Goal: Task Accomplishment & Management: Manage account settings

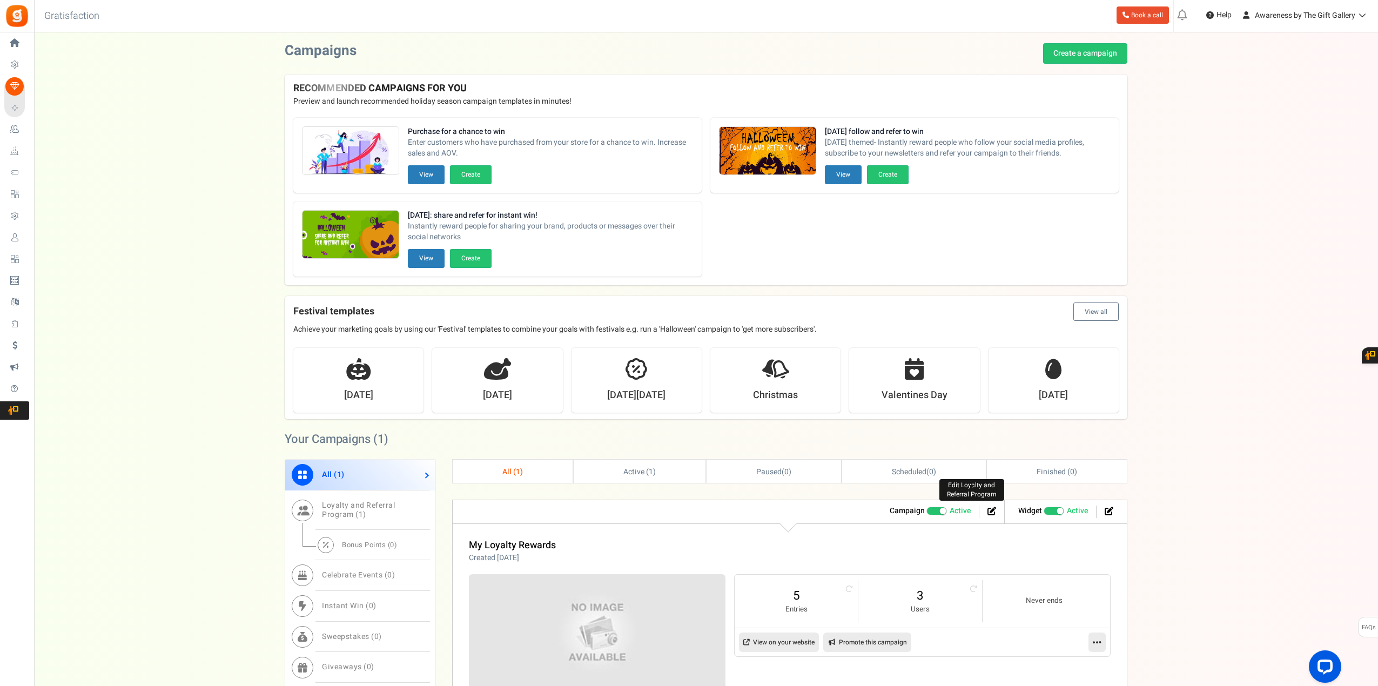
click at [990, 511] on icon at bounding box center [991, 511] width 9 height 9
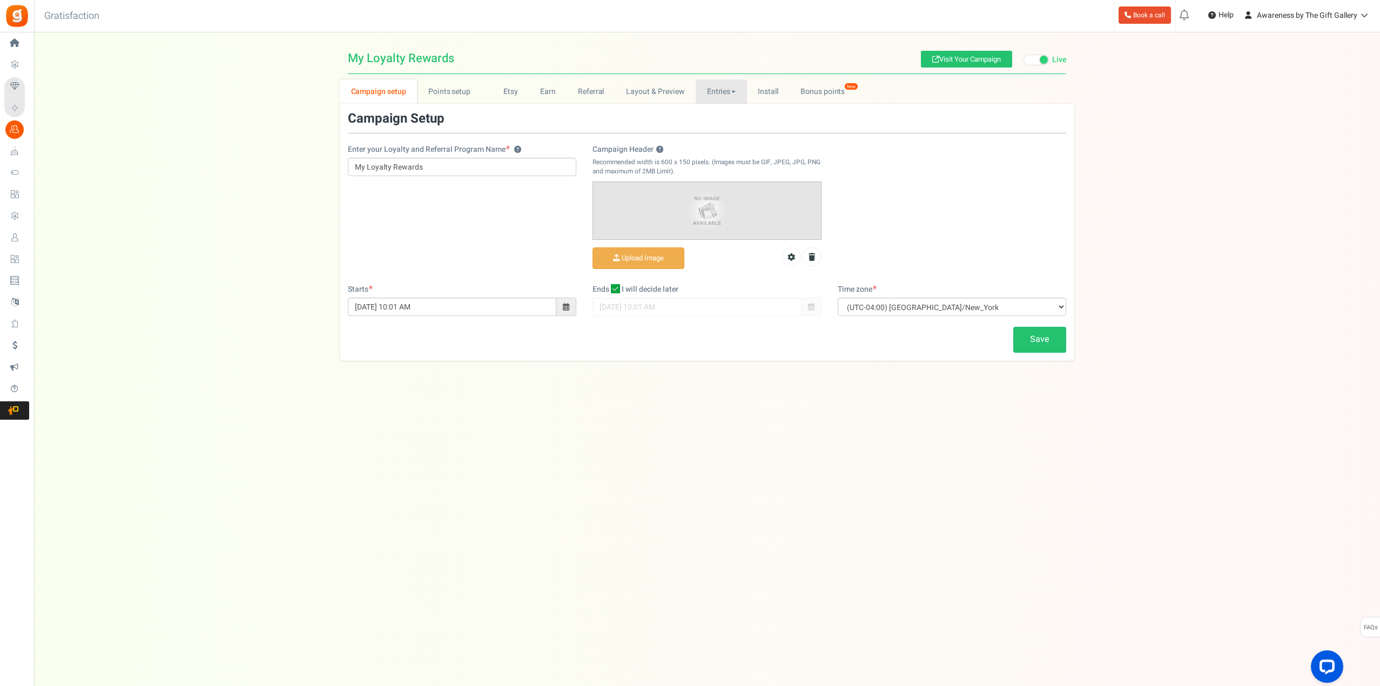
click at [718, 90] on link "Entries" at bounding box center [721, 91] width 51 height 24
click at [716, 115] on link "Entries" at bounding box center [739, 115] width 86 height 16
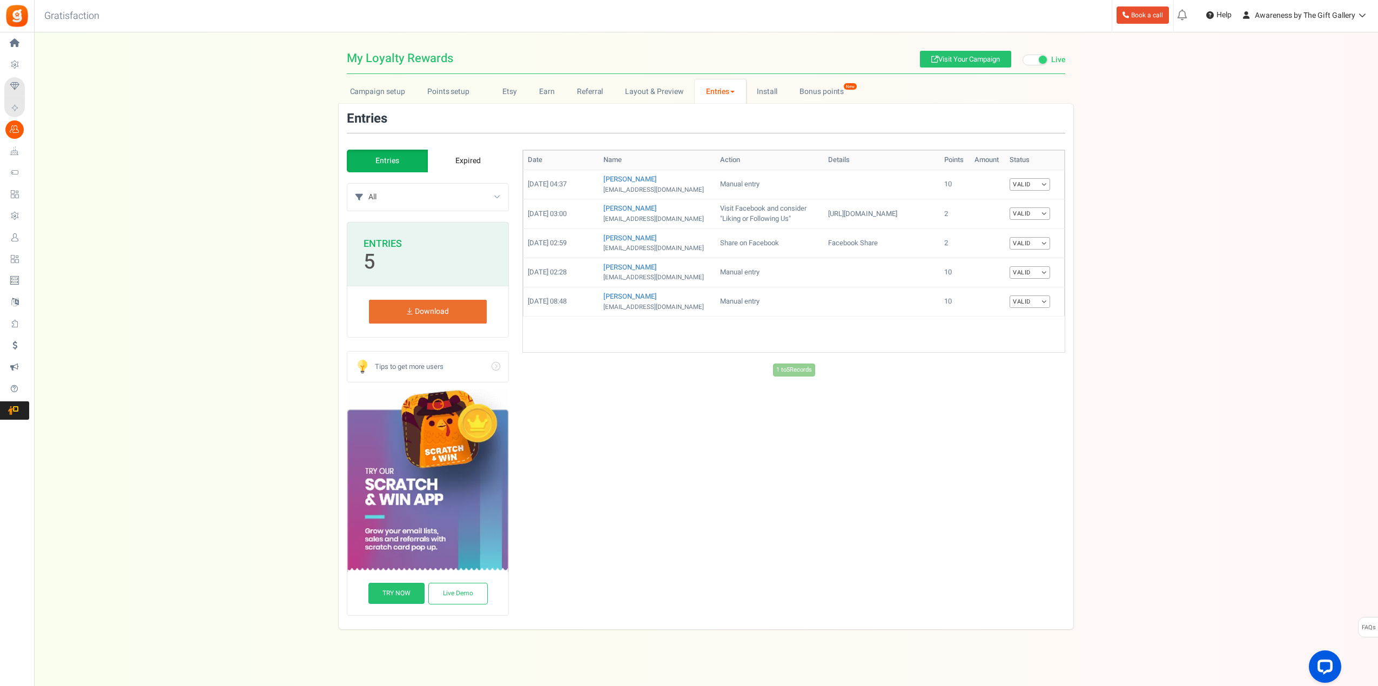
click at [730, 91] on span at bounding box center [732, 92] width 4 height 2
click at [722, 126] on link "Referral entries" at bounding box center [737, 131] width 86 height 16
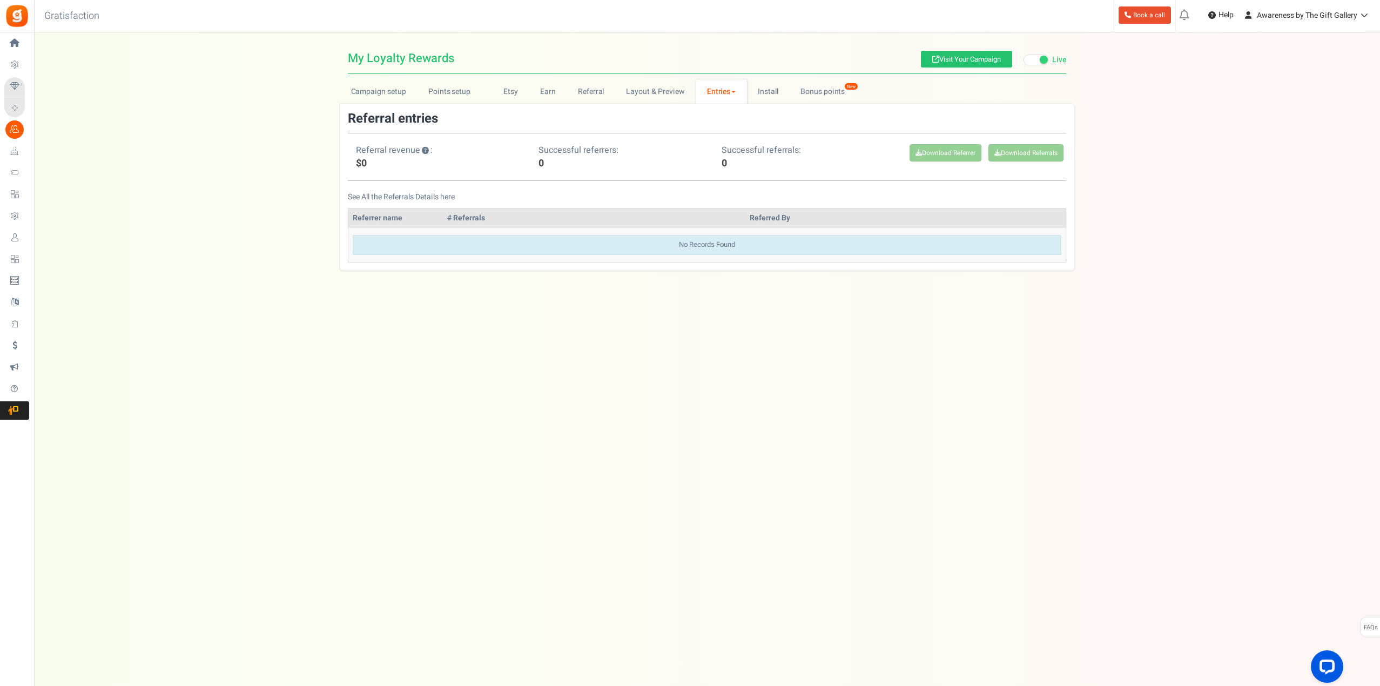
click at [733, 91] on span at bounding box center [733, 92] width 4 height 2
click at [719, 112] on link "Entries" at bounding box center [739, 115] width 86 height 16
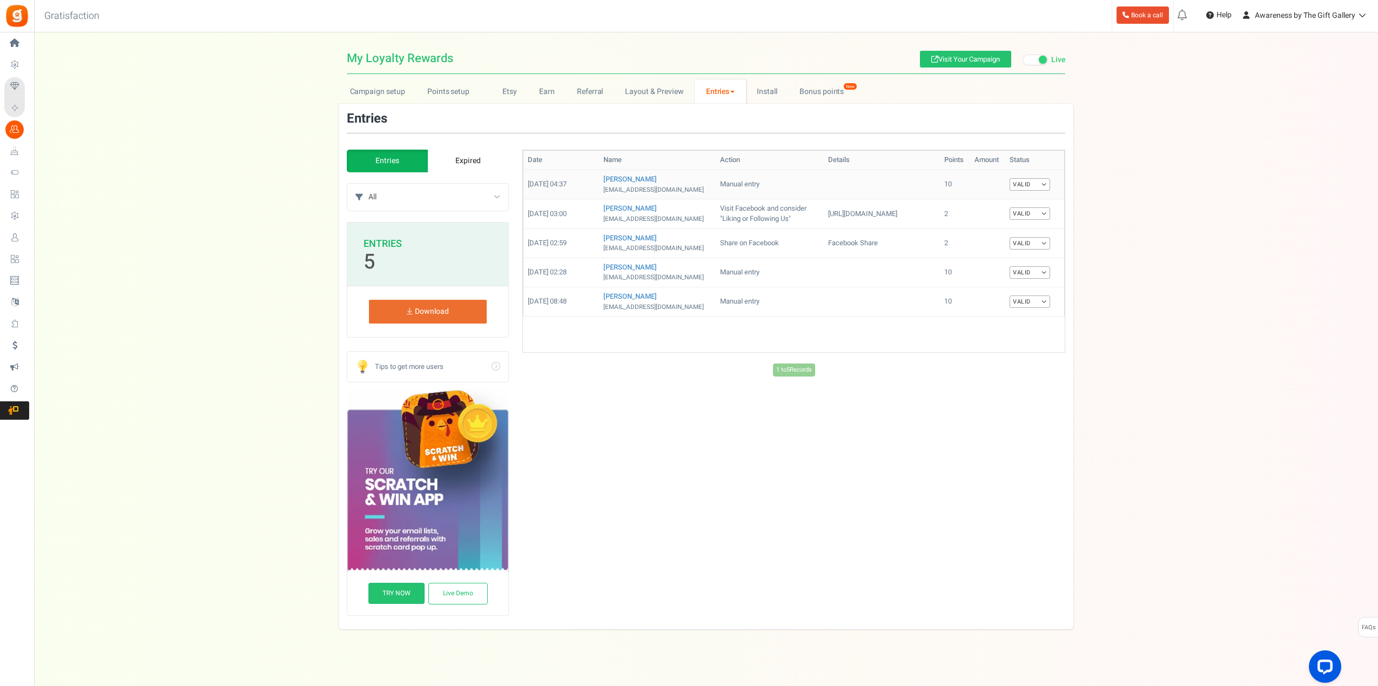
click at [1047, 180] on link "Valid" at bounding box center [1029, 184] width 41 height 12
click at [464, 161] on link "Expired" at bounding box center [467, 161] width 81 height 23
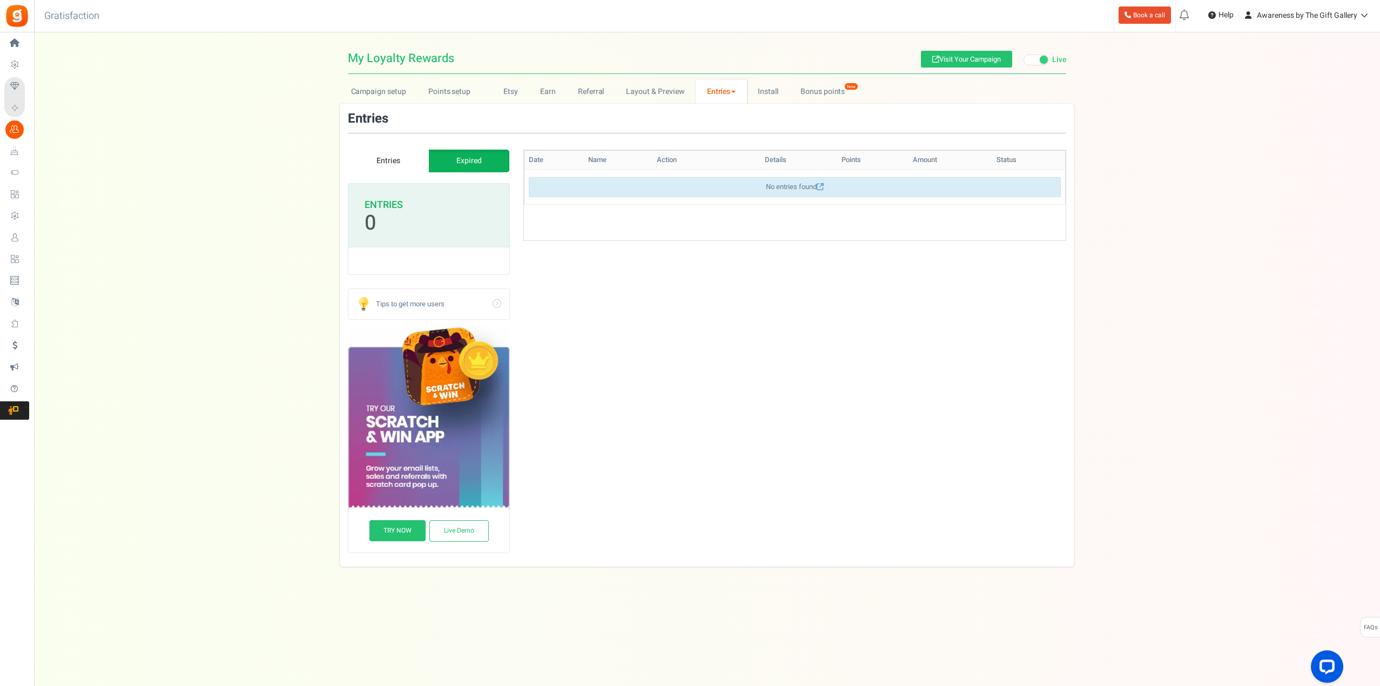
click at [393, 161] on link "Entries" at bounding box center [388, 161] width 81 height 23
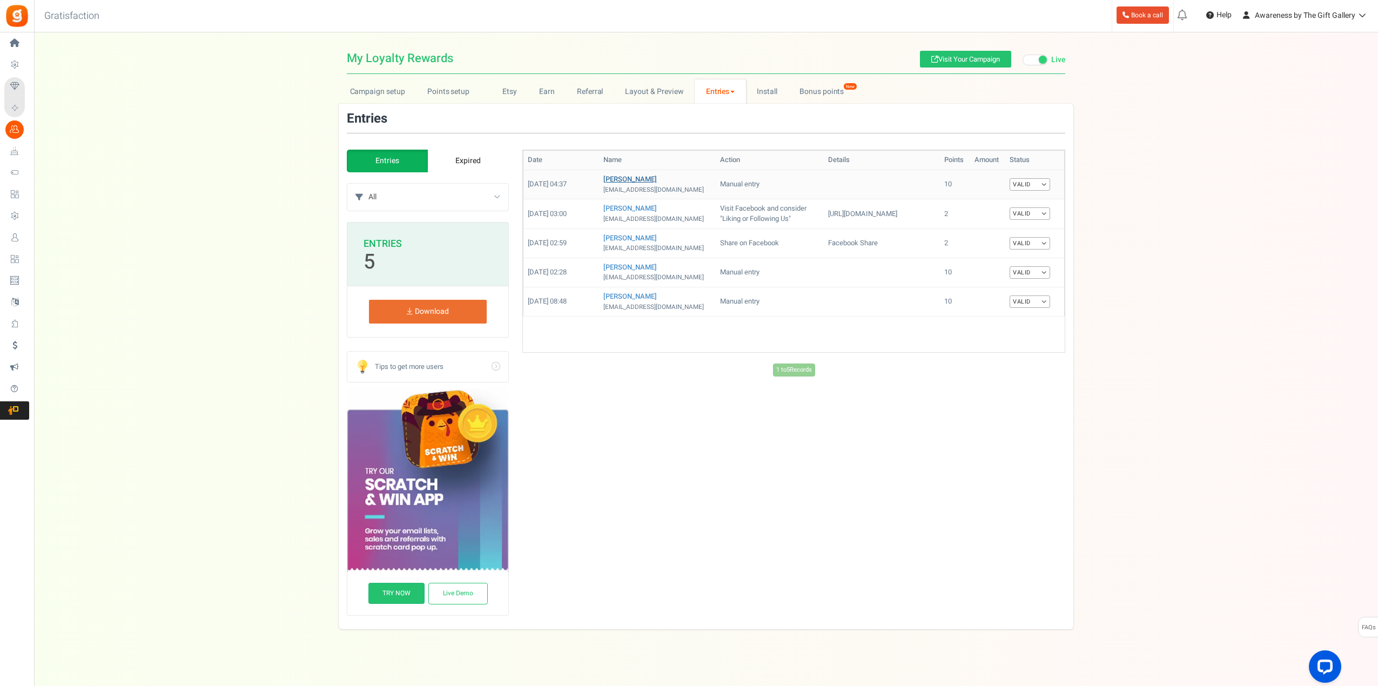
click at [636, 177] on link "[PERSON_NAME]" at bounding box center [629, 179] width 53 height 10
click at [1043, 183] on link "Valid" at bounding box center [1029, 184] width 41 height 12
click at [992, 217] on link "Invalid" at bounding box center [1006, 220] width 86 height 16
click at [1048, 217] on link "Valid" at bounding box center [1029, 213] width 41 height 12
click at [991, 253] on link "Invalid" at bounding box center [1006, 249] width 86 height 16
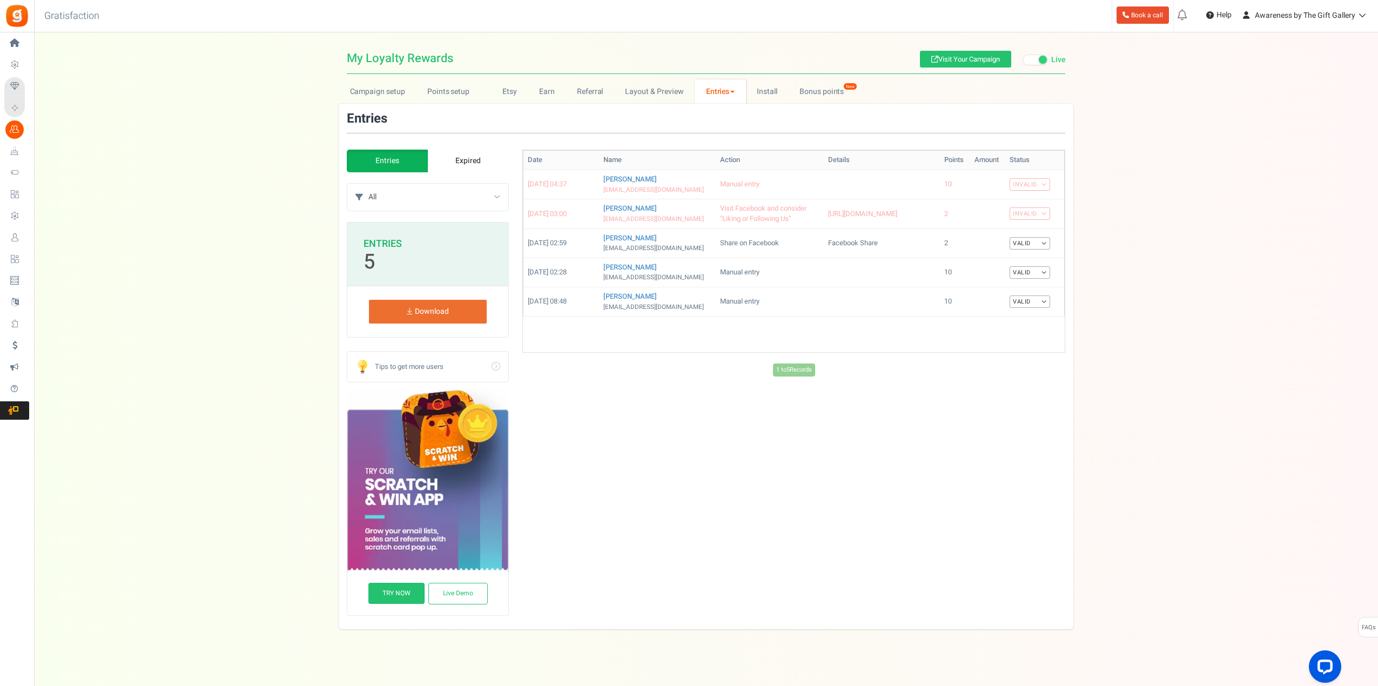
drag, startPoint x: 991, startPoint y: 253, endPoint x: 1109, endPoint y: 222, distance: 121.0
click at [1109, 222] on div "Campaign setup Points setup New Etsy Earn Referral Reward reviews WOO LOOX [DOM…" at bounding box center [706, 354] width 1344 height 550
click at [1044, 249] on link "Valid" at bounding box center [1029, 243] width 41 height 12
click at [1001, 286] on link "Invalid" at bounding box center [1006, 278] width 86 height 16
click at [1042, 279] on link "Valid" at bounding box center [1029, 272] width 41 height 12
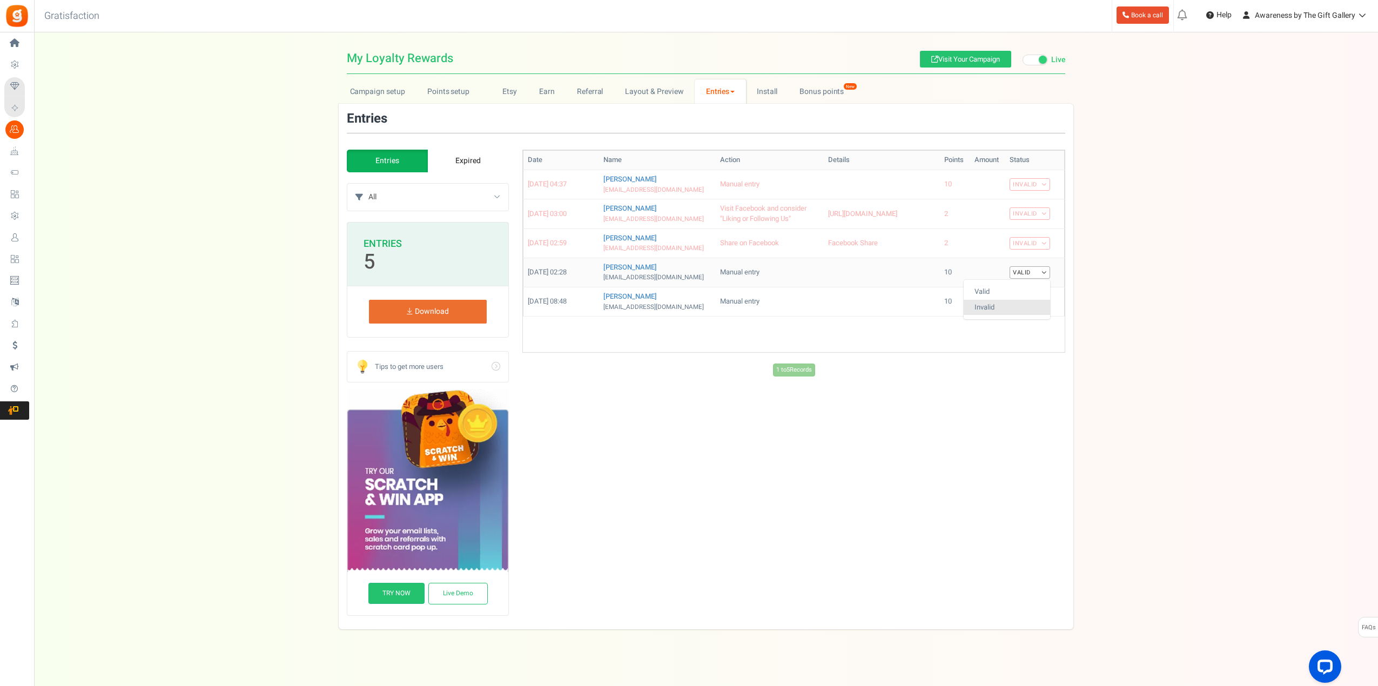
click at [996, 315] on link "Invalid" at bounding box center [1006, 308] width 86 height 16
click at [1029, 308] on link "Valid" at bounding box center [1029, 301] width 41 height 12
click at [991, 345] on link "Invalid" at bounding box center [1006, 337] width 86 height 16
drag, startPoint x: 1321, startPoint y: 660, endPoint x: 2621, endPoint y: 1306, distance: 1451.2
click at [1321, 660] on div "Open LiveChat chat widget" at bounding box center [1324, 666] width 18 height 18
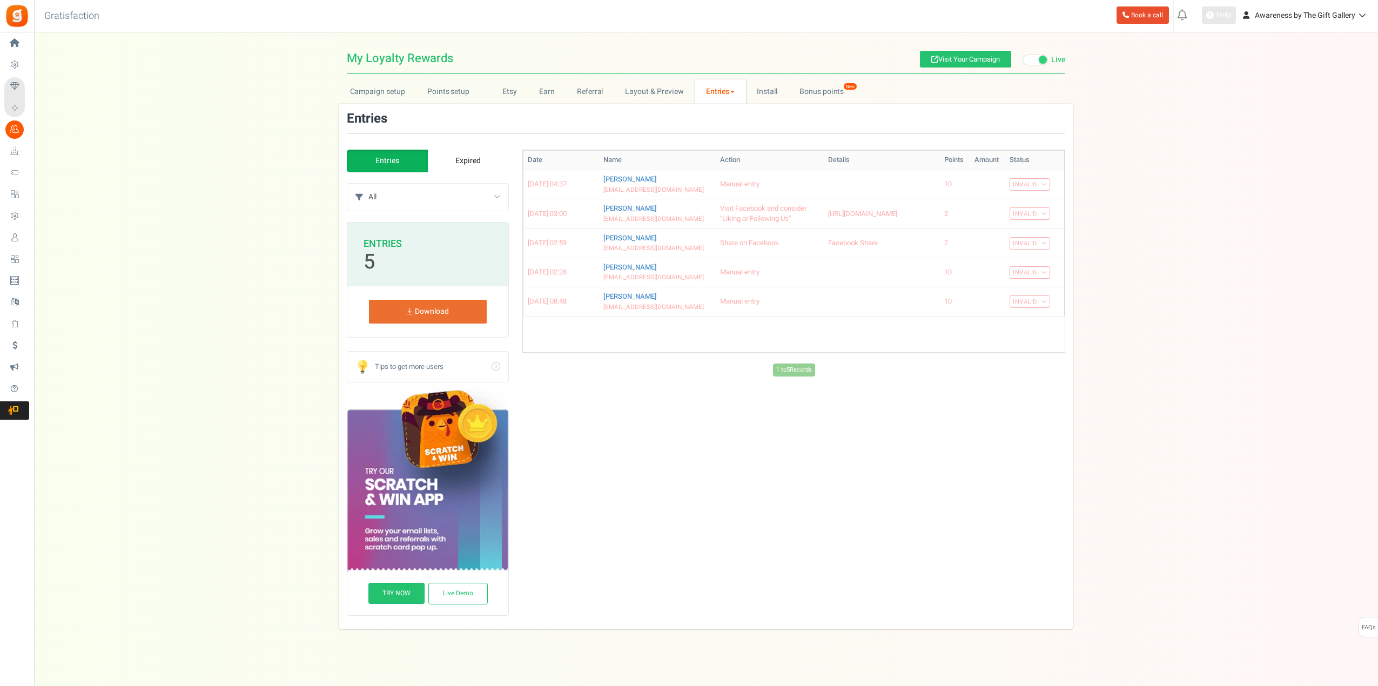
click at [1219, 13] on span "Help" at bounding box center [1222, 15] width 18 height 11
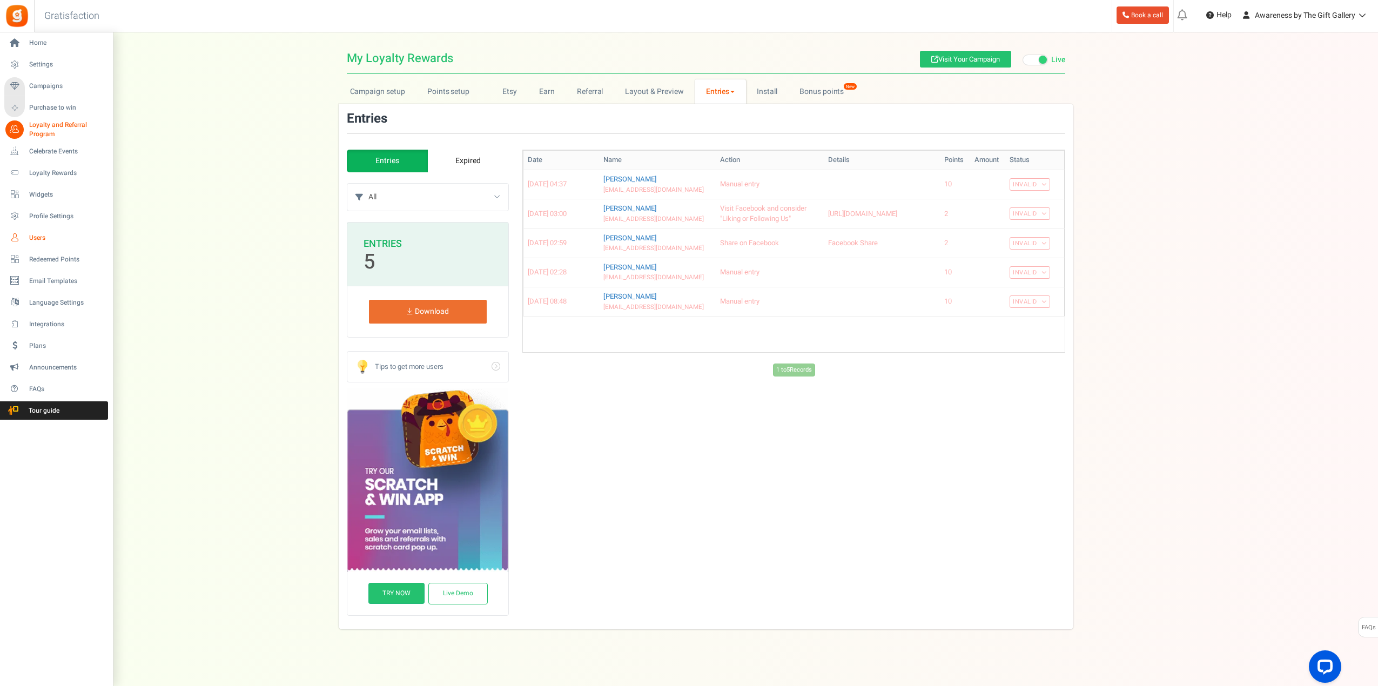
click at [34, 238] on span "Users" at bounding box center [67, 237] width 76 height 9
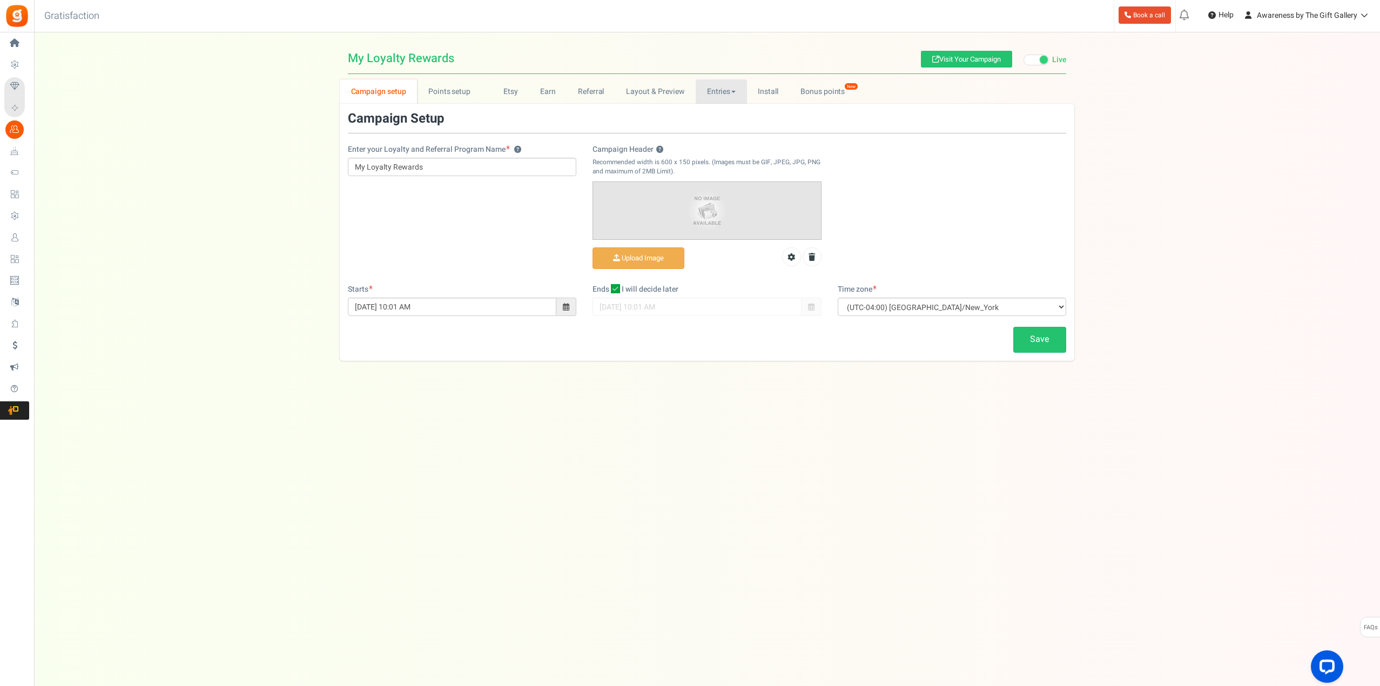
click at [731, 93] on span at bounding box center [733, 92] width 4 height 2
click at [731, 92] on span at bounding box center [733, 92] width 4 height 2
click at [717, 113] on link "Entries" at bounding box center [739, 115] width 86 height 16
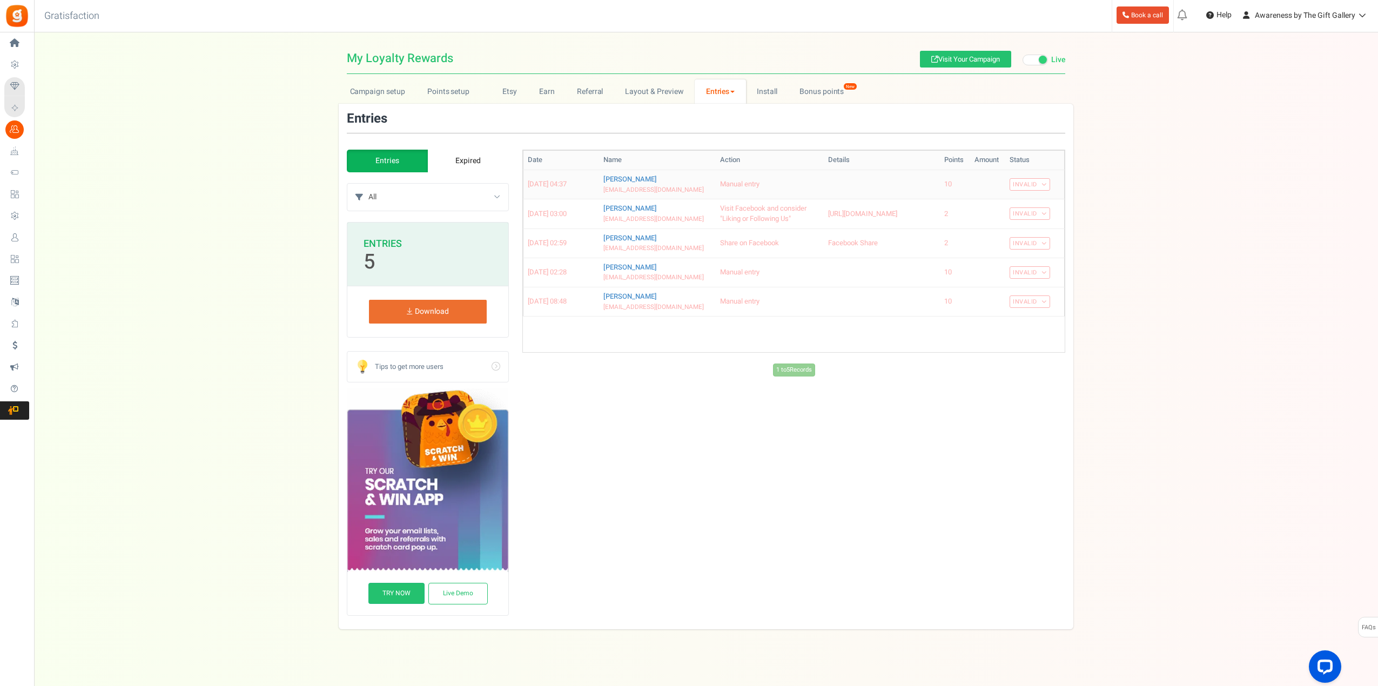
click at [1037, 181] on link "Invalid" at bounding box center [1029, 184] width 41 height 12
click at [1007, 200] on link "Valid" at bounding box center [1006, 204] width 86 height 16
click at [1047, 215] on link "Invalid" at bounding box center [1029, 213] width 41 height 12
click at [1005, 232] on link "Valid" at bounding box center [1006, 233] width 86 height 16
click at [1038, 249] on link "Invalid" at bounding box center [1029, 243] width 41 height 12
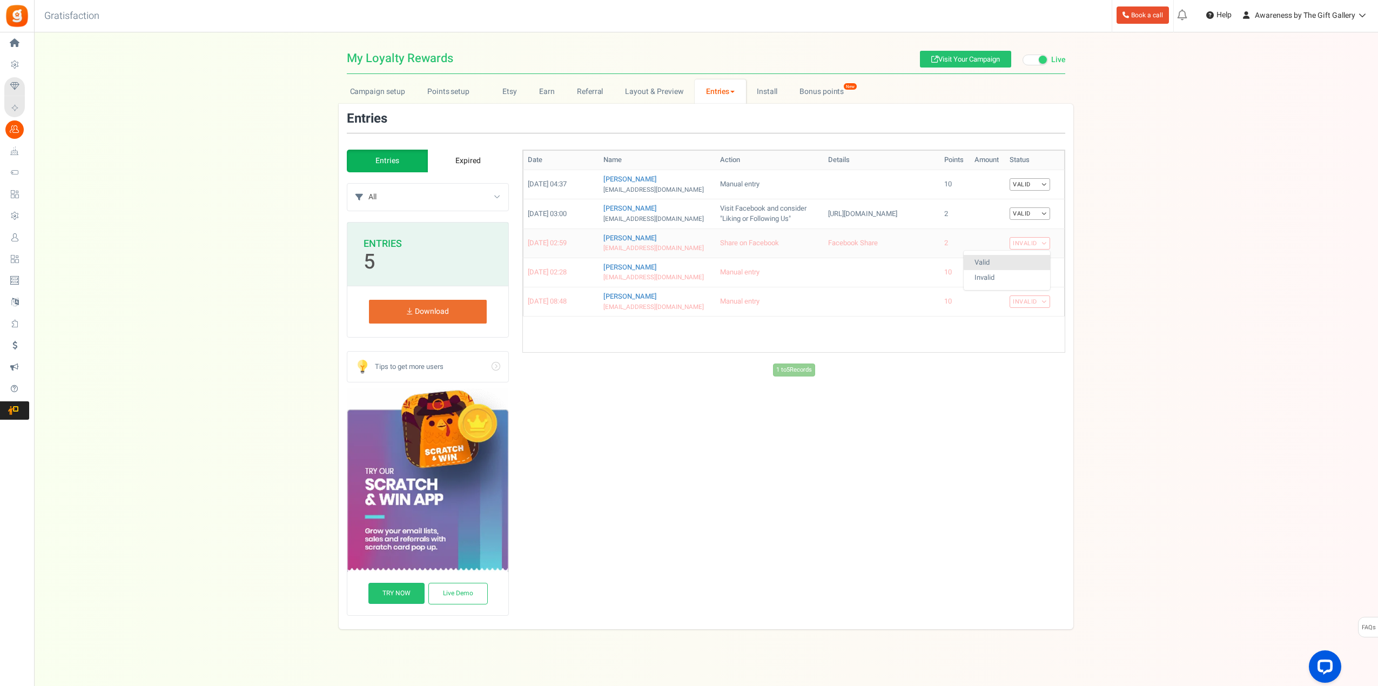
click at [991, 271] on link "Valid" at bounding box center [1006, 263] width 86 height 16
click at [1034, 279] on link "Invalid" at bounding box center [1029, 272] width 41 height 12
click at [1003, 300] on link "Valid" at bounding box center [1006, 292] width 86 height 16
click at [1037, 308] on link "Invalid" at bounding box center [1029, 301] width 41 height 12
click at [997, 329] on link "Valid" at bounding box center [1006, 321] width 86 height 16
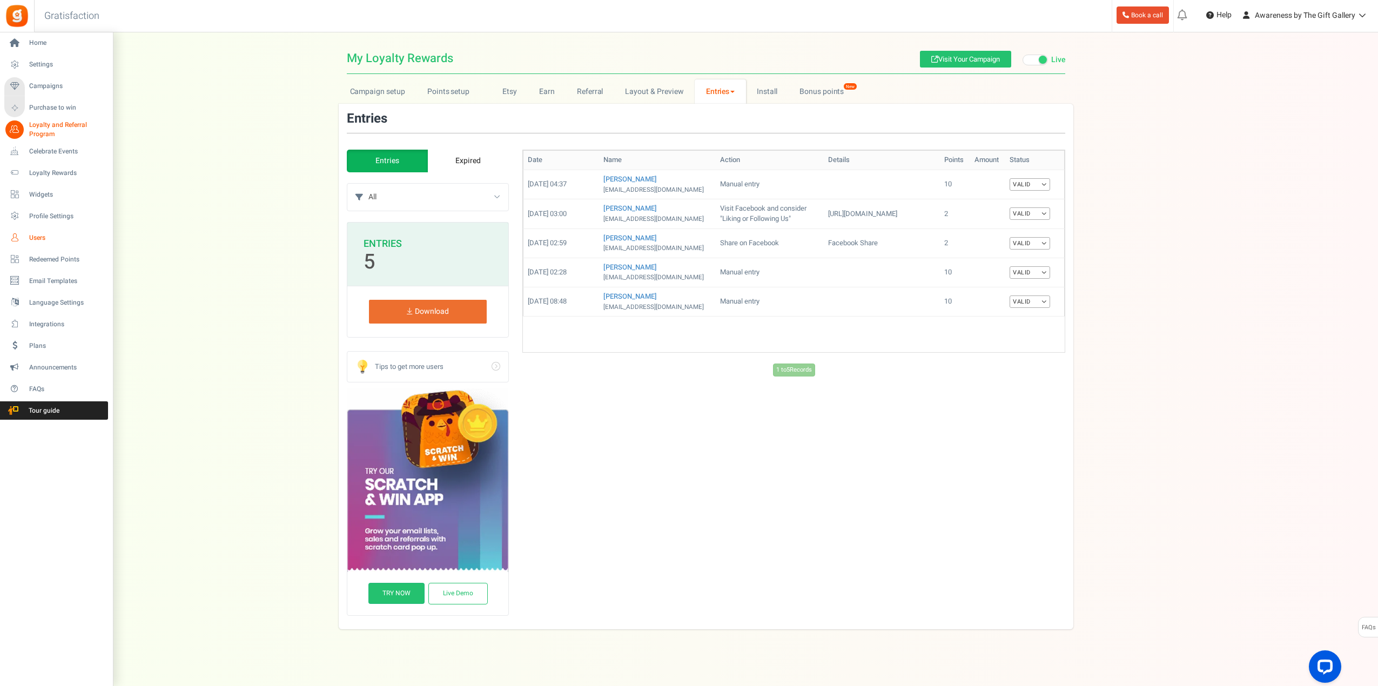
click at [39, 234] on span "Users" at bounding box center [67, 237] width 76 height 9
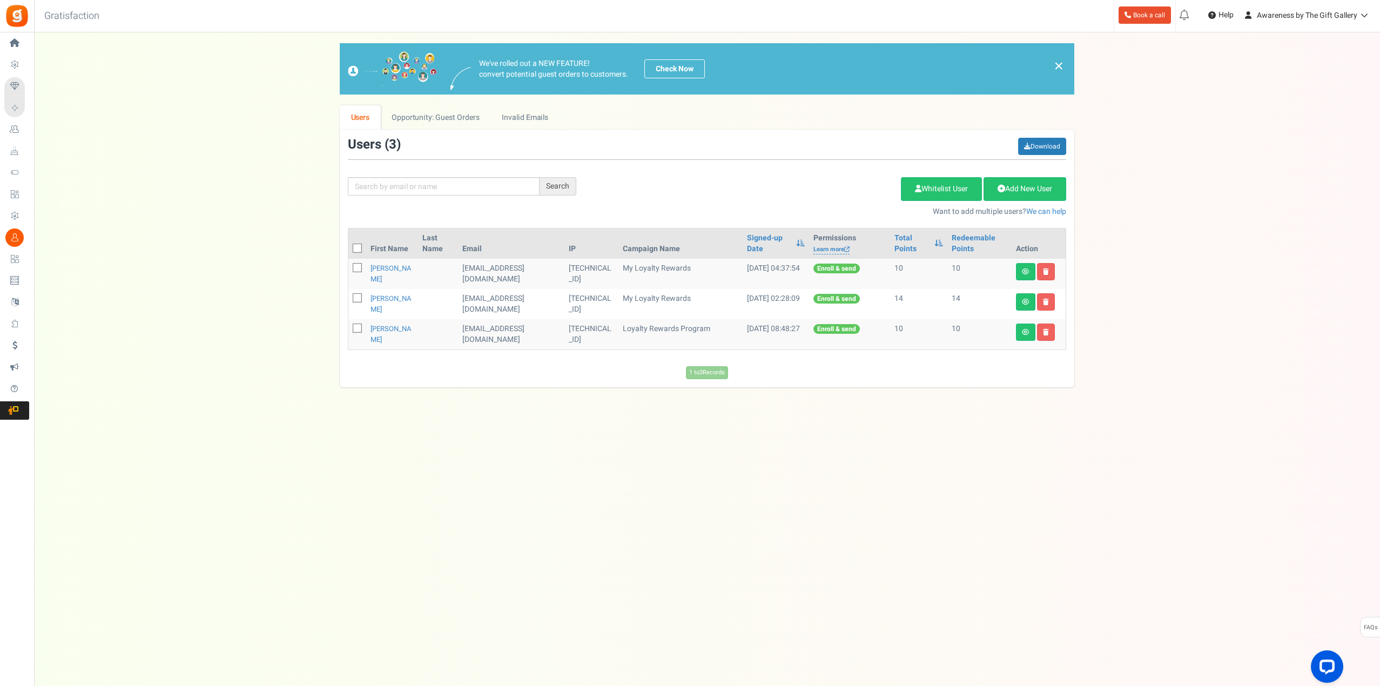
click at [357, 249] on icon at bounding box center [357, 248] width 7 height 7
click at [349, 249] on input "checkbox" at bounding box center [345, 249] width 7 height 7
checkbox input "true"
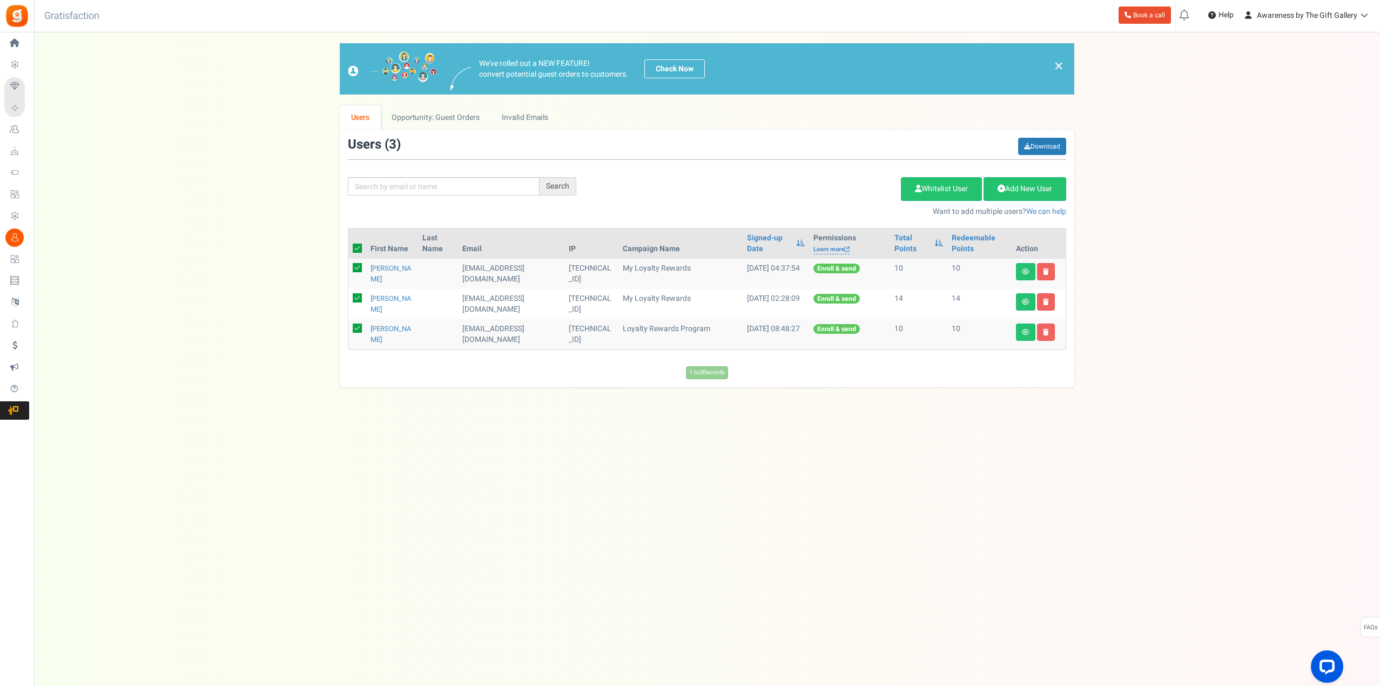
checkbox input "true"
click at [840, 185] on link "Delete Selected Users" at bounding box center [846, 189] width 105 height 24
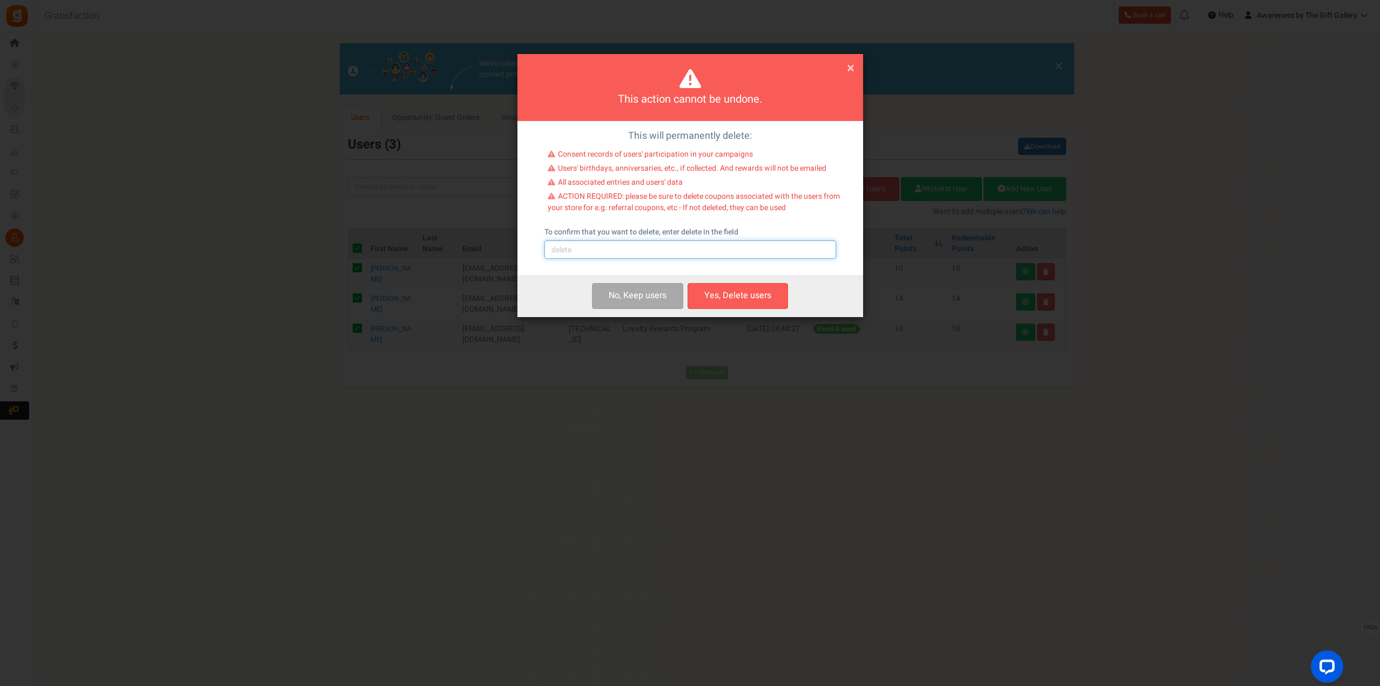
click at [594, 245] on input "text" at bounding box center [690, 249] width 292 height 18
type input "delete"
click at [727, 296] on button "Yes, Delete users" at bounding box center [737, 295] width 100 height 25
checkbox input "false"
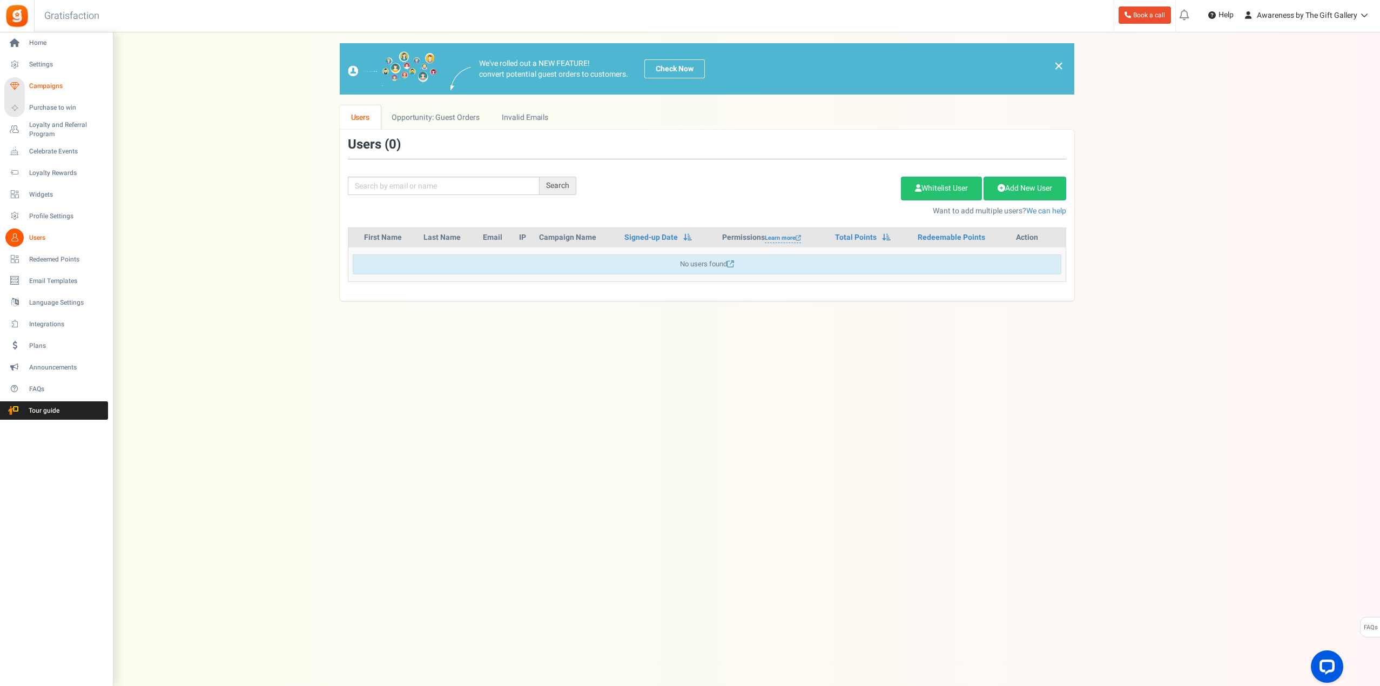
click at [51, 82] on span "Campaigns" at bounding box center [67, 86] width 76 height 9
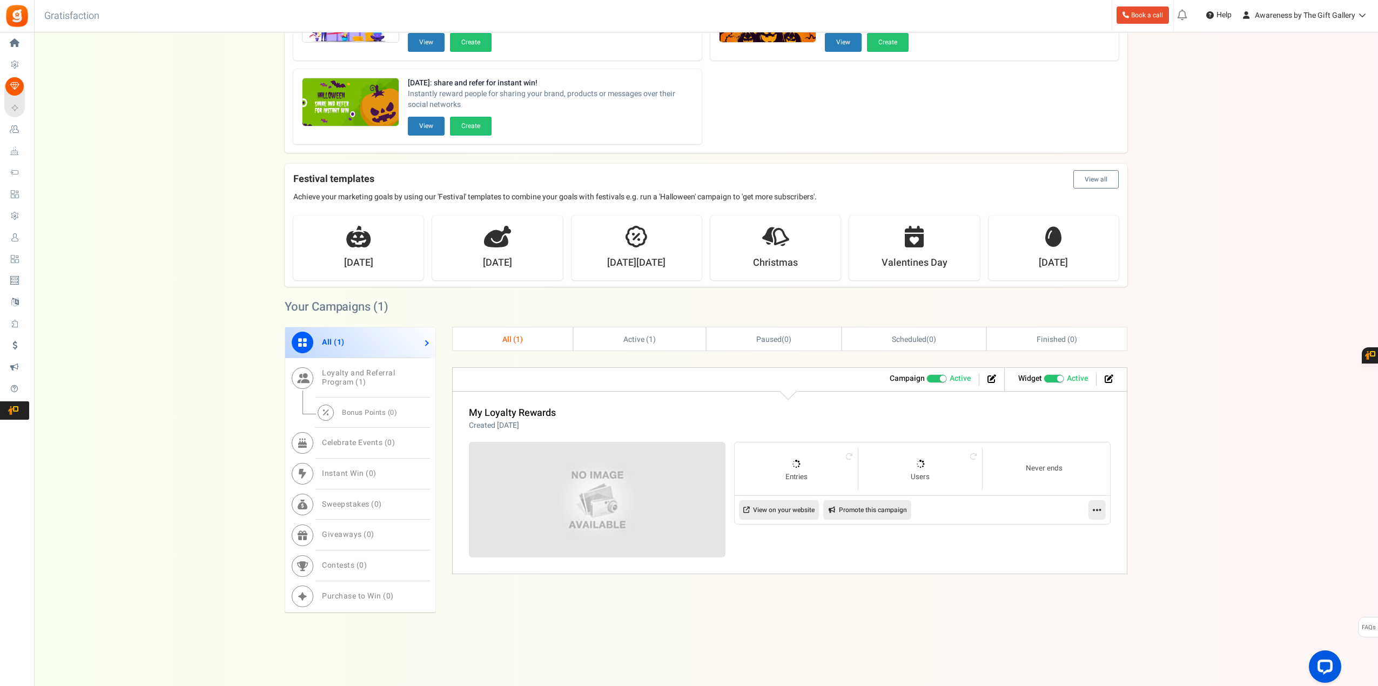
scroll to position [134, 0]
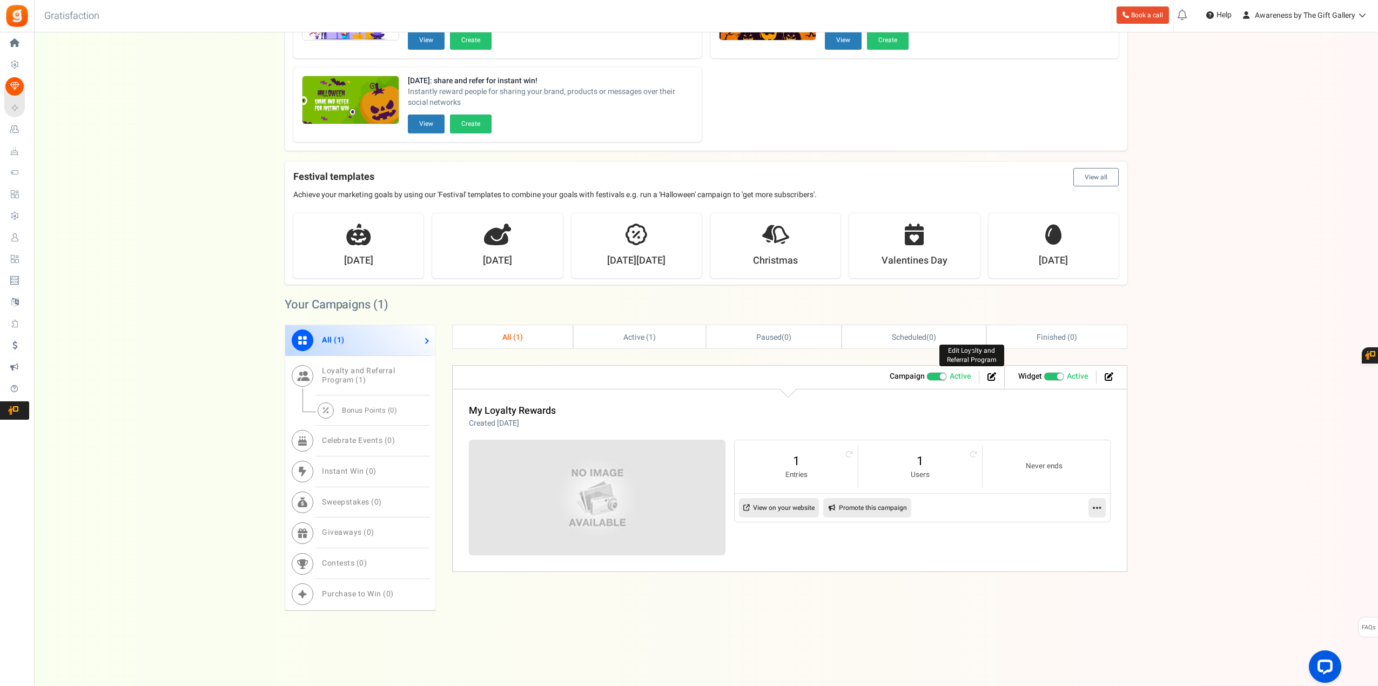
click at [991, 375] on icon at bounding box center [991, 376] width 9 height 9
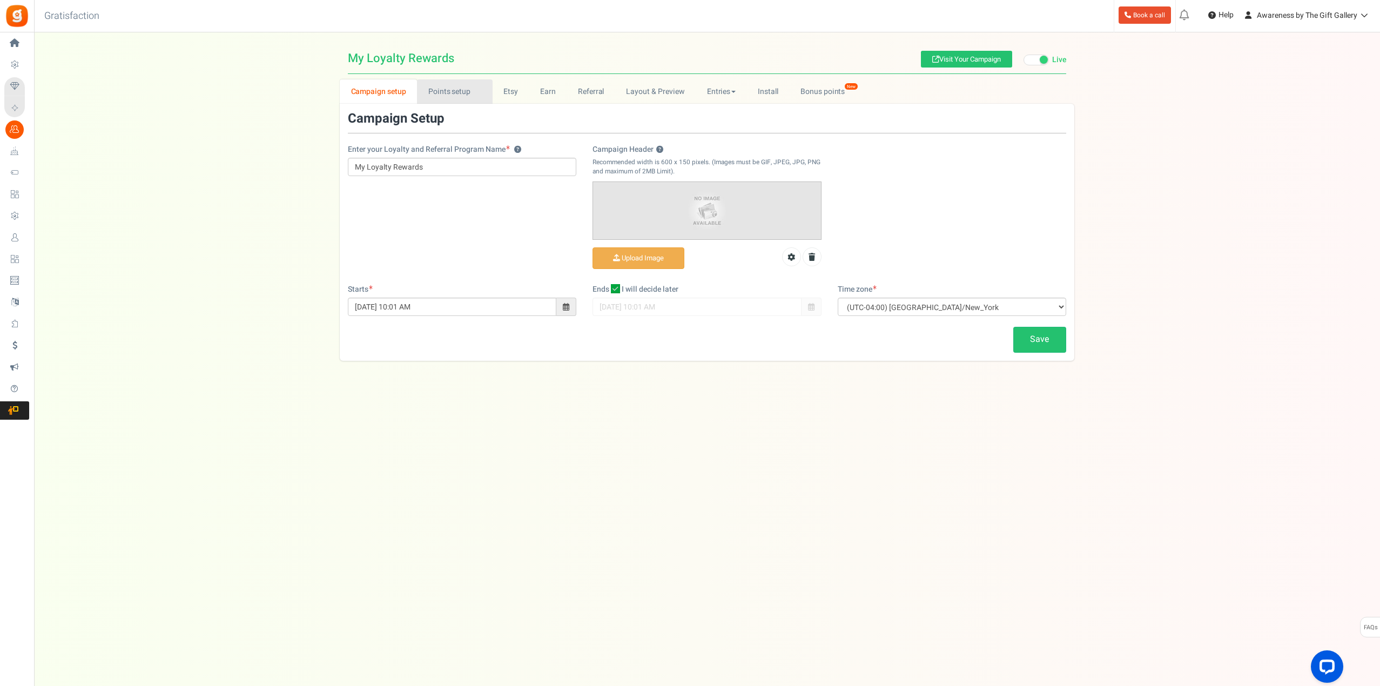
click at [457, 95] on link "Points setup New" at bounding box center [454, 91] width 75 height 24
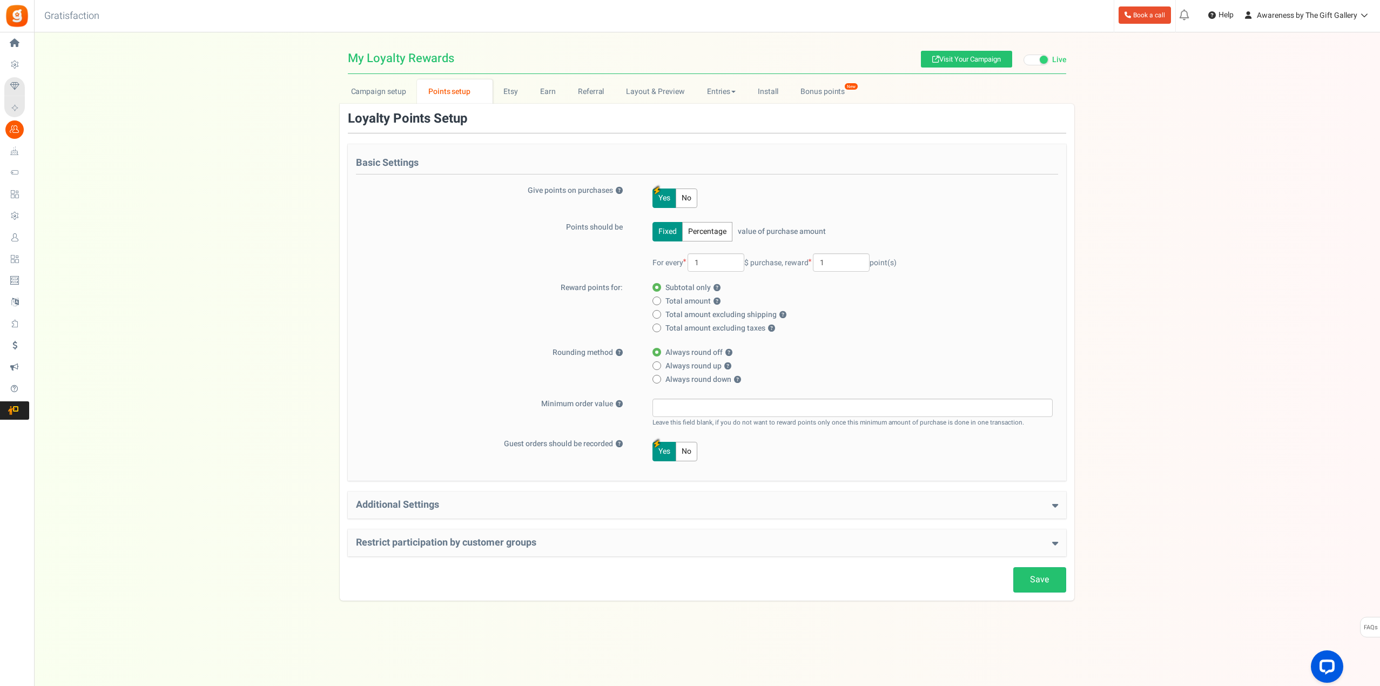
click at [435, 503] on h4 "Additional Settings" at bounding box center [707, 505] width 702 height 11
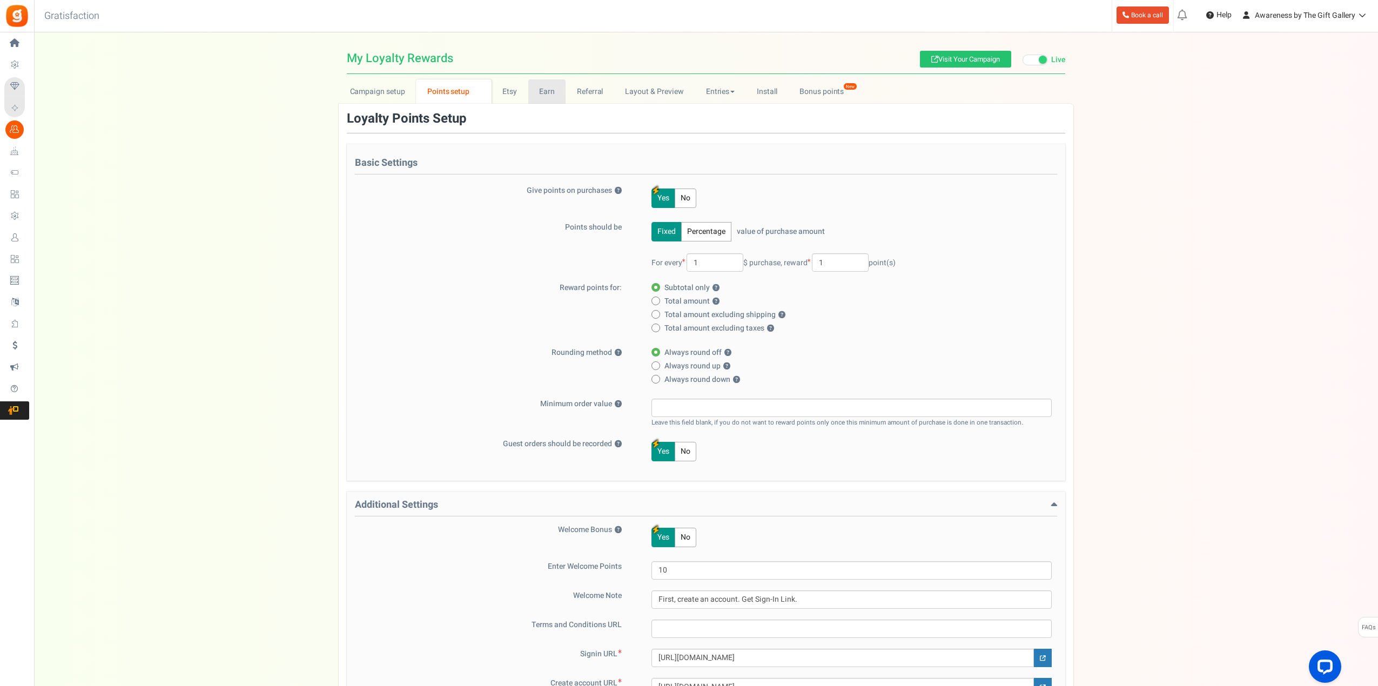
click at [541, 91] on link "Earn" at bounding box center [547, 91] width 38 height 24
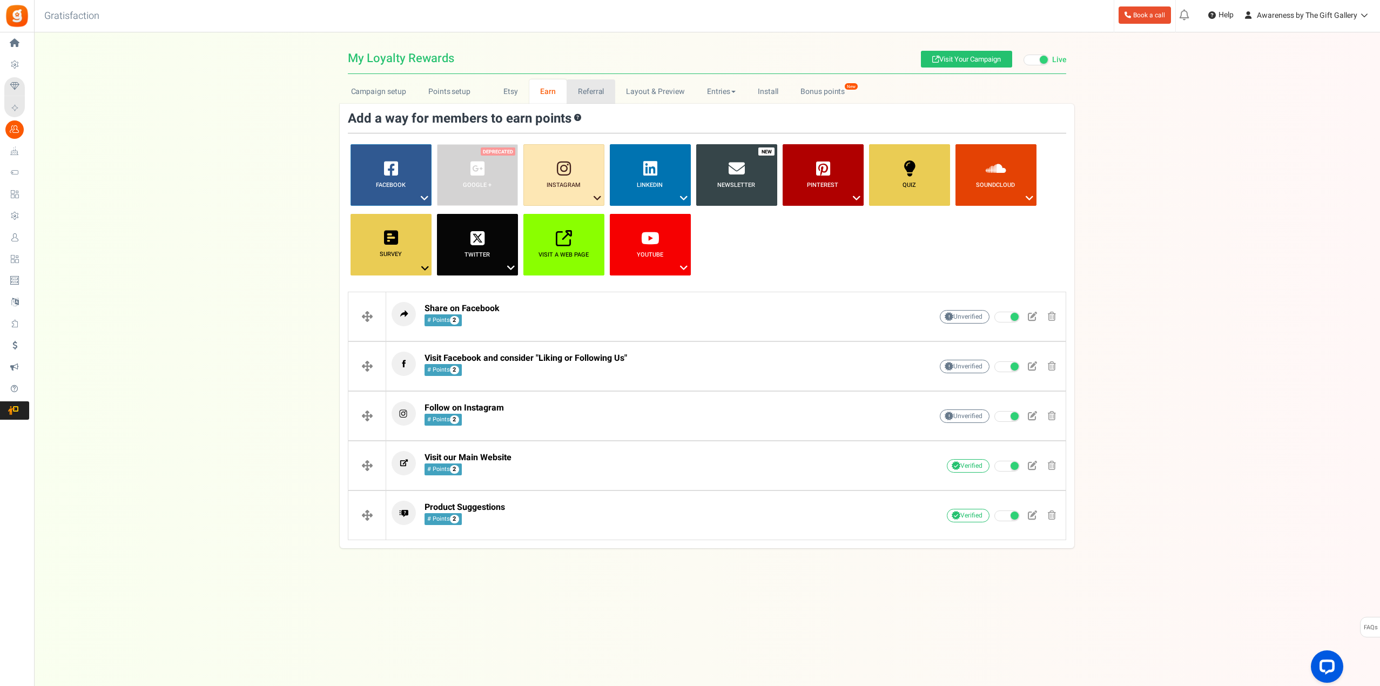
click at [589, 93] on link "Referral" at bounding box center [590, 91] width 49 height 24
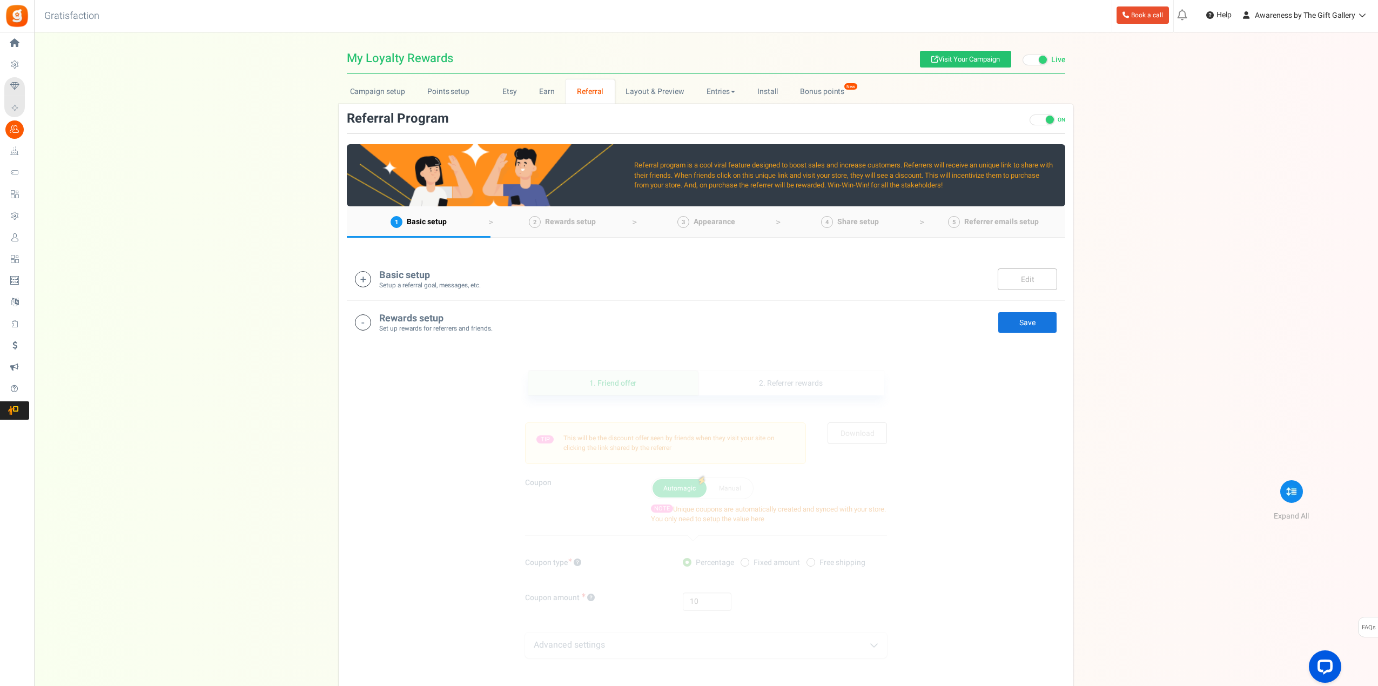
click at [423, 272] on h4 "Basic setup" at bounding box center [430, 275] width 102 height 11
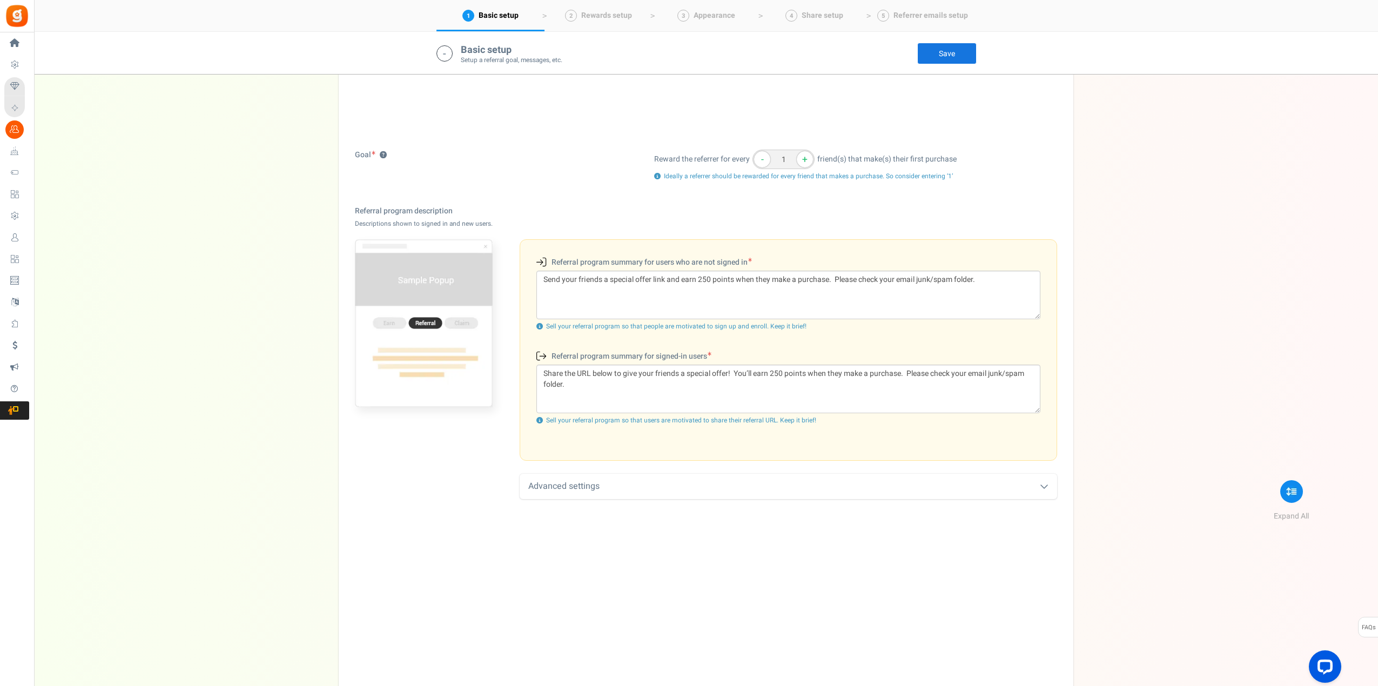
scroll to position [226, 0]
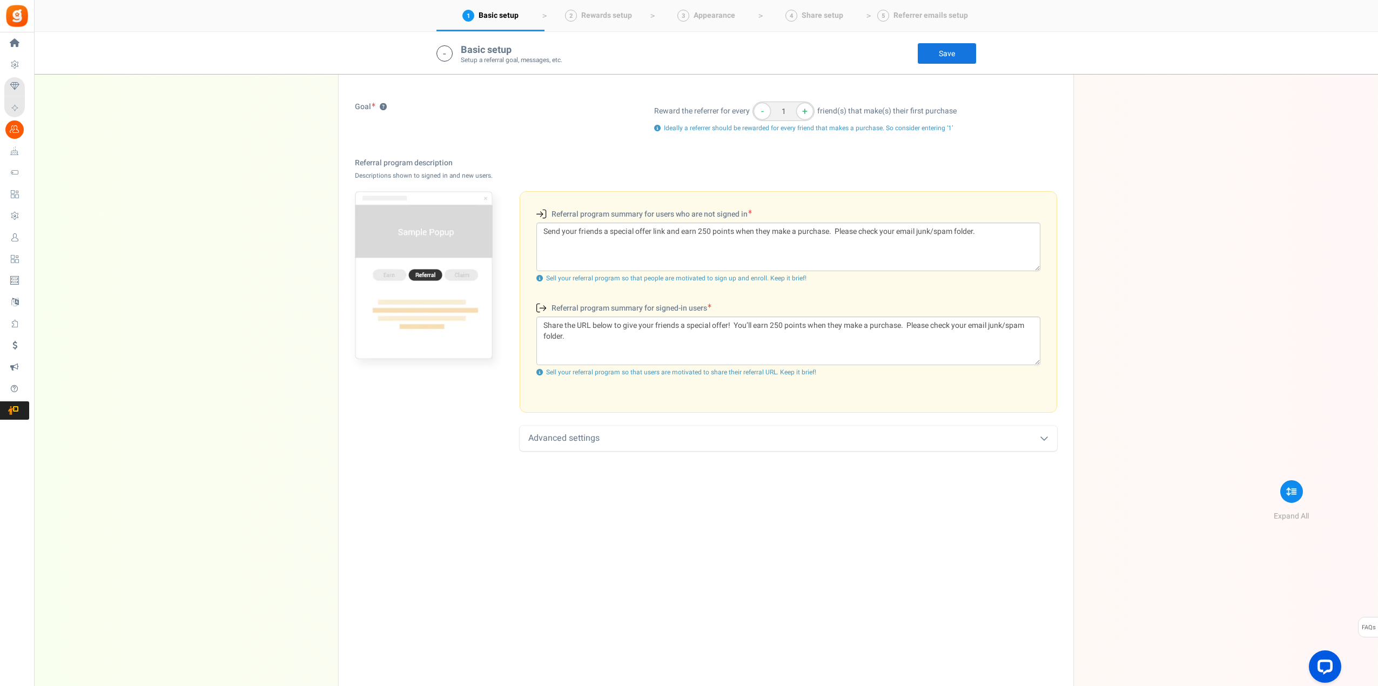
click at [574, 436] on div "Advanced settings" at bounding box center [788, 438] width 537 height 25
click at [948, 52] on link "Save" at bounding box center [946, 54] width 59 height 22
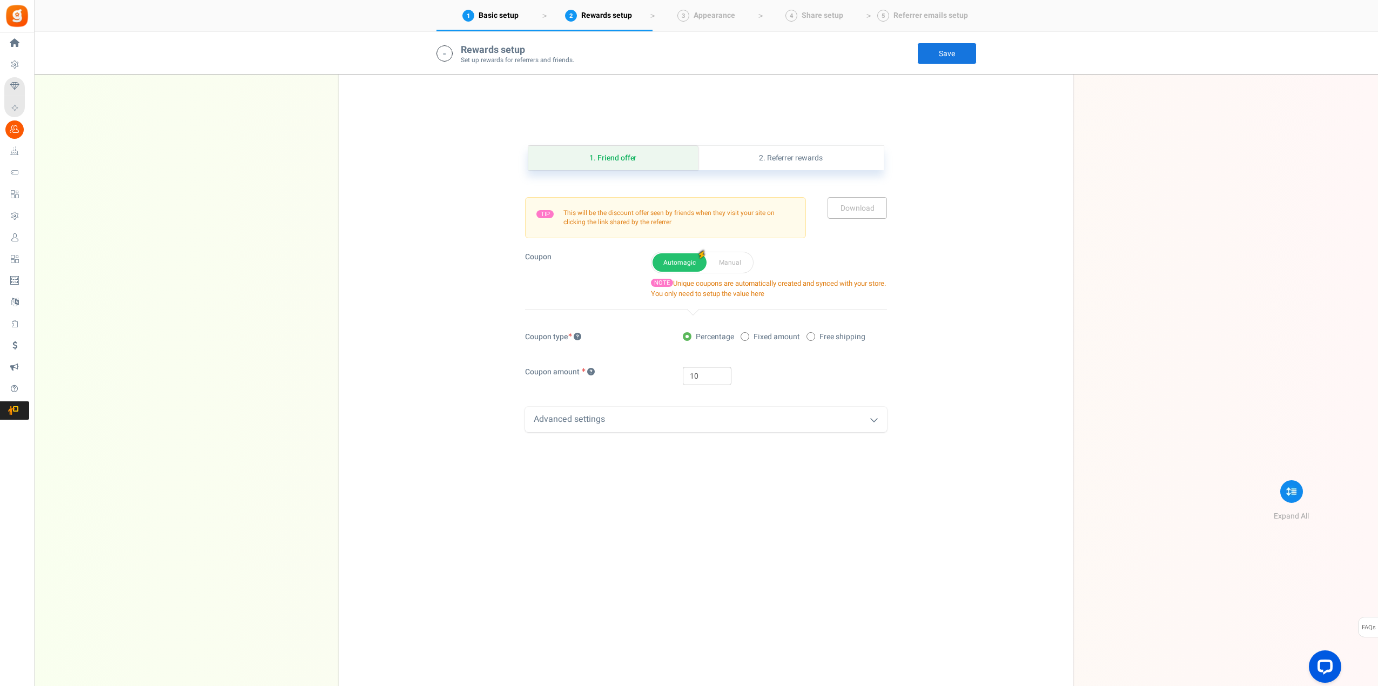
scroll to position [982, 0]
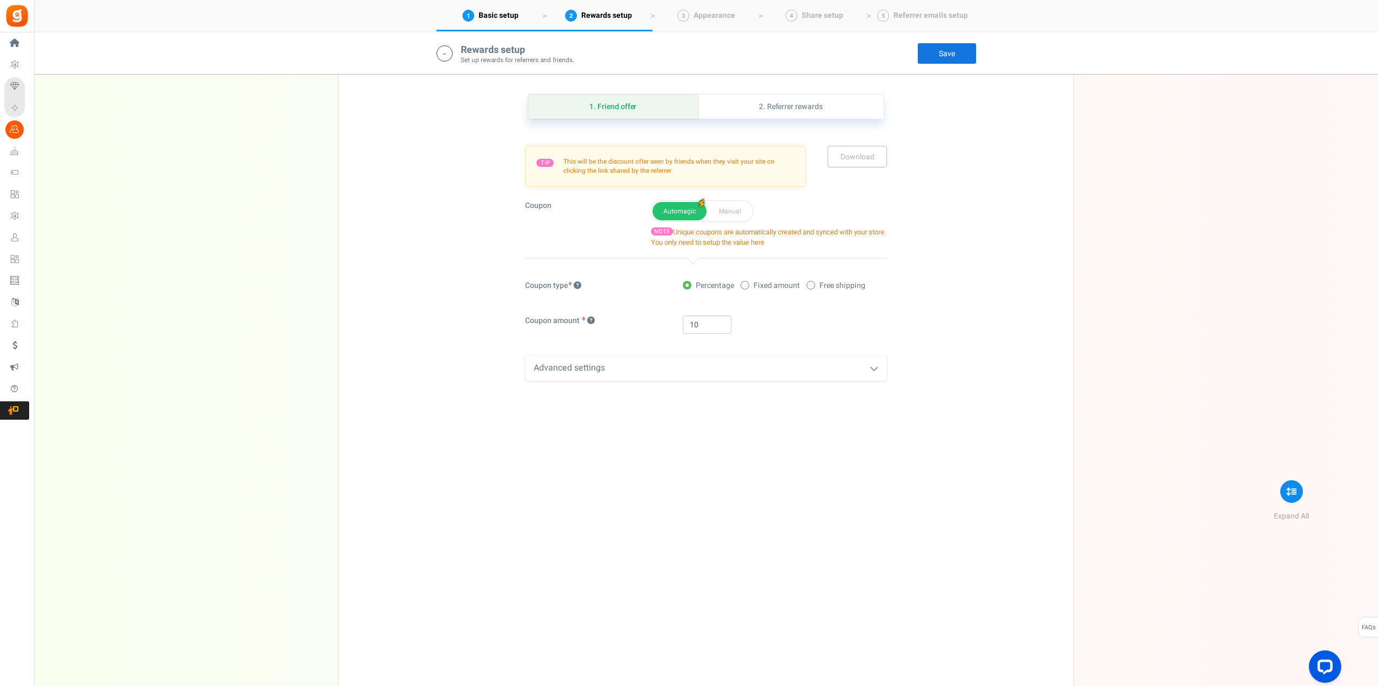
click at [876, 366] on icon at bounding box center [873, 368] width 9 height 9
click at [788, 110] on link "2. Referrer rewards" at bounding box center [791, 107] width 186 height 24
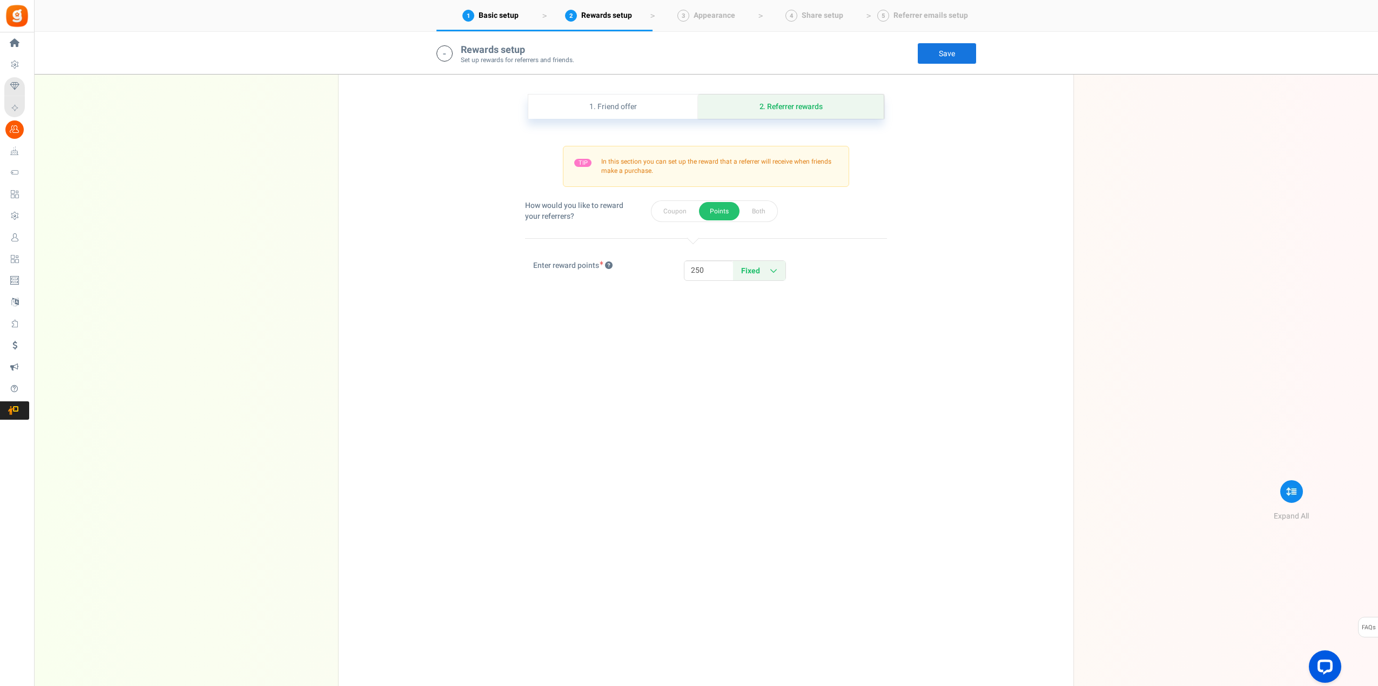
click at [946, 49] on link "Save" at bounding box center [946, 54] width 59 height 22
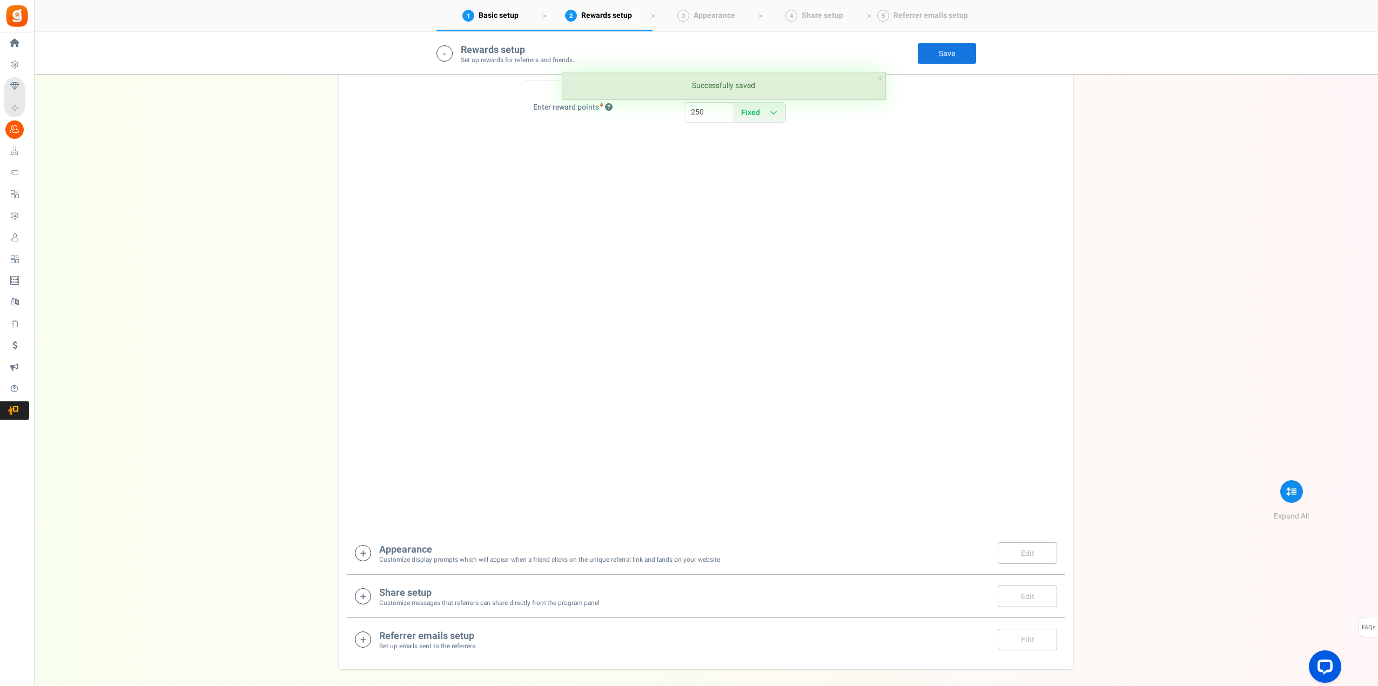
scroll to position [1189, 0]
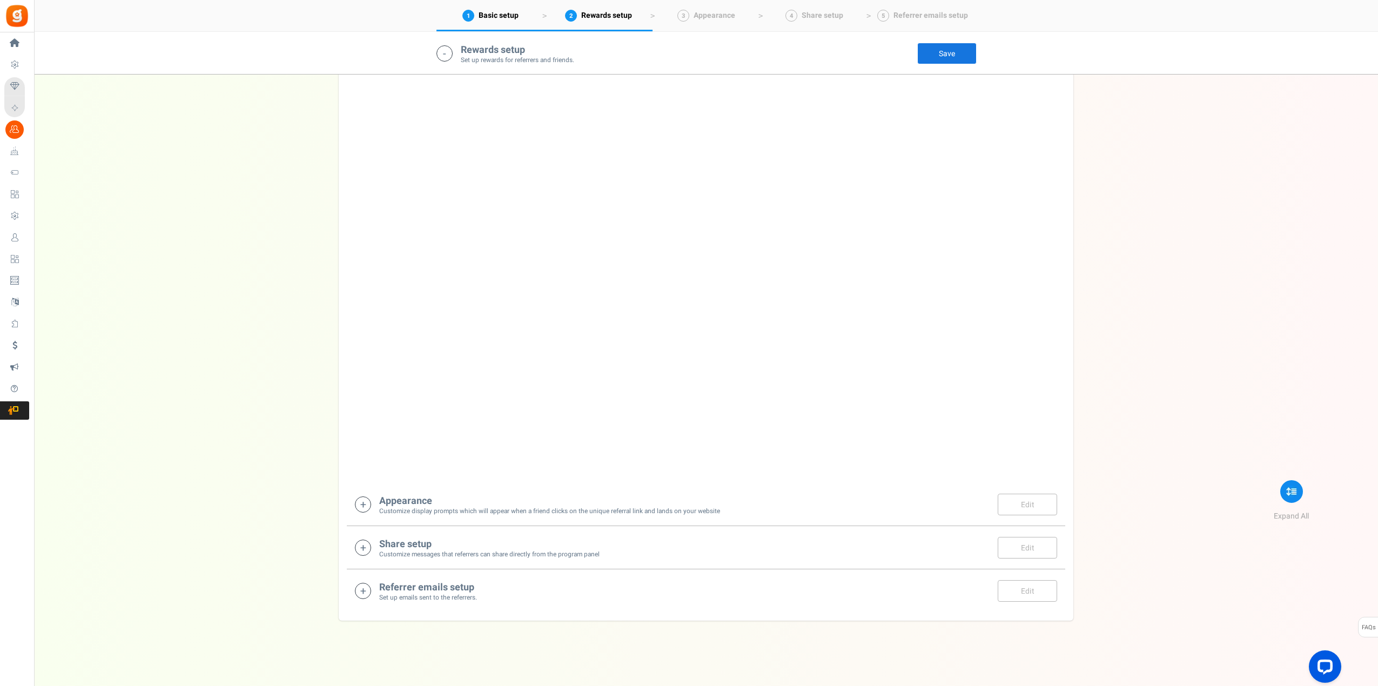
click at [691, 512] on small "Customize display prompts which will appear when a friend clicks on the unique …" at bounding box center [549, 511] width 341 height 9
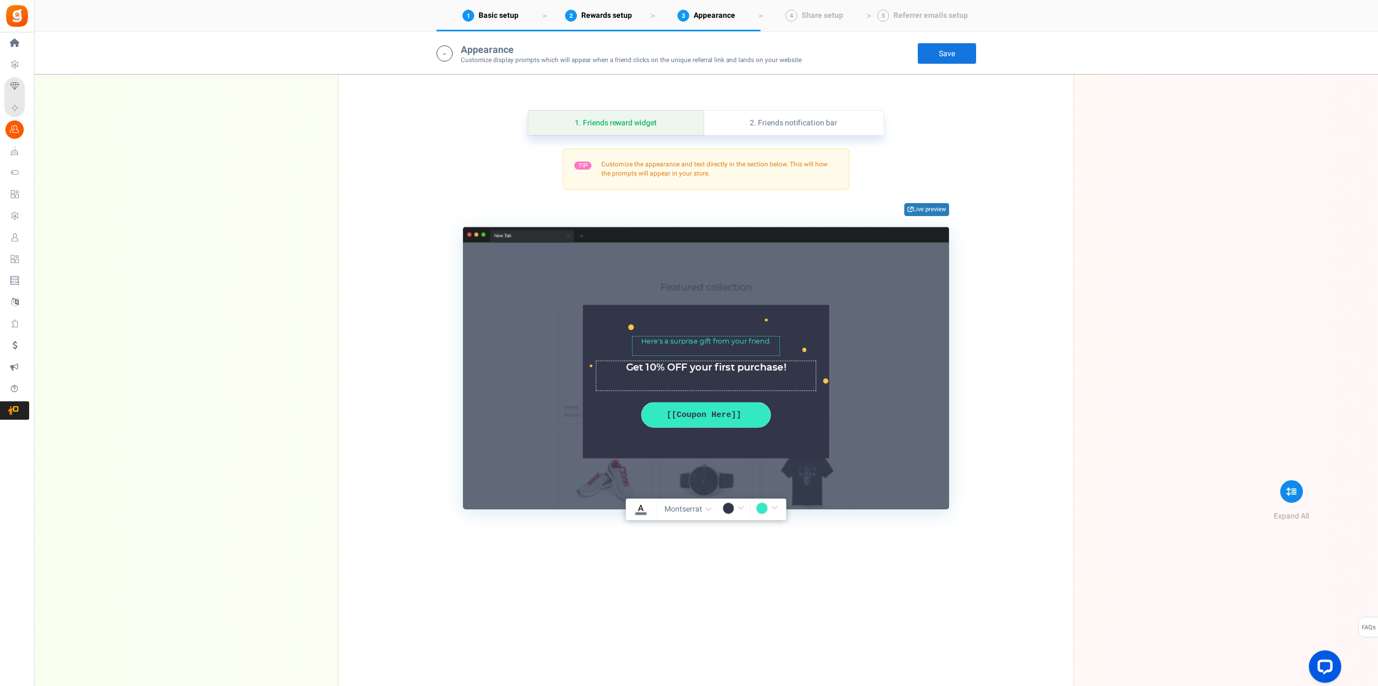
scroll to position [1640, 0]
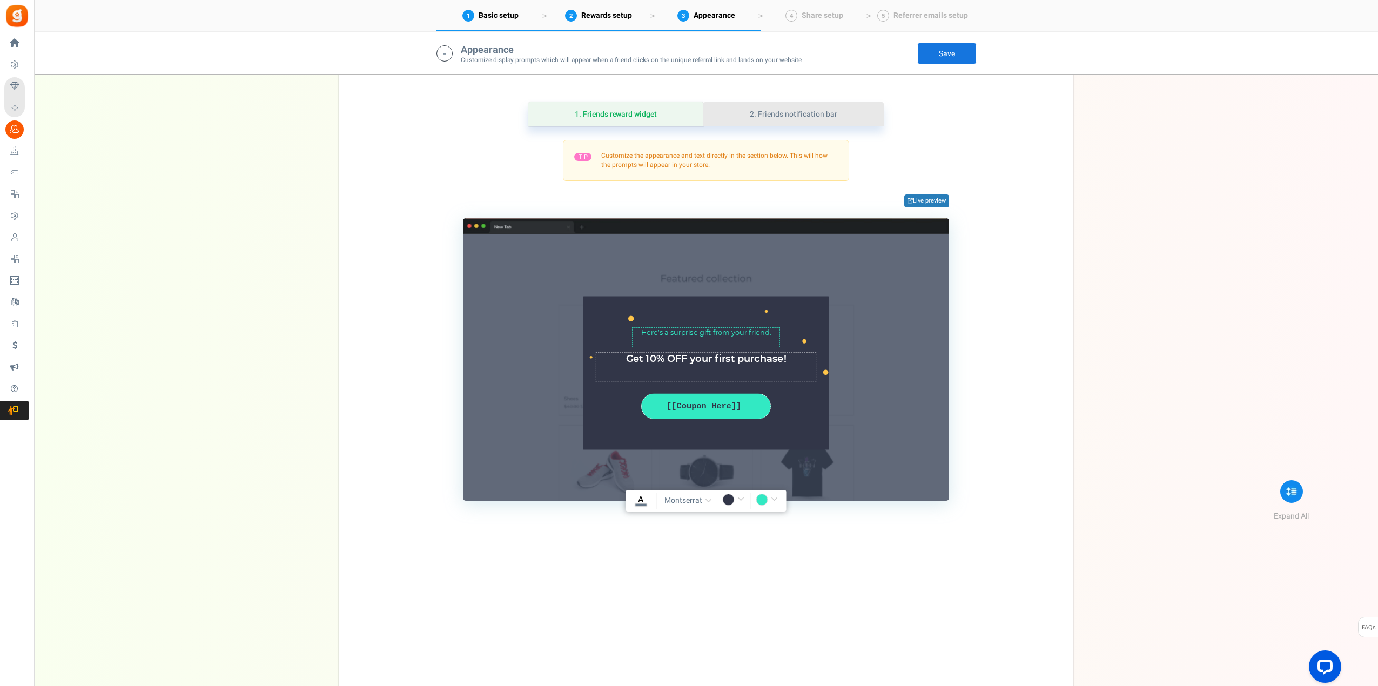
click at [804, 116] on link "2. Friends notification bar" at bounding box center [793, 114] width 180 height 24
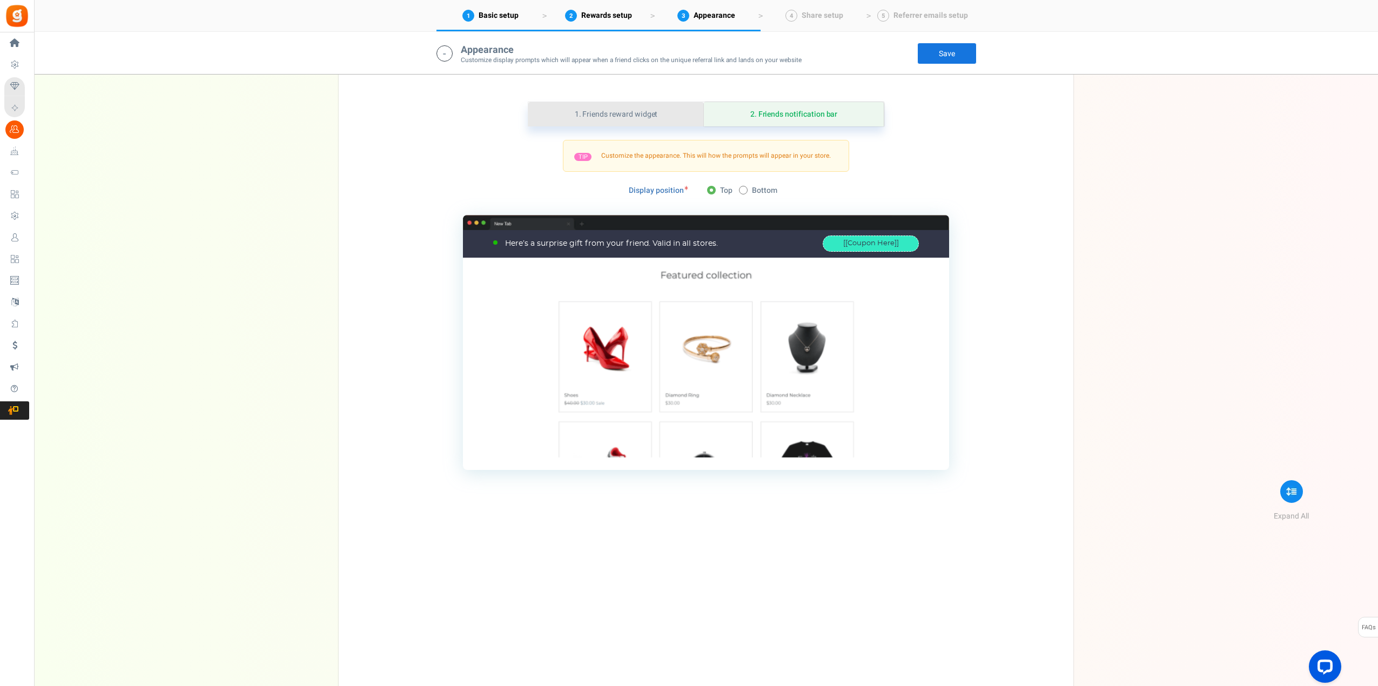
click at [629, 117] on link "1. Friends reward widget" at bounding box center [616, 114] width 176 height 24
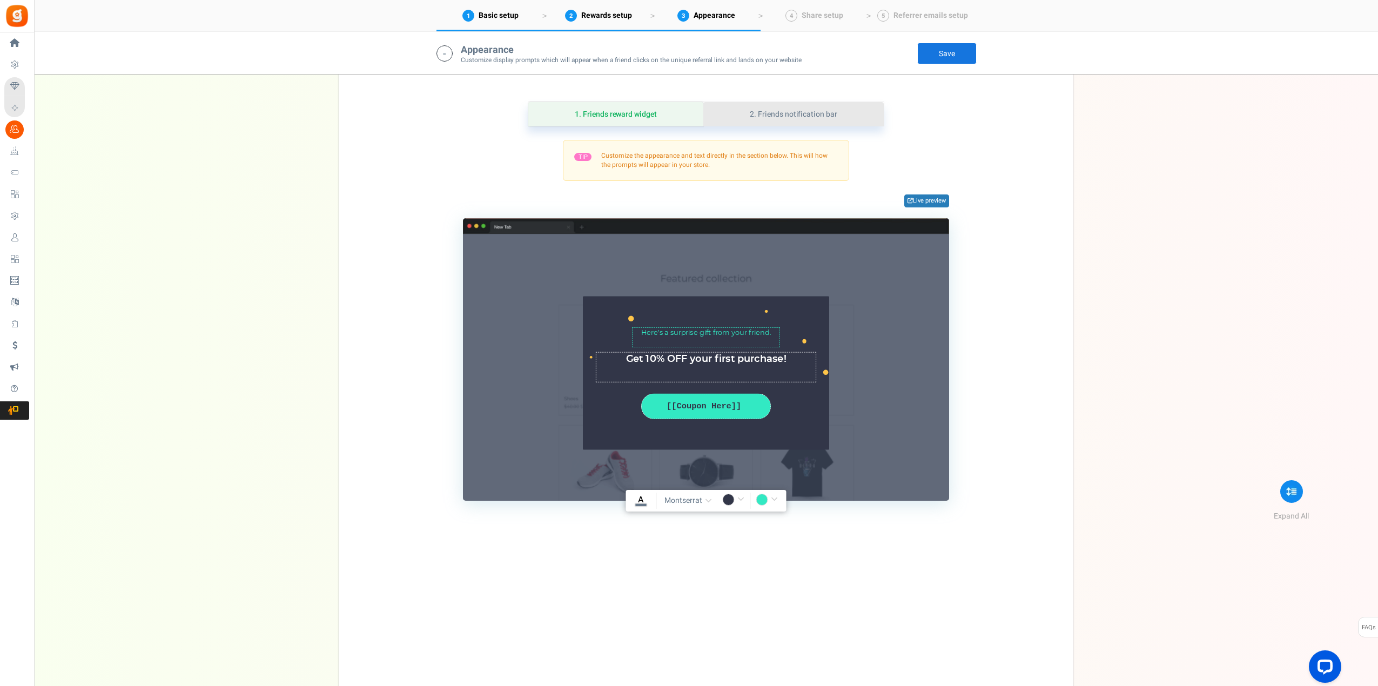
click at [797, 113] on link "2. Friends notification bar" at bounding box center [793, 114] width 180 height 24
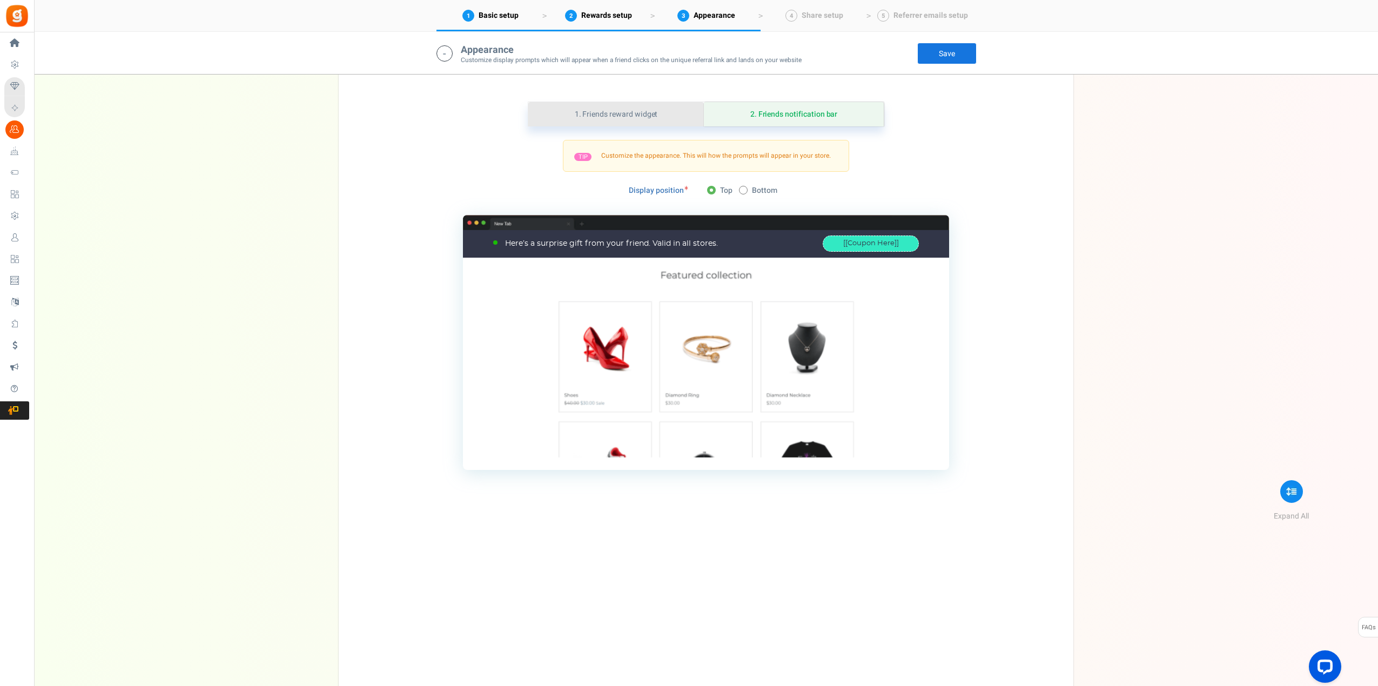
click at [655, 112] on link "1. Friends reward widget" at bounding box center [616, 114] width 176 height 24
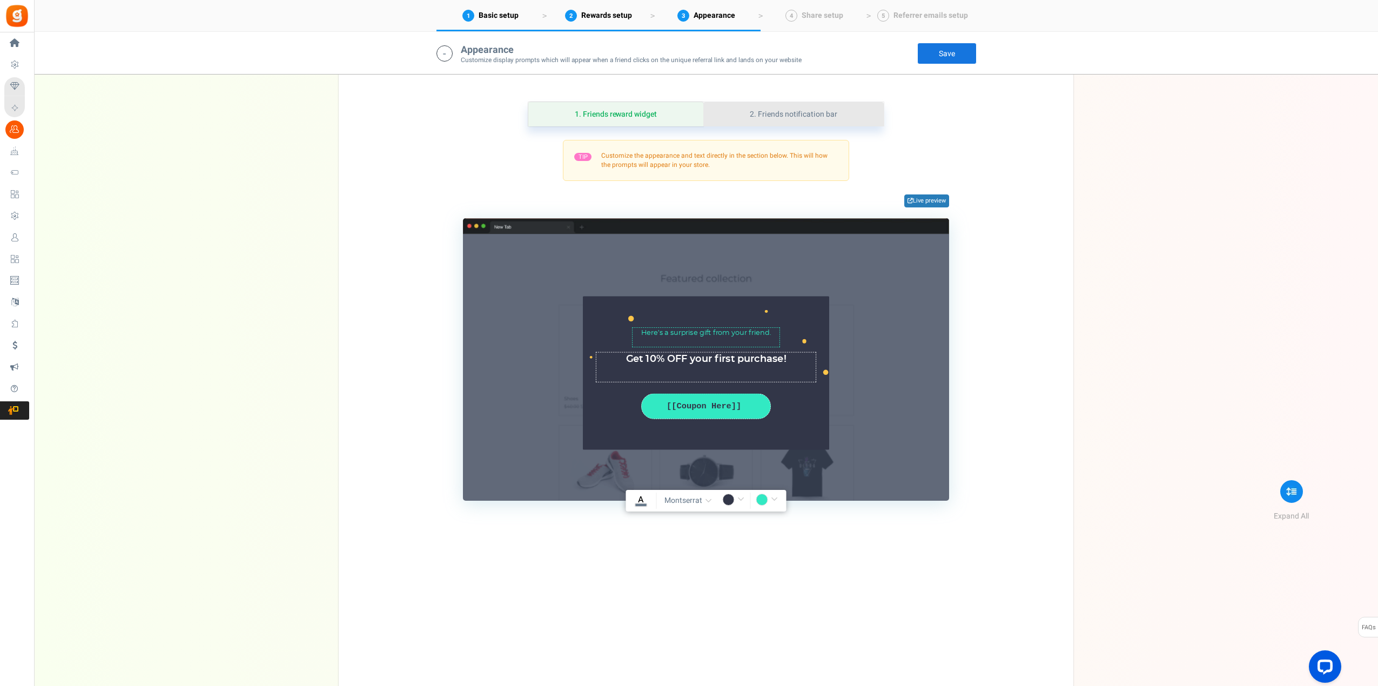
click at [806, 110] on link "2. Friends notification bar" at bounding box center [793, 114] width 180 height 24
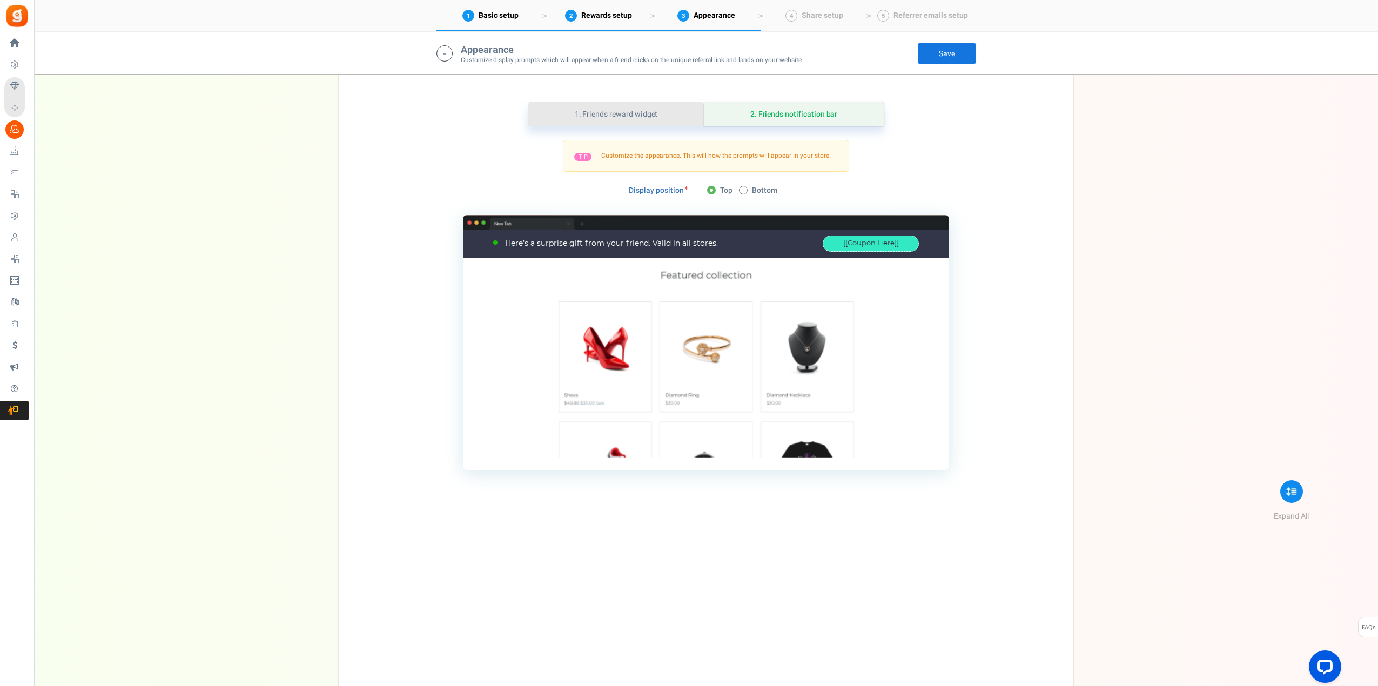
click at [666, 114] on link "1. Friends reward widget" at bounding box center [616, 114] width 176 height 24
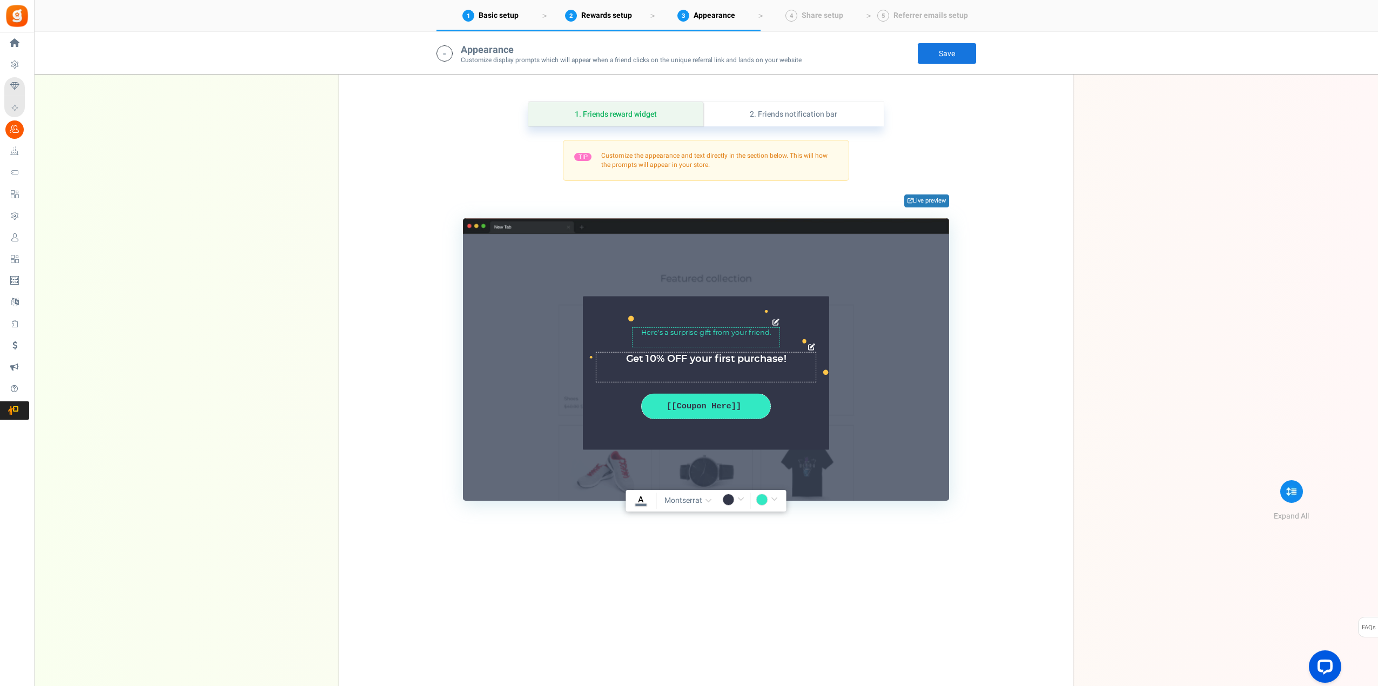
drag, startPoint x: 627, startPoint y: 357, endPoint x: 787, endPoint y: 361, distance: 160.4
click at [787, 361] on textarea "Get an offer to use on your first purchase" at bounding box center [706, 367] width 220 height 30
click at [819, 116] on link "2. Friends notification bar" at bounding box center [793, 114] width 180 height 24
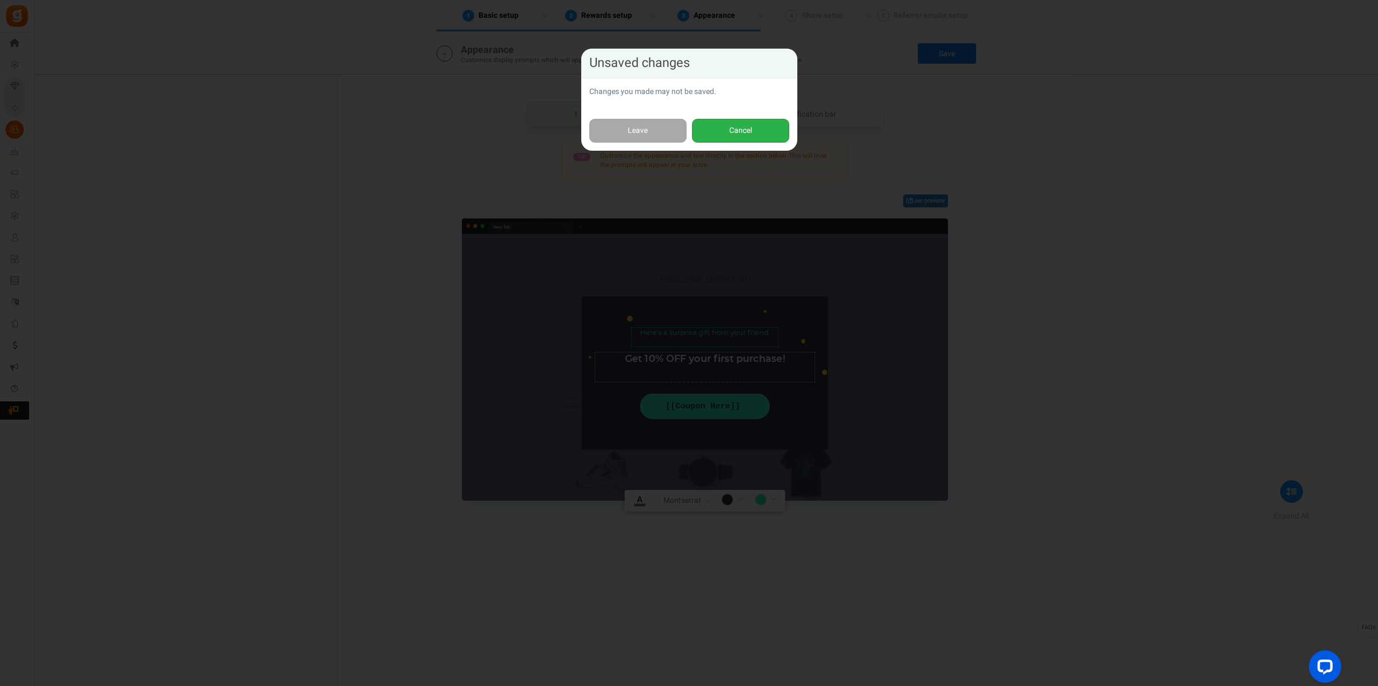
click at [771, 132] on button "Cancel" at bounding box center [740, 131] width 97 height 24
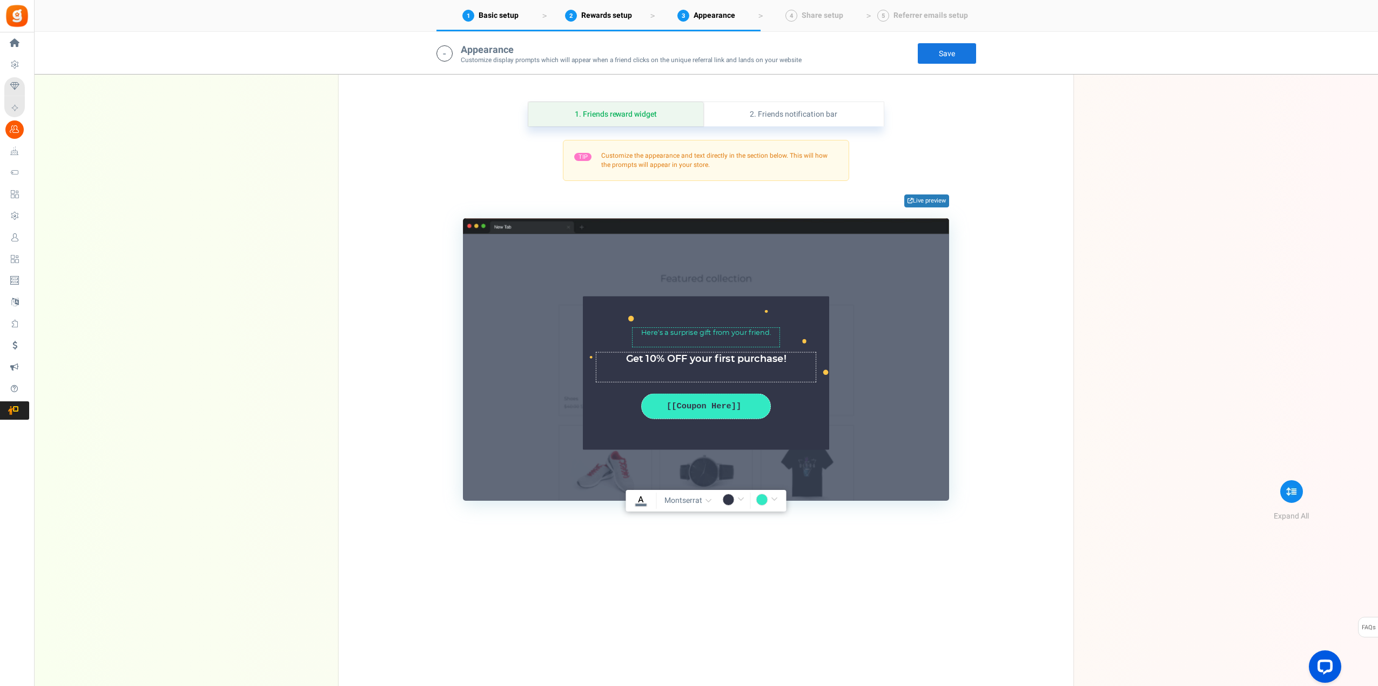
click at [998, 355] on div "TIP Customize the appearance and text directly in the section below. This will …" at bounding box center [706, 320] width 702 height 361
click at [779, 114] on link "2. Friends notification bar" at bounding box center [793, 114] width 180 height 24
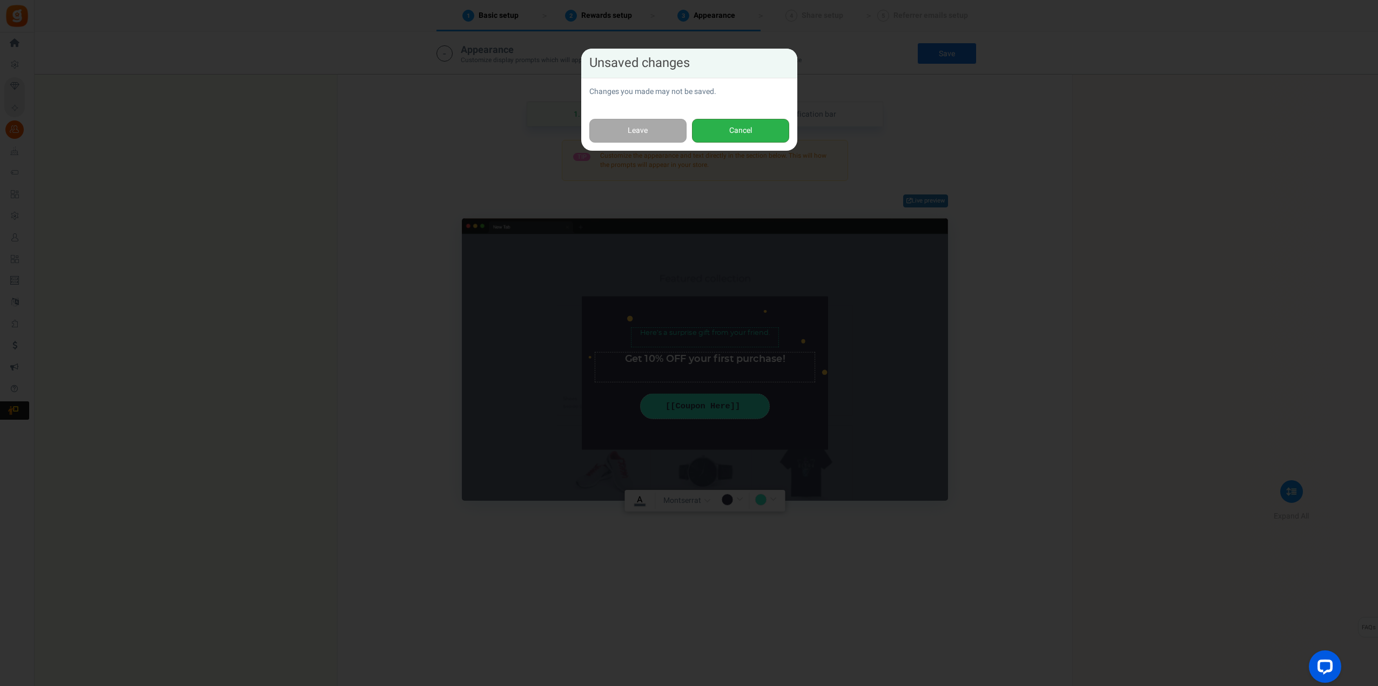
click at [760, 129] on button "Cancel" at bounding box center [740, 131] width 97 height 24
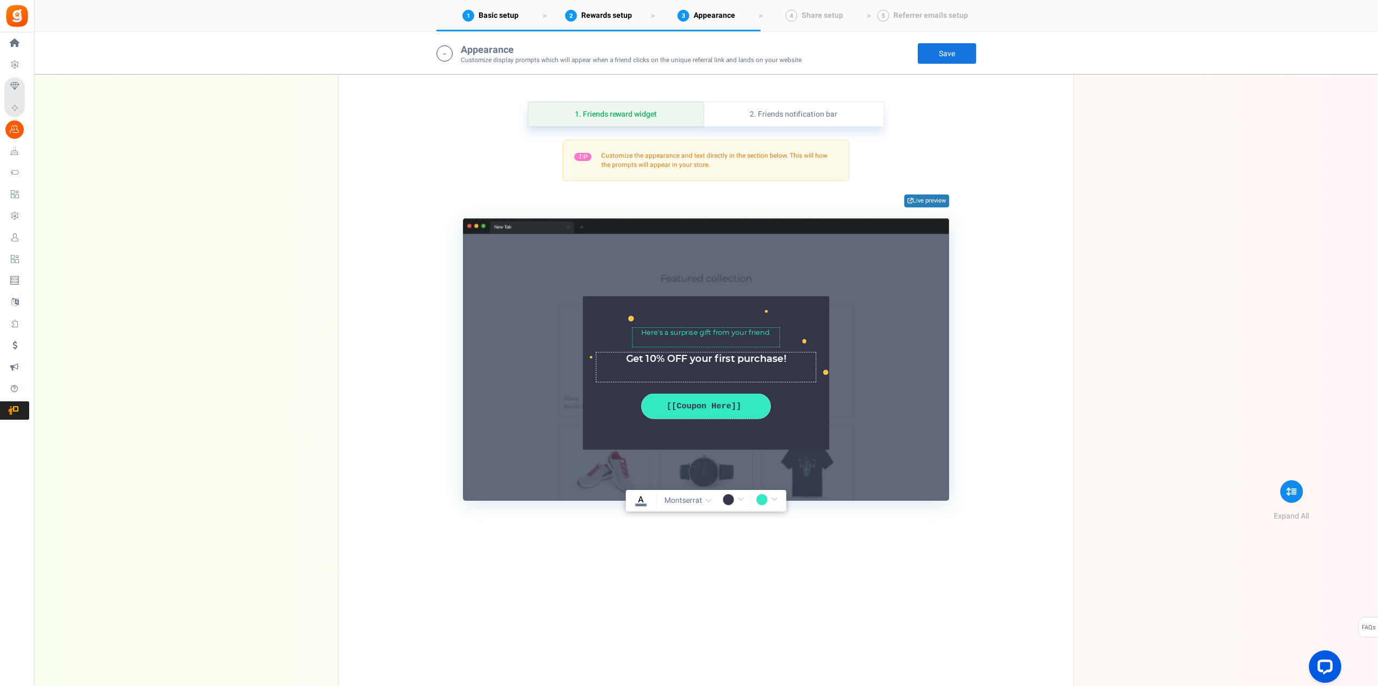
click at [948, 54] on link "Save" at bounding box center [946, 54] width 59 height 22
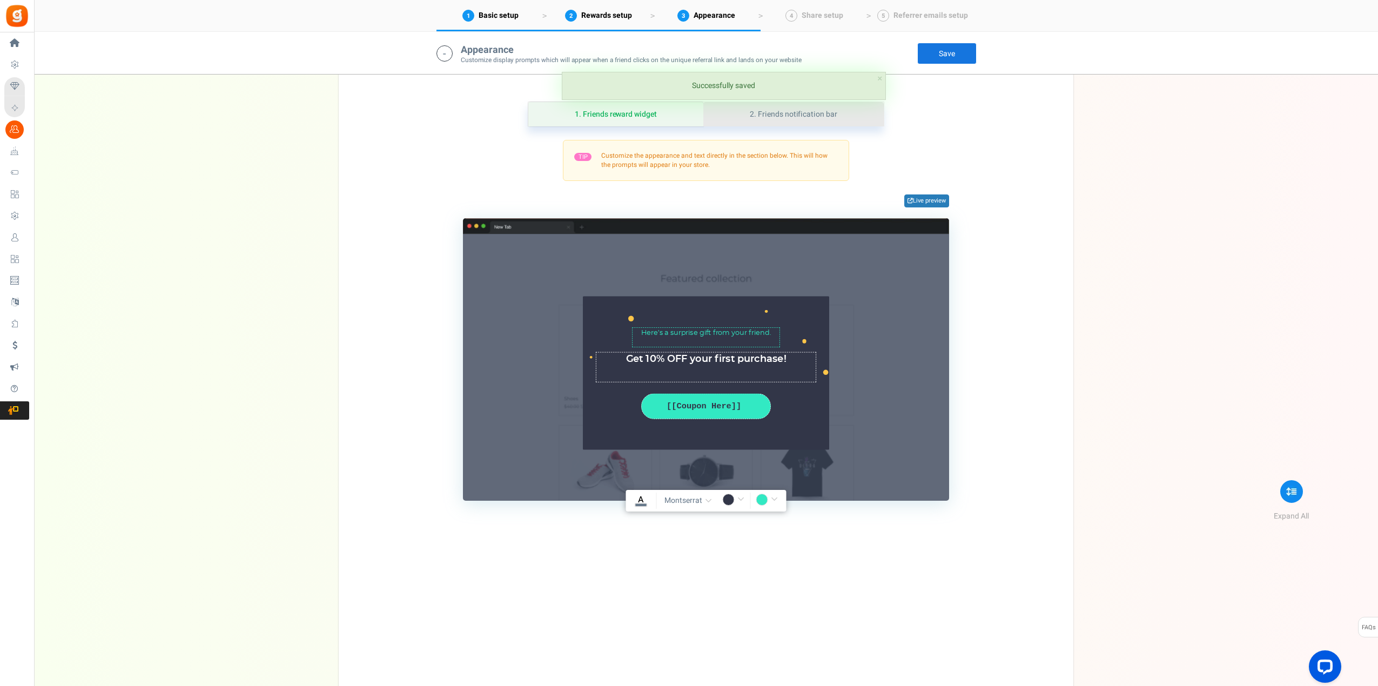
click at [804, 112] on link "2. Friends notification bar" at bounding box center [793, 114] width 180 height 24
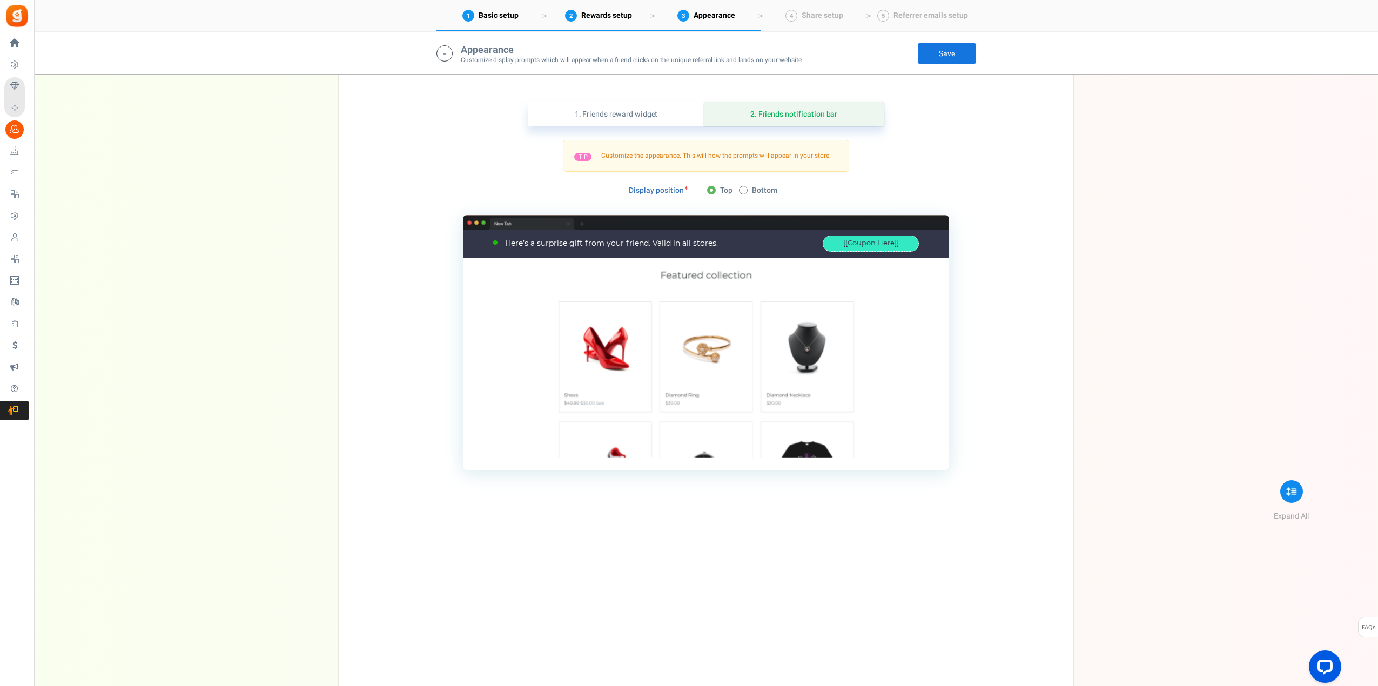
drag, startPoint x: 651, startPoint y: 243, endPoint x: 717, endPoint y: 242, distance: 66.4
click at [717, 242] on div "Here’s a surprise gift from your friend. Valid in all stores." at bounding box center [656, 243] width 327 height 11
click at [695, 244] on div "Here’s a surprise gift from your friend. Valid in all stores." at bounding box center [607, 243] width 220 height 11
click at [703, 242] on div "Here’s a surprise gift from your friend. Valid in all stores." at bounding box center [607, 243] width 220 height 11
click at [712, 242] on div "Here’s a surprise gift from your friend. Valid in all stores." at bounding box center [607, 243] width 220 height 11
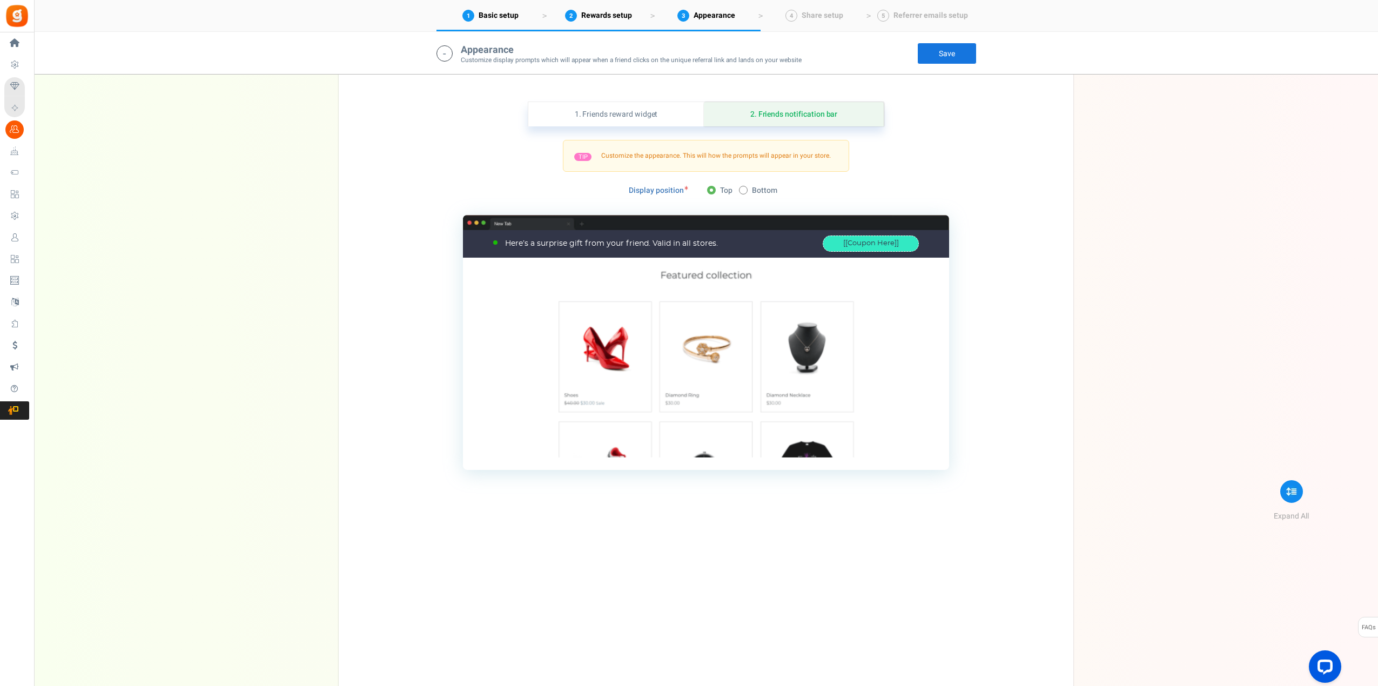
click at [722, 242] on div "Here’s a surprise gift from your friend. Valid in all stores." at bounding box center [656, 243] width 327 height 11
click at [598, 245] on div "Here’s a surprise gift from your friend. Valid in all stores." at bounding box center [607, 243] width 220 height 11
click at [625, 233] on div "Here’s a surprise gift from your friend. Valid in all stores. [[Coupon Here]] C…" at bounding box center [705, 244] width 441 height 28
click at [664, 249] on div "Here’s a surprise gift from your friend. Valid in all stores. [[Coupon Here]] C…" at bounding box center [705, 244] width 441 height 28
click at [671, 246] on div "Here’s a surprise gift from your friend. Valid in all stores." at bounding box center [607, 243] width 220 height 11
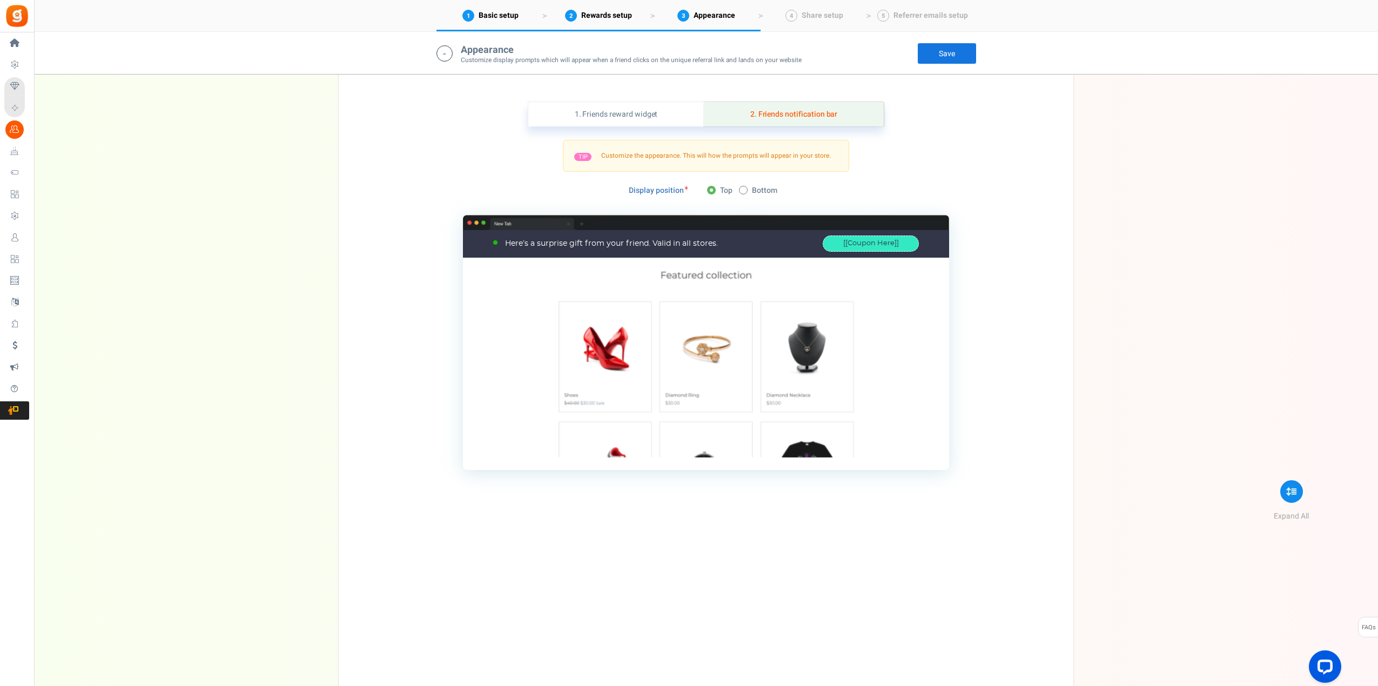
click at [809, 114] on link "2. Friends notification bar" at bounding box center [794, 114] width 180 height 24
click at [701, 244] on div "Here’s a surprise gift from your friend. Valid in all stores." at bounding box center [607, 243] width 220 height 11
click at [724, 241] on div "Here’s a surprise gift from your friend. Valid in all stores." at bounding box center [656, 243] width 327 height 11
click at [612, 112] on link "1. Friends reward widget" at bounding box center [616, 114] width 176 height 24
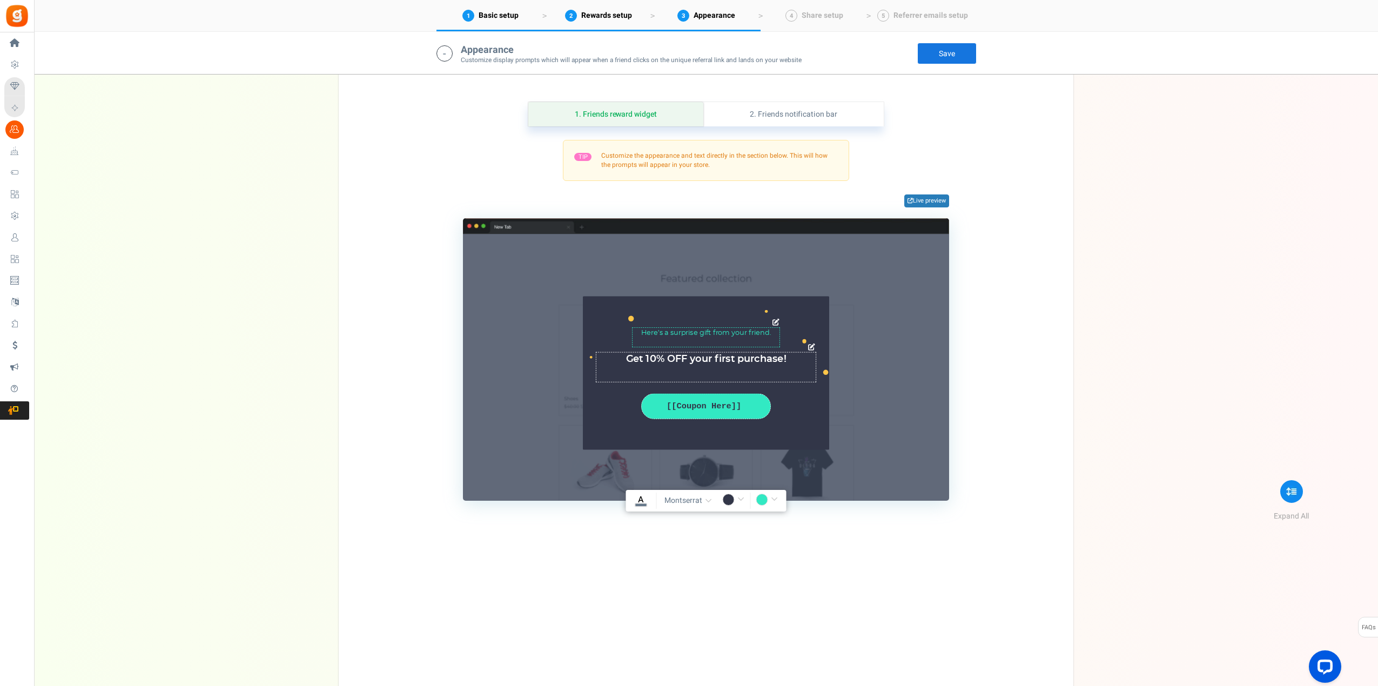
click at [773, 332] on textarea "Here’s a surprise gift from your friend" at bounding box center [706, 336] width 148 height 19
click at [775, 335] on textarea "Here’s a surprise gift from your friend" at bounding box center [706, 336] width 148 height 19
click at [776, 320] on icon at bounding box center [775, 322] width 7 height 7
click at [775, 321] on icon at bounding box center [775, 322] width 7 height 7
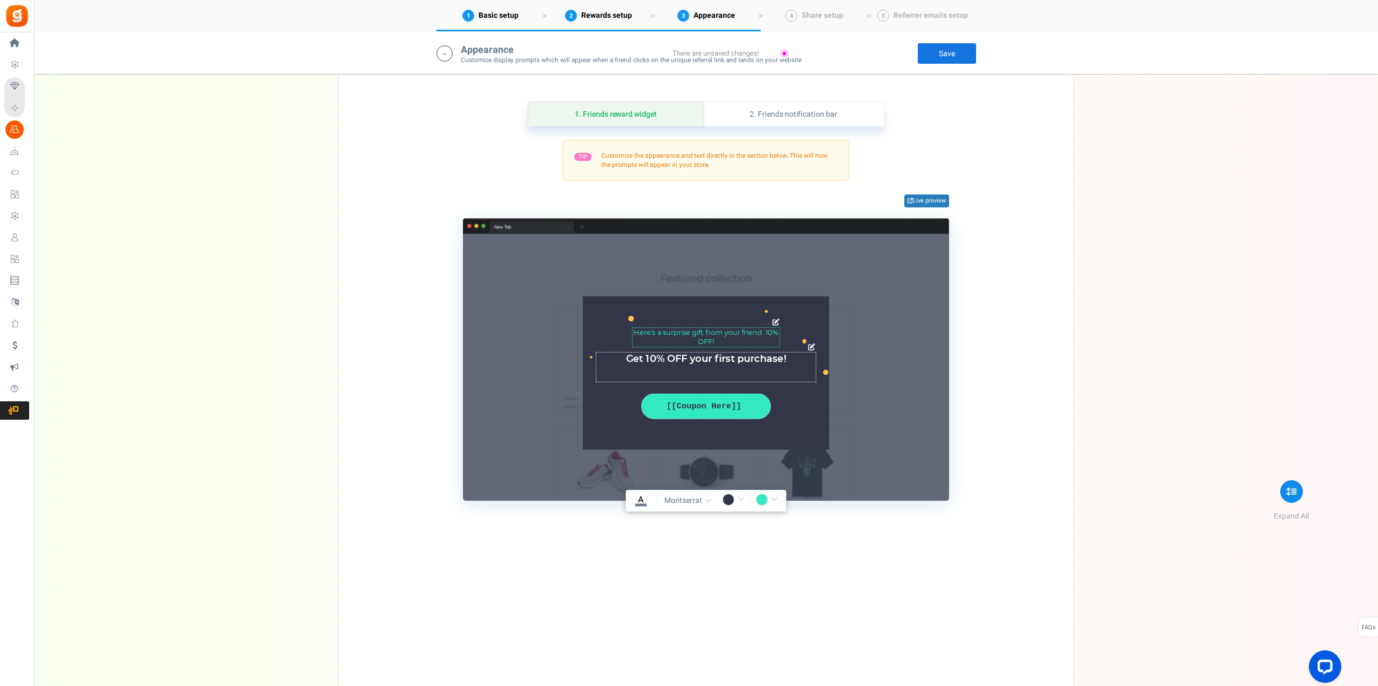
click at [775, 321] on icon at bounding box center [775, 322] width 7 height 7
click at [775, 322] on icon at bounding box center [775, 322] width 7 height 7
click at [775, 323] on icon at bounding box center [775, 322] width 7 height 7
drag, startPoint x: 776, startPoint y: 339, endPoint x: 785, endPoint y: 337, distance: 9.4
click at [785, 337] on div "Here’s a surprise gift from your friend Char(s) : 0" at bounding box center [706, 336] width 246 height 19
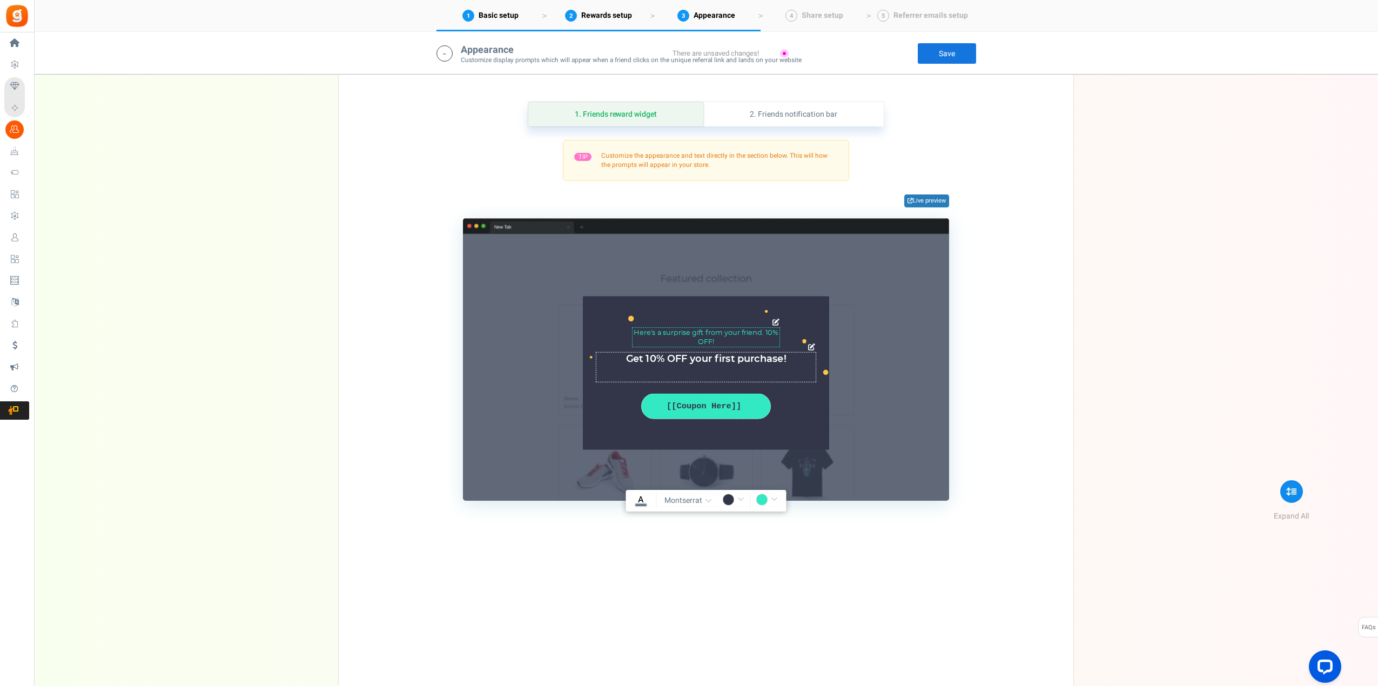
click at [771, 330] on textarea "Here’s a surprise gift from your friend" at bounding box center [706, 336] width 148 height 19
type textarea "Here’s a surprise gift from your friend. 10% OFF! Valid in all stores."
click at [950, 49] on link "Save" at bounding box center [946, 54] width 59 height 22
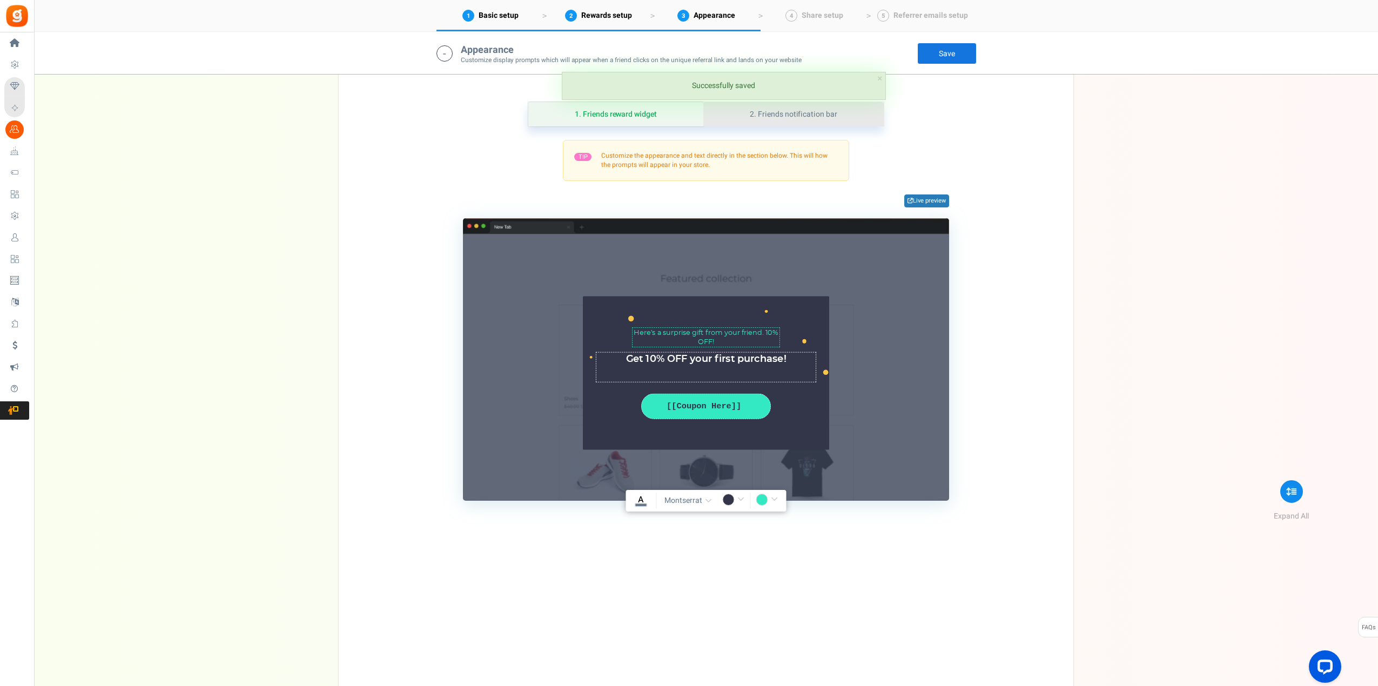
click at [793, 113] on link "2. Friends notification bar" at bounding box center [793, 114] width 180 height 24
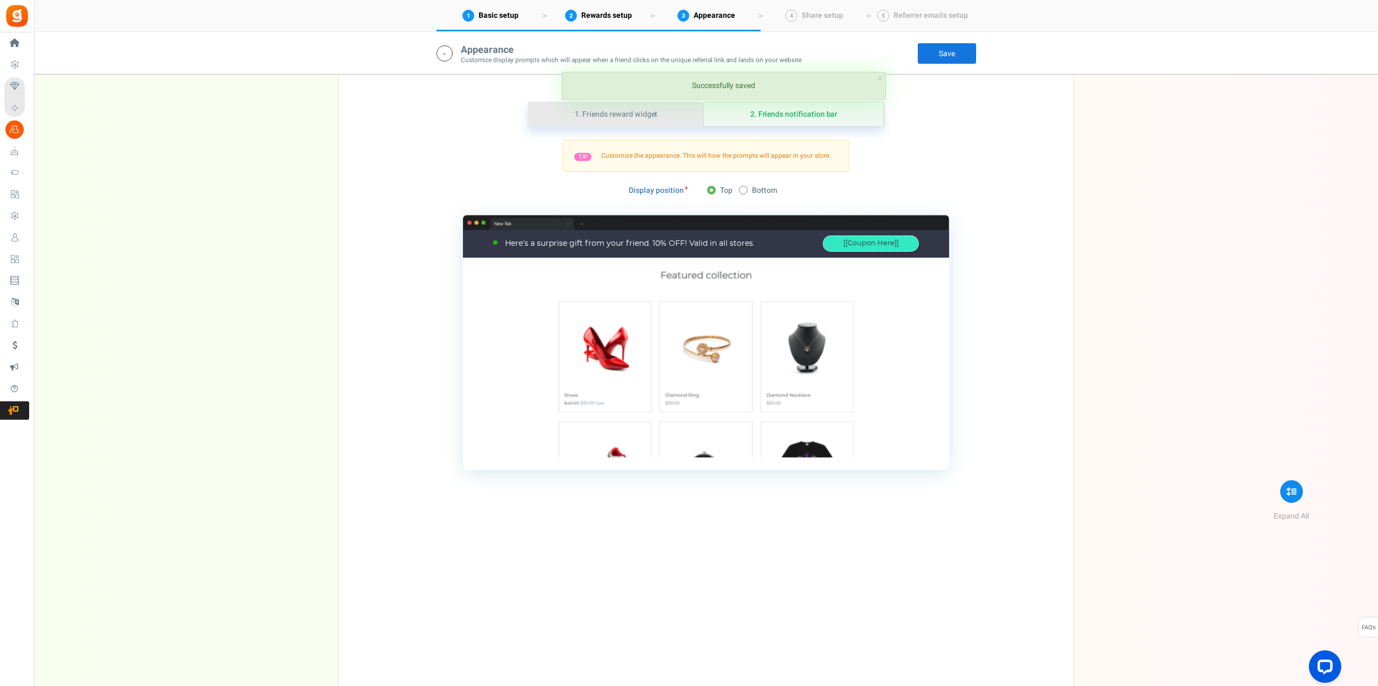
click at [651, 112] on link "1. Friends reward widget" at bounding box center [616, 114] width 176 height 24
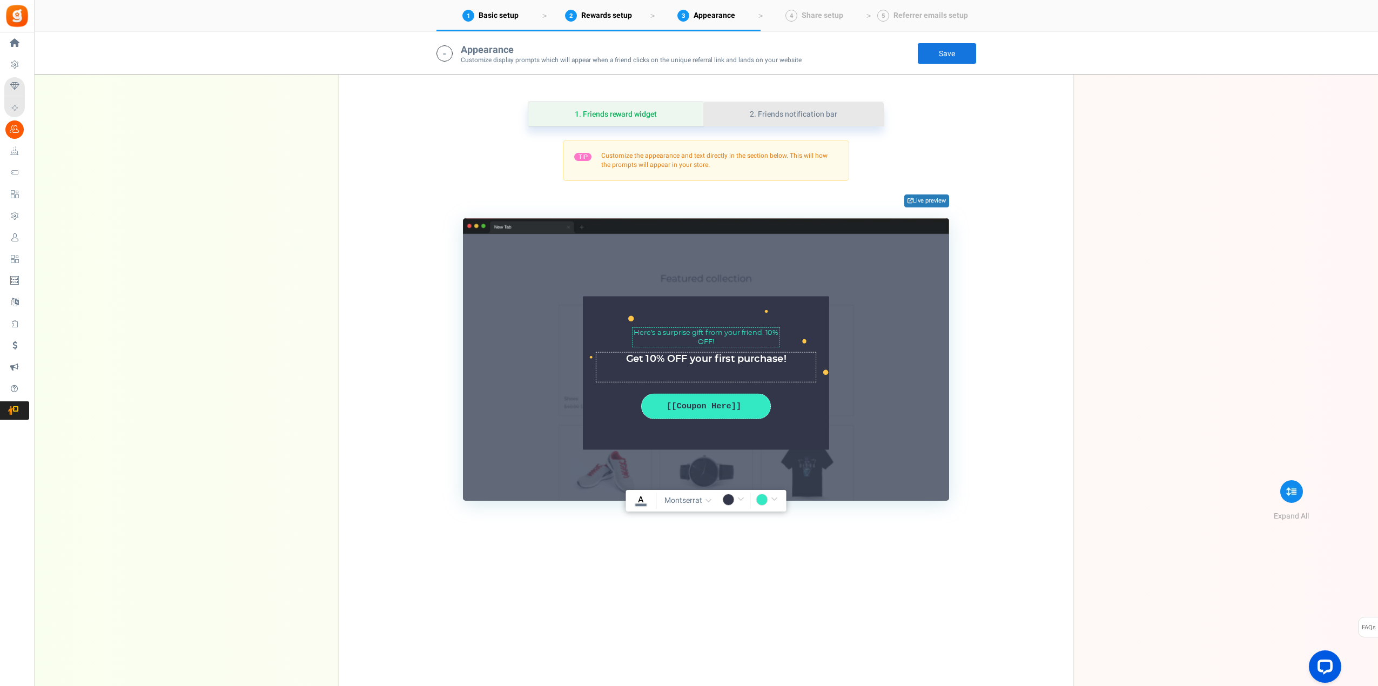
click at [815, 113] on link "2. Friends notification bar" at bounding box center [793, 114] width 180 height 24
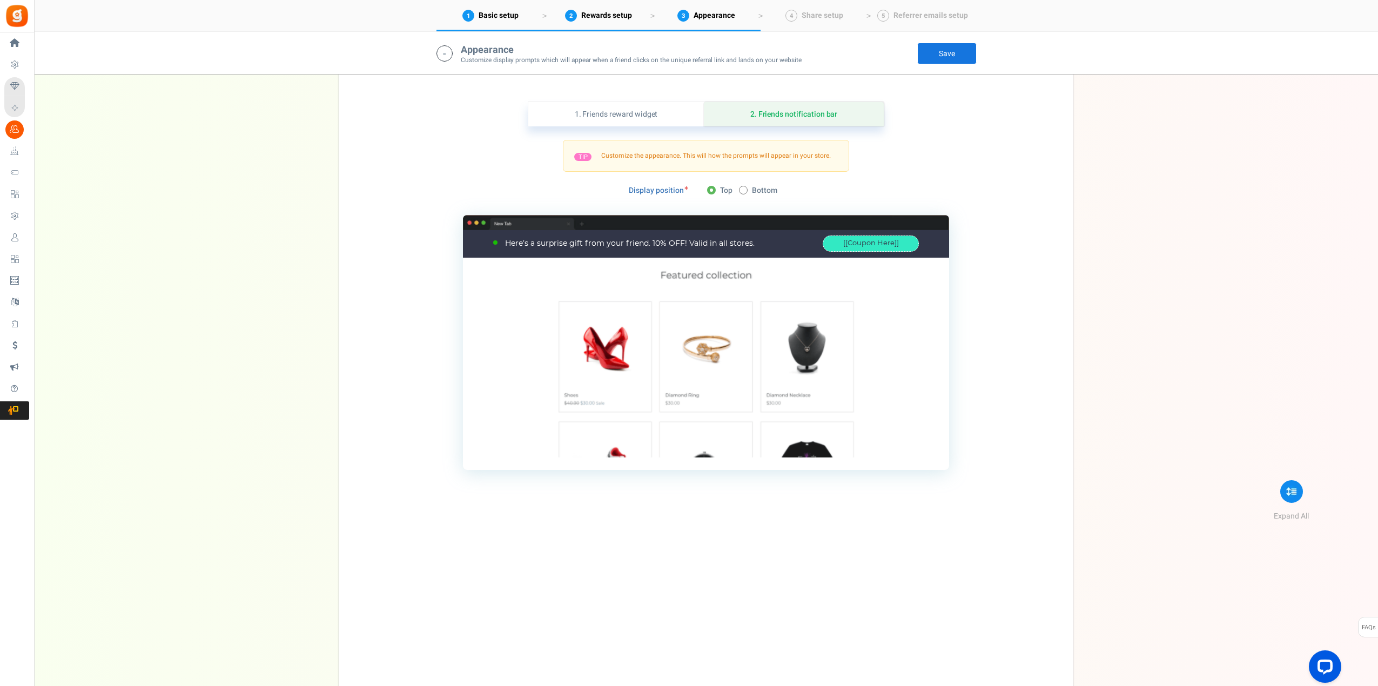
click at [745, 188] on span at bounding box center [743, 190] width 9 height 9
click at [745, 188] on input "Bottom" at bounding box center [742, 190] width 7 height 7
radio input "true"
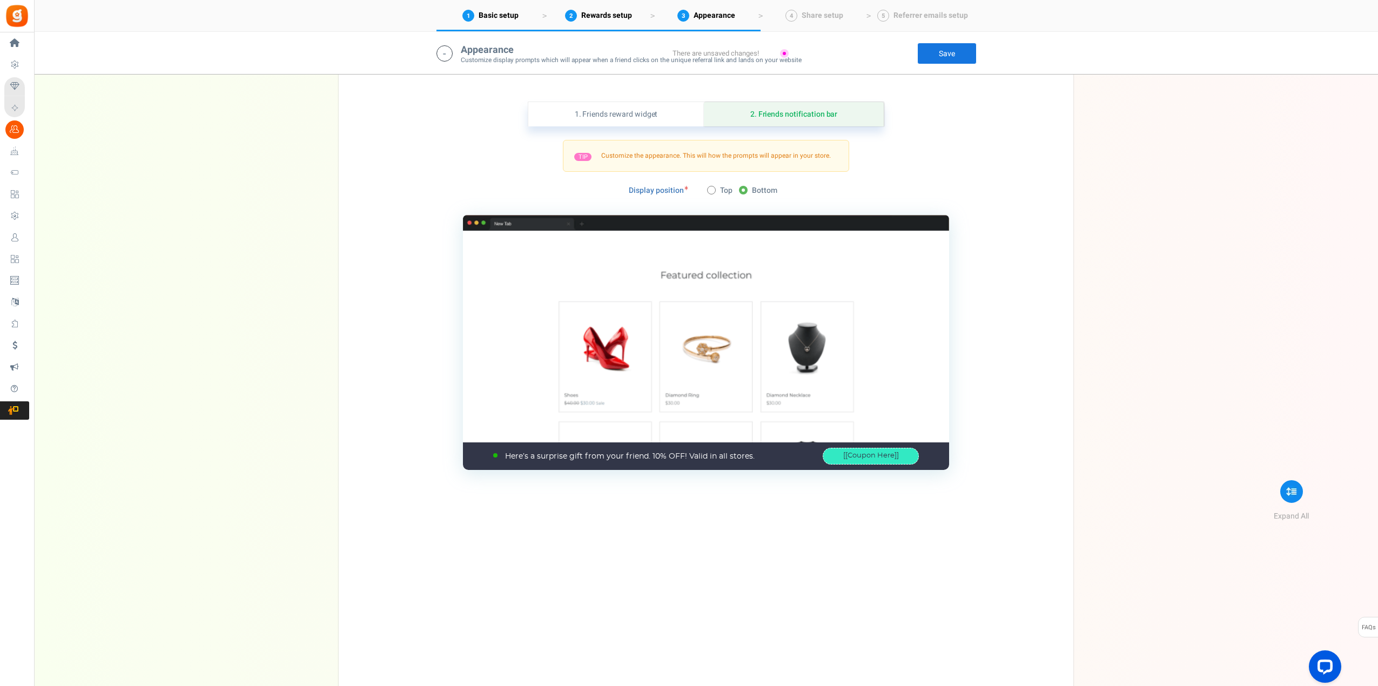
click at [713, 189] on span at bounding box center [711, 190] width 9 height 9
click at [713, 189] on input "Top" at bounding box center [710, 190] width 7 height 7
radio input "true"
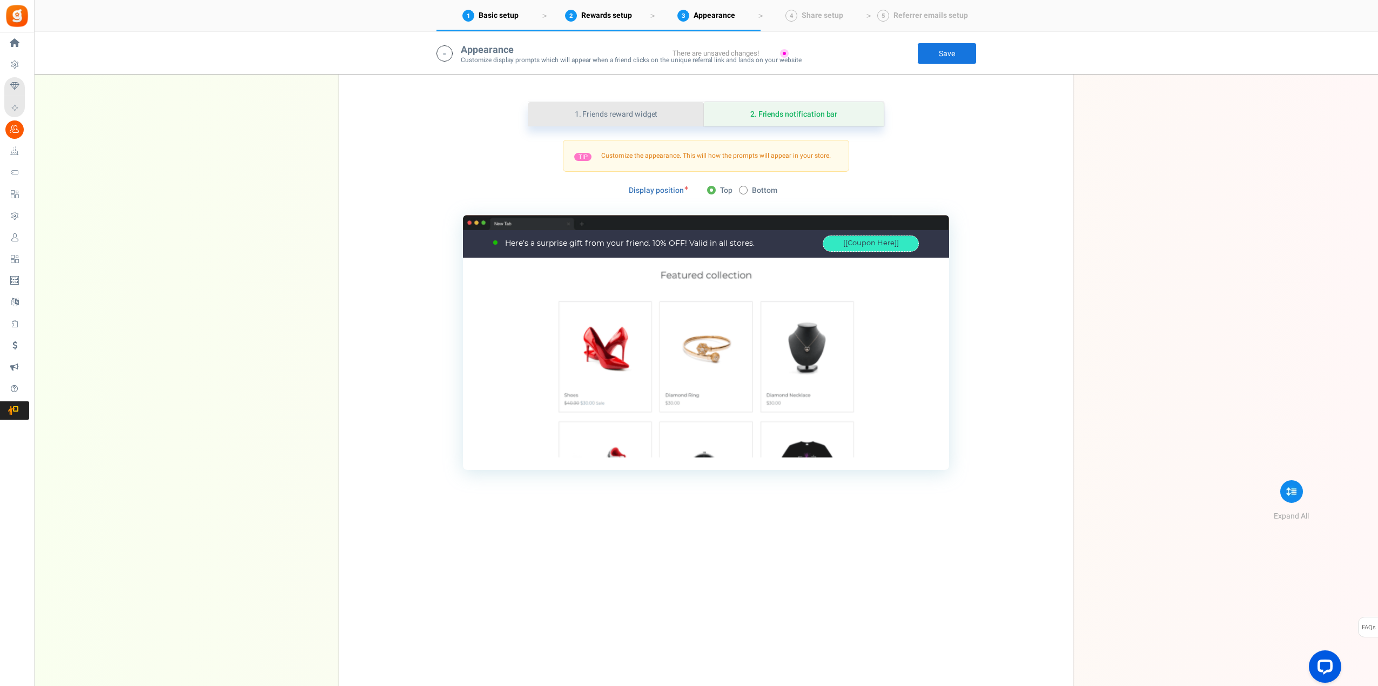
click at [662, 119] on link "1. Friends reward widget" at bounding box center [616, 114] width 176 height 24
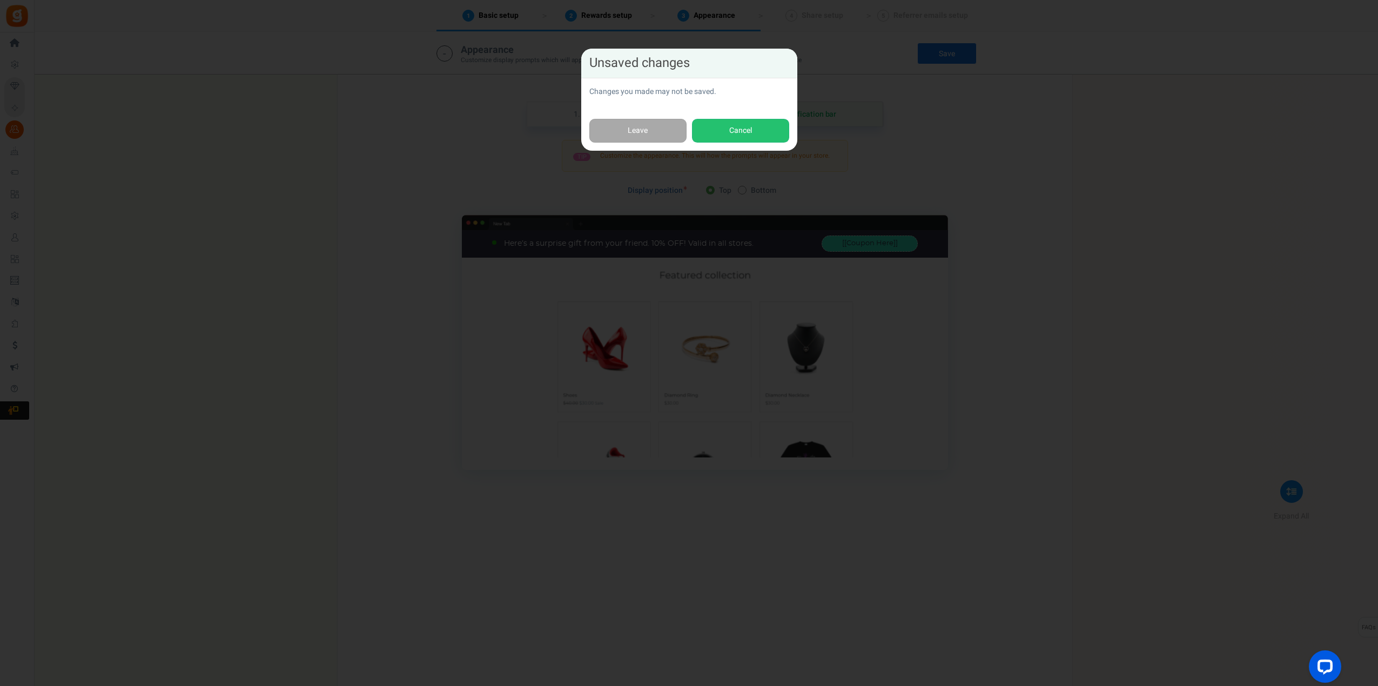
click at [832, 119] on div "Unsaved changes Changes you made may not be saved. Leave Cancel" at bounding box center [689, 343] width 1378 height 686
click at [891, 154] on div "Unsaved changes Changes you made may not be saved. Leave Cancel" at bounding box center [689, 343] width 1378 height 686
click at [763, 128] on button "Cancel" at bounding box center [740, 131] width 97 height 24
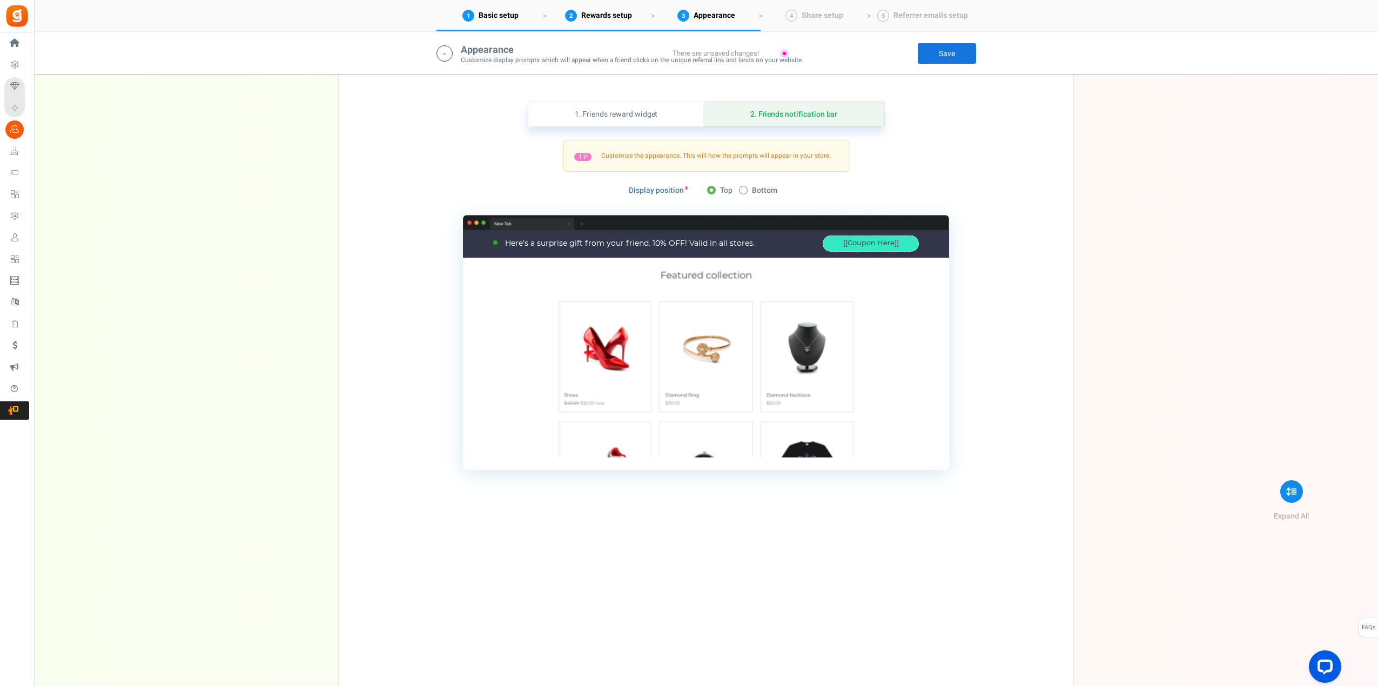
click at [944, 51] on link "Save" at bounding box center [946, 54] width 59 height 22
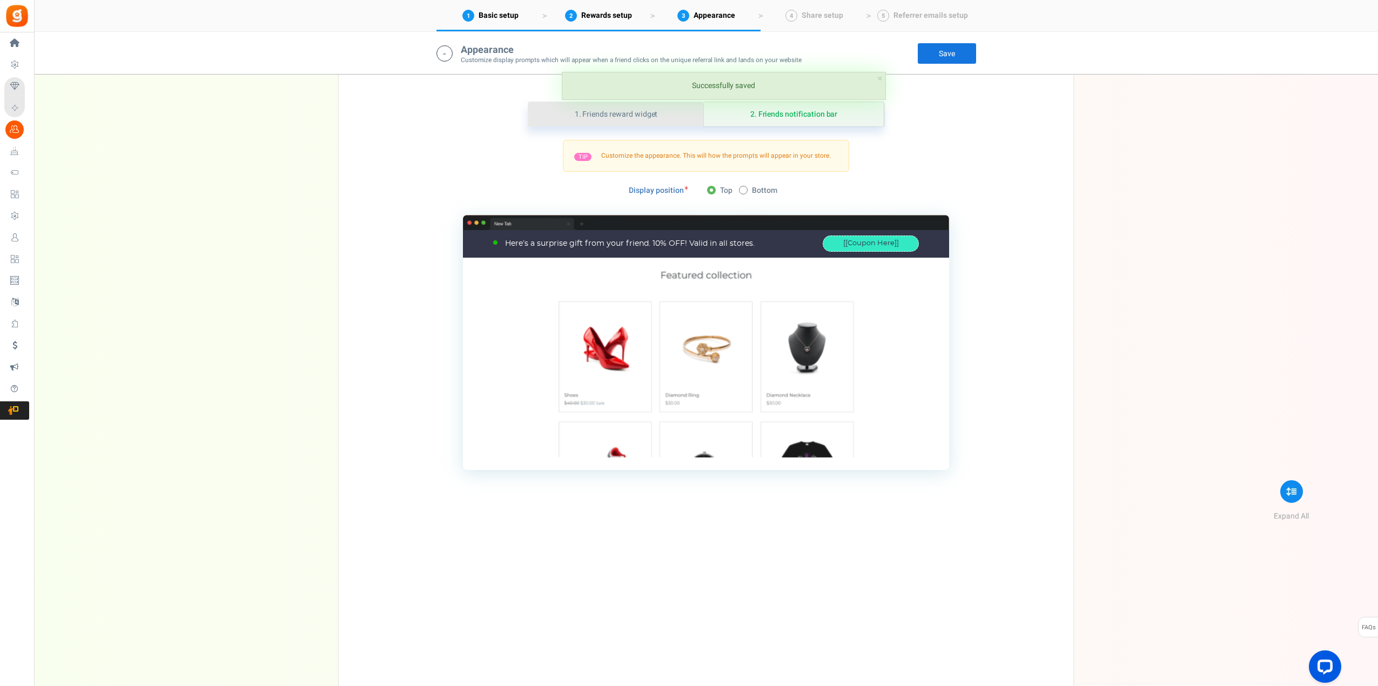
click at [639, 114] on link "1. Friends reward widget" at bounding box center [616, 114] width 176 height 24
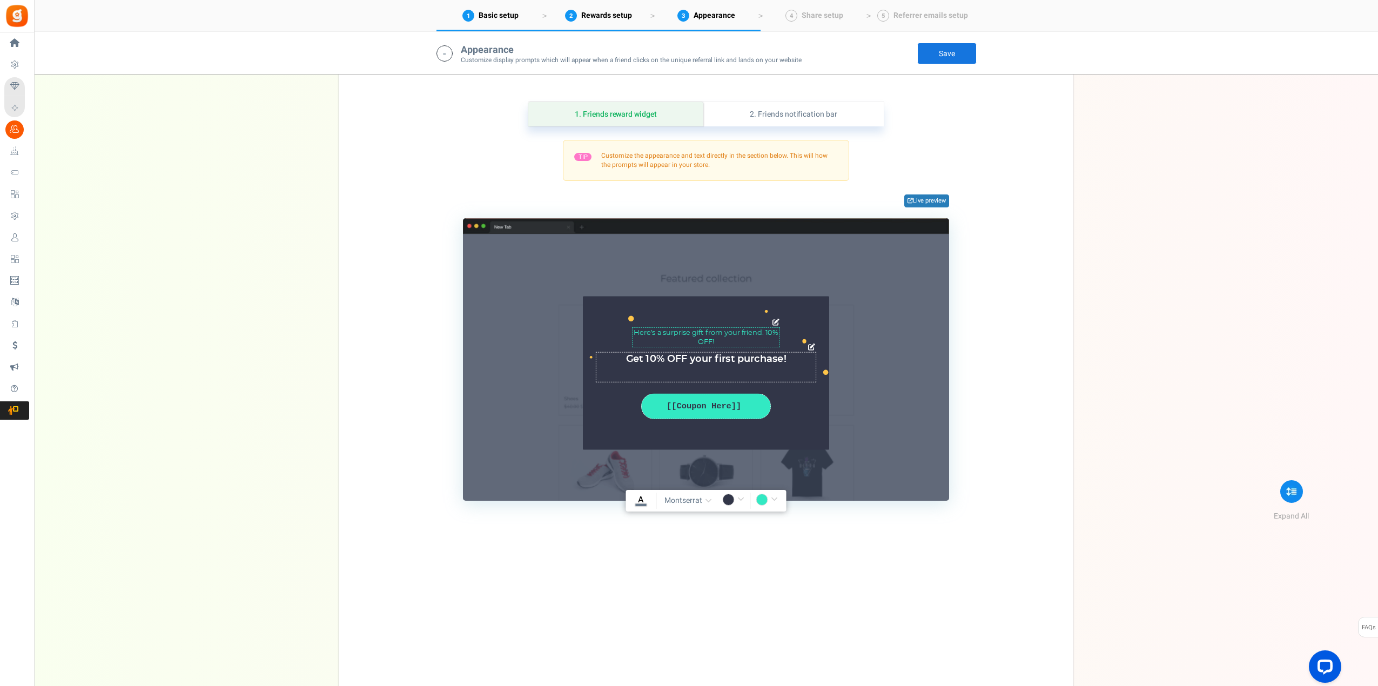
drag, startPoint x: 625, startPoint y: 356, endPoint x: 789, endPoint y: 359, distance: 163.7
click at [789, 359] on textarea "Get an offer to use on your first purchase" at bounding box center [706, 367] width 220 height 30
click at [771, 334] on textarea "Here’s a surprise gift from your friend" at bounding box center [706, 336] width 148 height 19
paste textarea "Get 10% OFF your first purch"
click at [979, 342] on div "TIP Customize the appearance and text directly in the section below. This will …" at bounding box center [706, 320] width 702 height 361
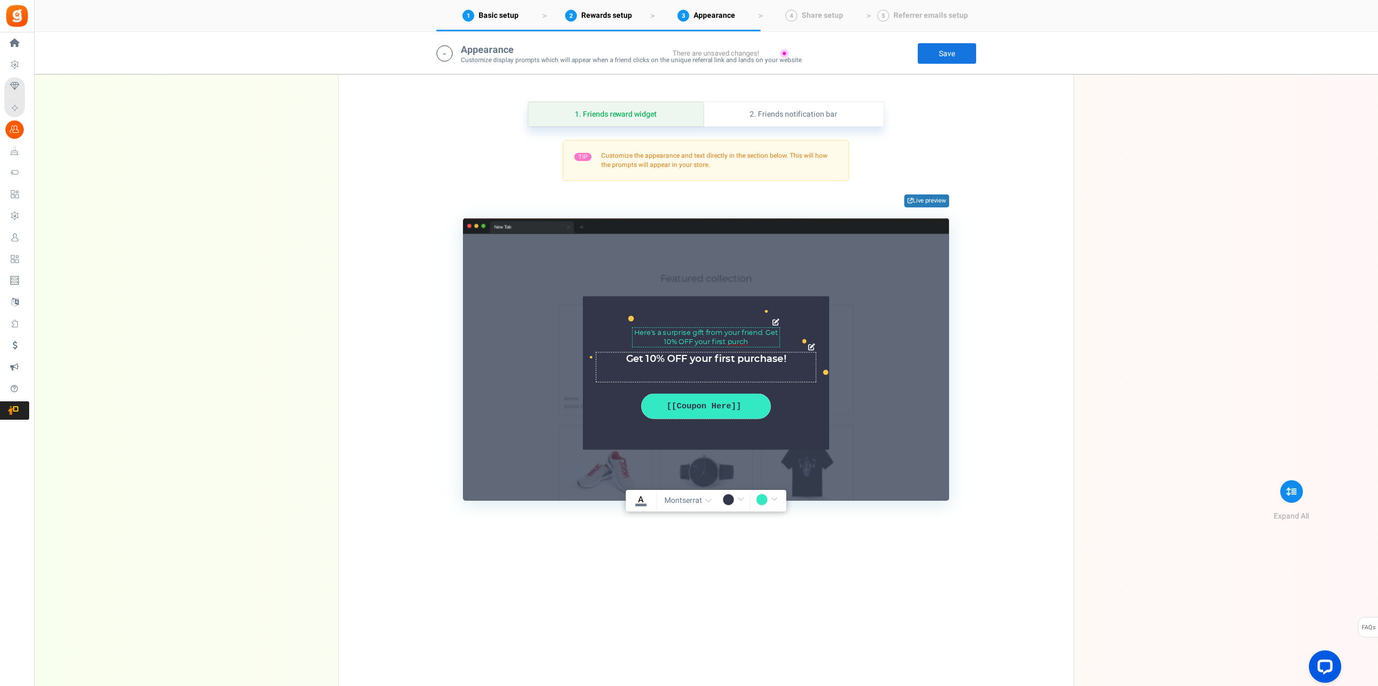
drag, startPoint x: 792, startPoint y: 361, endPoint x: 629, endPoint y: 355, distance: 163.7
click at [629, 355] on textarea "Get an offer to use on your first purchase" at bounding box center [706, 367] width 220 height 30
click at [767, 332] on textarea "Here’s a surprise gift from your friend" at bounding box center [706, 336] width 148 height 19
paste textarea "aseGet 10% OFF your first purch"
type textarea "Here’s a surprise gift from your friend. Get 10% OFF your first purchase!"
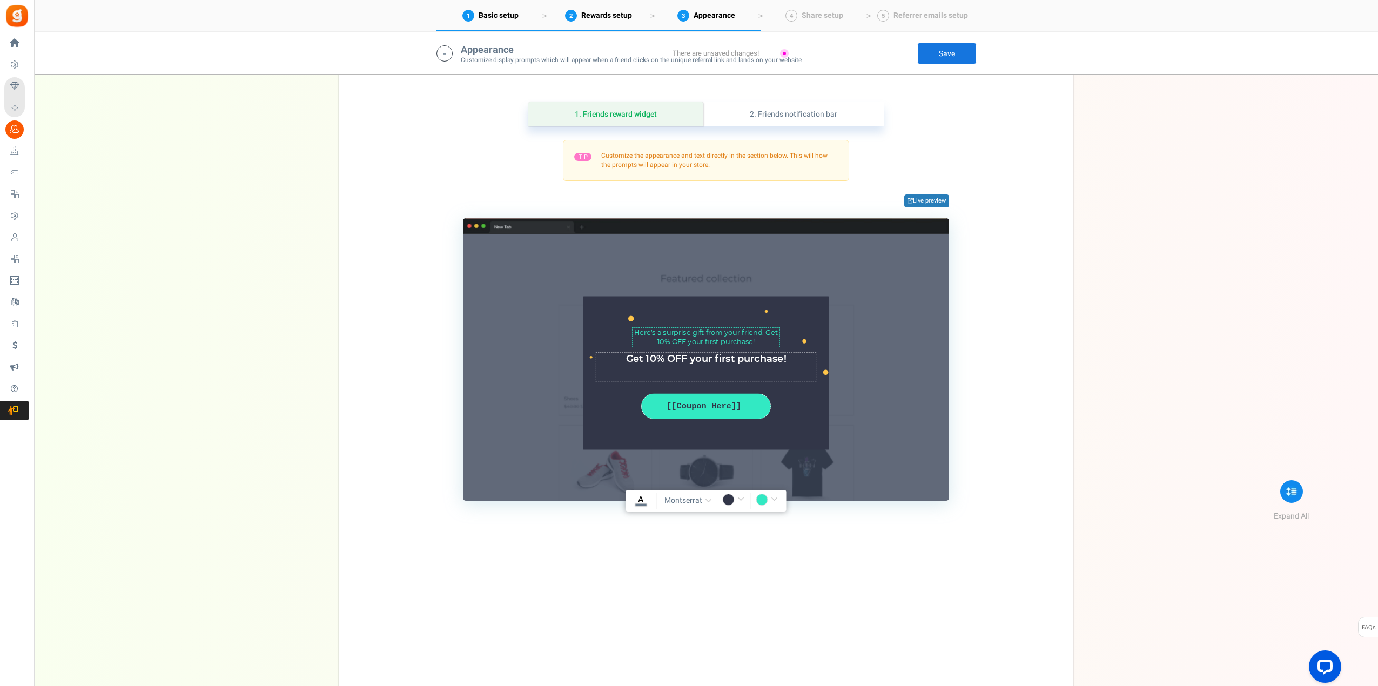
click at [1023, 335] on div "TIP Customize the appearance and text directly in the section below. This will …" at bounding box center [706, 320] width 702 height 361
click at [943, 53] on link "Save" at bounding box center [946, 54] width 59 height 22
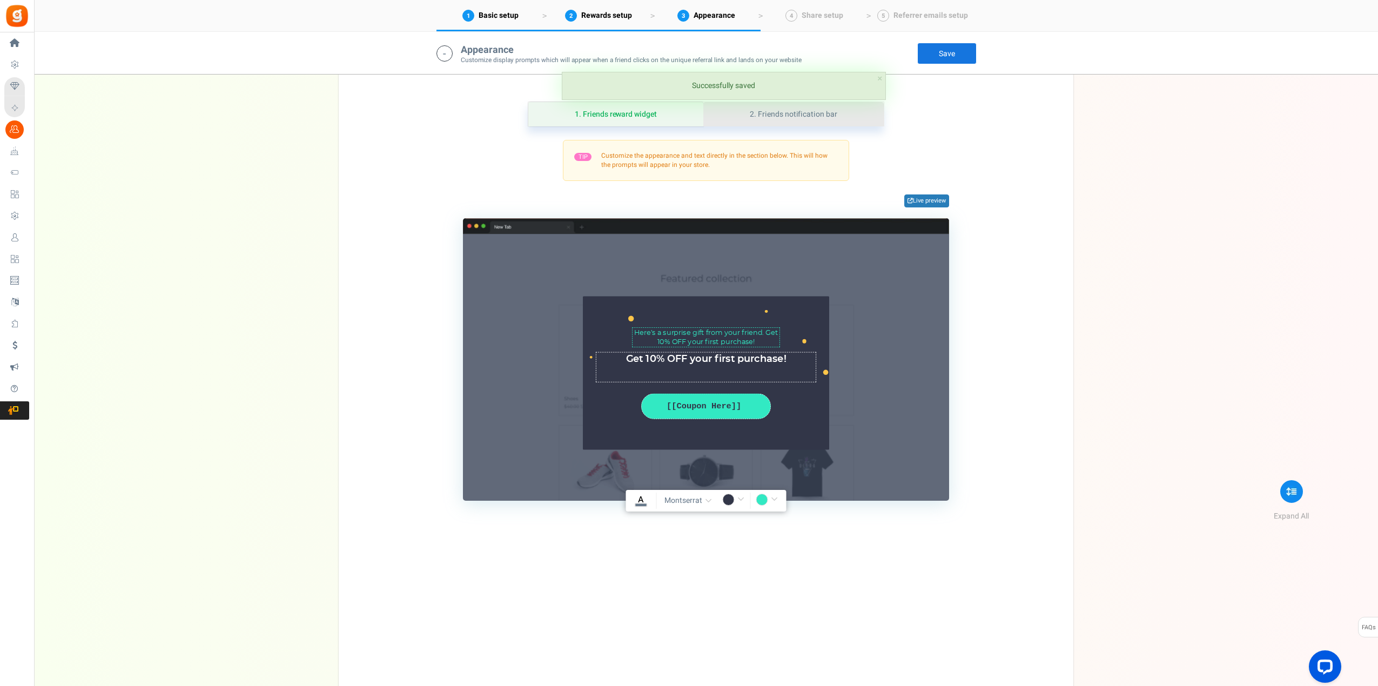
click at [793, 111] on link "2. Friends notification bar" at bounding box center [793, 114] width 180 height 24
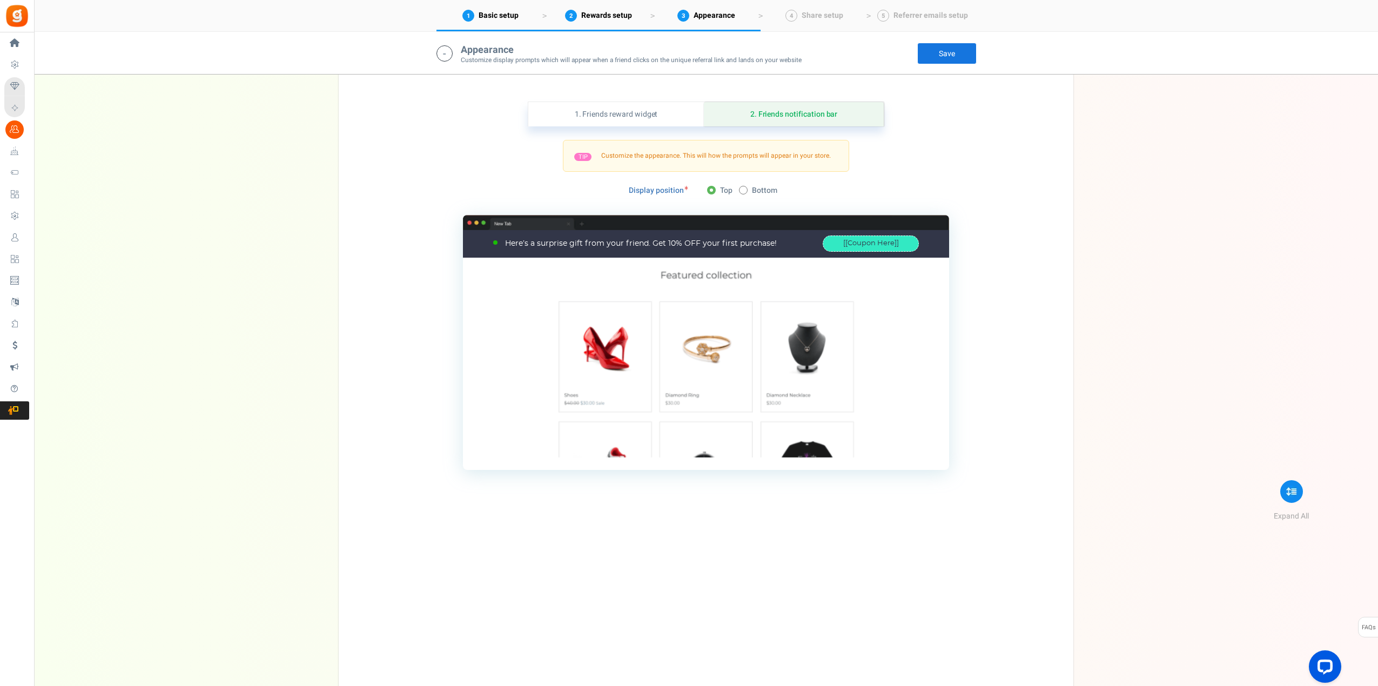
click at [934, 53] on link "Save" at bounding box center [946, 54] width 59 height 22
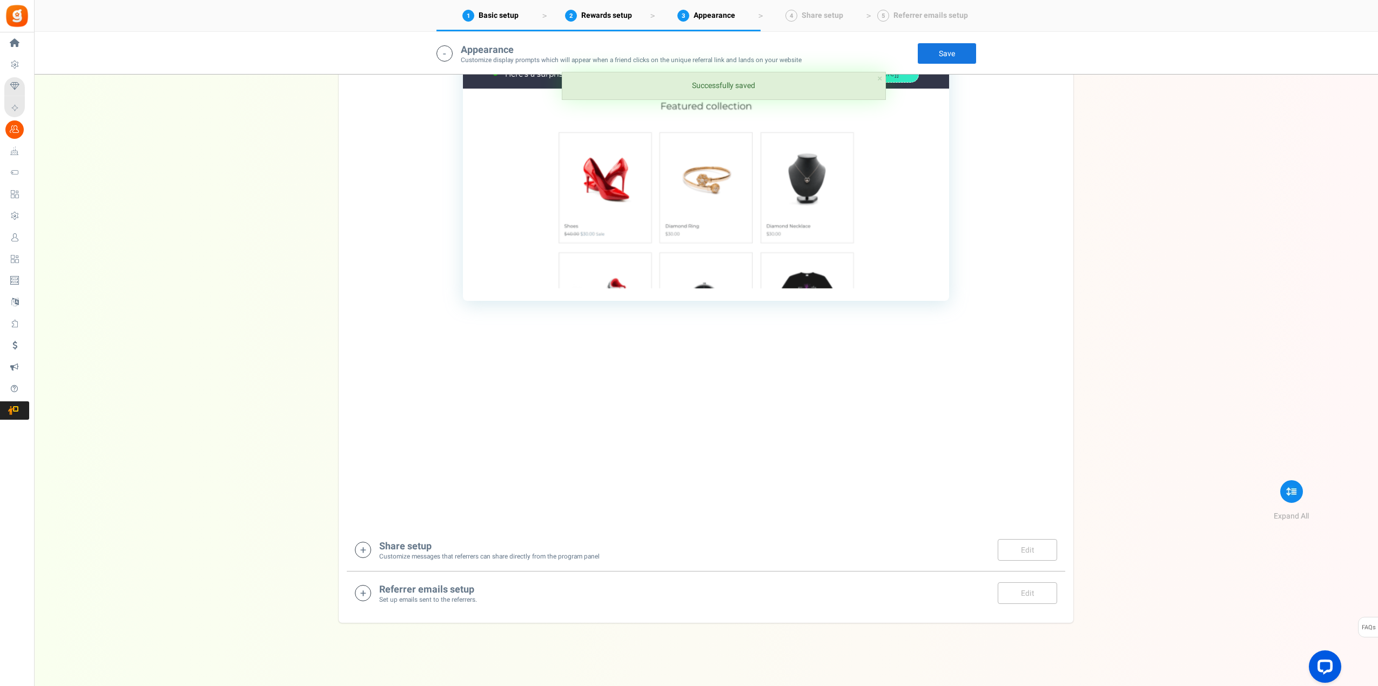
scroll to position [1811, 0]
click at [421, 543] on h4 "Share setup" at bounding box center [489, 544] width 220 height 11
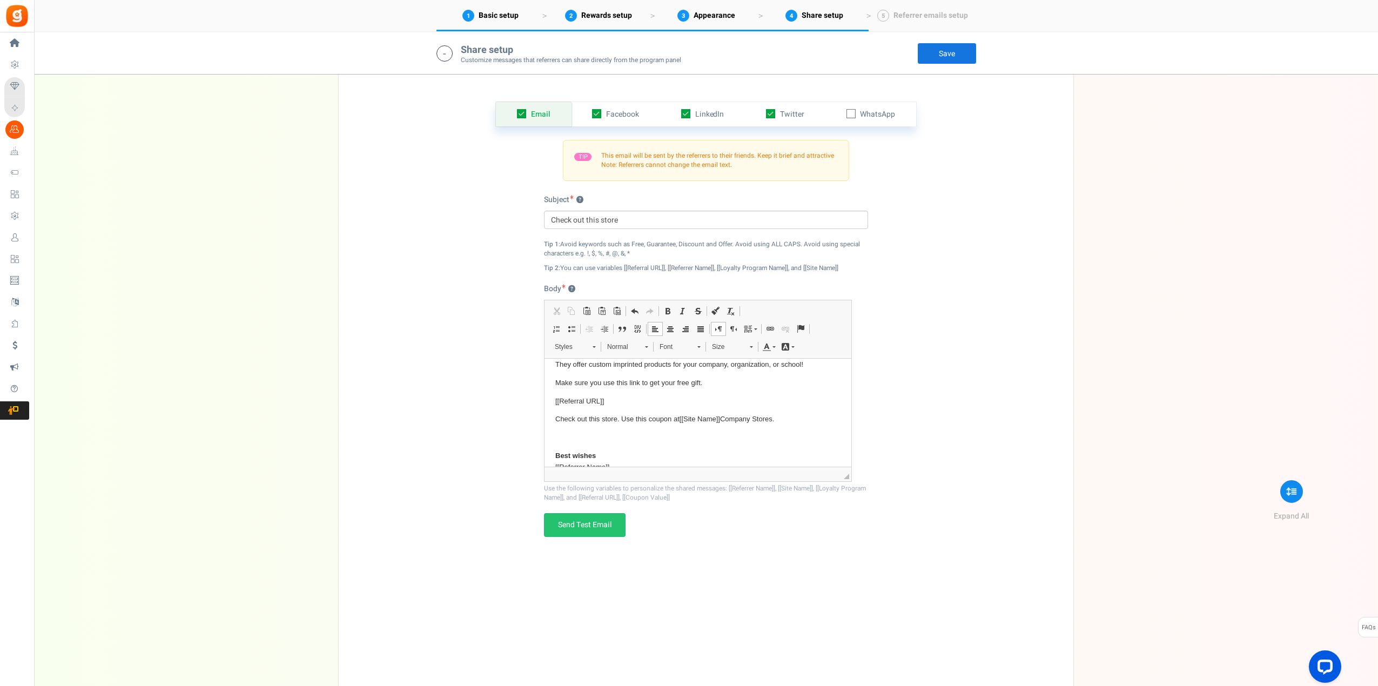
scroll to position [9, 0]
click at [855, 397] on div "They offer custom imprinted products for your company, organization, or school!…" at bounding box center [706, 391] width 324 height 182
click at [725, 419] on p "Check out this store. Use this coupon at [[Site Name]] Company Stores." at bounding box center [697, 420] width 285 height 11
click at [556, 374] on p "They offer custom imprinted products for your company, organization, or school!" at bounding box center [697, 374] width 285 height 11
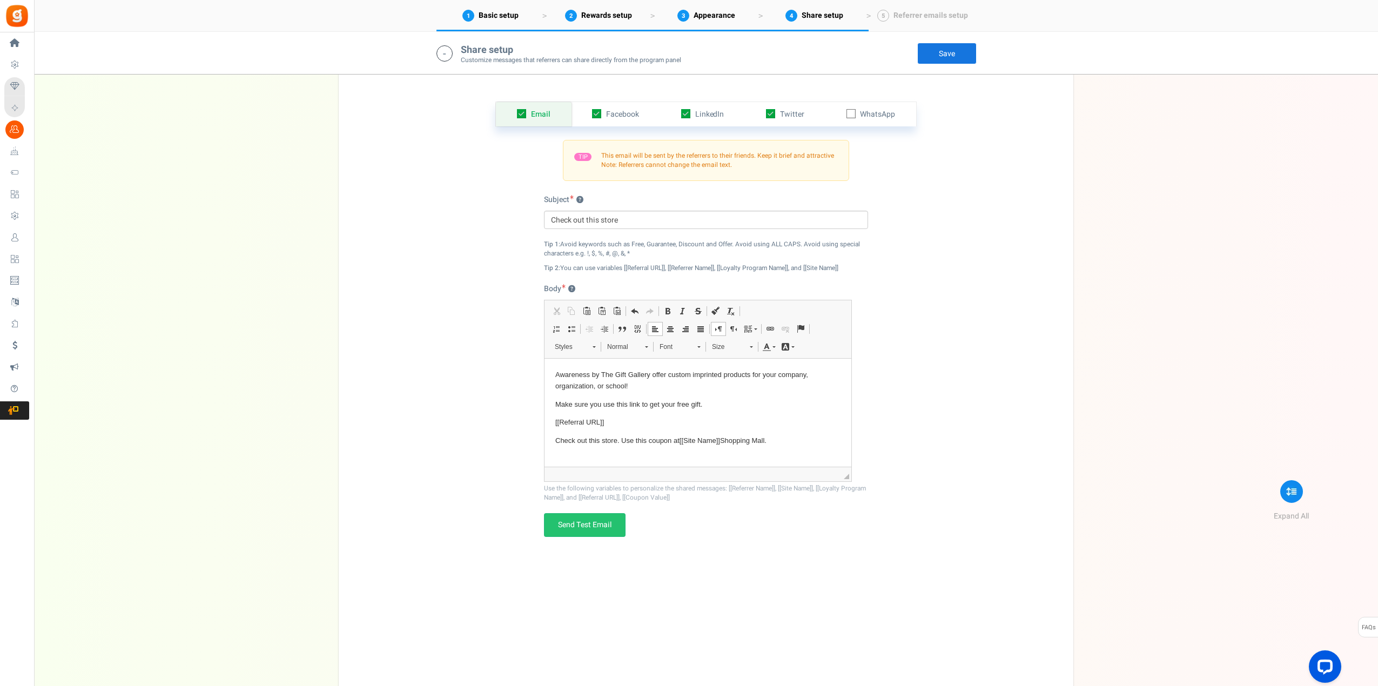
click at [665, 375] on p "Awareness by The Gift Gallery offer custom imprinted products for your company,…" at bounding box center [697, 380] width 285 height 23
click at [669, 373] on p "Awareness by The Gift Gallery offer custom imprinted products for your company,…" at bounding box center [697, 380] width 285 height 23
click at [666, 375] on p "Awareness by The Gift Gallery offer custom imprinted products for your company,…" at bounding box center [697, 380] width 285 height 23
click at [592, 528] on link "Send Test Email" at bounding box center [585, 525] width 82 height 24
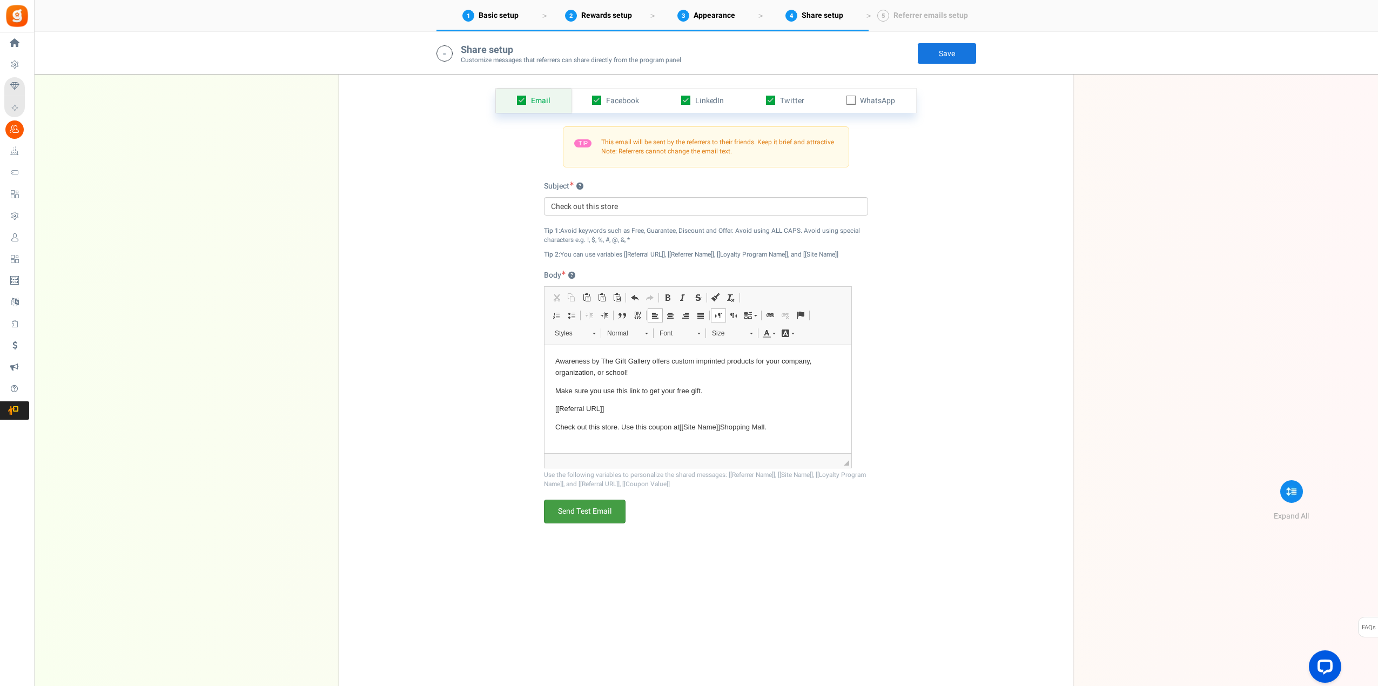
scroll to position [2360, 0]
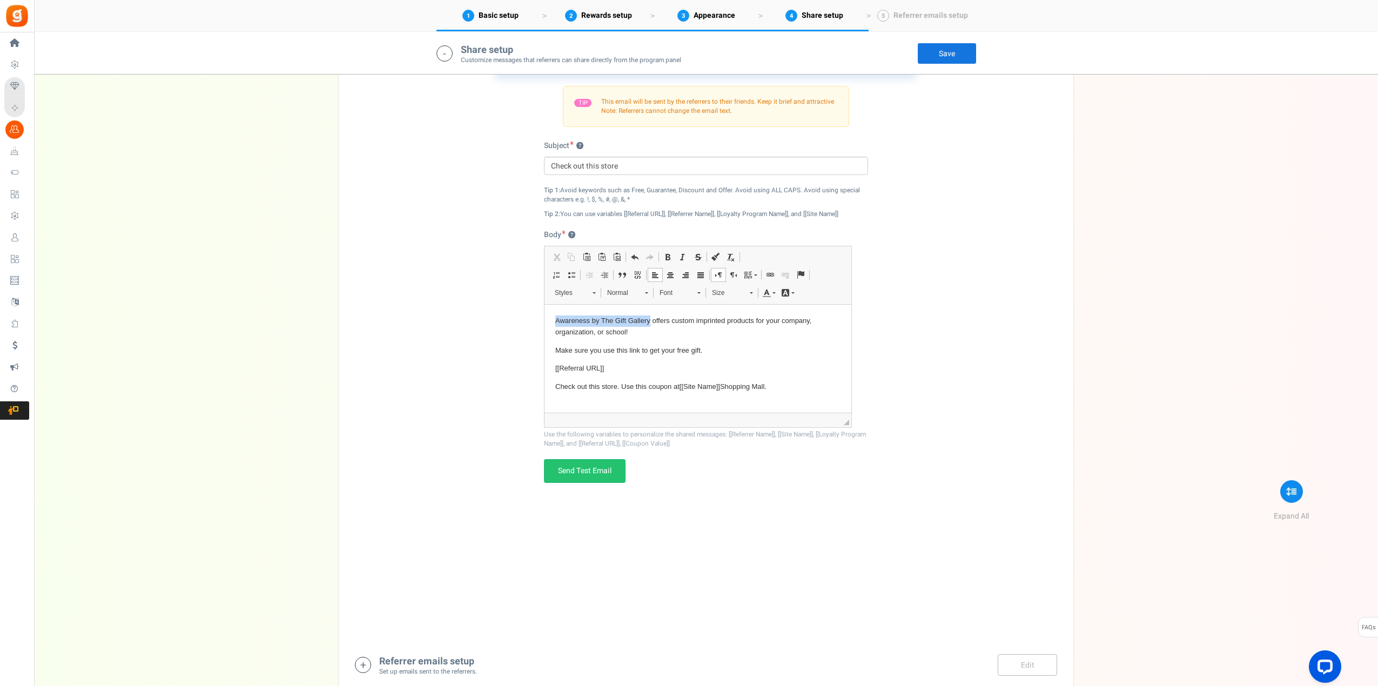
drag, startPoint x: 650, startPoint y: 320, endPoint x: 555, endPoint y: 317, distance: 95.6
click at [555, 317] on html "Awareness by The Gift Gallery offers custom imprinted products for your company…" at bounding box center [697, 387] width 307 height 165
copy p "Awareness by The Gift Gallery"
click at [921, 276] on div "Email Facebook LinkedIn Twitter WhatsApp INFO Email share is currently disabled…" at bounding box center [706, 329] width 718 height 617
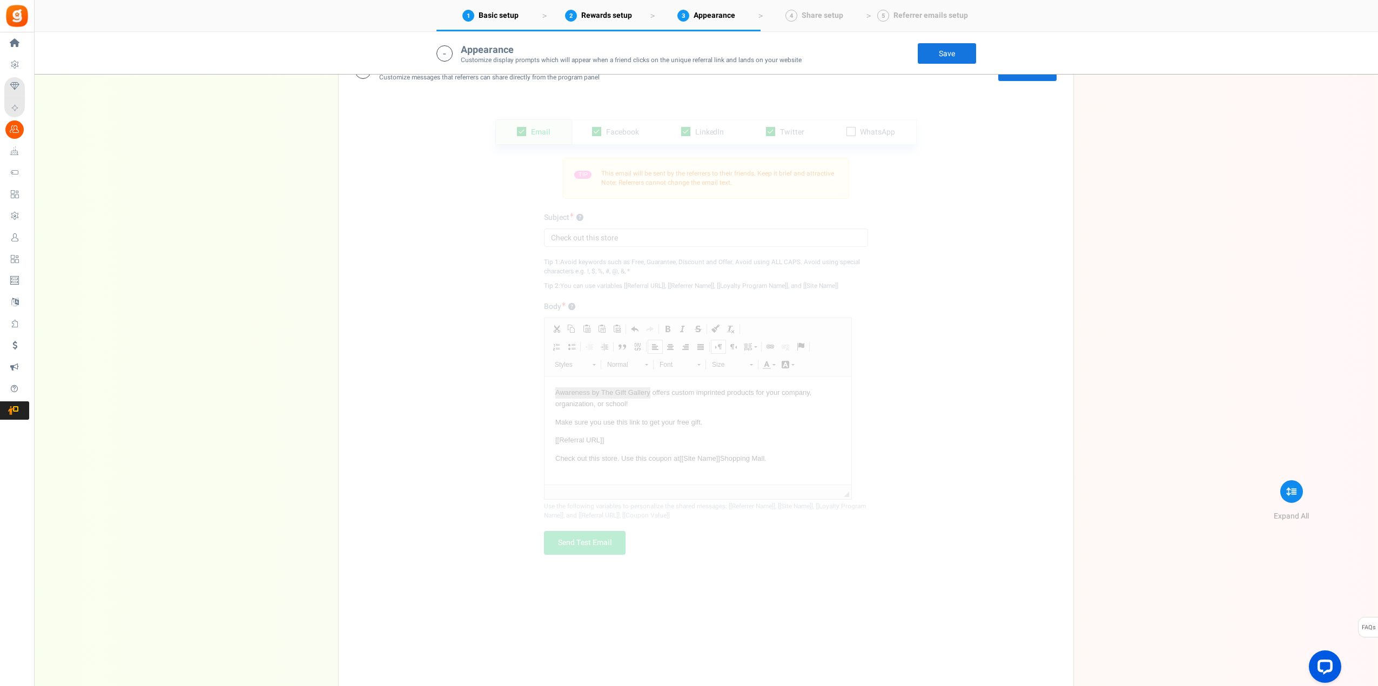
scroll to position [2252, 0]
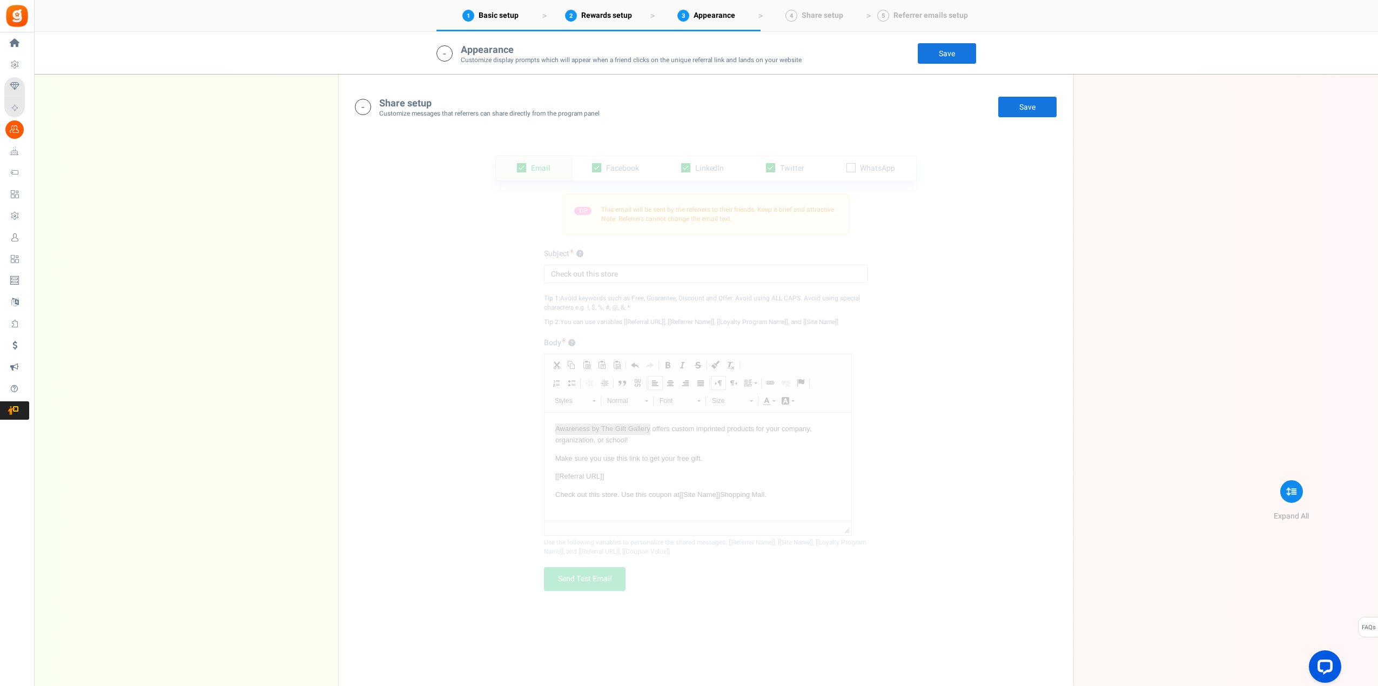
click at [921, 275] on div "Email Facebook LinkedIn Twitter WhatsApp INFO Email share is currently disabled…" at bounding box center [706, 437] width 718 height 617
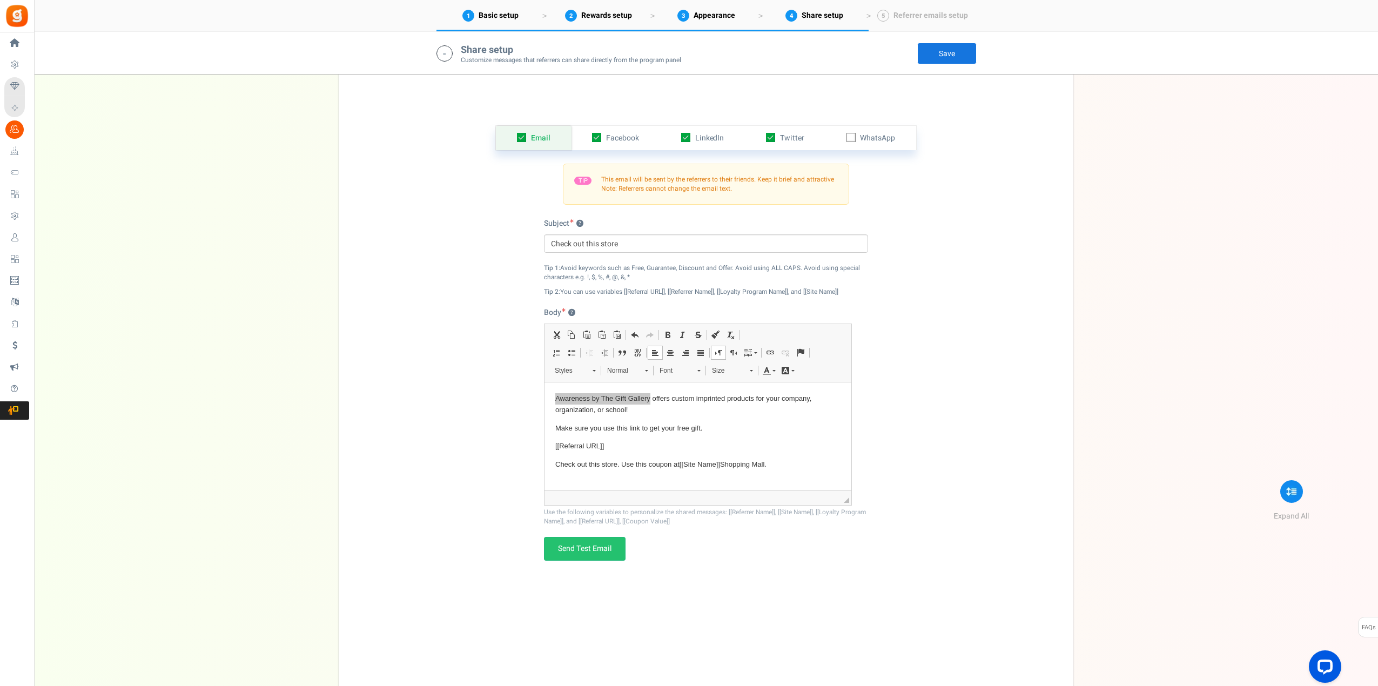
scroll to position [2306, 0]
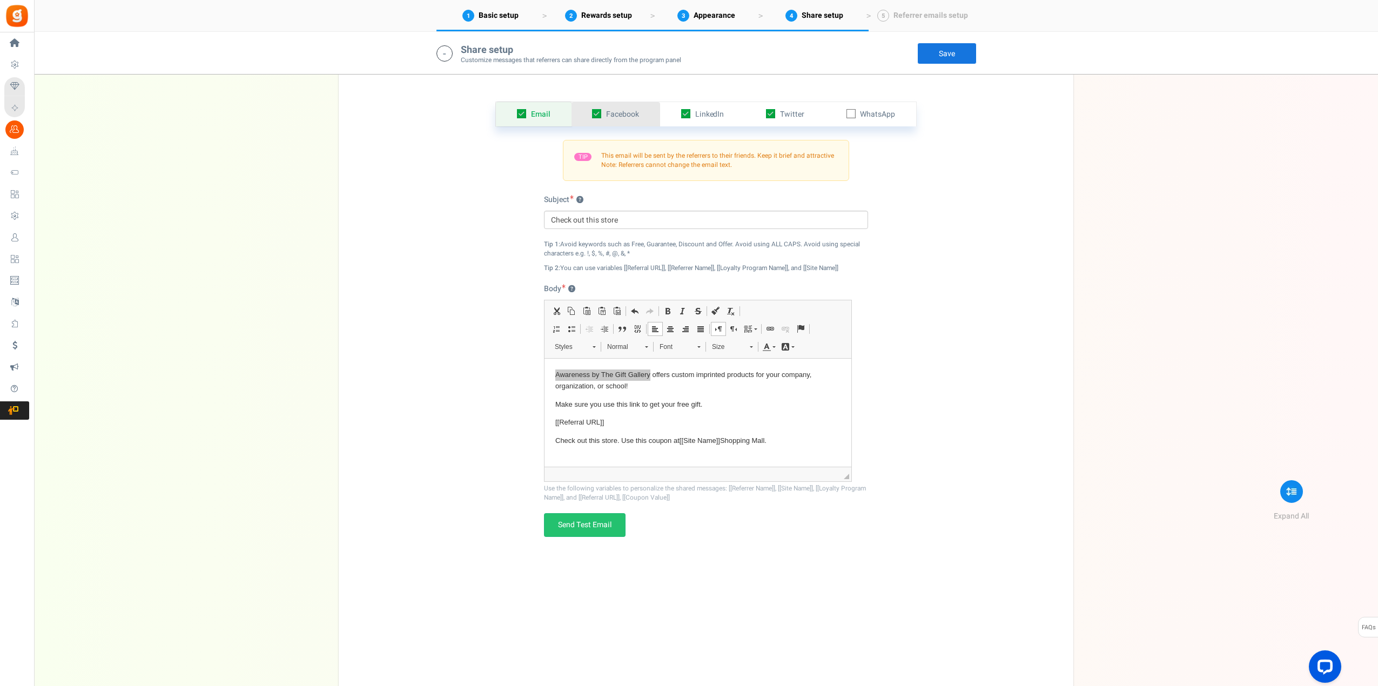
click at [623, 113] on span "Facebook" at bounding box center [622, 114] width 33 height 11
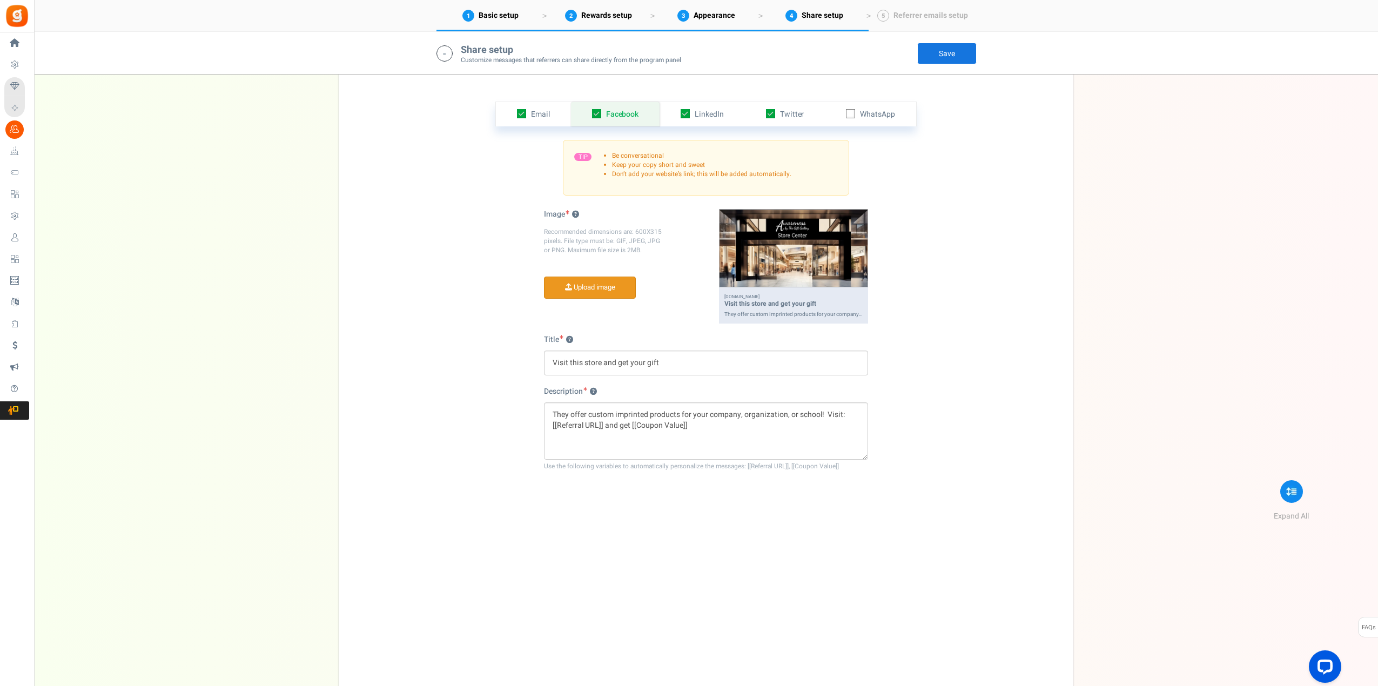
click at [602, 287] on input "file" at bounding box center [589, 287] width 91 height 21
click at [713, 114] on span "LinkedIn" at bounding box center [708, 114] width 29 height 11
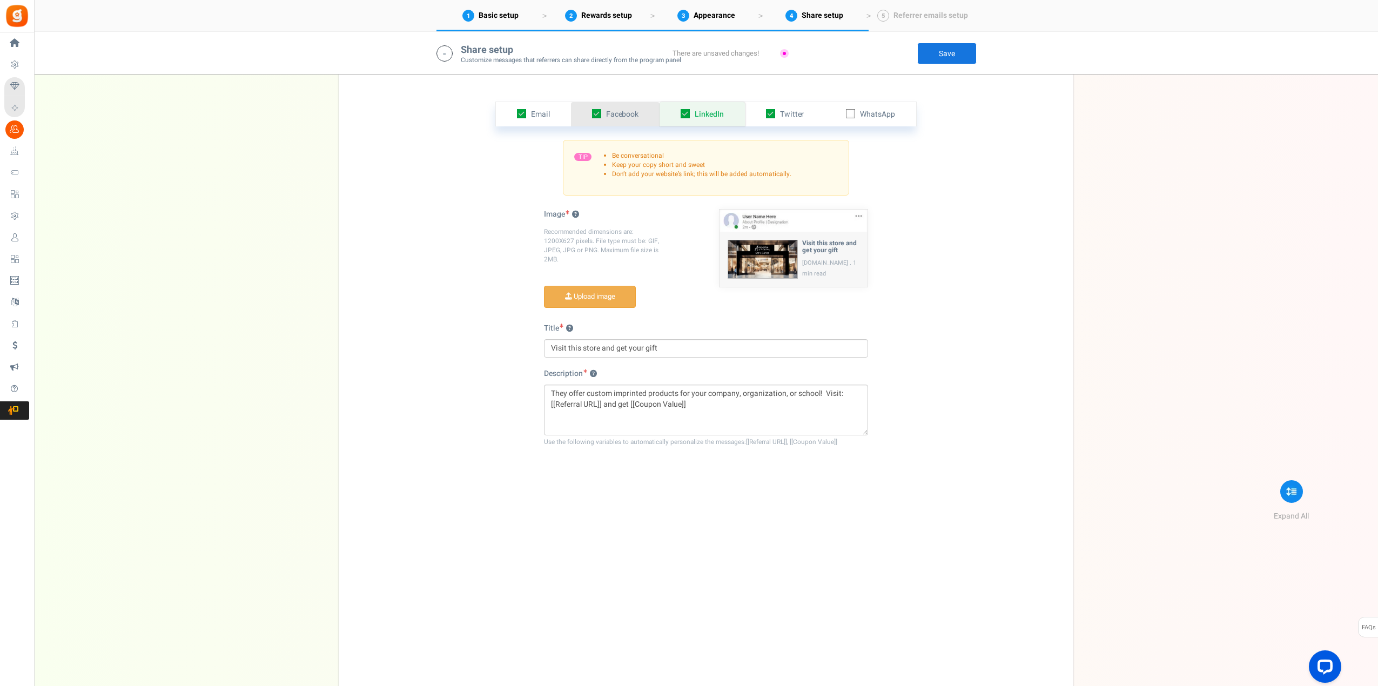
click at [633, 115] on span "Facebook" at bounding box center [622, 114] width 33 height 11
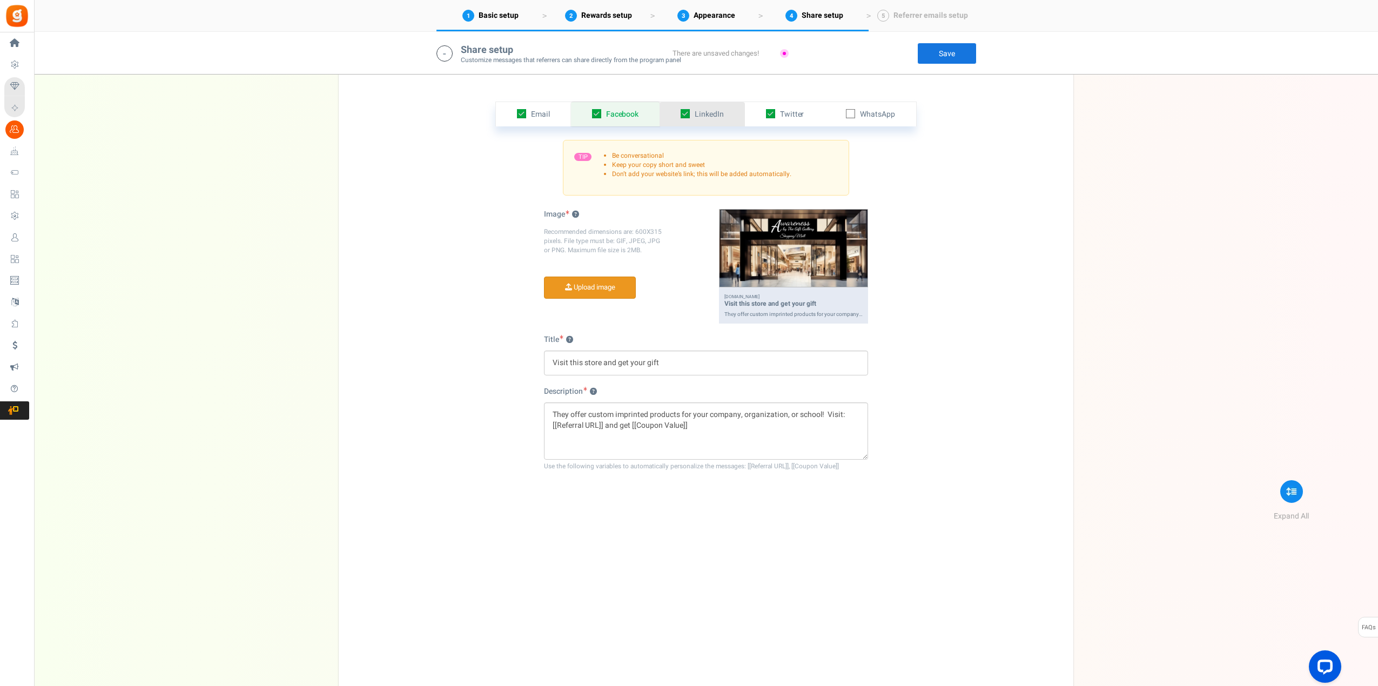
click at [712, 115] on span "LinkedIn" at bounding box center [708, 114] width 29 height 11
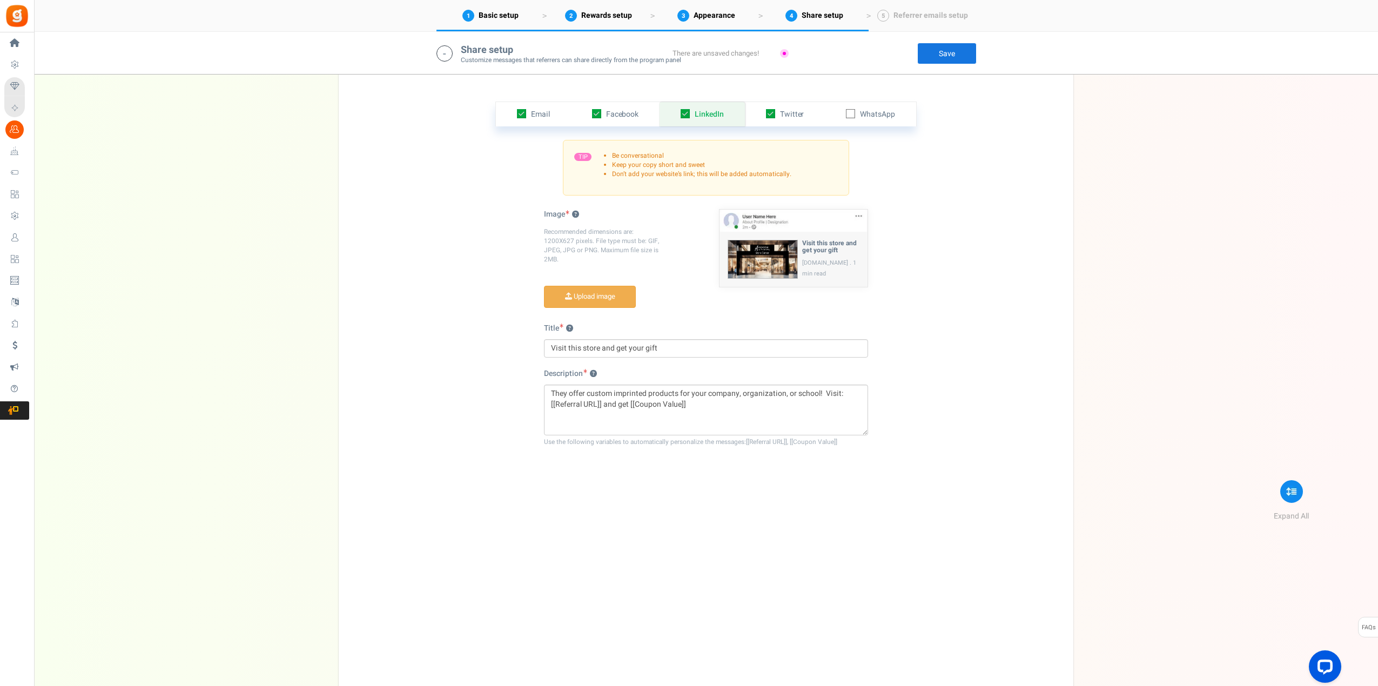
click at [934, 308] on div "Email Facebook LinkedIn Twitter WhatsApp INFO Email share is currently disabled…" at bounding box center [706, 383] width 718 height 617
click at [792, 113] on span "Twitter" at bounding box center [792, 114] width 24 height 11
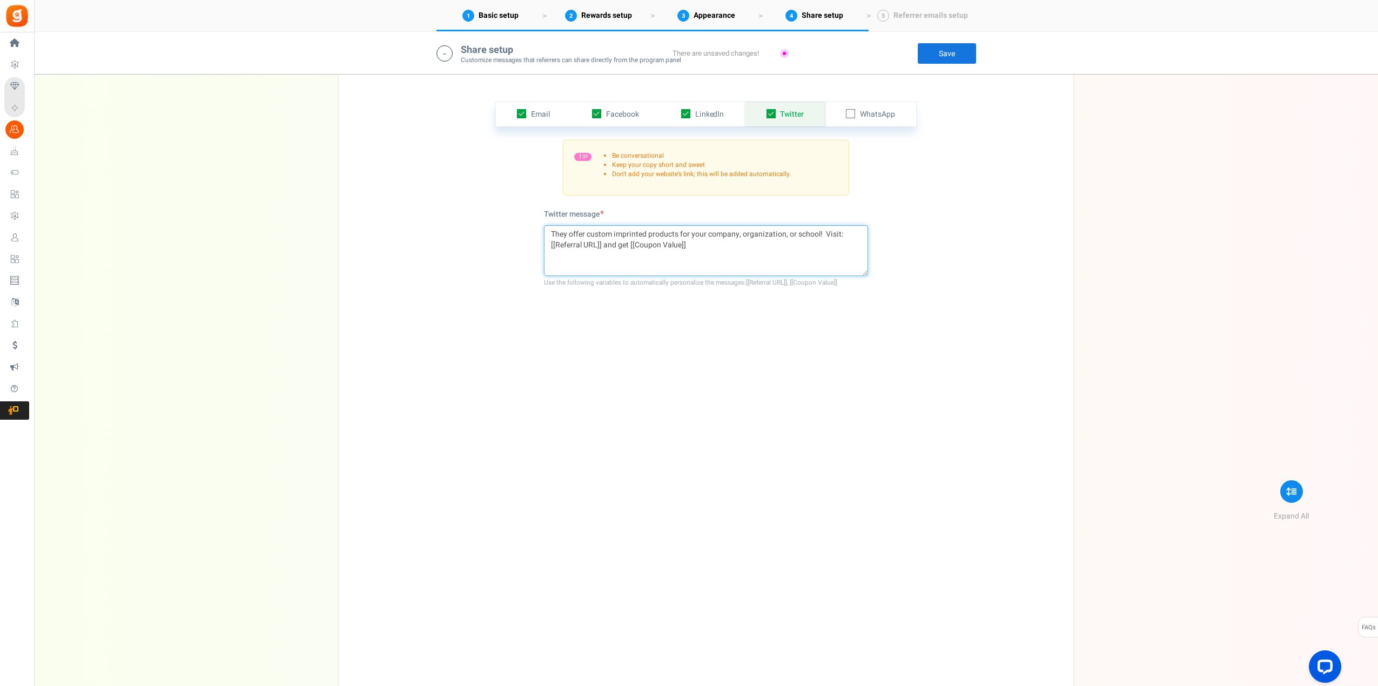
drag, startPoint x: 566, startPoint y: 234, endPoint x: 543, endPoint y: 232, distance: 23.8
click at [543, 232] on div "Email Facebook LinkedIn Twitter WhatsApp INFO Email share is currently disabled…" at bounding box center [706, 383] width 718 height 617
paste textarea "Awareness by The Gift Galler"
click at [669, 234] on textarea "Awareness by The Gift Gallery offer custom imprinted products for your company,…" at bounding box center [706, 250] width 324 height 51
type textarea "Awareness by The Gift Gallery offers custom imprinted products for your company…"
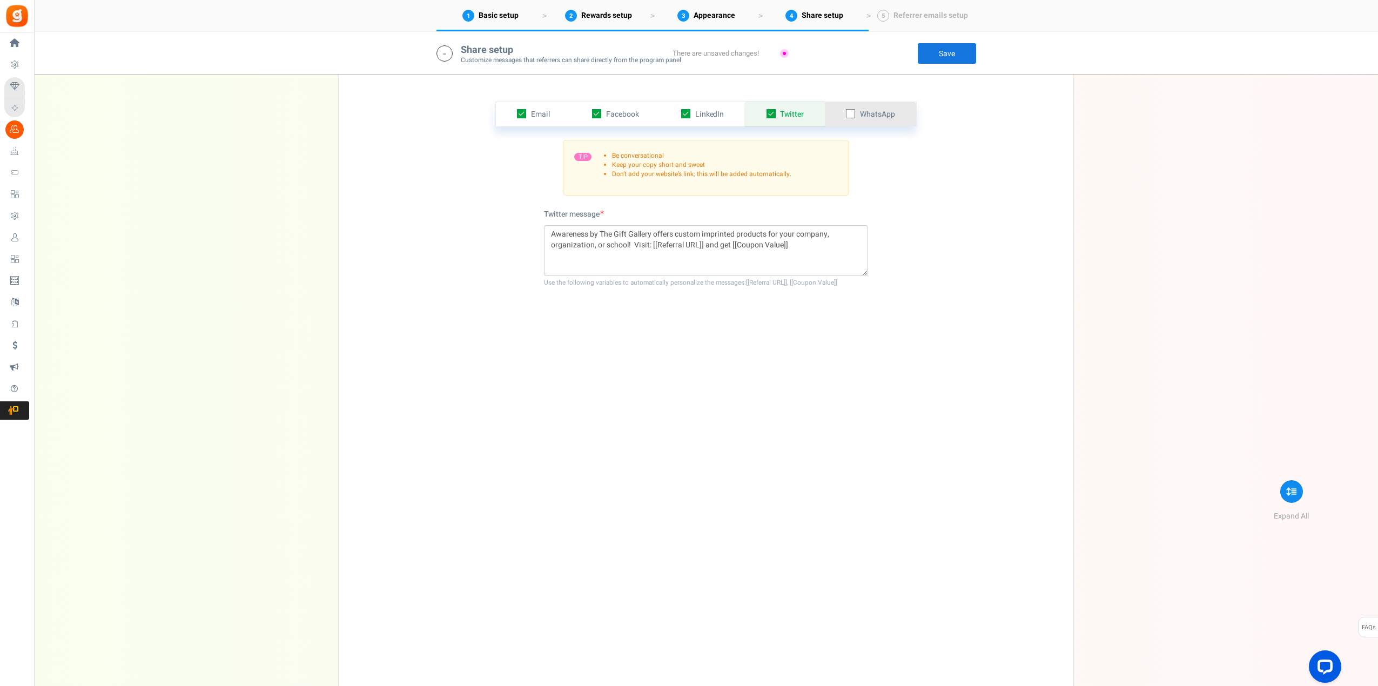
click at [852, 116] on icon at bounding box center [850, 114] width 7 height 7
click at [842, 116] on input "checkbox" at bounding box center [838, 114] width 7 height 7
click at [854, 111] on icon at bounding box center [850, 113] width 9 height 9
click at [842, 111] on input "checkbox" at bounding box center [838, 114] width 7 height 7
click at [849, 114] on icon at bounding box center [850, 114] width 7 height 7
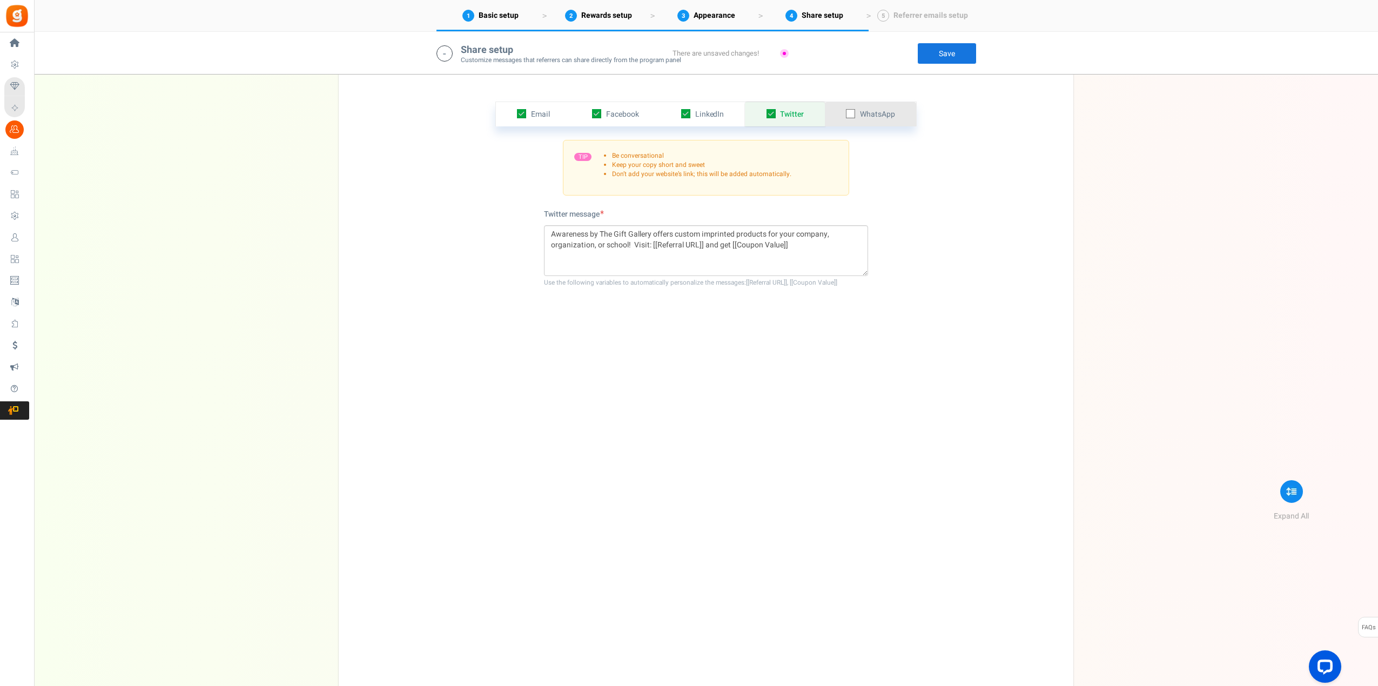
click at [842, 114] on input "checkbox" at bounding box center [838, 114] width 7 height 7
checkbox input "true"
click at [794, 117] on span "Twitter" at bounding box center [792, 114] width 24 height 11
click at [716, 114] on span "LinkedIn" at bounding box center [709, 114] width 29 height 11
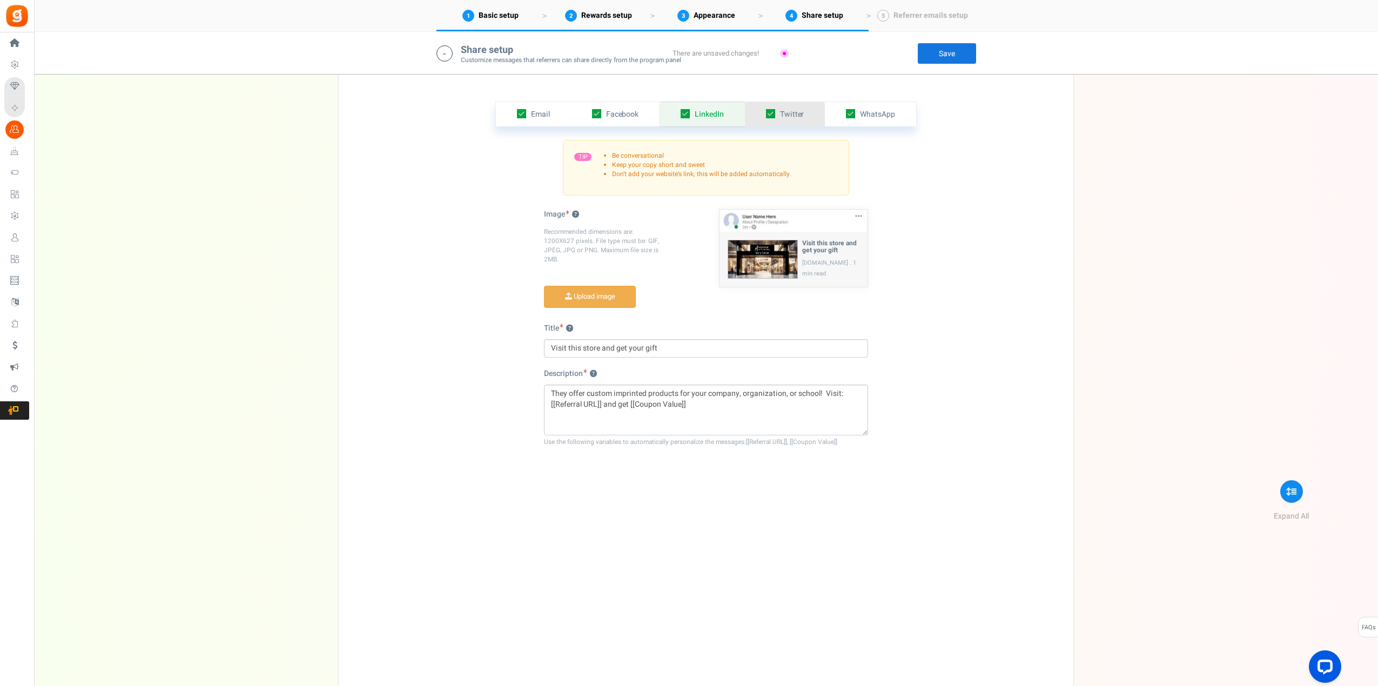
click at [798, 111] on span "Twitter" at bounding box center [792, 114] width 24 height 11
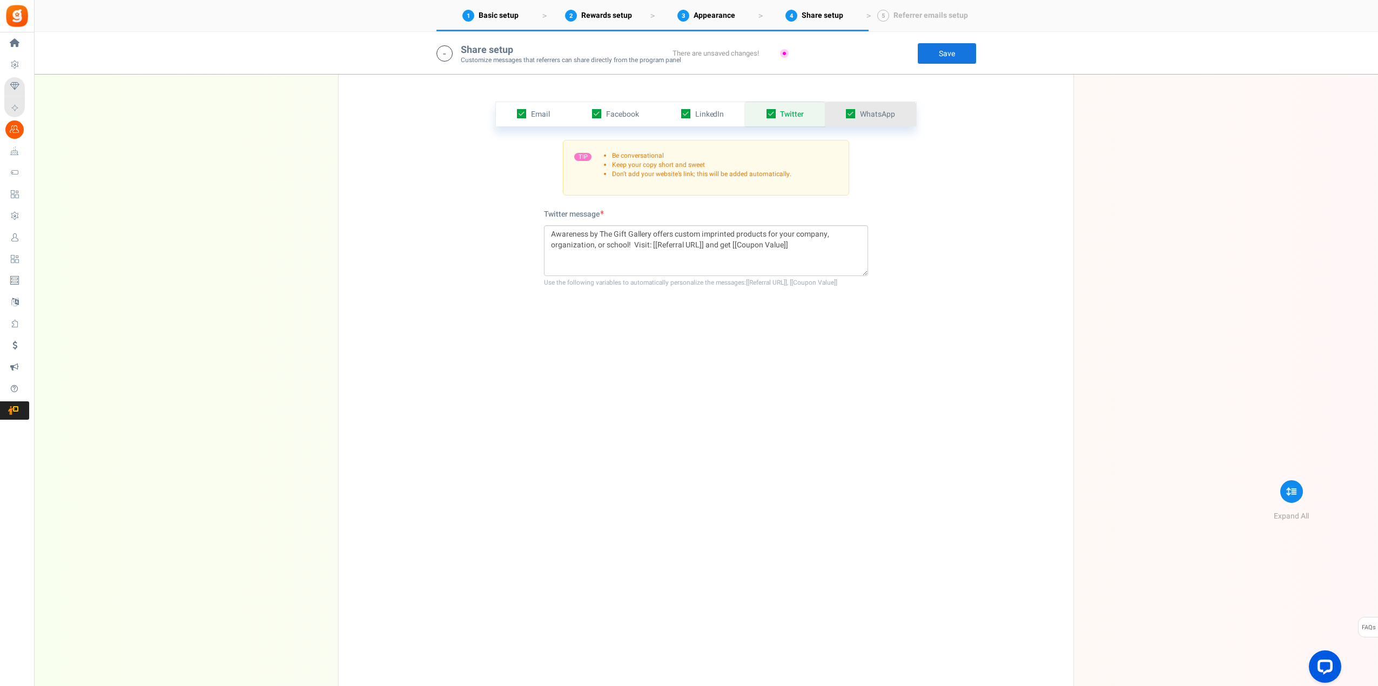
click at [880, 116] on span "WhatsApp" at bounding box center [877, 114] width 35 height 11
click at [794, 118] on span "Twitter" at bounding box center [792, 114] width 24 height 11
drag, startPoint x: 630, startPoint y: 244, endPoint x: 549, endPoint y: 231, distance: 81.4
click at [549, 231] on textarea "Awareness by The Gift Gallery offers custom imprinted products for your company…" at bounding box center [706, 250] width 324 height 51
click at [883, 115] on span "WhatsApp" at bounding box center [877, 114] width 35 height 11
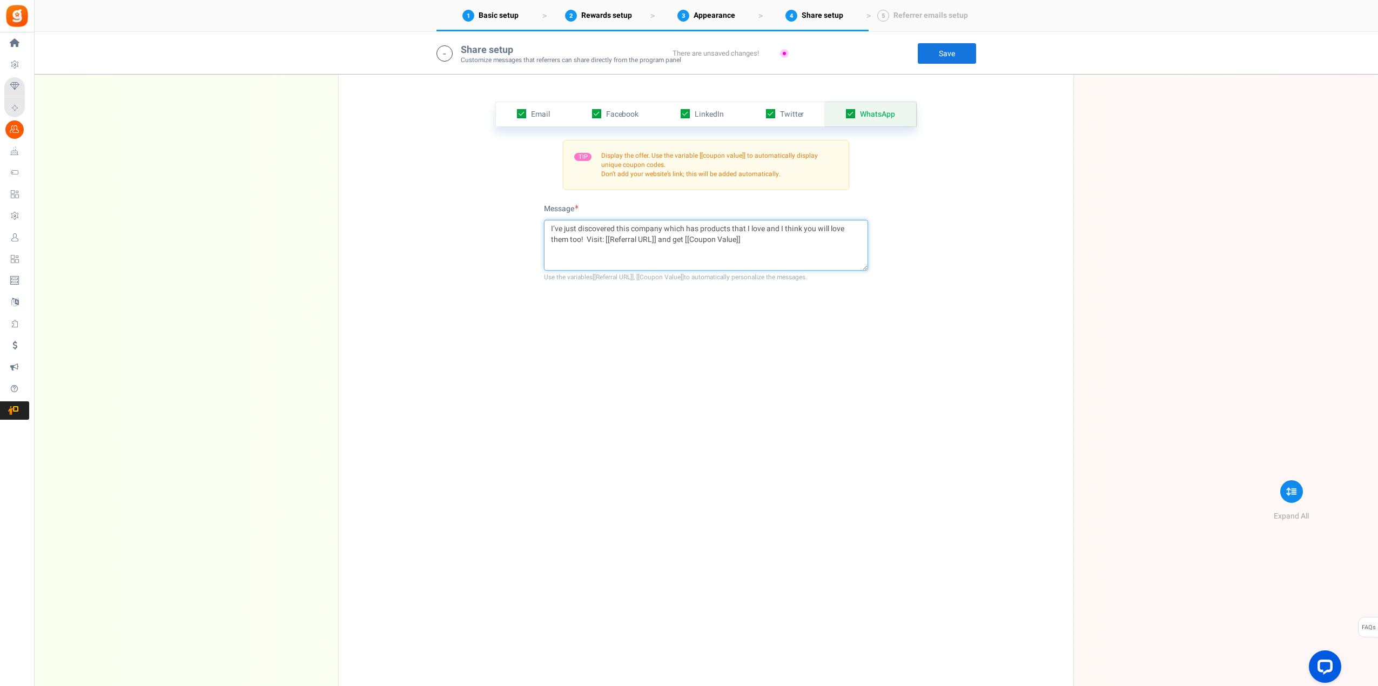
drag, startPoint x: 583, startPoint y: 239, endPoint x: 542, endPoint y: 227, distance: 42.9
click at [542, 227] on div "Email Facebook LinkedIn Twitter WhatsApp INFO Email share is currently disabled…" at bounding box center [706, 383] width 718 height 617
paste textarea "Awareness by The Gift Gallery offers custom imprinted products for your company…"
type textarea "Awareness by The Gift Gallery offers custom imprinted products for your company…"
click at [941, 177] on div "Email Facebook LinkedIn Twitter WhatsApp INFO Email share is currently disabled…" at bounding box center [706, 383] width 718 height 617
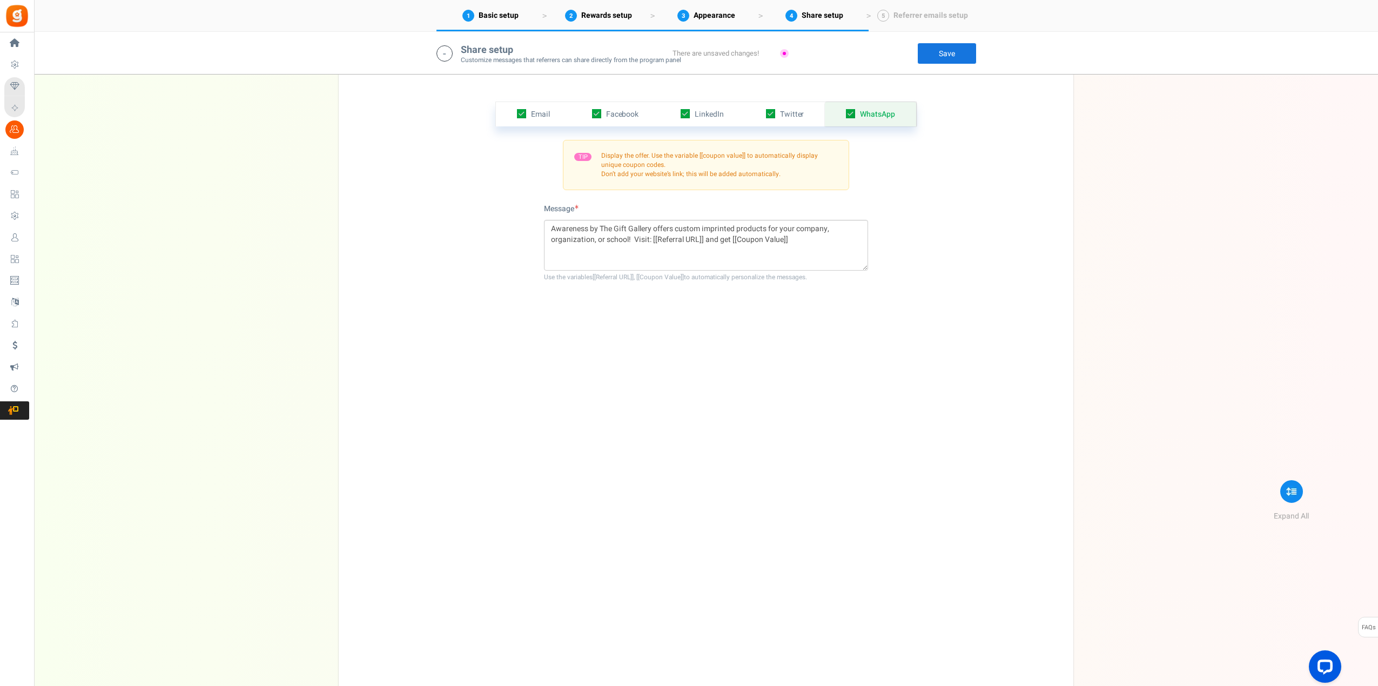
click at [950, 56] on link "Save" at bounding box center [946, 54] width 59 height 22
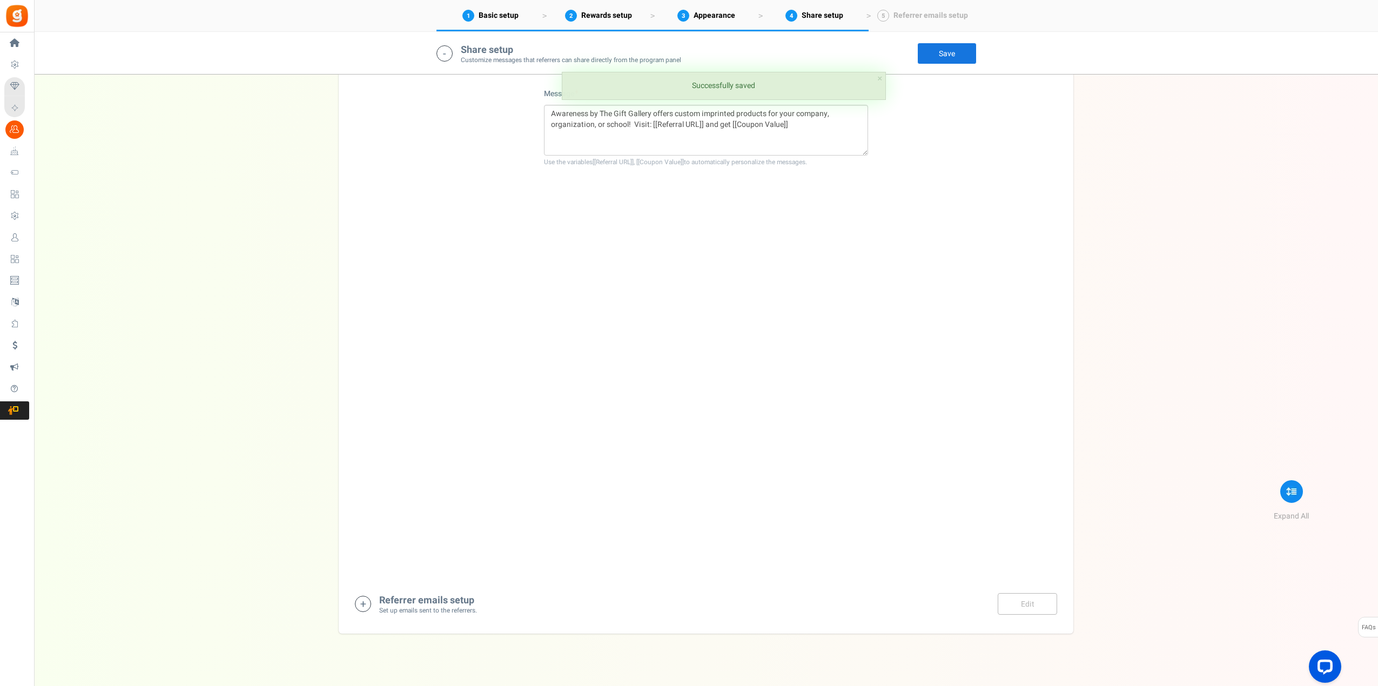
scroll to position [2434, 0]
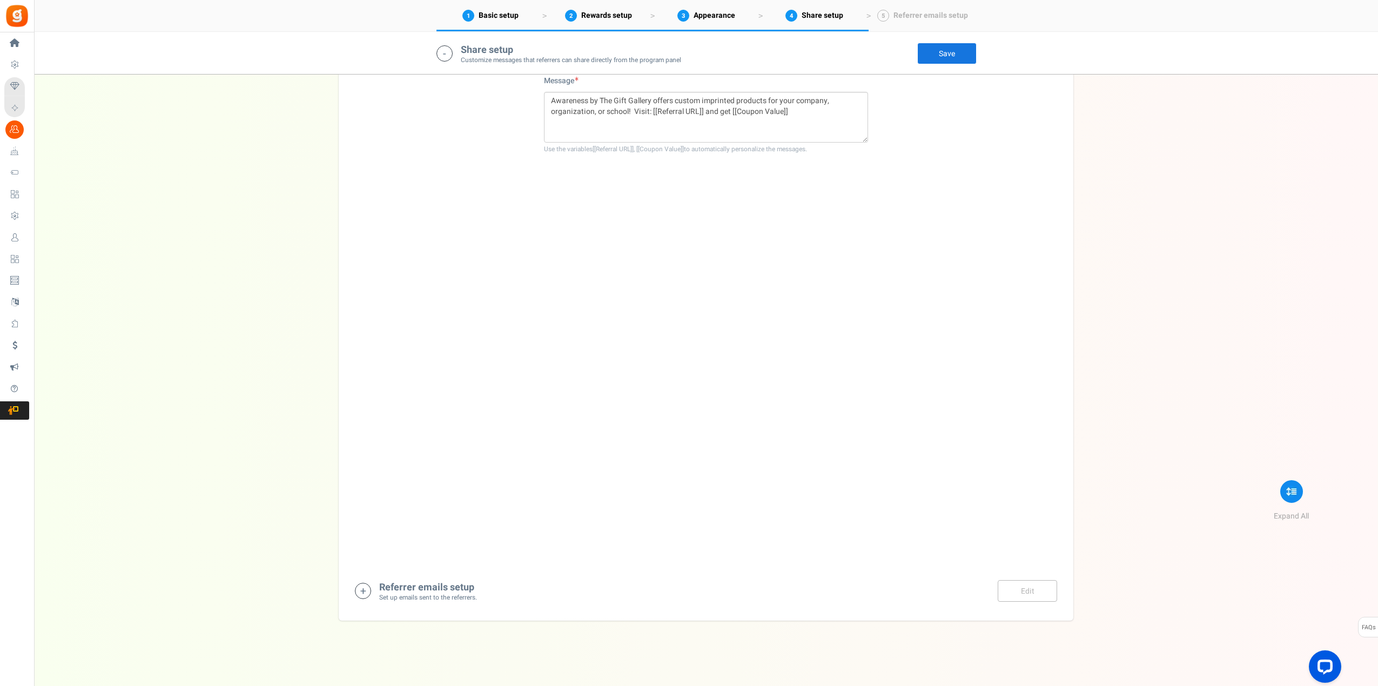
click at [449, 589] on h4 "Referrer emails setup" at bounding box center [428, 587] width 98 height 11
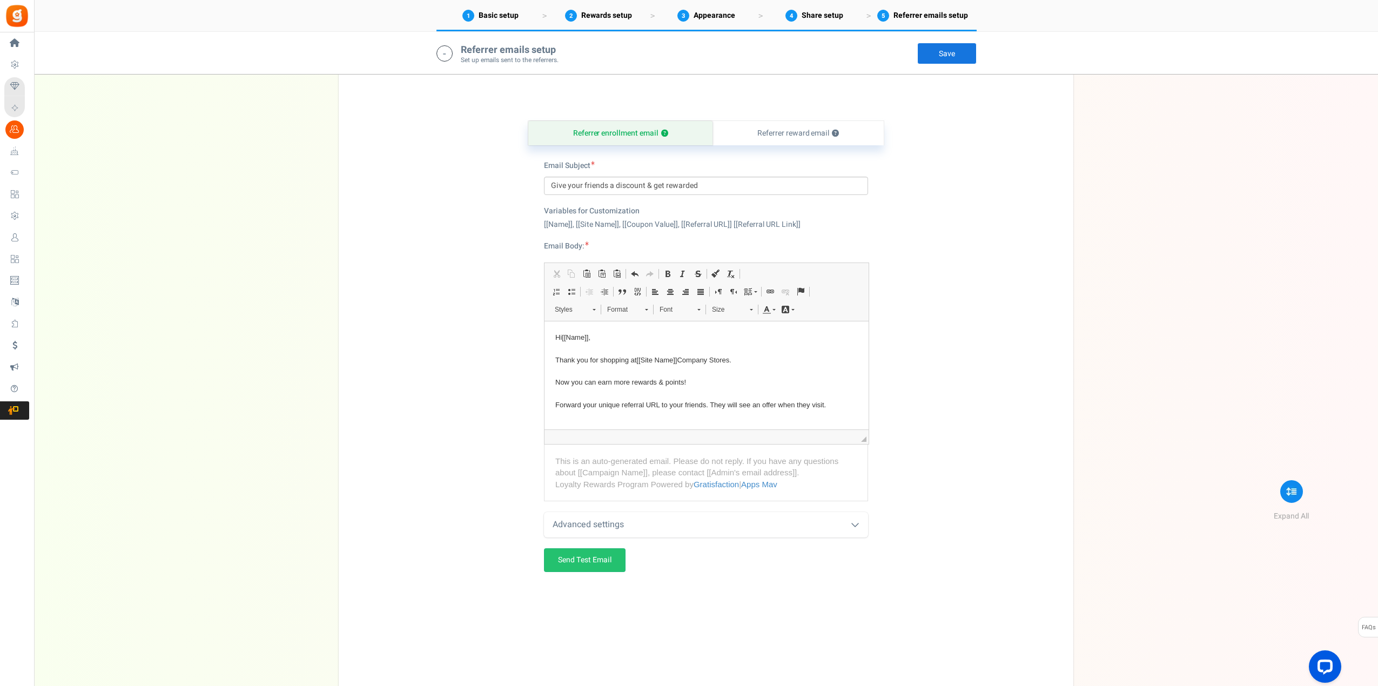
scroll to position [2972, 0]
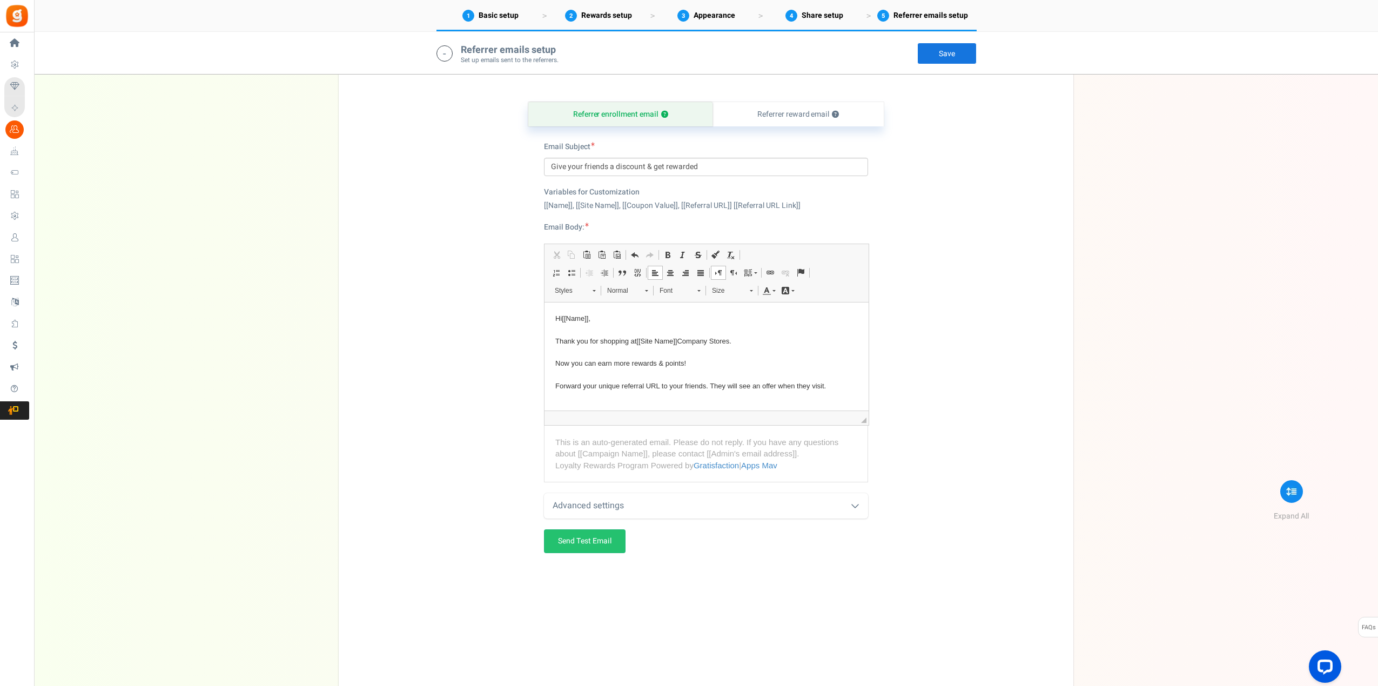
click at [683, 338] on p "Hi [[Name]] , Thank you for shopping at [[Site Name]] Company Stores. Now you c…" at bounding box center [706, 352] width 302 height 79
click at [591, 542] on link "Send Test Email" at bounding box center [585, 541] width 82 height 24
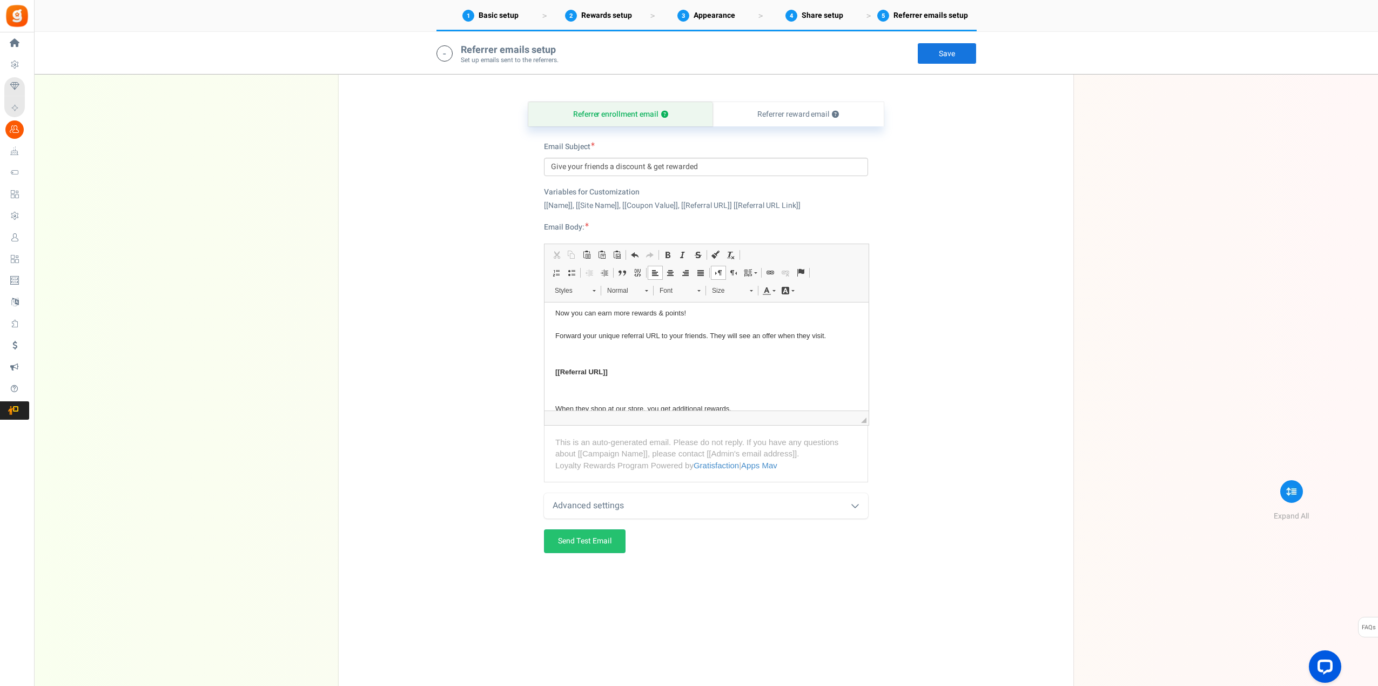
scroll to position [62, 0]
click at [824, 323] on p "Hi [[Name]] , Thank you for shopping at [[Site Name]] Shopping Mall. Now you ca…" at bounding box center [706, 290] width 302 height 79
click at [552, 358] on html "Hi [[Name]] , Thank you for shopping at [[Site Name]] Shopping Mall. Now you ca…" at bounding box center [706, 360] width 324 height 241
click at [662, 322] on p "Hi [[Name]] , Thank you for shopping at [[Site Name]] Shopping Mall. Now you ca…" at bounding box center [706, 290] width 302 height 79
click at [582, 374] on p "Editor, referral_email_body" at bounding box center [706, 378] width 302 height 11
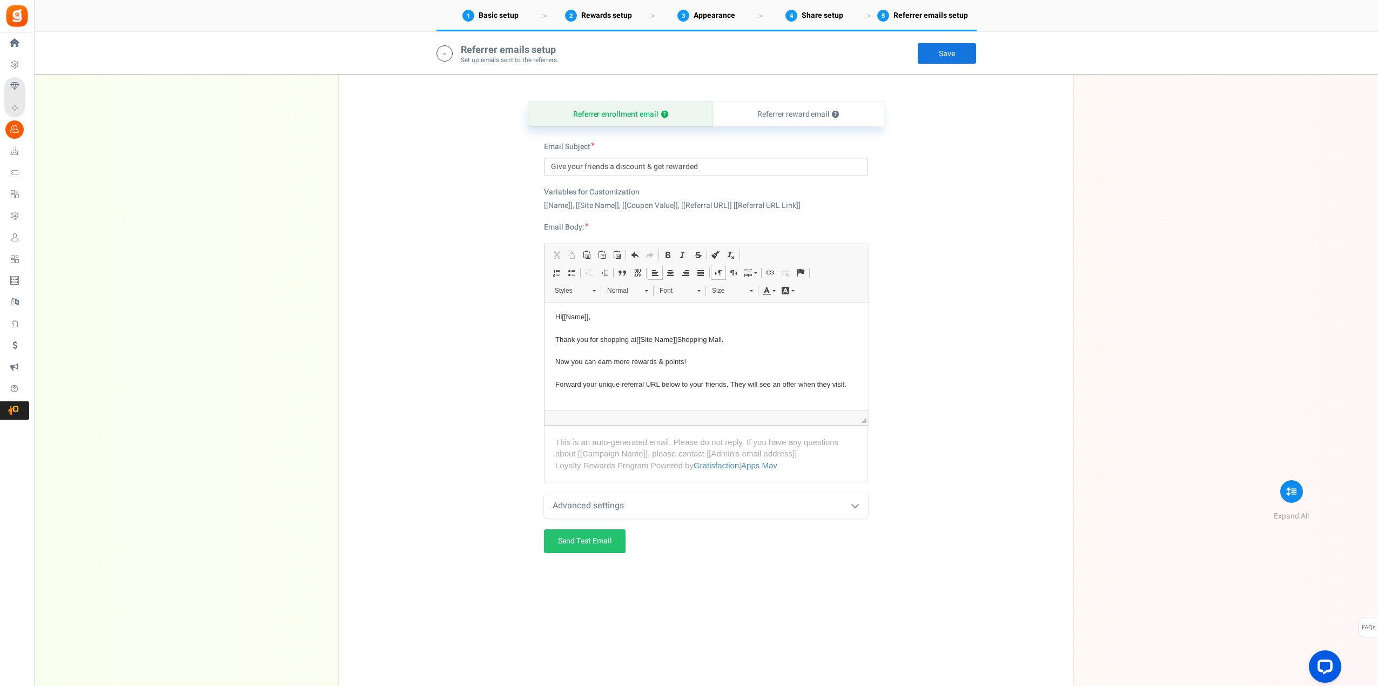
scroll to position [0, 0]
click at [582, 327] on p "Hi [[Name]] , Thank you for shopping at [[Site Name]] Shopping Mall. Now you ca…" at bounding box center [706, 352] width 302 height 79
click at [572, 352] on p "Hi [[Name]] , Thank you for shopping at [[Site Name]] Shopping Mall. Now you ca…" at bounding box center [706, 352] width 302 height 79
click at [571, 373] on p "Hi [[Name]] , Thank you for shopping at [[Site Name]] Shopping Mall. Now you ca…" at bounding box center [706, 352] width 302 height 79
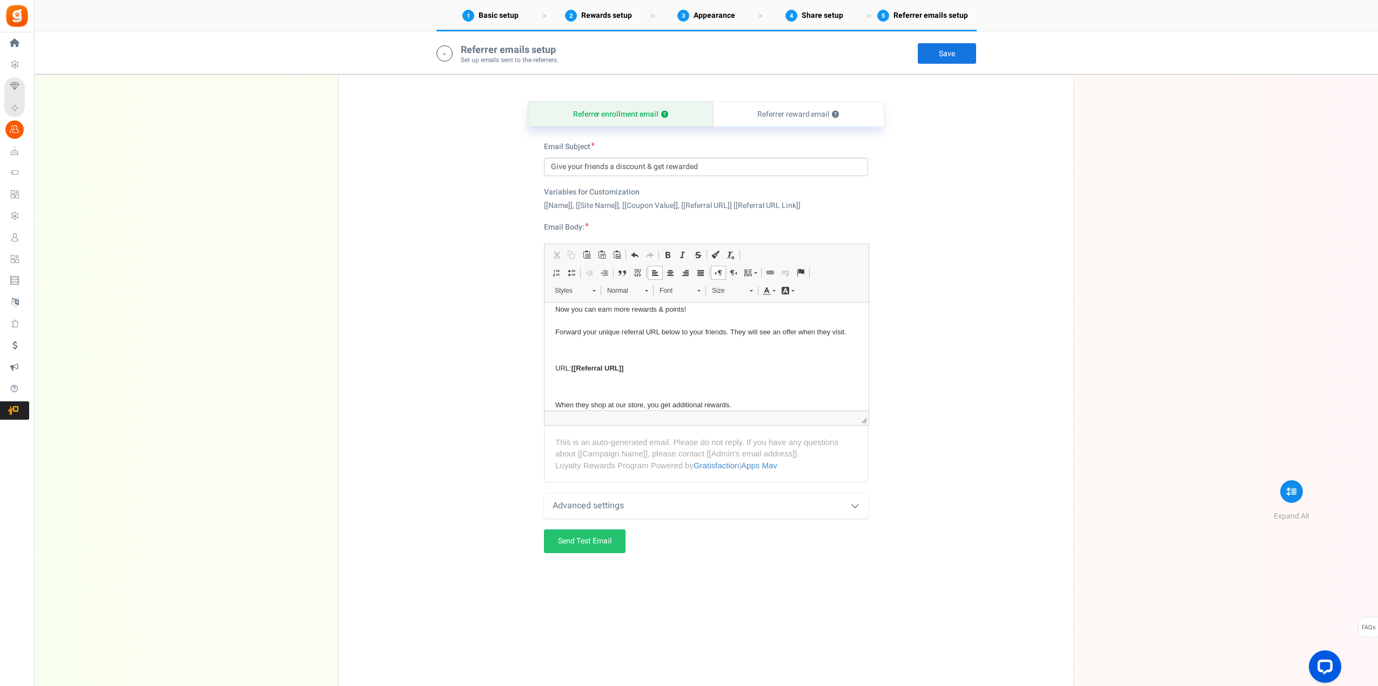
click at [581, 346] on p "Editor, referral_email_body" at bounding box center [706, 350] width 302 height 11
click at [576, 333] on p "Editor, referral_email_body" at bounding box center [706, 332] width 302 height 11
click at [571, 379] on p "When they shop at our store, you get additional rewards. Thank you once again f…" at bounding box center [706, 384] width 302 height 79
click at [574, 362] on p "When they shop at our store, you get additional rewards. Thank you once again f…" at bounding box center [706, 384] width 302 height 79
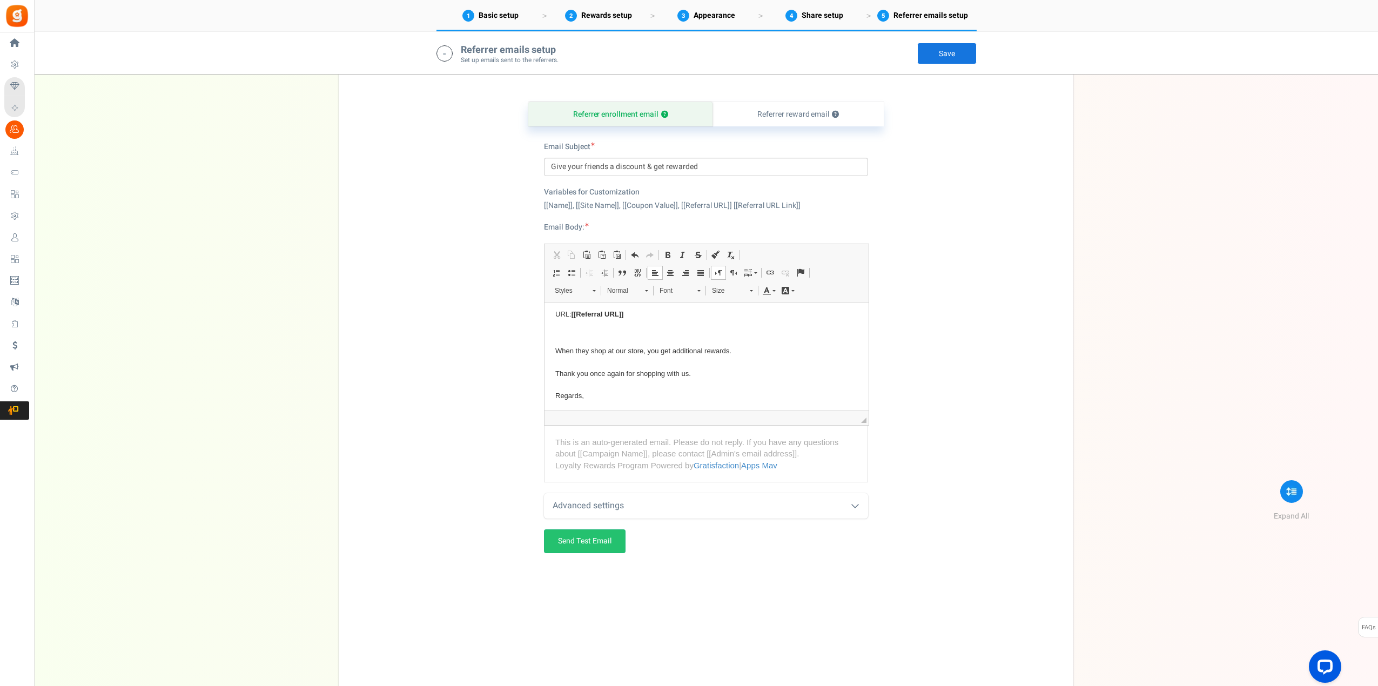
click at [578, 338] on p "Editor, referral_email_body" at bounding box center [706, 332] width 302 height 11
click at [577, 327] on p "Editor, referral_email_body" at bounding box center [706, 332] width 302 height 11
click at [572, 334] on p "Editor, referral_email_body" at bounding box center [706, 332] width 302 height 11
click at [943, 55] on link "Save" at bounding box center [946, 54] width 59 height 22
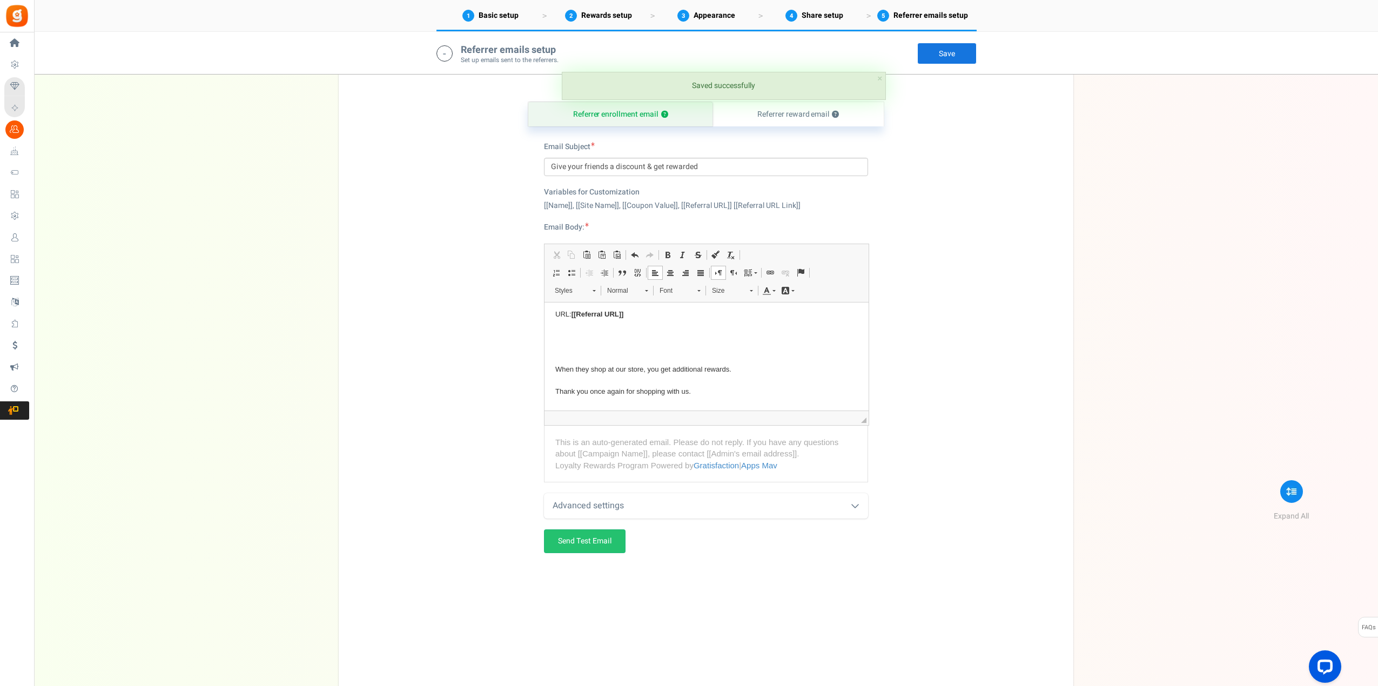
click at [657, 341] on body "Hi [[Name]] , Thank you for shopping at [[Site Name]] Shopping Mall. Now you ca…" at bounding box center [706, 323] width 302 height 237
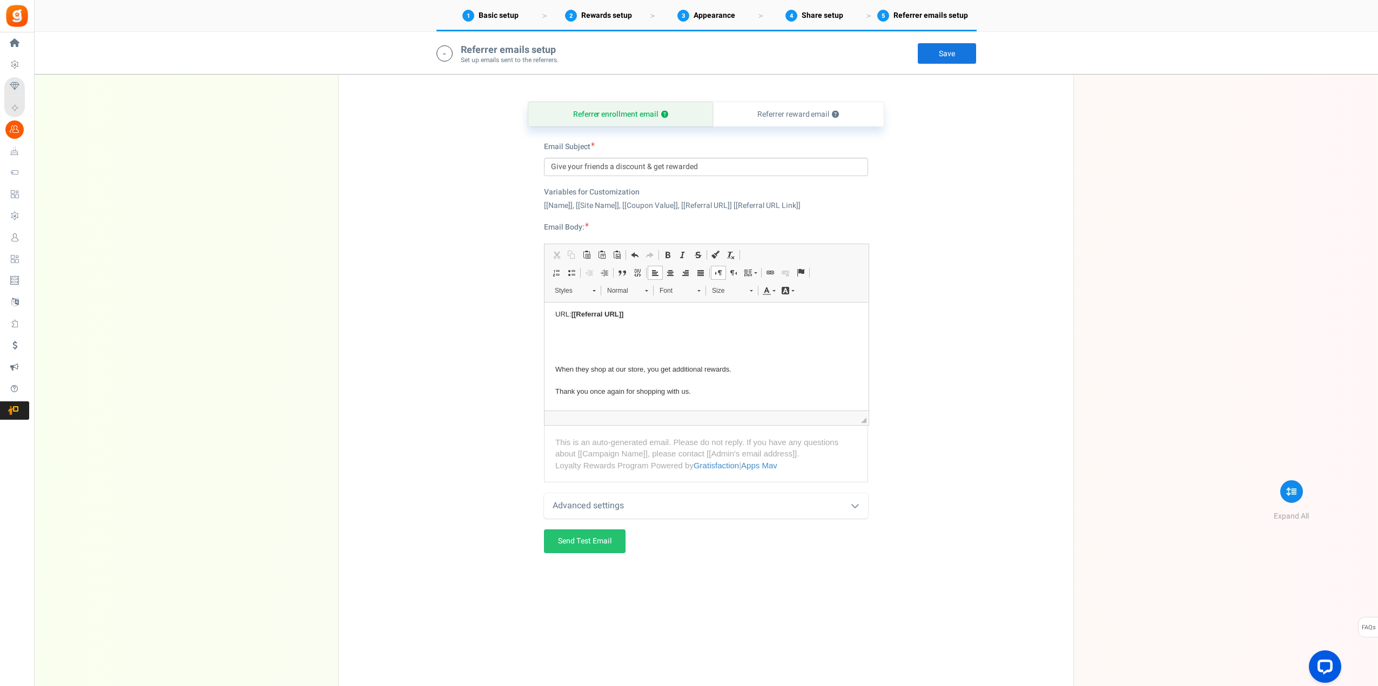
click at [611, 497] on div "Advanced settings" at bounding box center [706, 505] width 324 height 25
click at [797, 556] on select "Hour(s) Day(s)" at bounding box center [777, 556] width 51 height 18
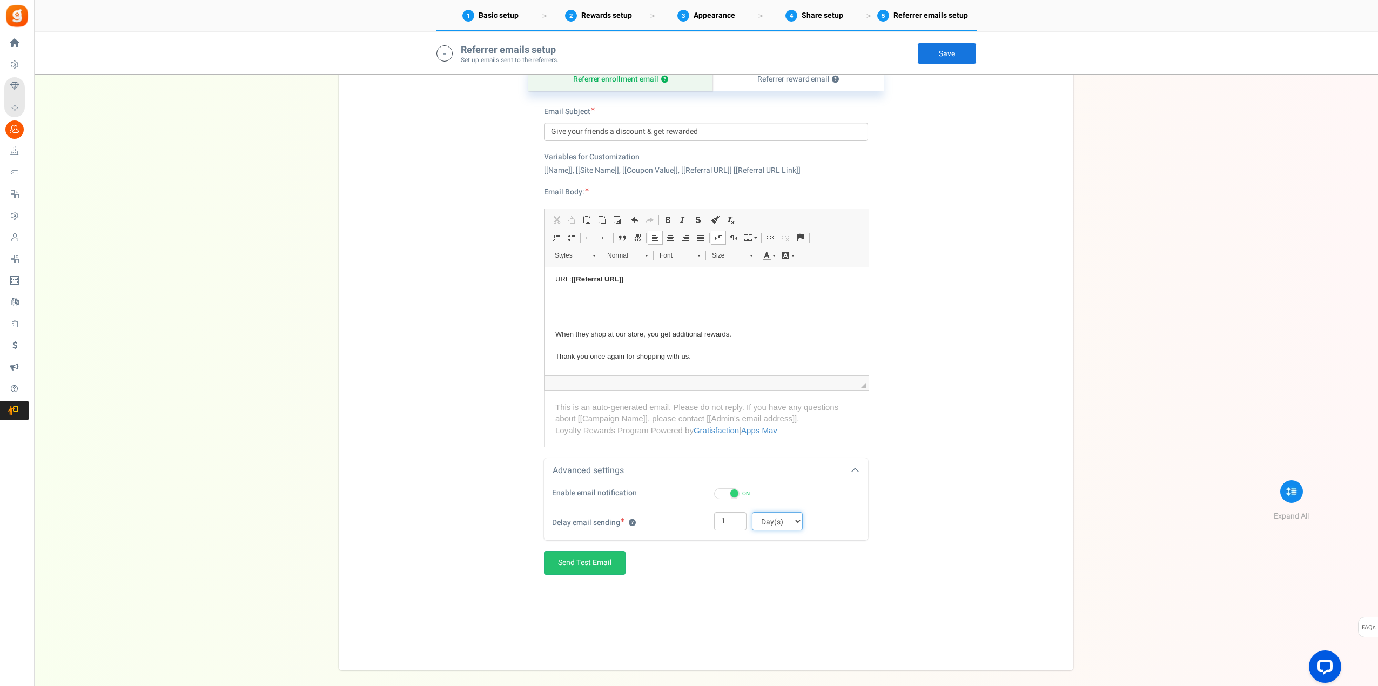
scroll to position [3026, 0]
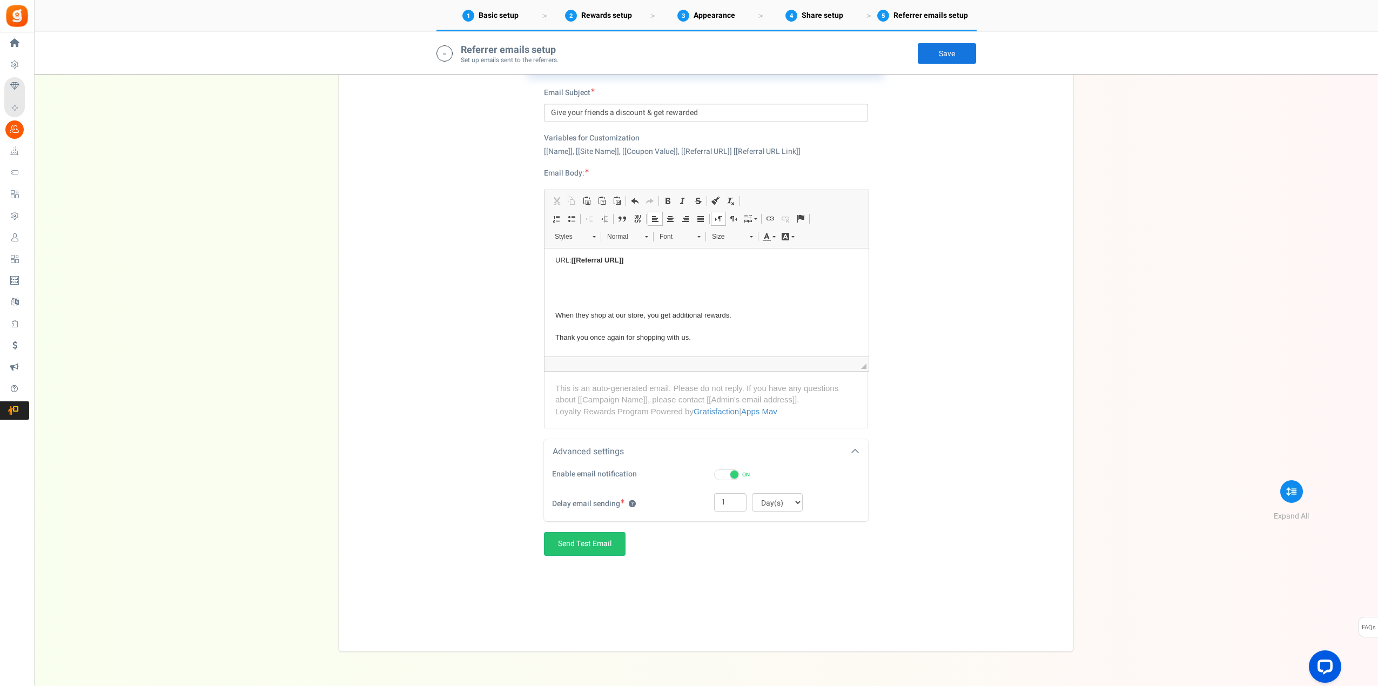
click at [943, 55] on link "Save" at bounding box center [946, 54] width 59 height 22
click at [576, 539] on link "Send Test Email" at bounding box center [585, 544] width 82 height 24
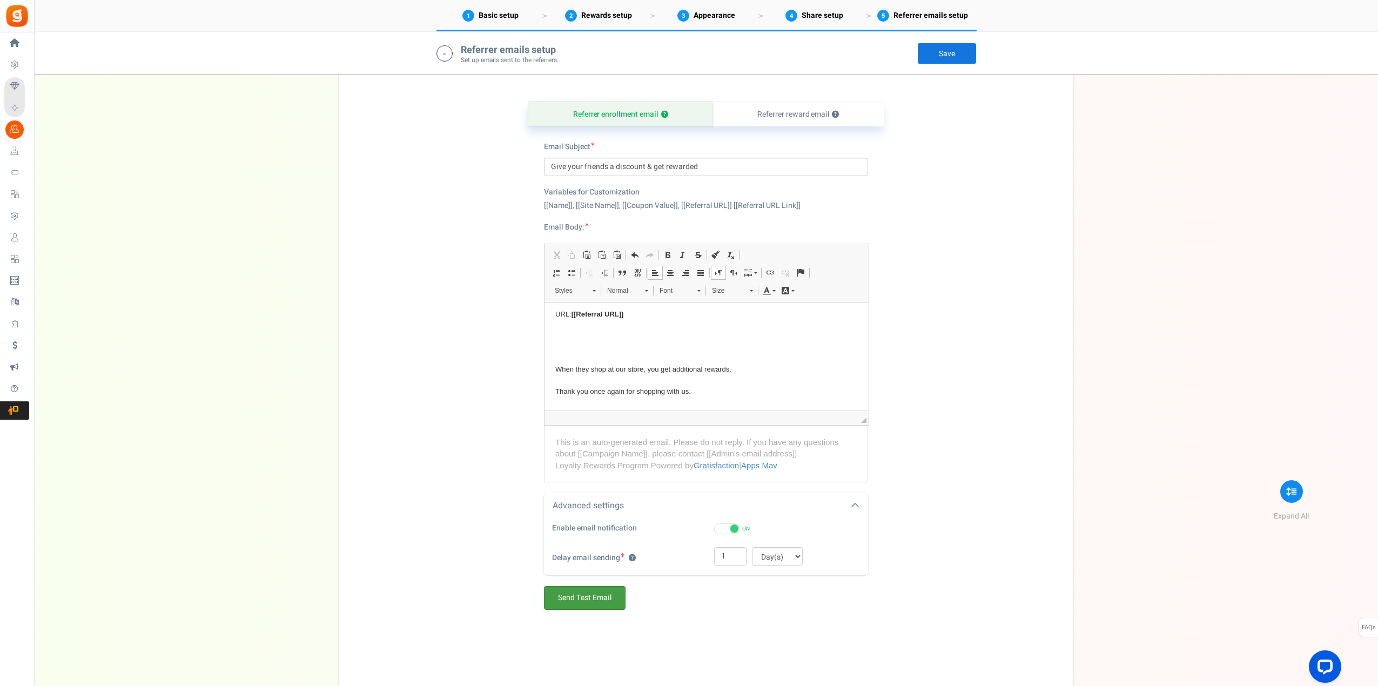
scroll to position [2918, 0]
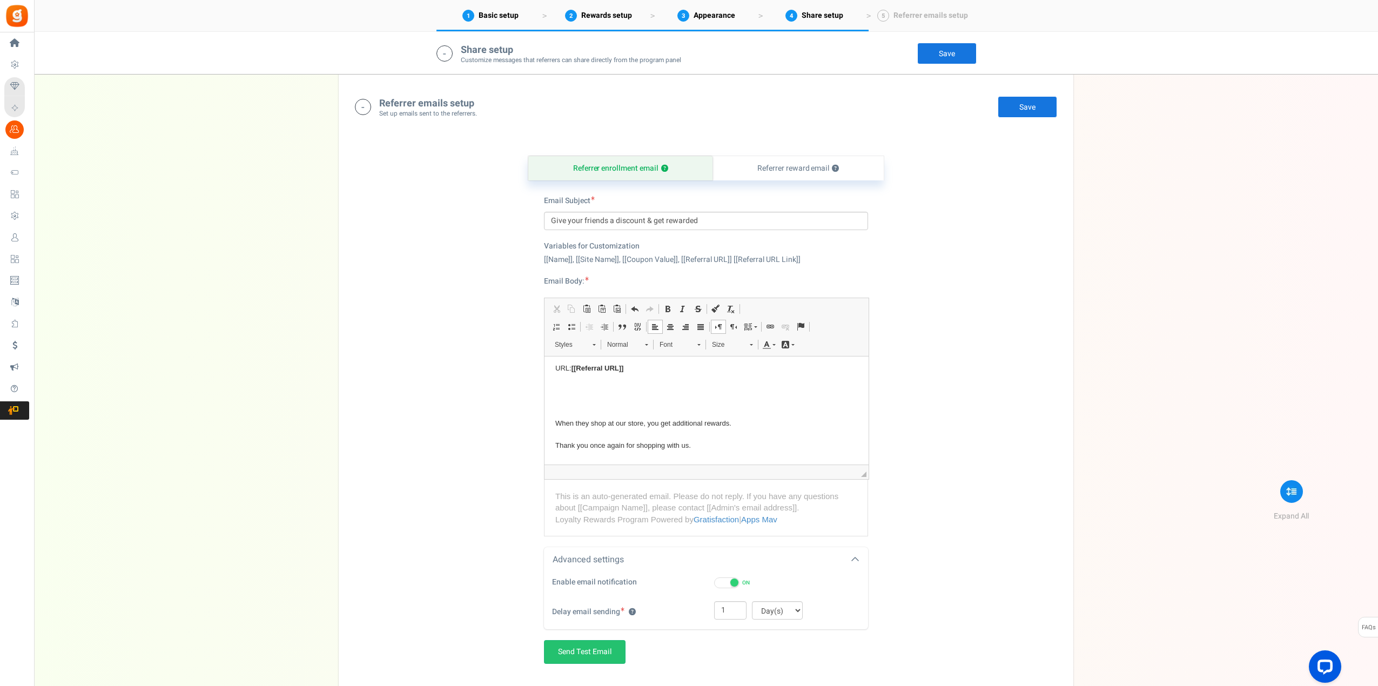
click at [605, 393] on body "Hi [[Name]] , Thank you for shopping at [[Site Name]] Shopping Mall. Now you ca…" at bounding box center [706, 377] width 302 height 237
click at [577, 380] on body "Hi [[Name]] , Thank you for shopping at [[Site Name]] Shopping Mall. Now you ca…" at bounding box center [706, 377] width 302 height 237
click at [568, 385] on p "Editor, referral_email_body" at bounding box center [706, 386] width 302 height 11
click at [562, 380] on body "Hi [[Name]] , Thank you for shopping at [[Site Name]] Shopping Mall. Now you ca…" at bounding box center [706, 377] width 302 height 237
click at [576, 375] on body "Hi [[Name]] , Thank you for shopping at [[Site Name]] Shopping Mall. Now you ca…" at bounding box center [706, 359] width 302 height 201
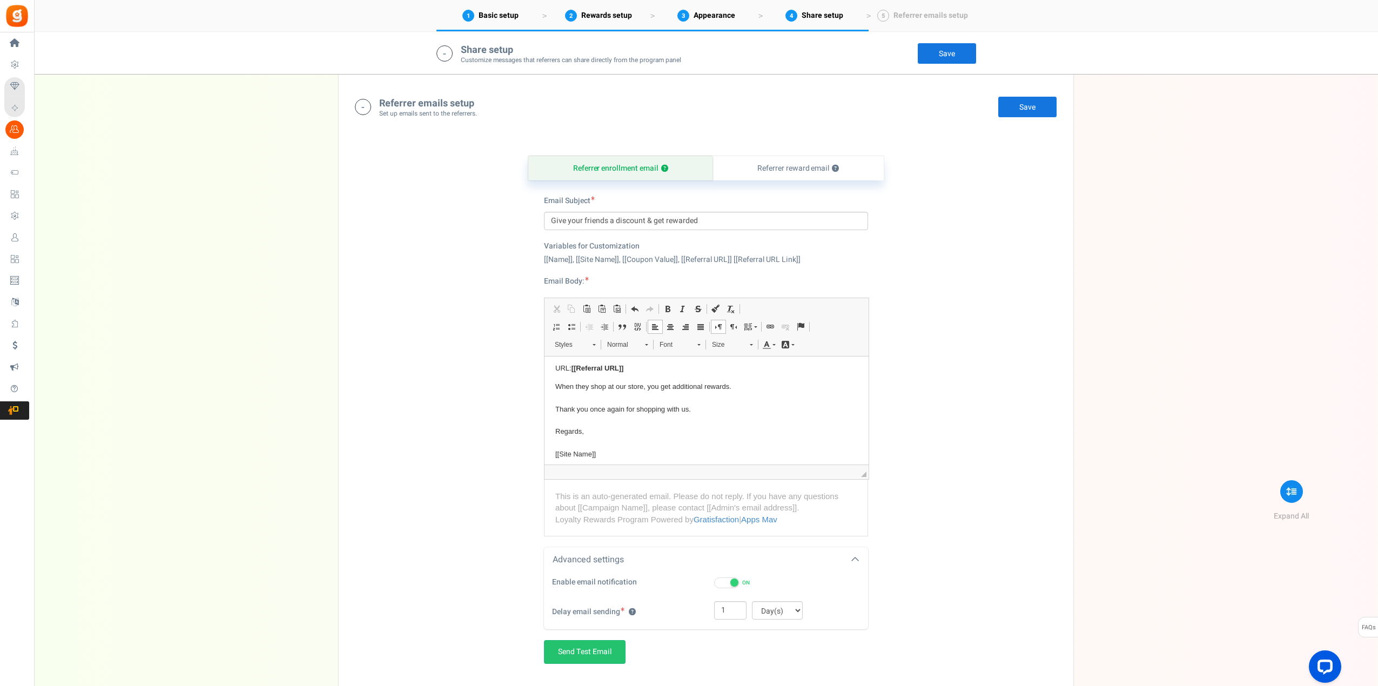
click at [566, 398] on p "When they shop at our store, you get additional rewards. Thank you once again f…" at bounding box center [706, 420] width 302 height 79
click at [556, 384] on p "When they shop at our store, you get additional rewards. Thank you once again f…" at bounding box center [706, 420] width 302 height 79
click at [1032, 113] on link "Save" at bounding box center [1026, 107] width 59 height 22
click at [593, 650] on link "Send Test Email" at bounding box center [585, 652] width 82 height 24
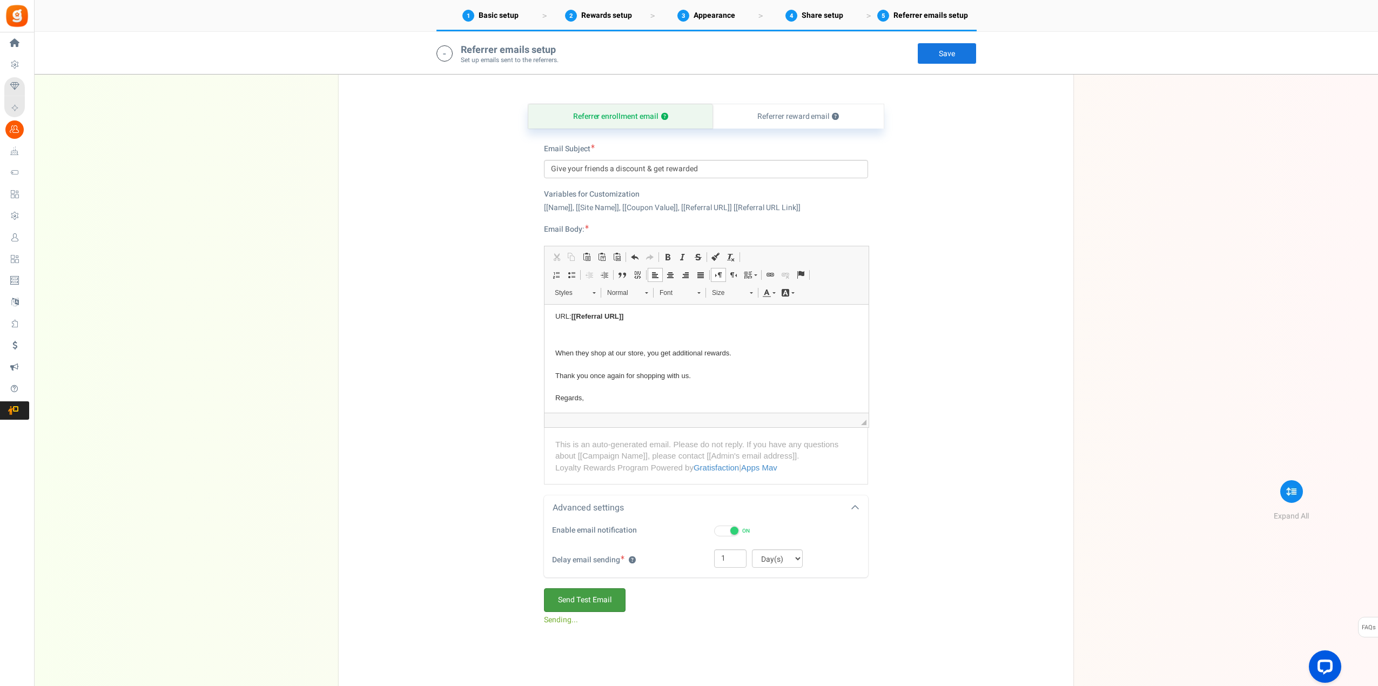
scroll to position [2972, 0]
click at [637, 332] on p "Editor, referral_email_body" at bounding box center [706, 332] width 302 height 11
click at [595, 313] on span "[[Referral URL]]" at bounding box center [597, 313] width 52 height 8
click at [838, 346] on p "When they shop at our store, you get additional rewards. Thank you once again f…" at bounding box center [706, 384] width 302 height 79
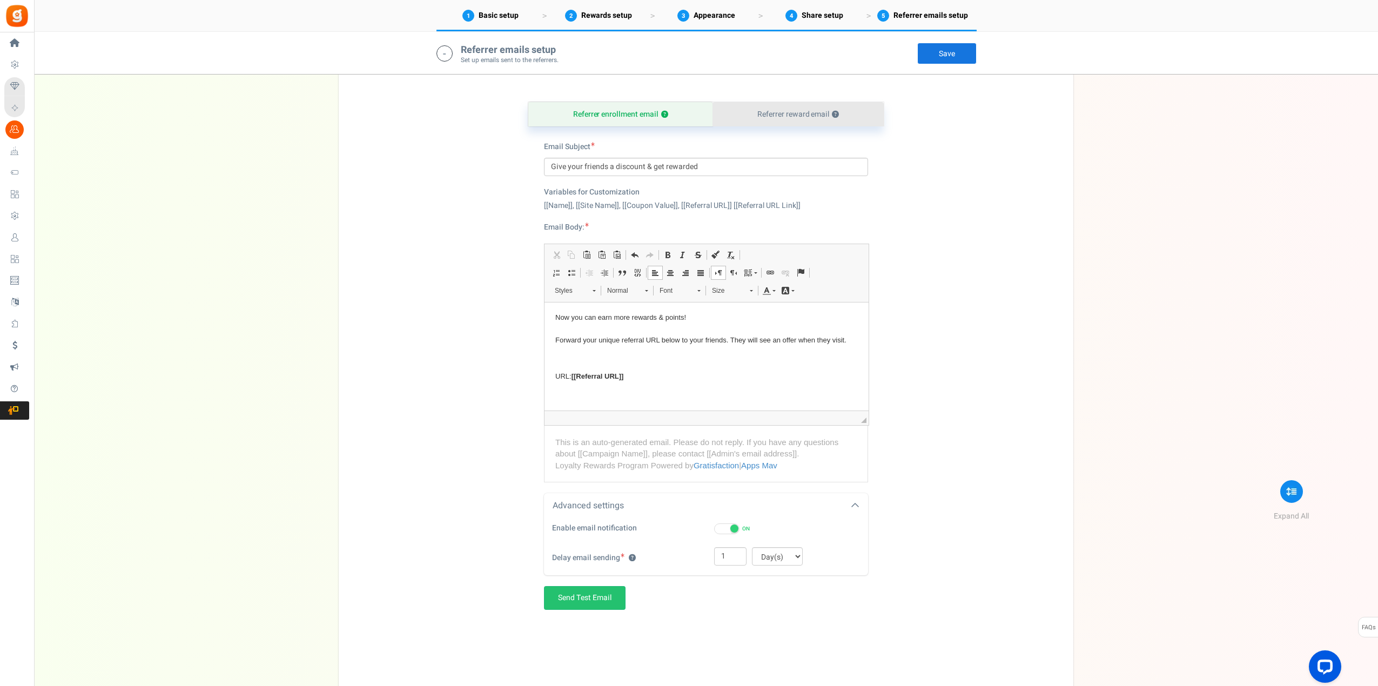
click at [805, 113] on link "Referrer reward email ?" at bounding box center [797, 114] width 171 height 24
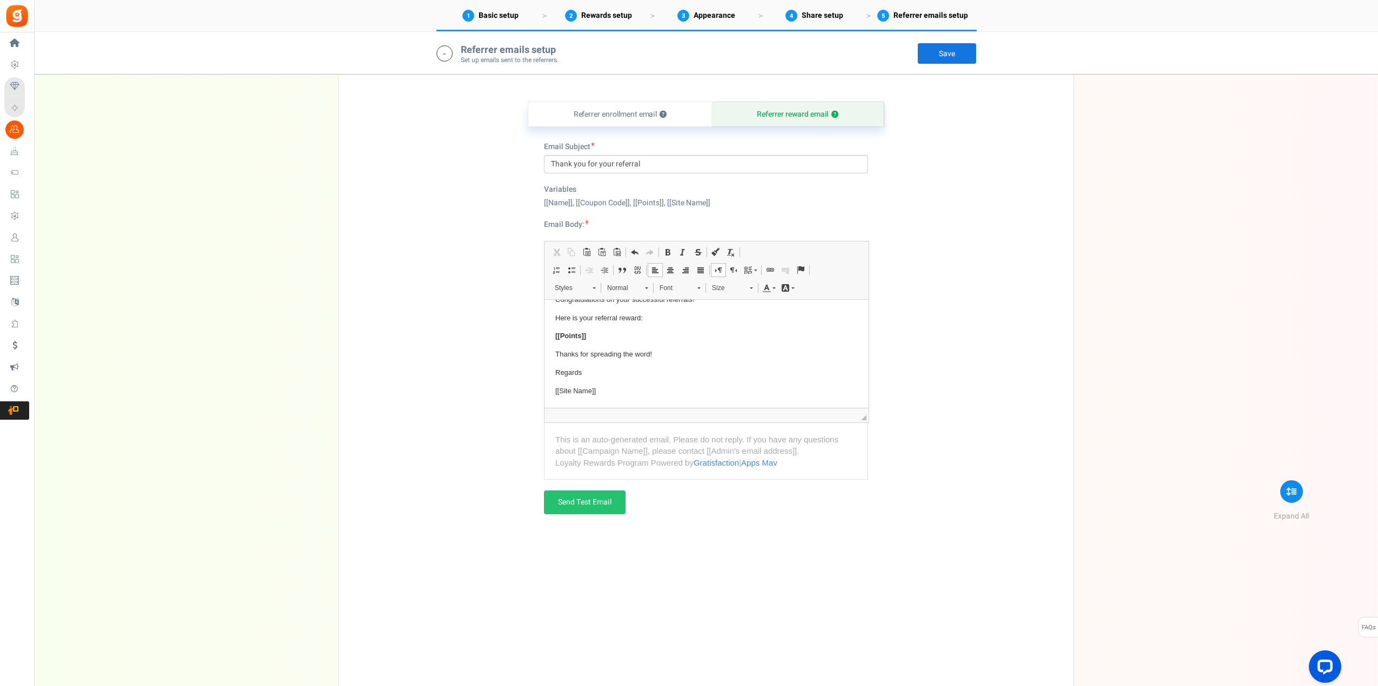
scroll to position [2918, 0]
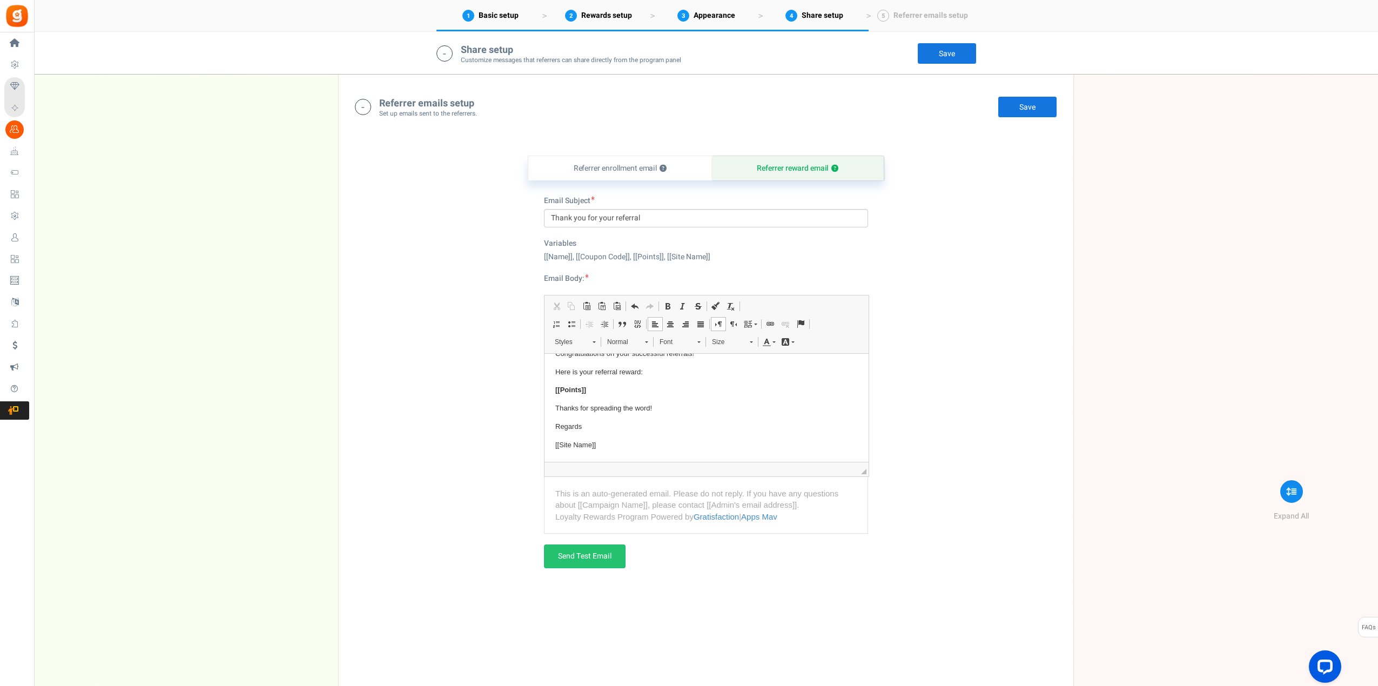
click at [1028, 103] on link "Save" at bounding box center [1026, 107] width 59 height 22
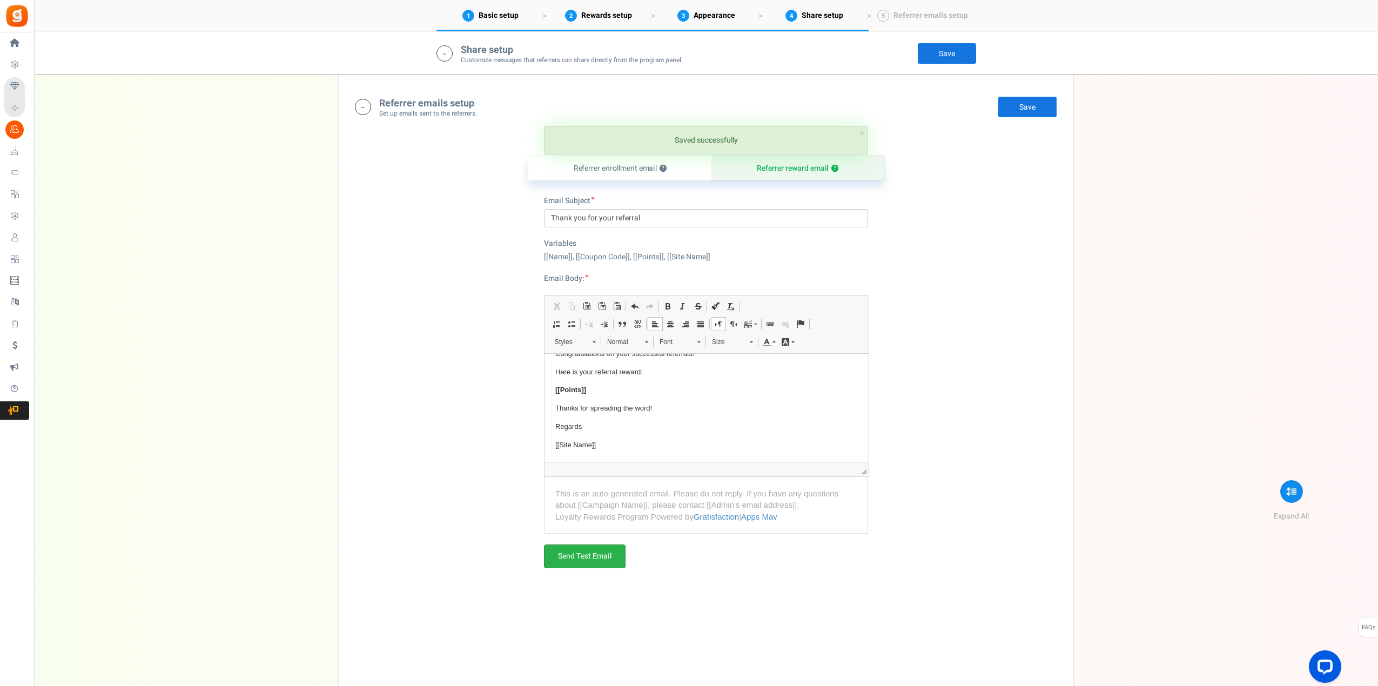
click at [588, 552] on link "Send Test Email" at bounding box center [585, 556] width 82 height 24
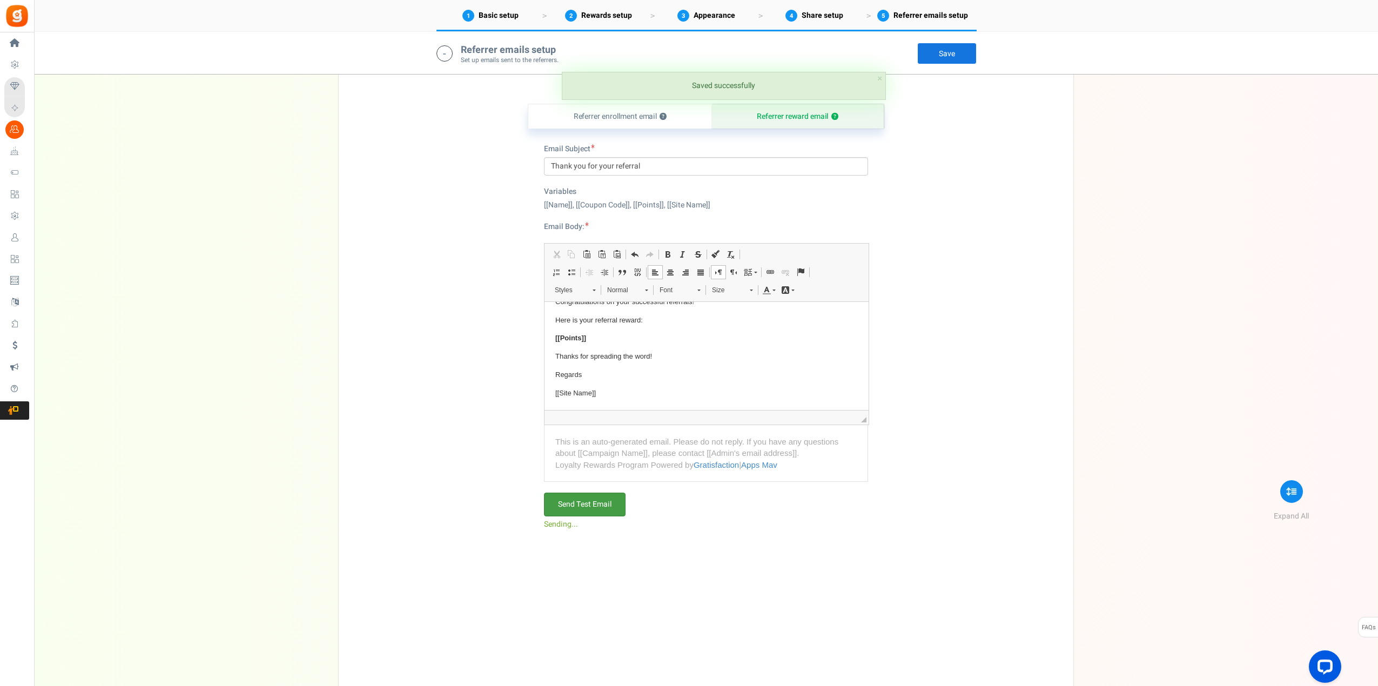
scroll to position [2972, 0]
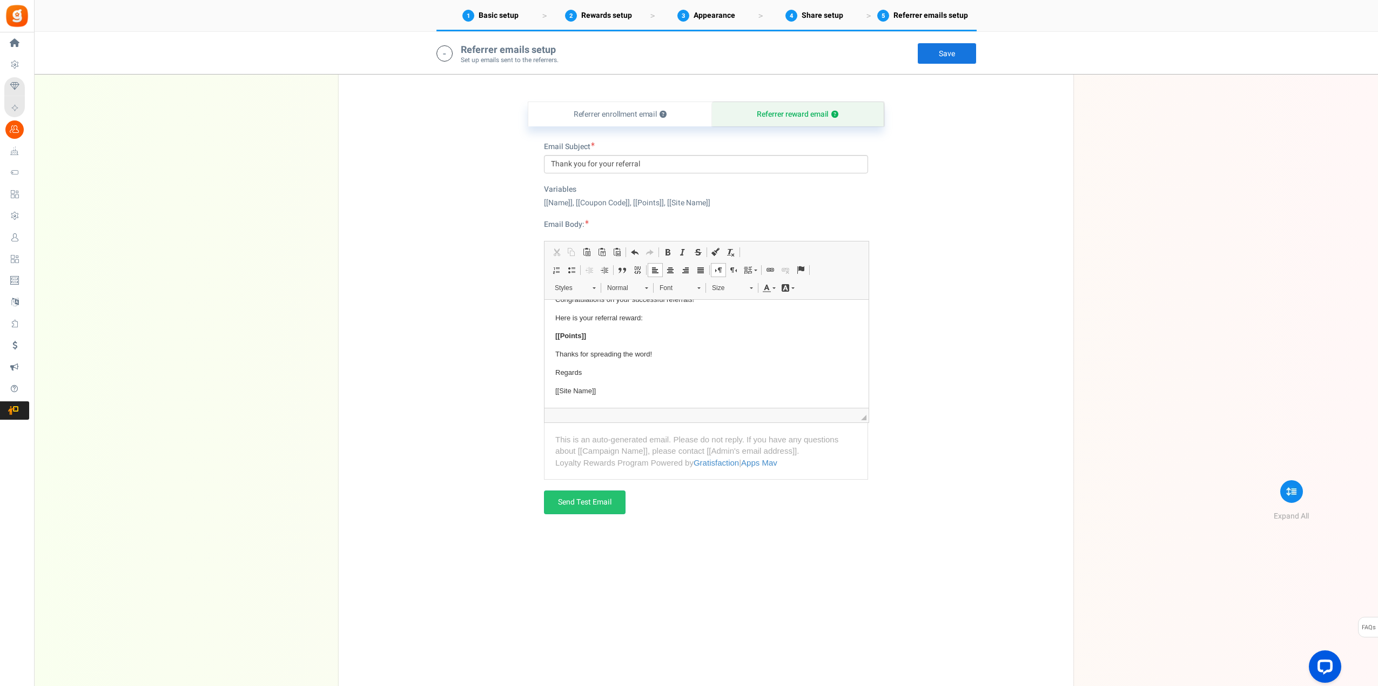
click at [952, 49] on link "Save" at bounding box center [946, 54] width 59 height 22
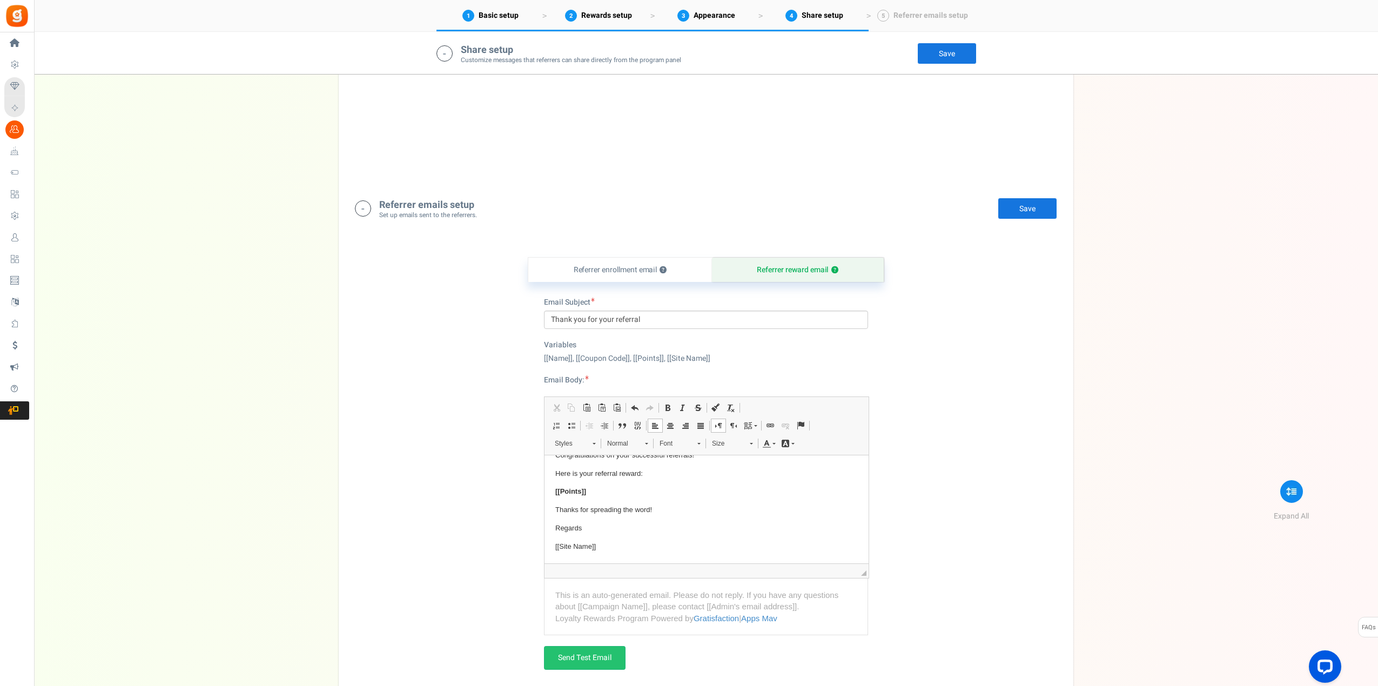
scroll to position [2841, 0]
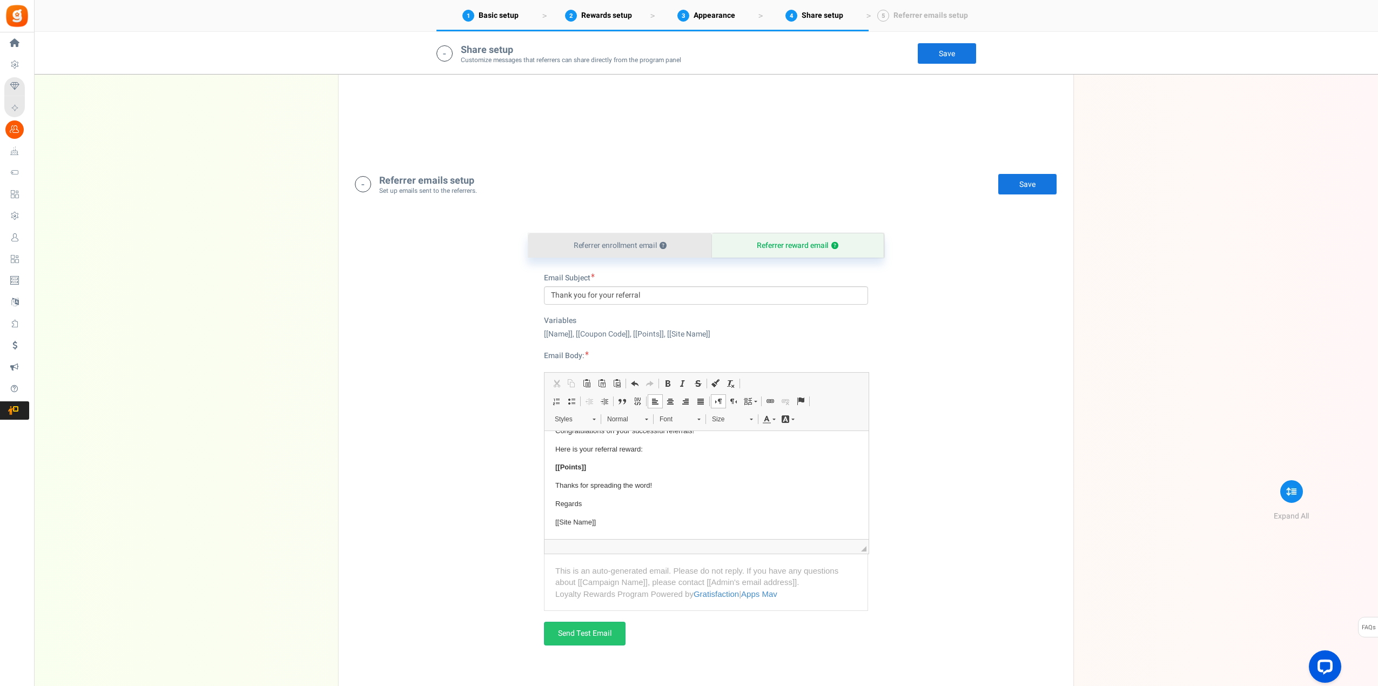
click at [618, 243] on link "Referrer enrollment email ?" at bounding box center [620, 245] width 184 height 24
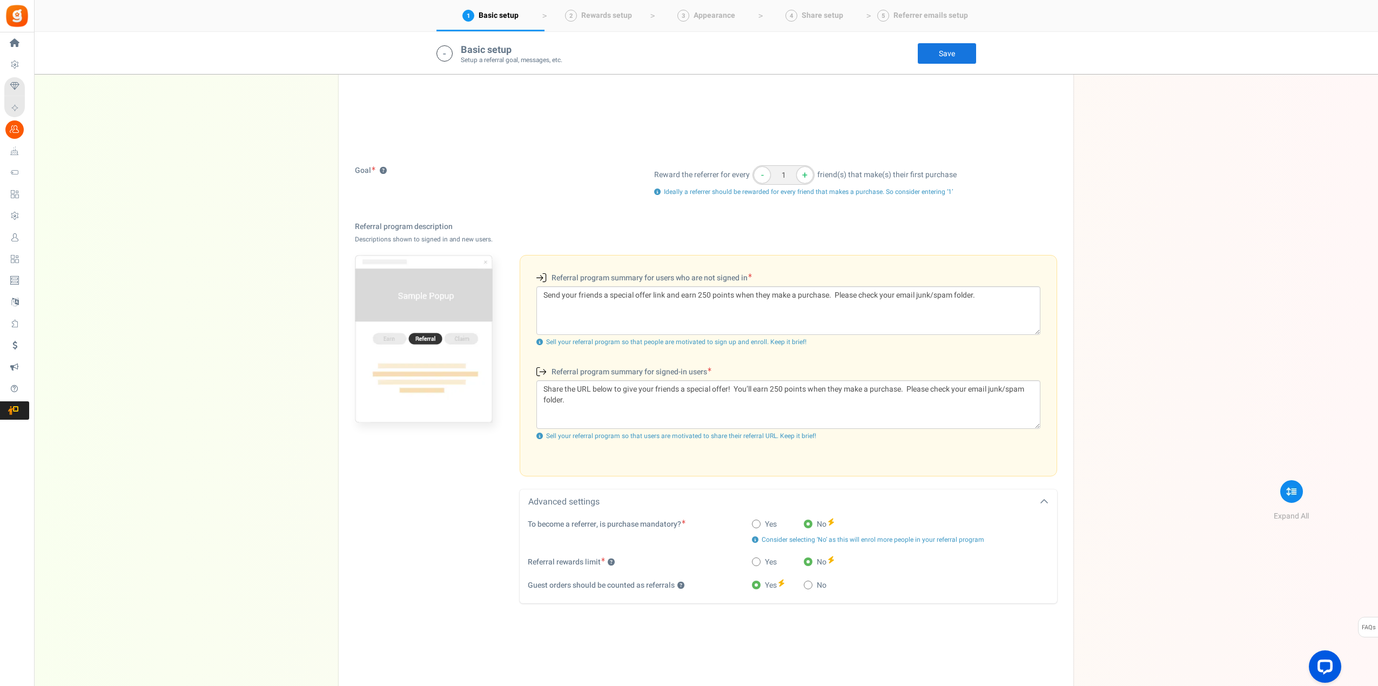
scroll to position [216, 0]
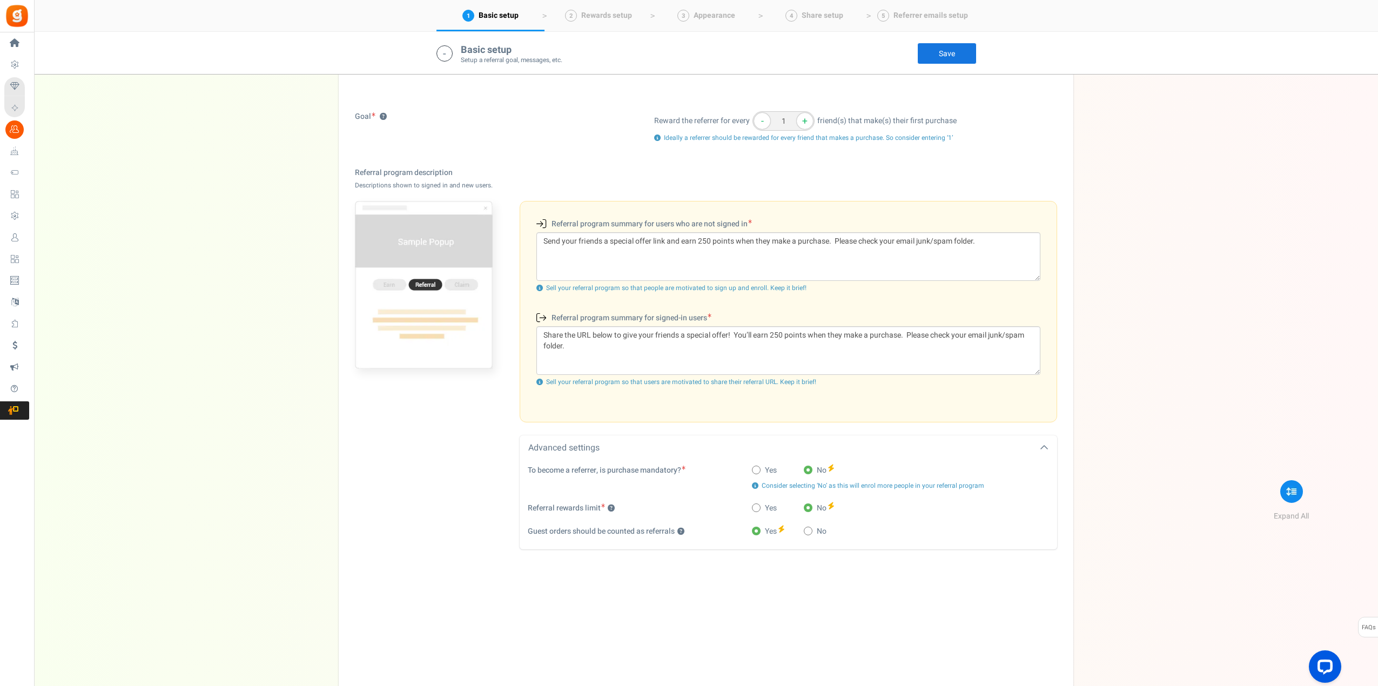
drag, startPoint x: 893, startPoint y: 118, endPoint x: 960, endPoint y: 118, distance: 67.0
click at [960, 118] on div "Reward the referrer for every - 1 + friend(s) that make(s) their first purchase" at bounding box center [855, 120] width 403 height 19
drag, startPoint x: 960, startPoint y: 118, endPoint x: 930, endPoint y: 120, distance: 29.2
copy span "their first purchase"
drag, startPoint x: 793, startPoint y: 241, endPoint x: 828, endPoint y: 242, distance: 35.7
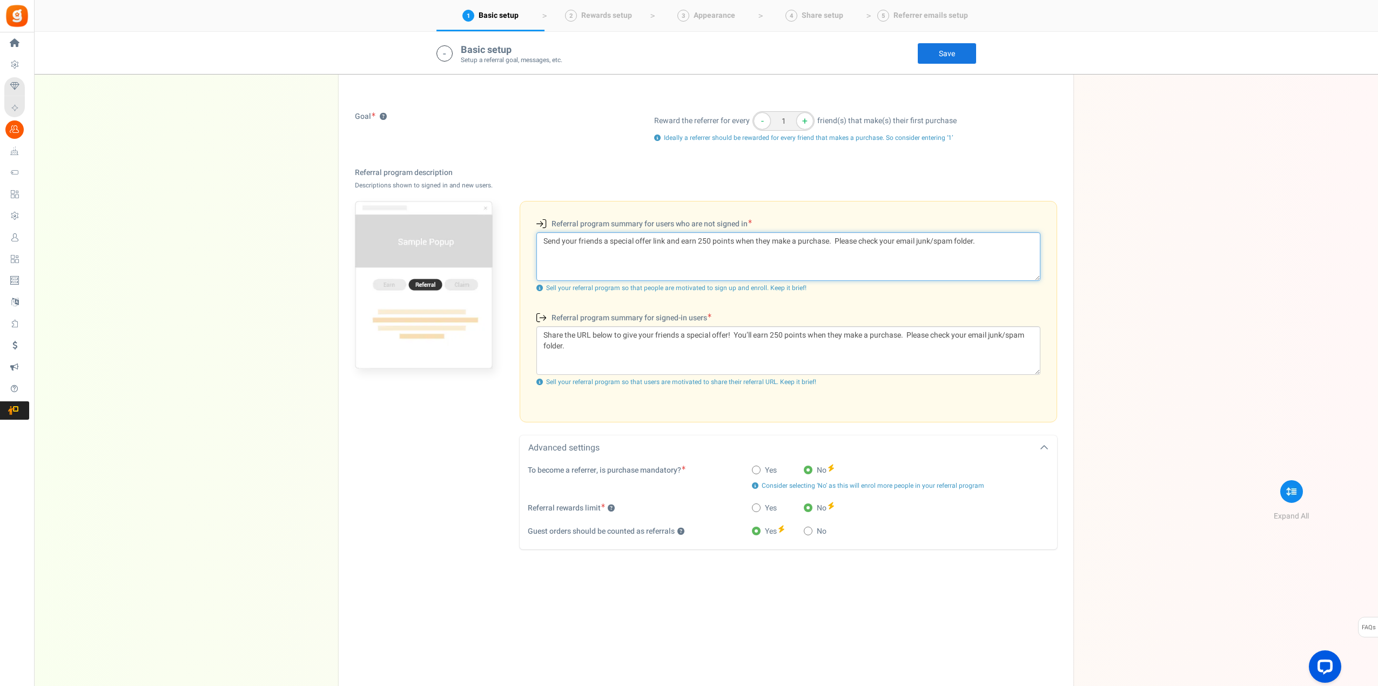
click at [828, 242] on textarea "Send your friends a special offer link and earn 250 points when they make a pur…" at bounding box center [788, 256] width 504 height 49
paste textarea "their first"
type textarea "Send your friends a special offer link and earn 250 points when they make their…"
drag, startPoint x: 842, startPoint y: 333, endPoint x: 900, endPoint y: 339, distance: 58.1
click at [900, 339] on textarea "Share the URL below to give your friends a special offer! You’ll earn 250 point…" at bounding box center [788, 350] width 504 height 49
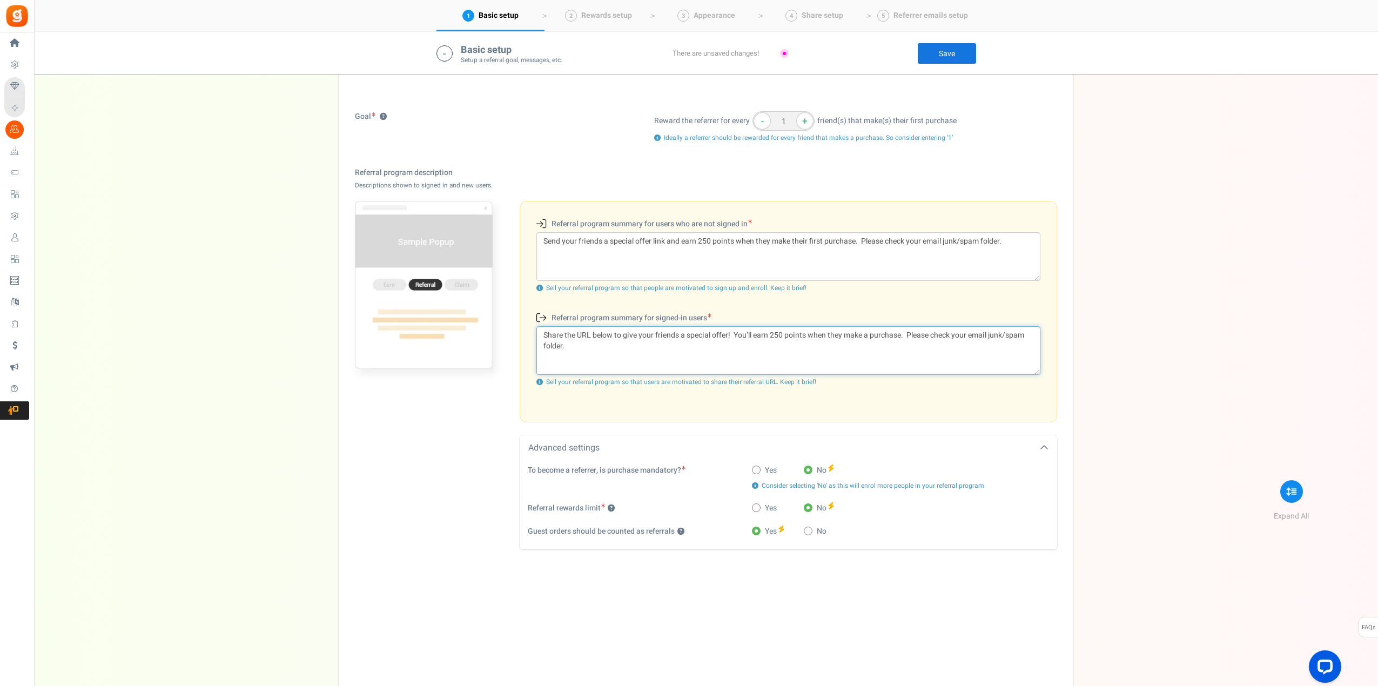
drag, startPoint x: 890, startPoint y: 339, endPoint x: 871, endPoint y: 335, distance: 19.8
click at [871, 335] on textarea "Share the URL below to give your friends a special offer! You’ll earn 250 point…" at bounding box center [788, 350] width 504 height 49
drag, startPoint x: 846, startPoint y: 333, endPoint x: 900, endPoint y: 335, distance: 54.6
click at [900, 335] on textarea "Share the URL below to give your friends a special offer! You’ll earn 250 point…" at bounding box center [788, 350] width 504 height 49
paste textarea "their first"
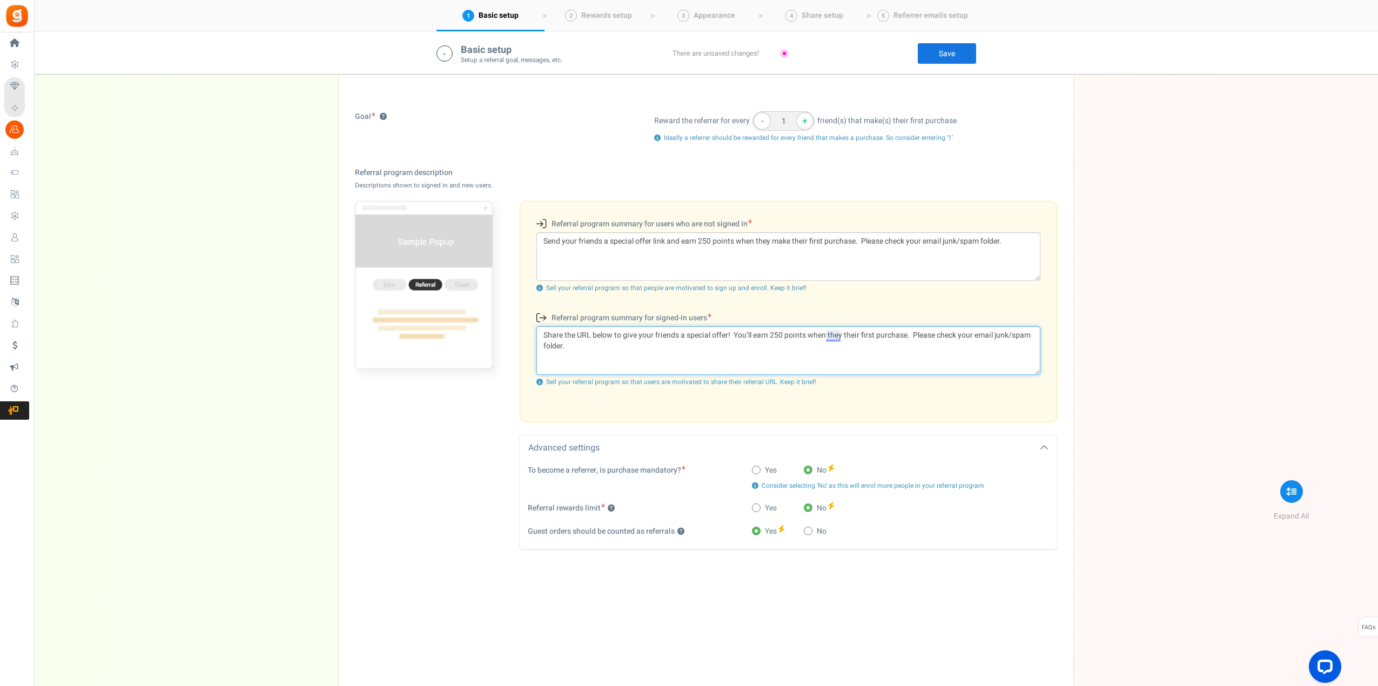
click at [834, 338] on textarea "Share the URL below to give your friends a special offer! You’ll earn 250 point…" at bounding box center [788, 350] width 504 height 49
type textarea "Share the URL below to give your friends a special offer! You’ll earn 250 point…"
click at [732, 369] on div "they make" at bounding box center [764, 369] width 143 height 10
click at [837, 333] on textarea "Share the URL below to give your friends a special offer! You’ll earn 250 point…" at bounding box center [788, 350] width 504 height 49
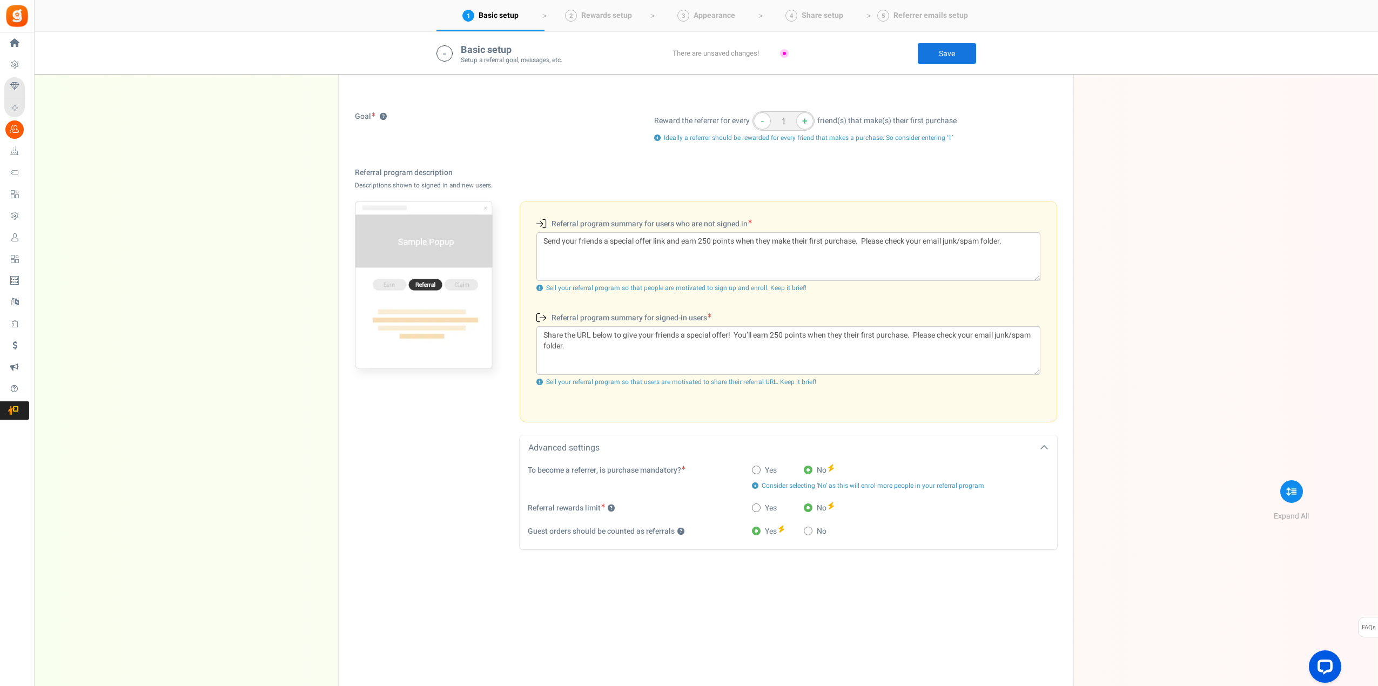
click at [1062, 340] on div "Goal ? Reward the referrer for every - 1 + friend(s) that make(s) their first p…" at bounding box center [706, 433] width 718 height 699
click at [949, 57] on link "Save" at bounding box center [946, 54] width 59 height 22
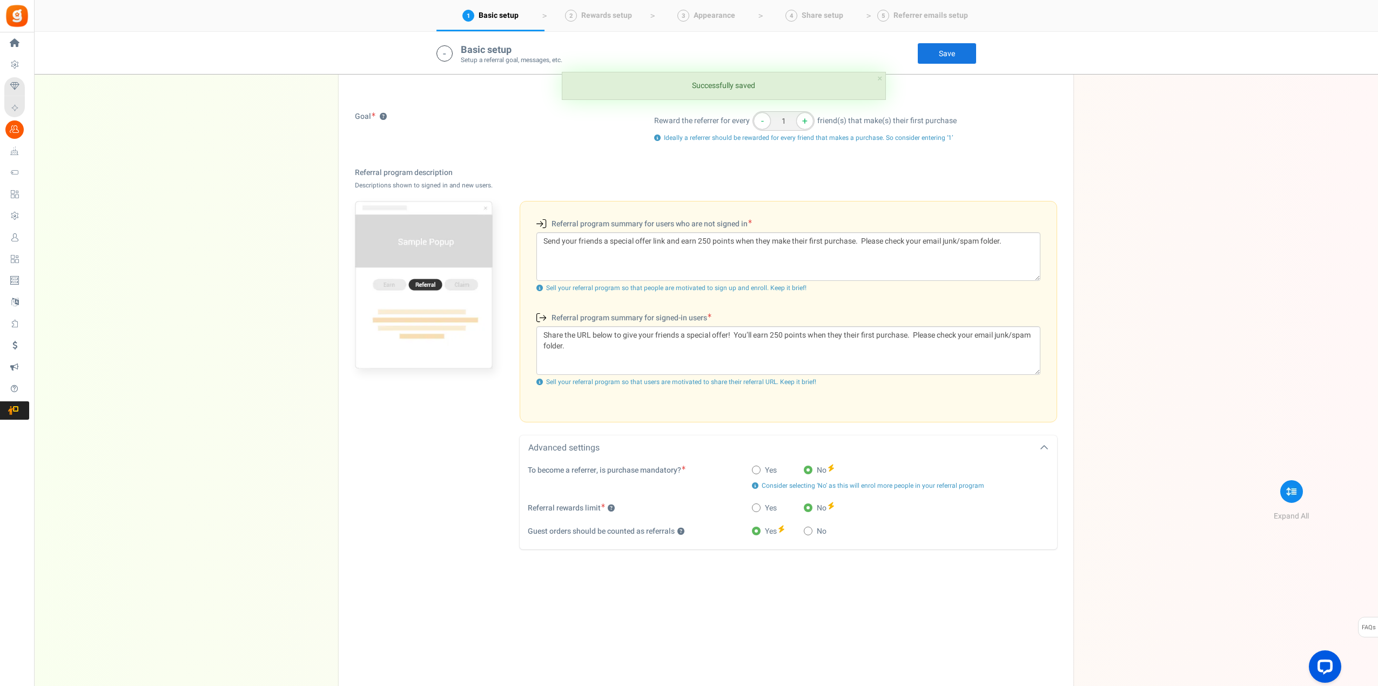
click at [949, 58] on link "Save" at bounding box center [946, 54] width 59 height 22
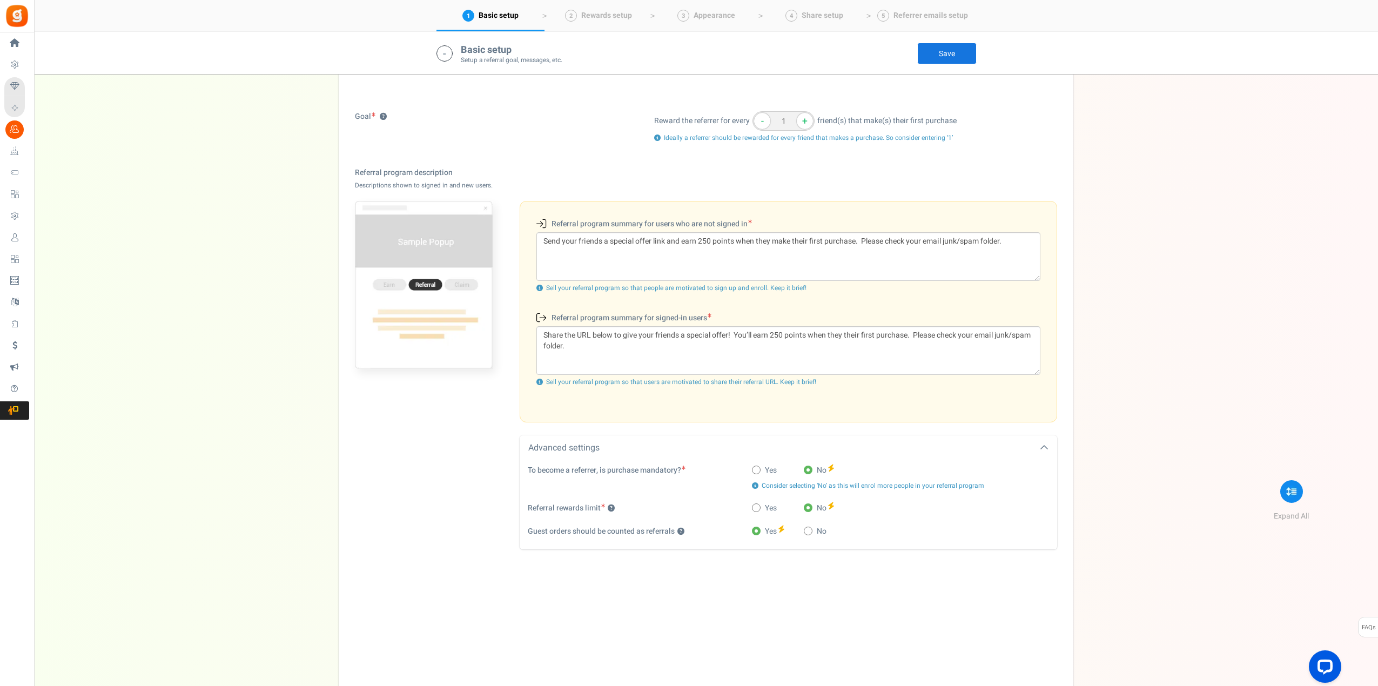
click at [956, 53] on link "Save" at bounding box center [946, 54] width 59 height 22
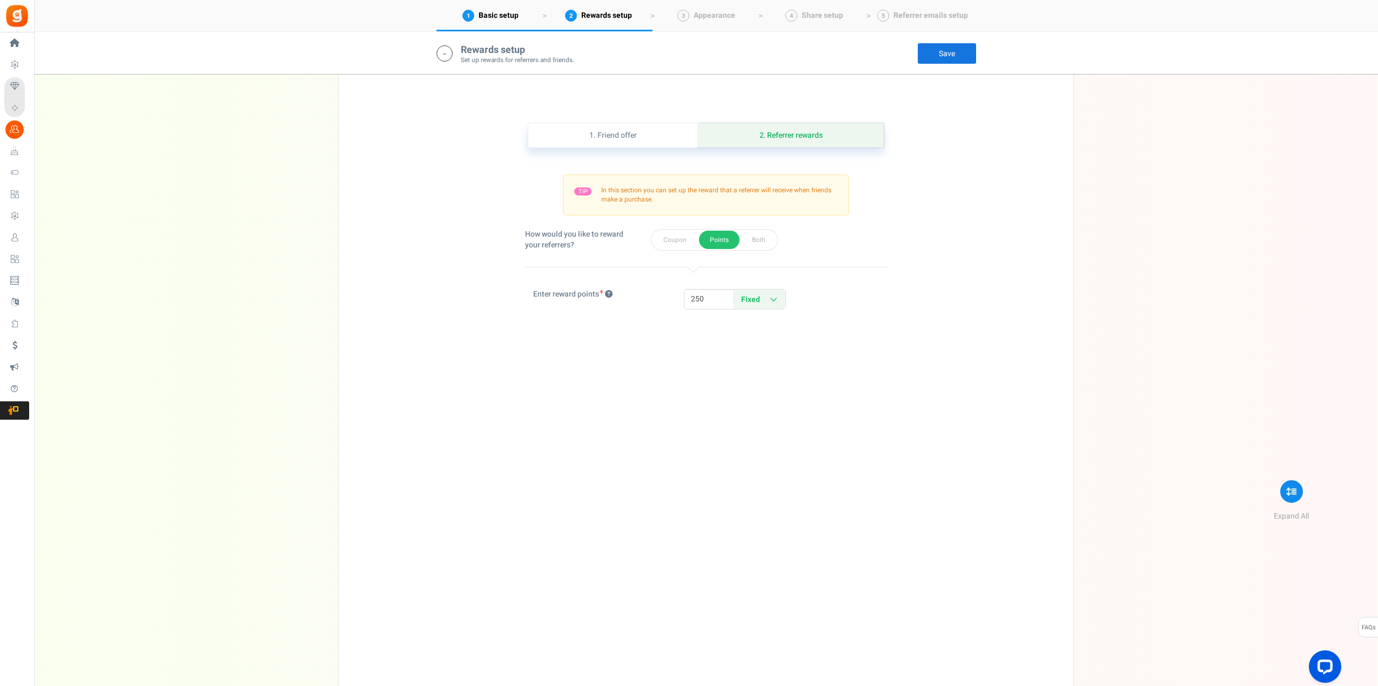
scroll to position [972, 0]
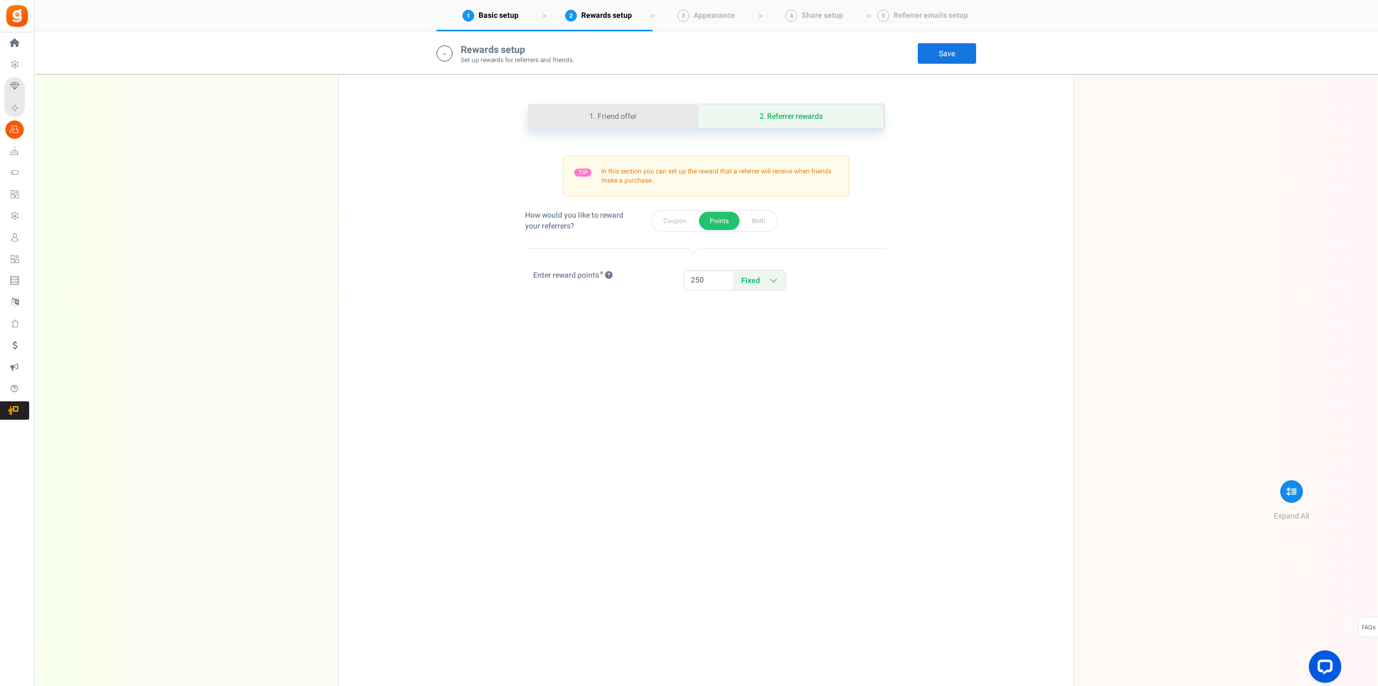
click at [613, 114] on link "1. Friend offer" at bounding box center [613, 116] width 170 height 24
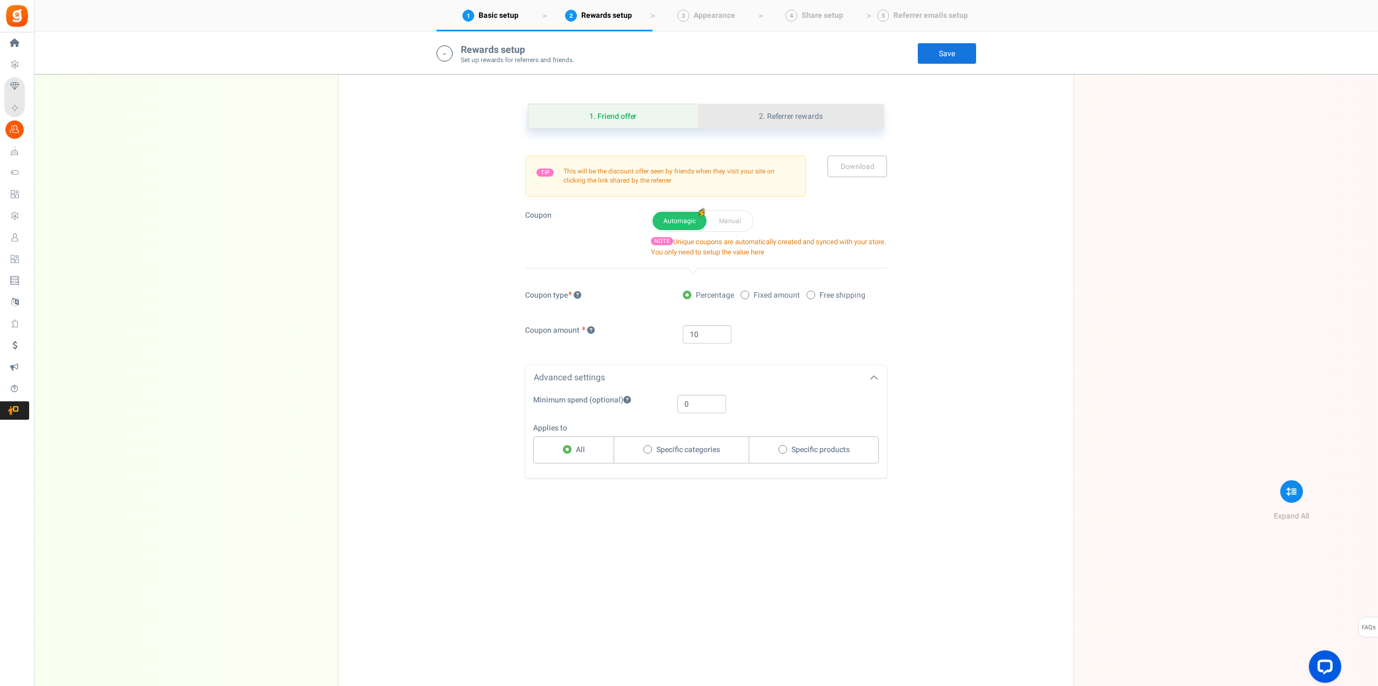
click at [781, 114] on link "2. Referrer rewards" at bounding box center [791, 116] width 186 height 24
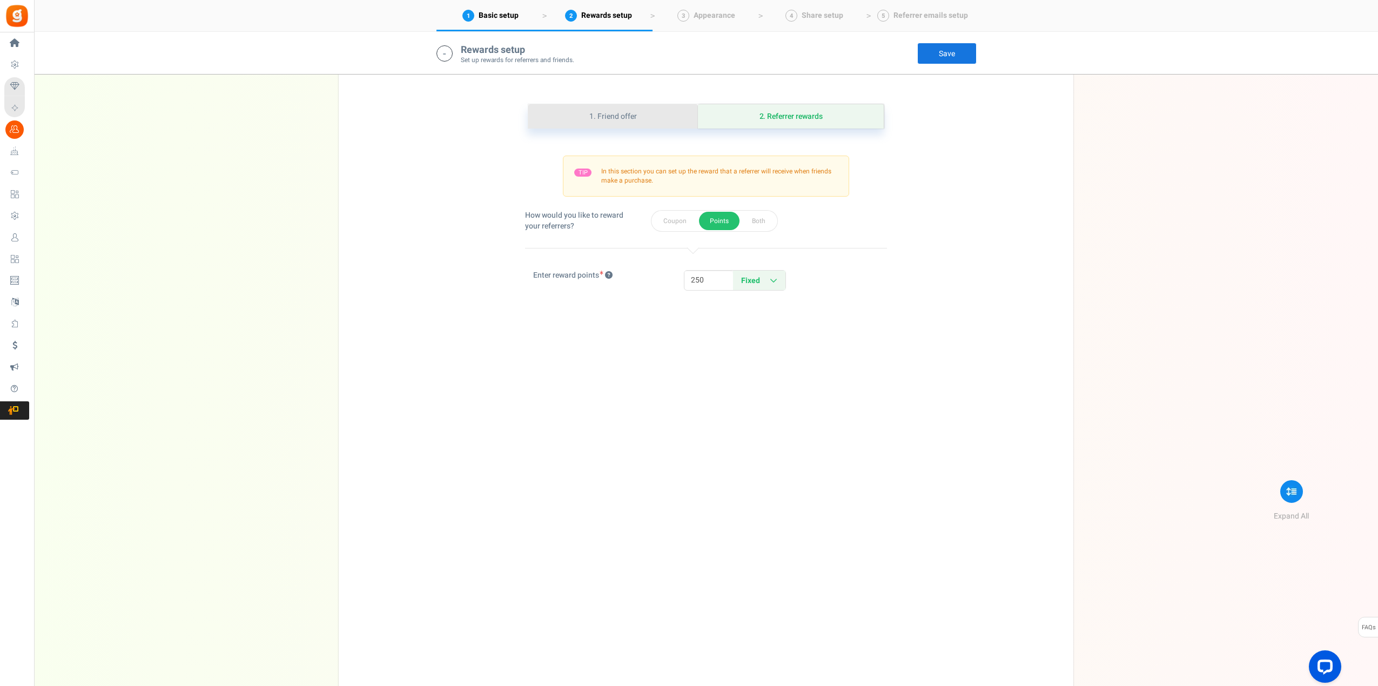
click at [626, 116] on link "1. Friend offer" at bounding box center [613, 116] width 170 height 24
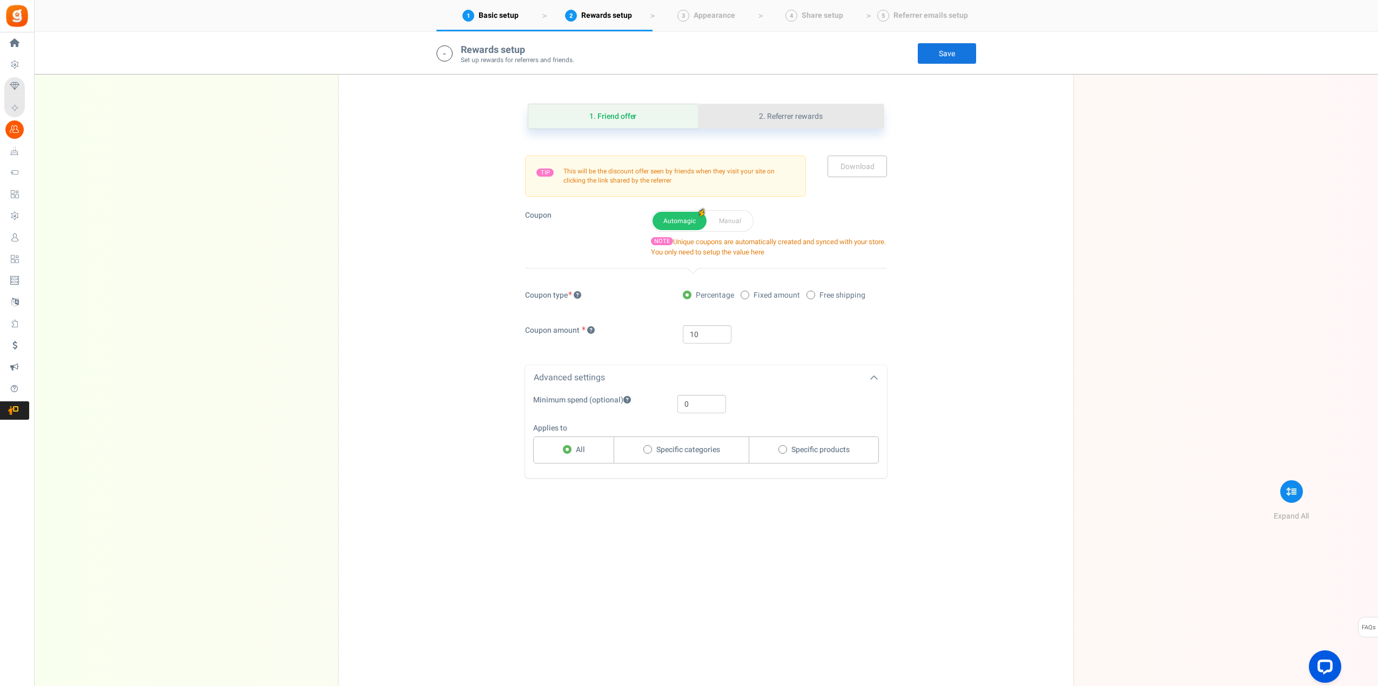
click at [798, 116] on link "2. Referrer rewards" at bounding box center [791, 116] width 186 height 24
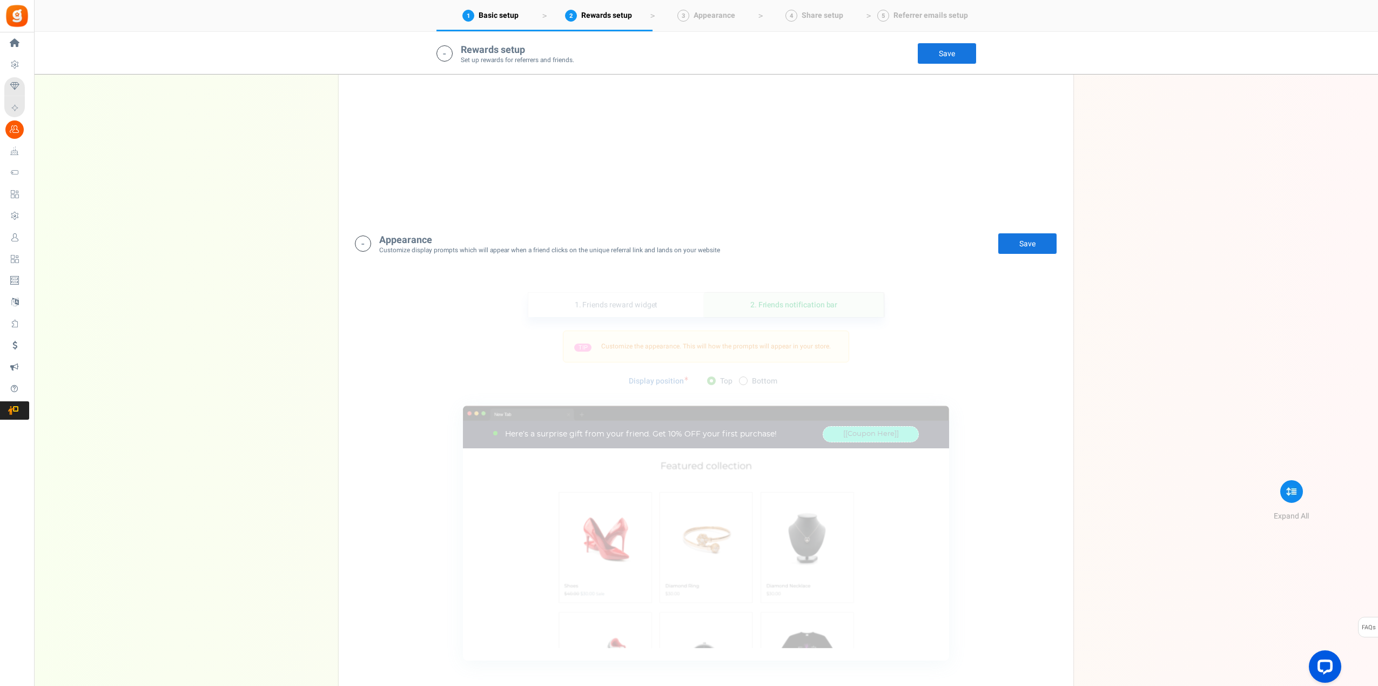
scroll to position [1512, 0]
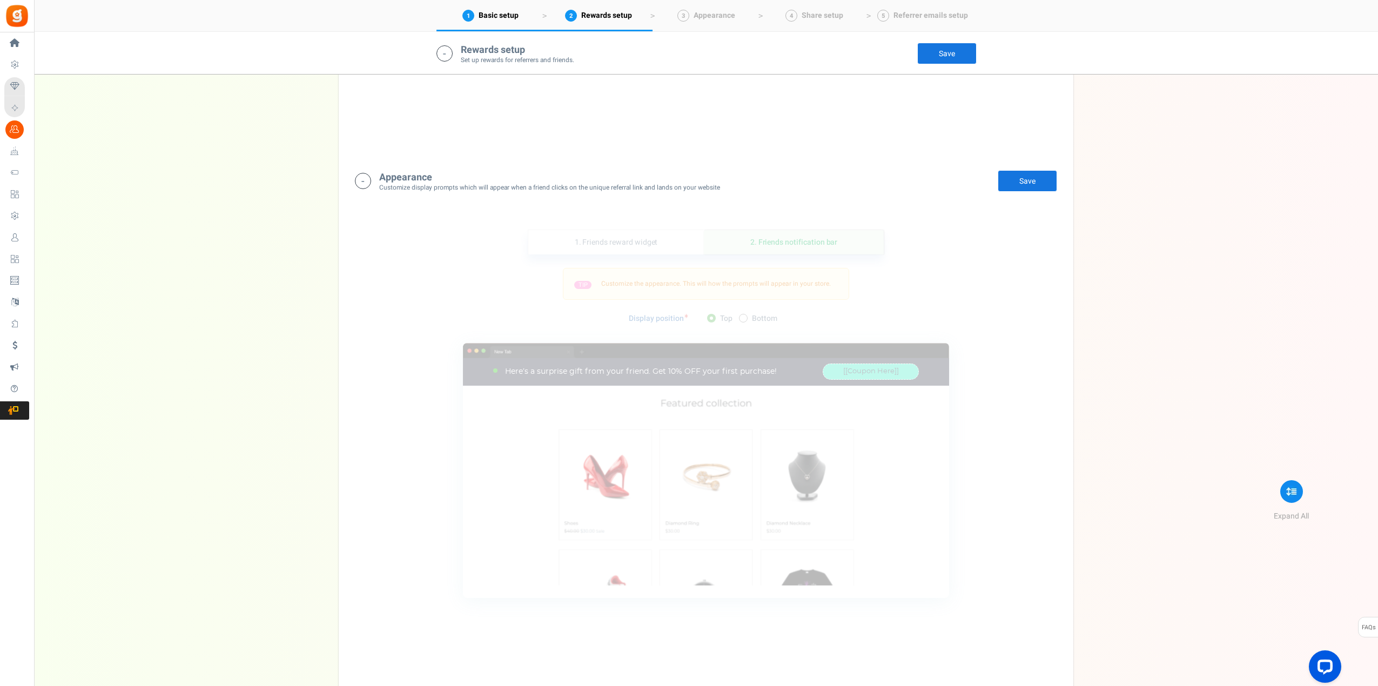
click at [1035, 183] on link "Save" at bounding box center [1026, 181] width 59 height 22
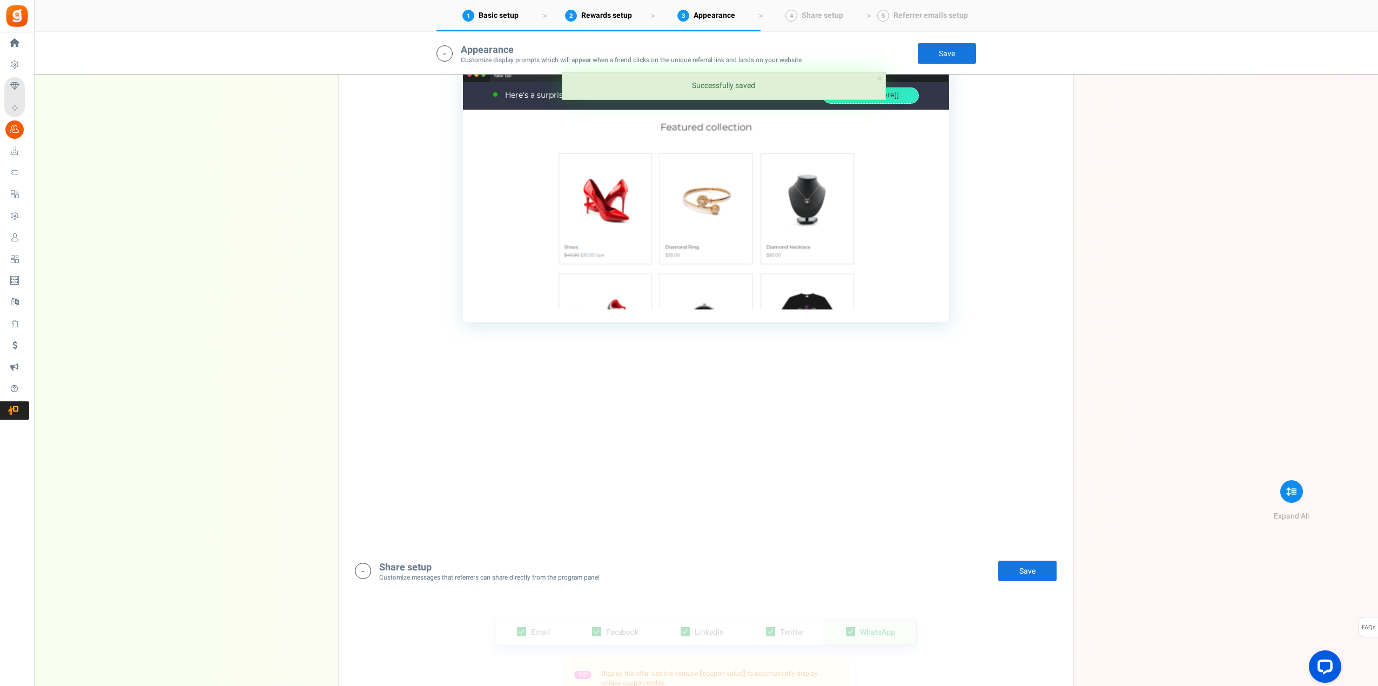
scroll to position [2052, 0]
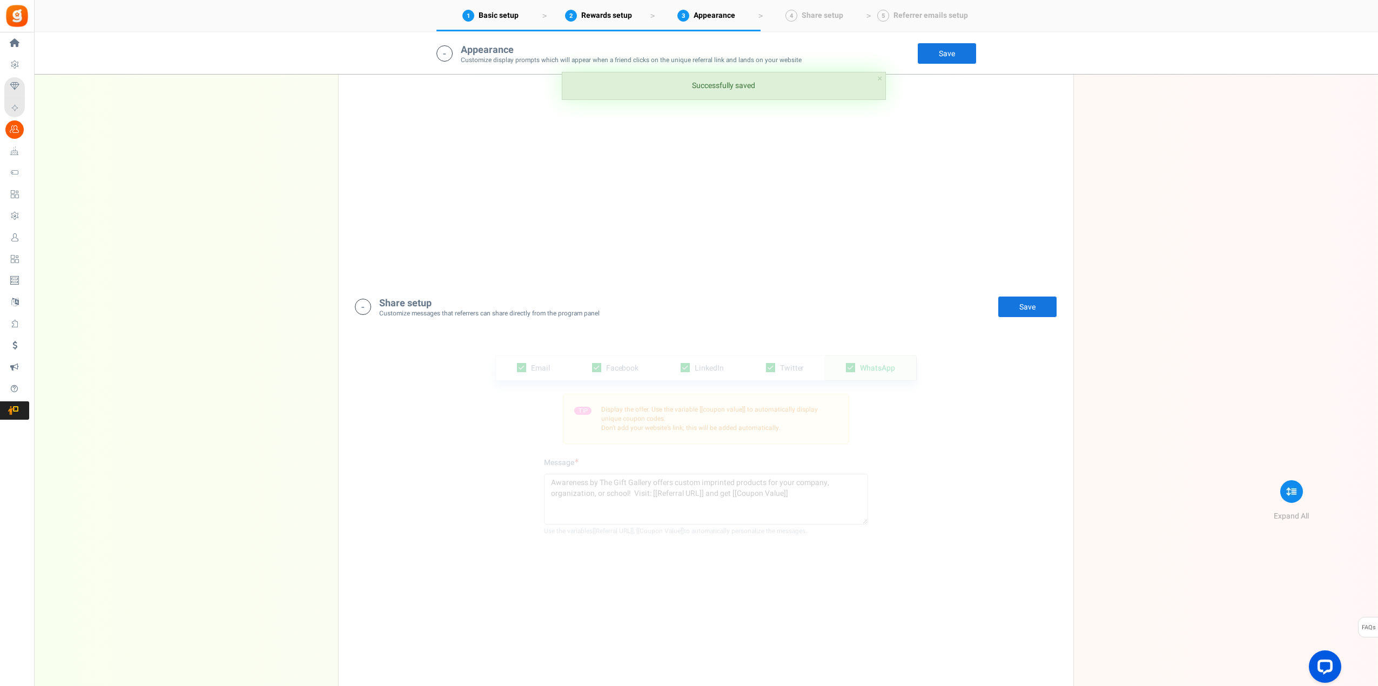
click at [1018, 308] on link "Save" at bounding box center [1026, 307] width 59 height 22
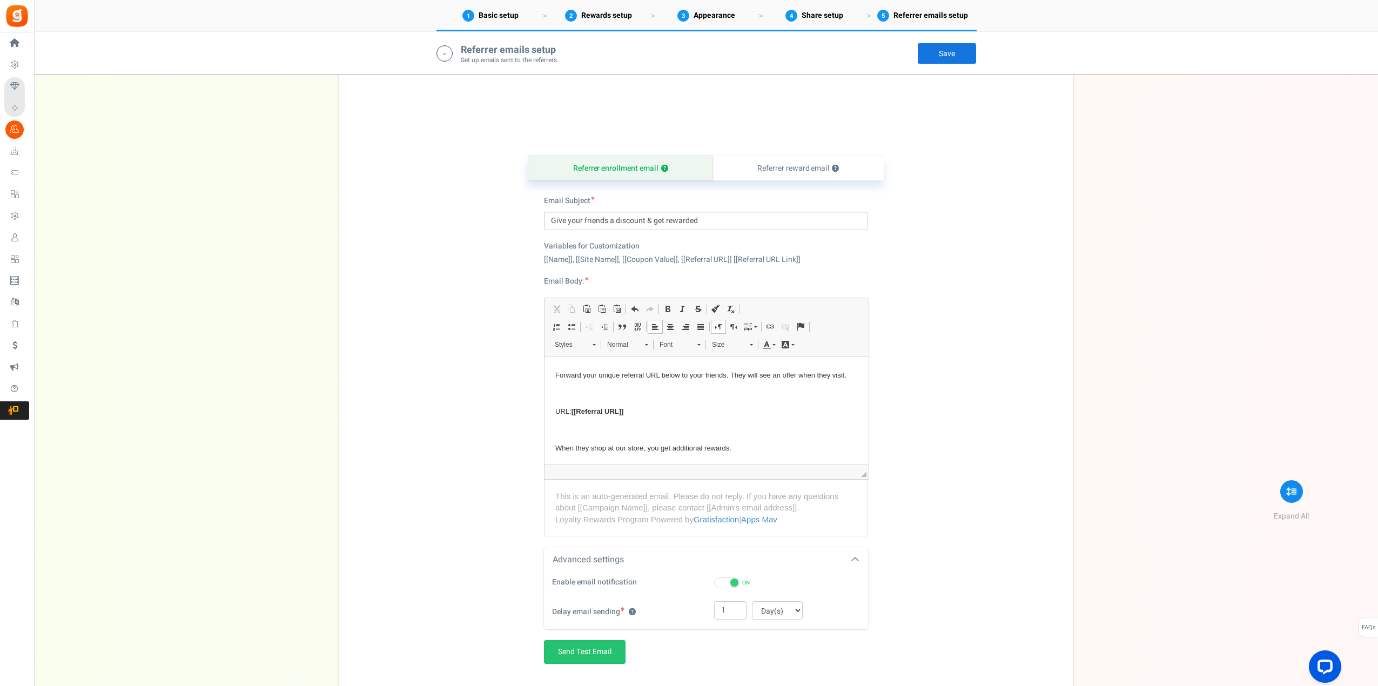
scroll to position [2895, 0]
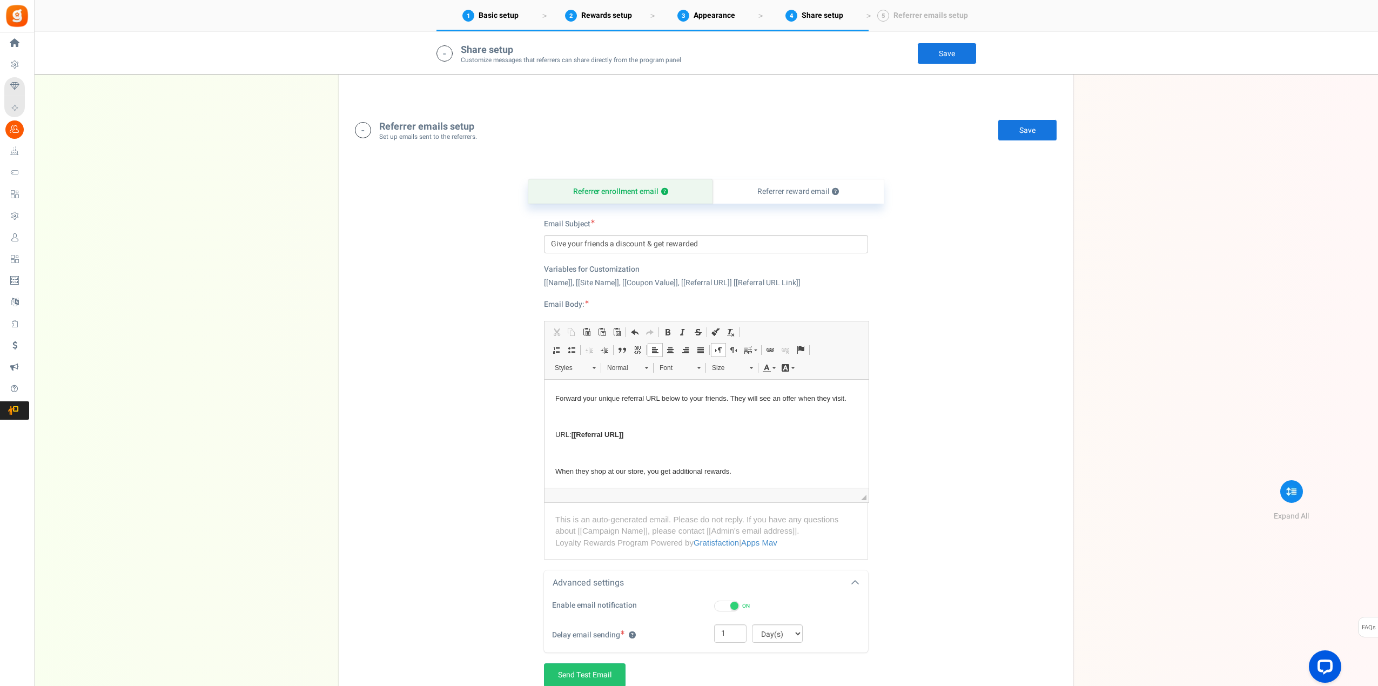
click at [1027, 133] on link "Save" at bounding box center [1026, 130] width 59 height 22
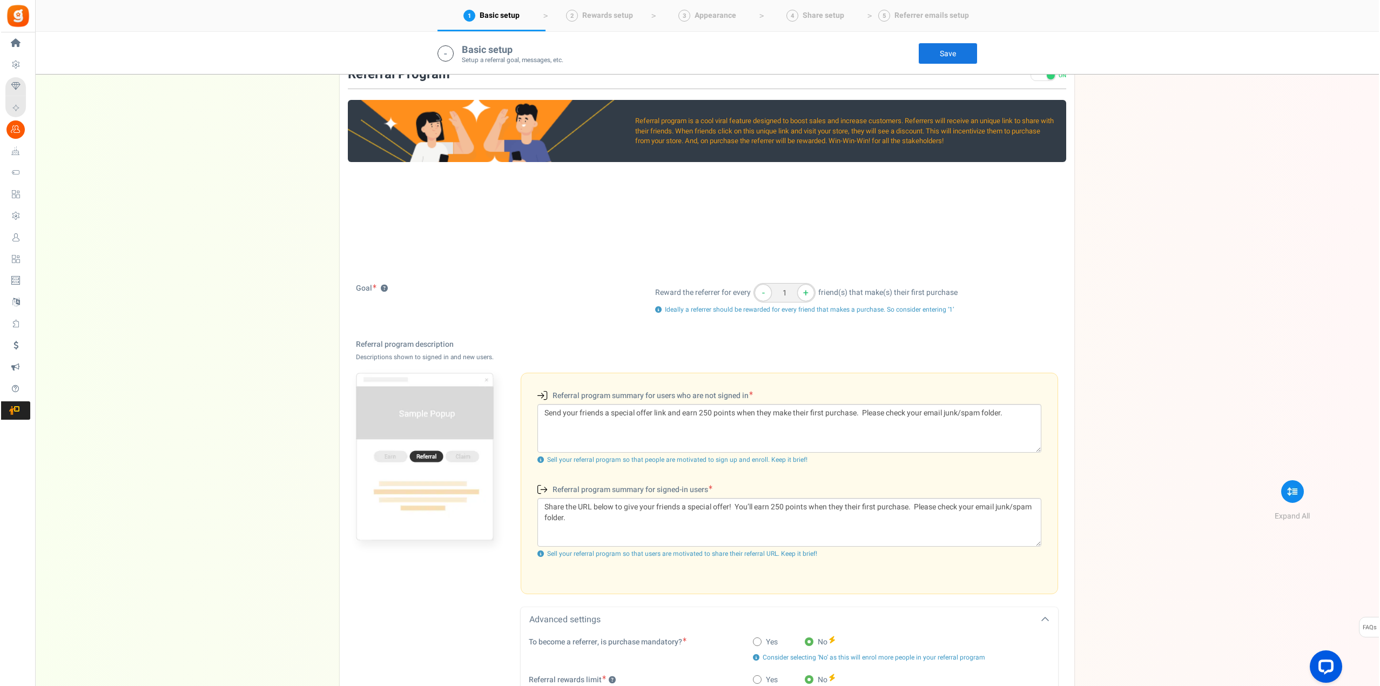
scroll to position [0, 0]
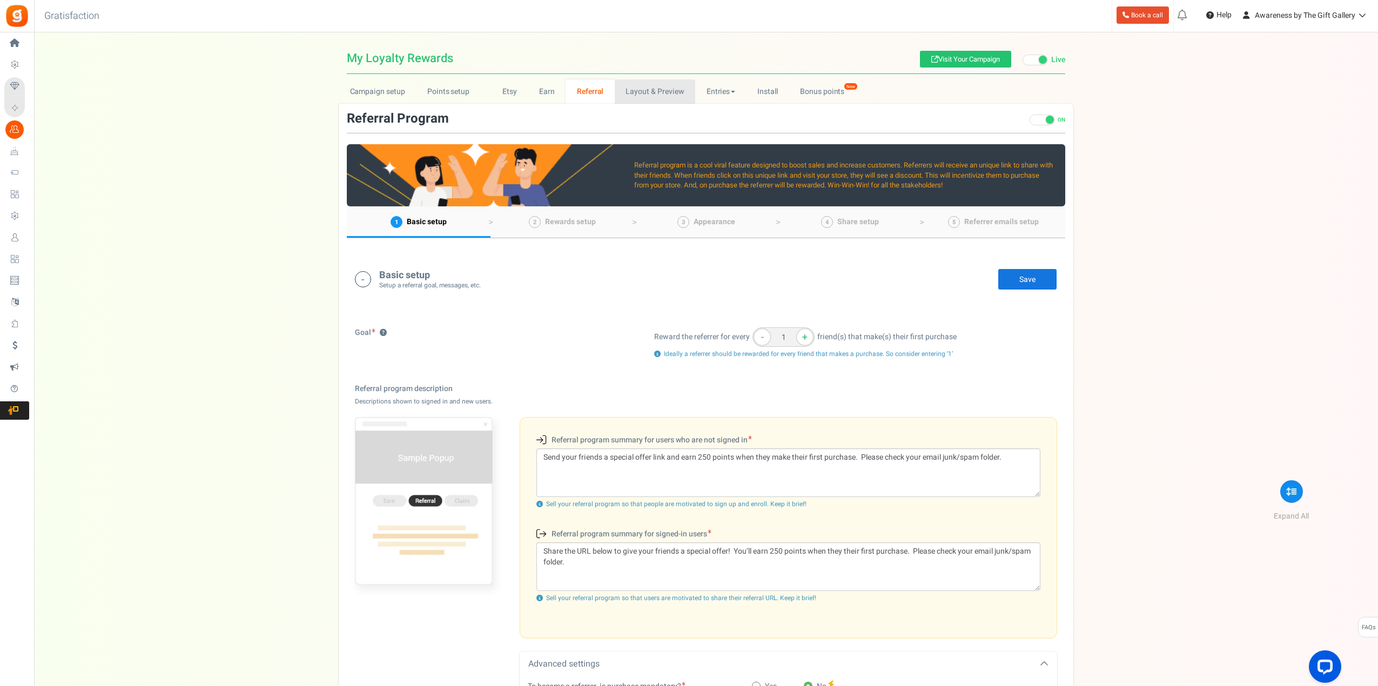
click at [656, 91] on link "Layout & Preview" at bounding box center [655, 91] width 80 height 24
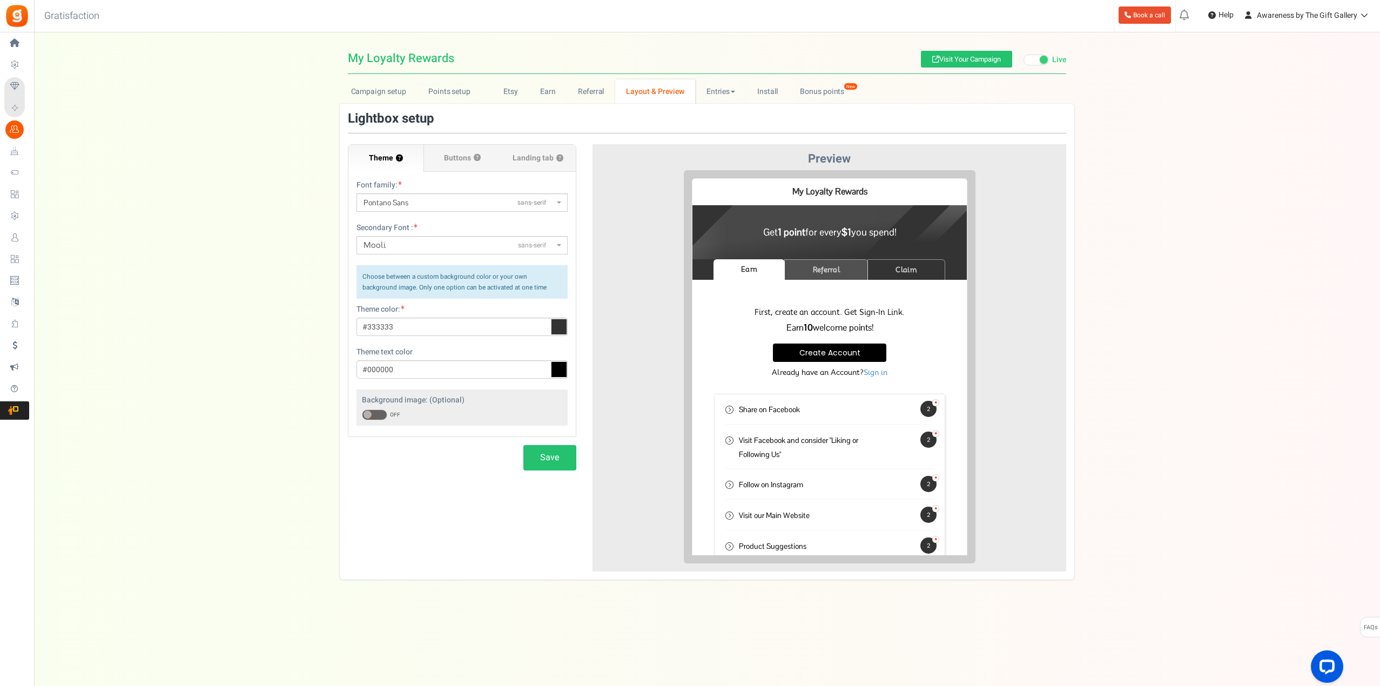
click at [821, 253] on link "Referral" at bounding box center [817, 261] width 84 height 21
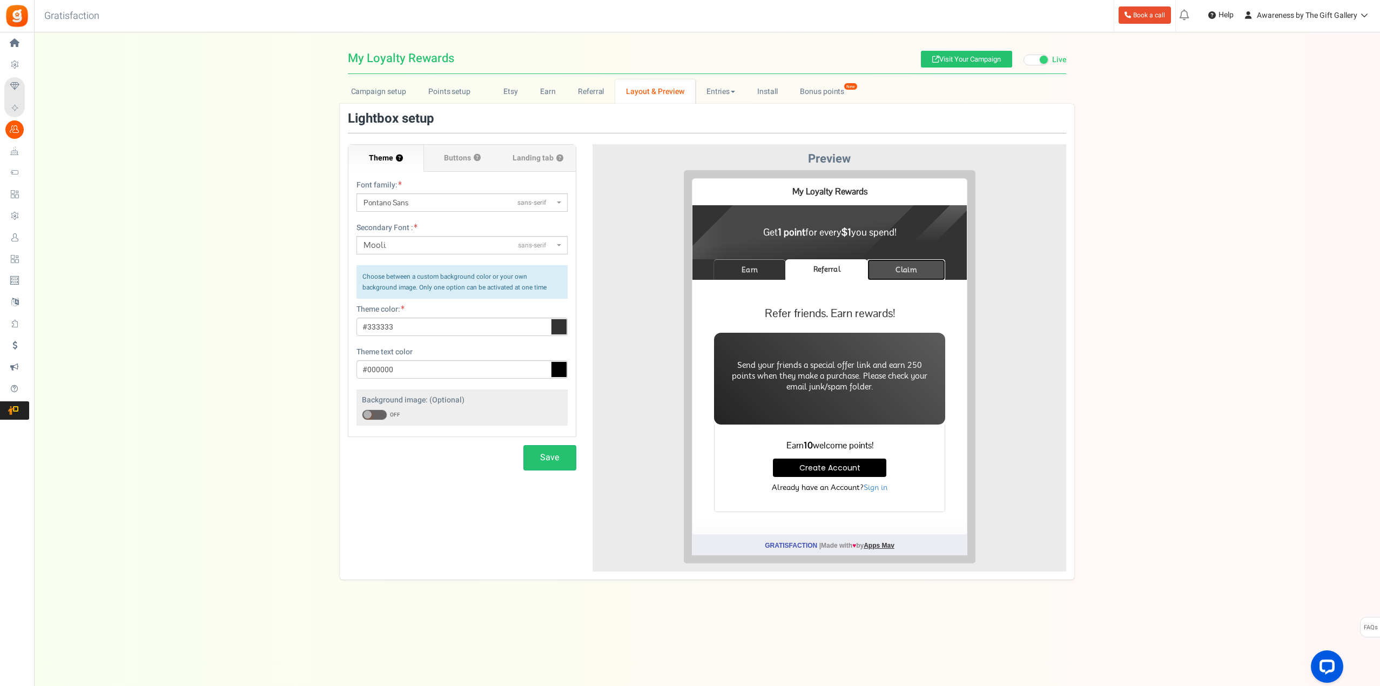
click at [890, 257] on link "Claim" at bounding box center [898, 261] width 78 height 21
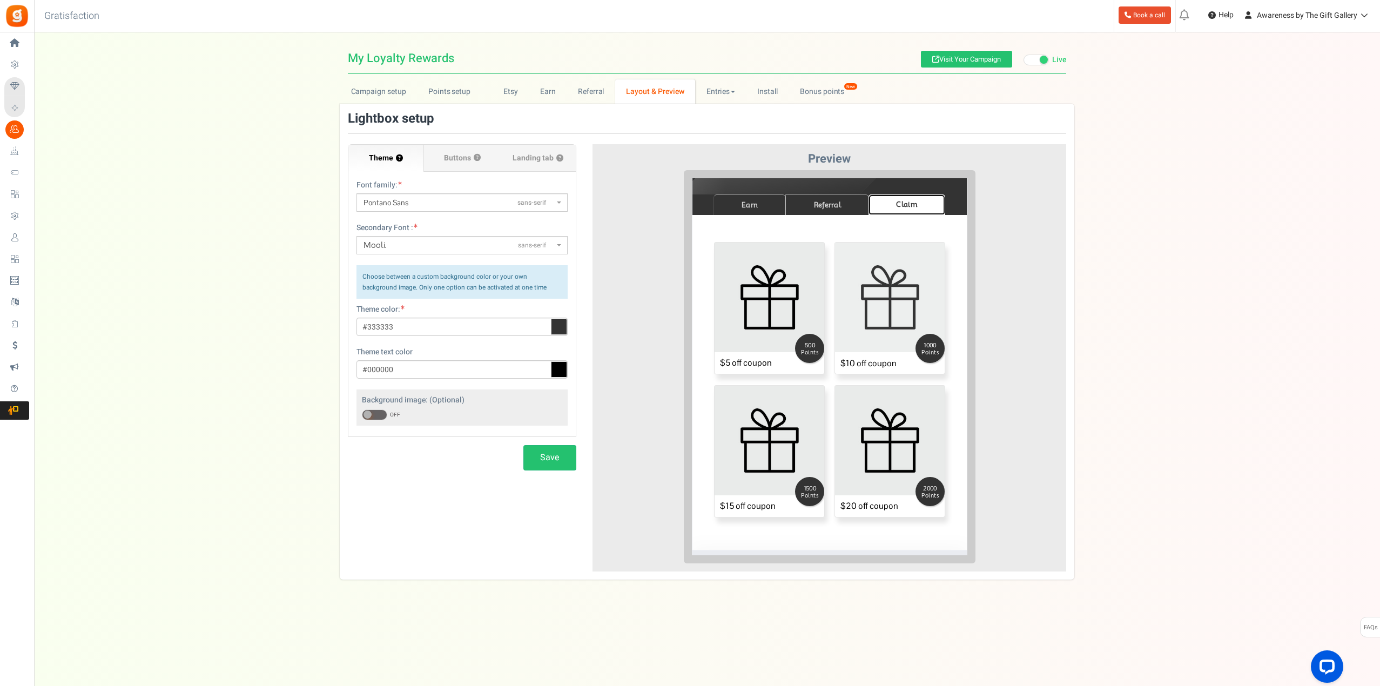
scroll to position [84, 0]
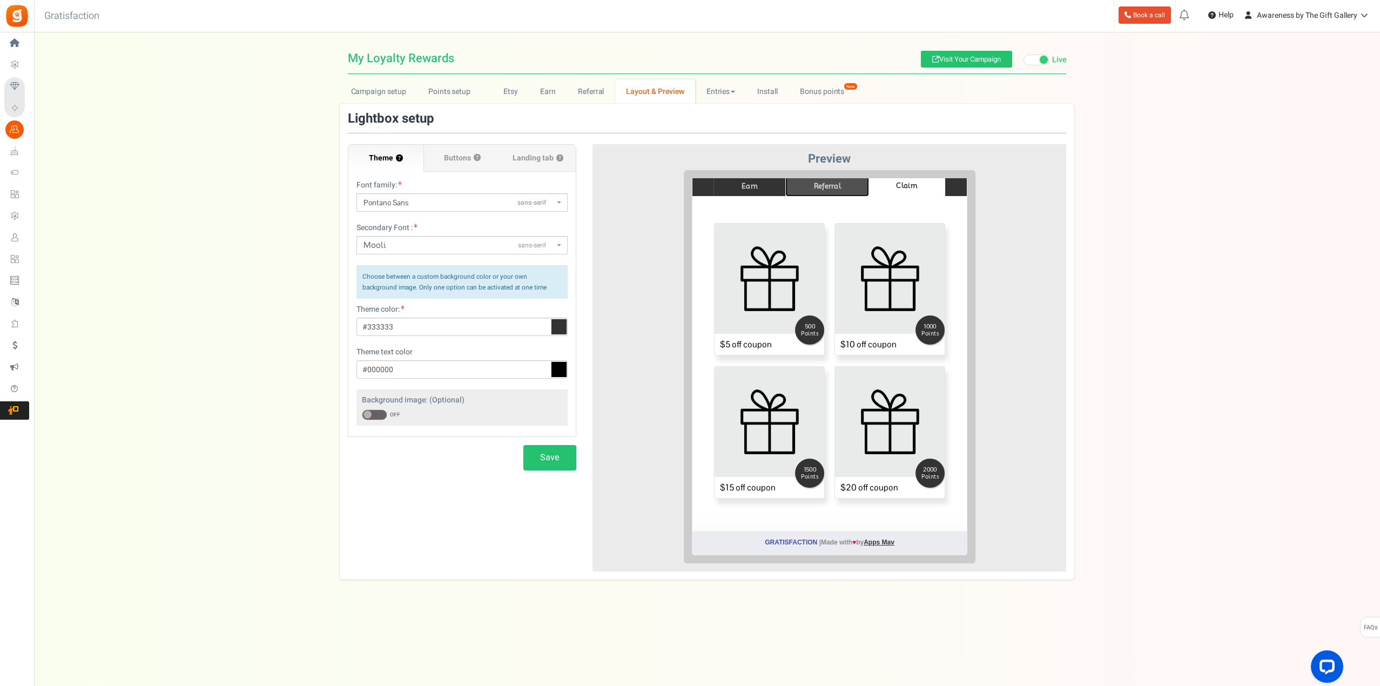
click at [818, 178] on link "Referral" at bounding box center [819, 177] width 84 height 21
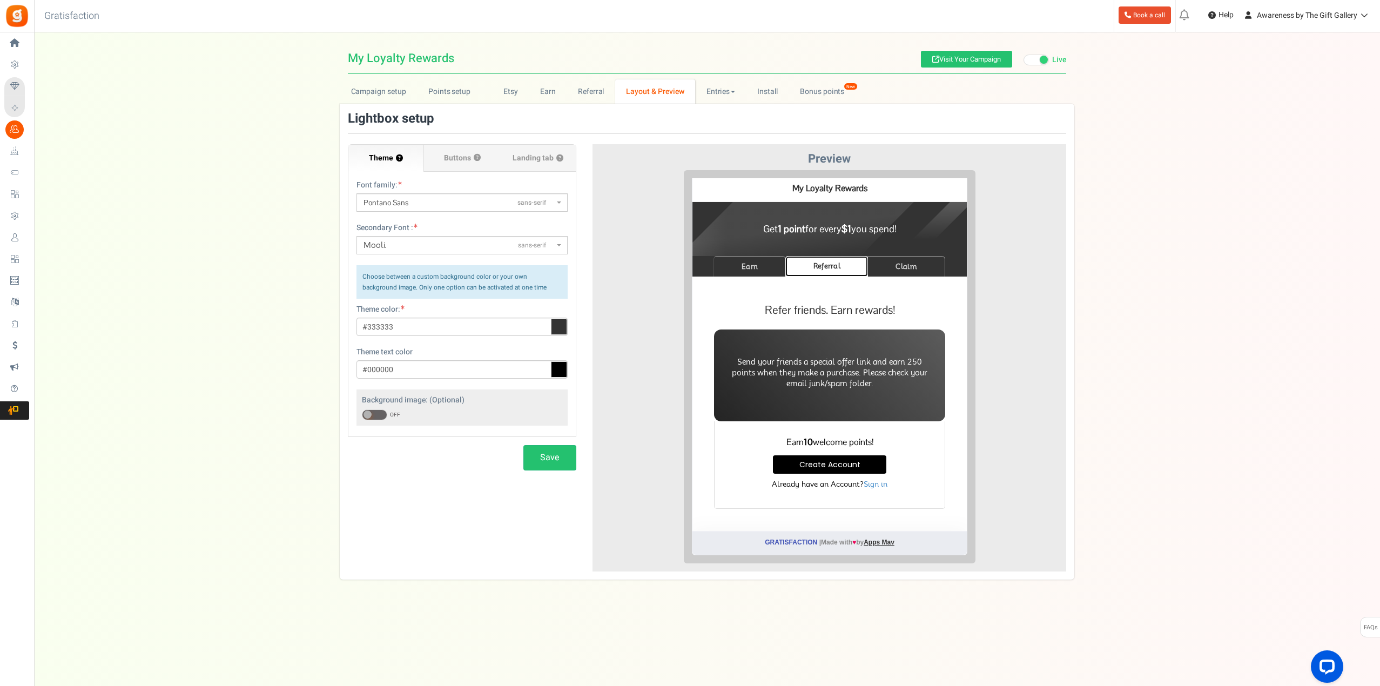
scroll to position [3, 0]
click at [735, 254] on link "Earn" at bounding box center [741, 257] width 72 height 21
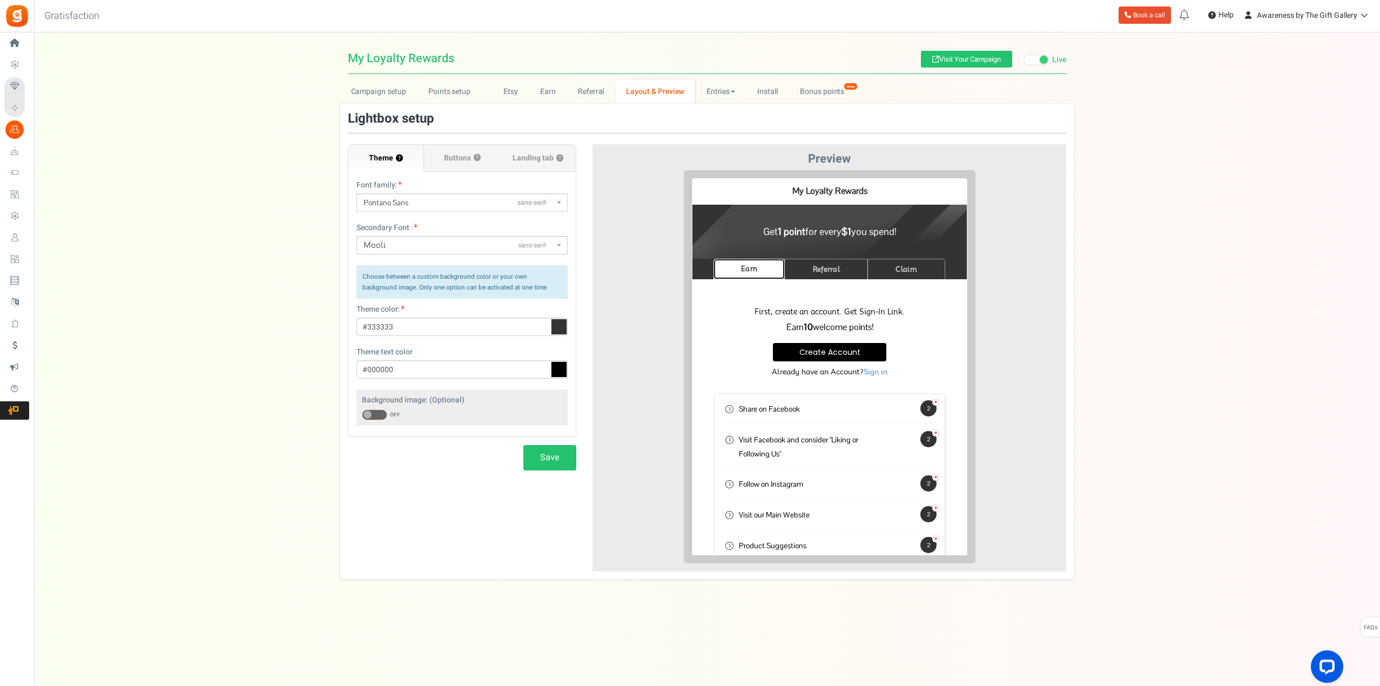
scroll to position [0, 0]
click at [730, 89] on link "Entries" at bounding box center [720, 91] width 51 height 24
click at [717, 126] on link "Referral entries" at bounding box center [738, 131] width 86 height 16
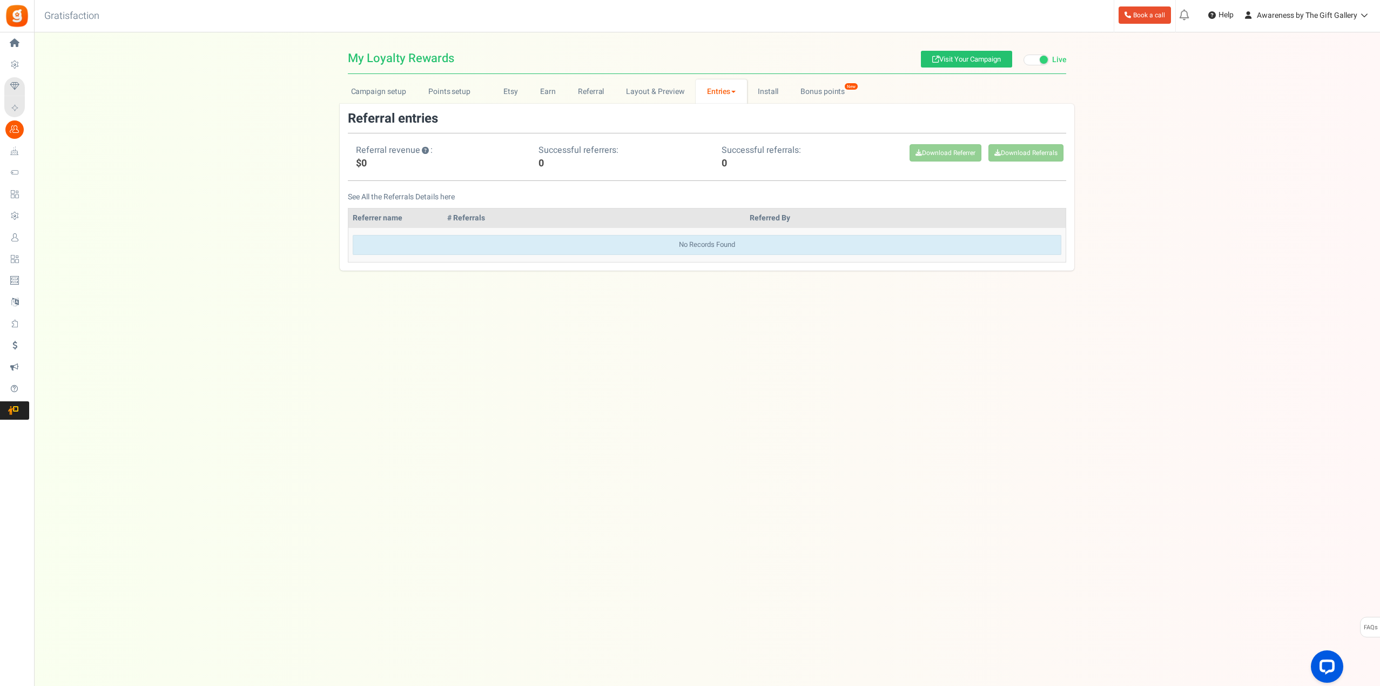
click at [728, 91] on link "Entries" at bounding box center [721, 91] width 51 height 24
click at [714, 109] on link "Entries" at bounding box center [739, 115] width 86 height 16
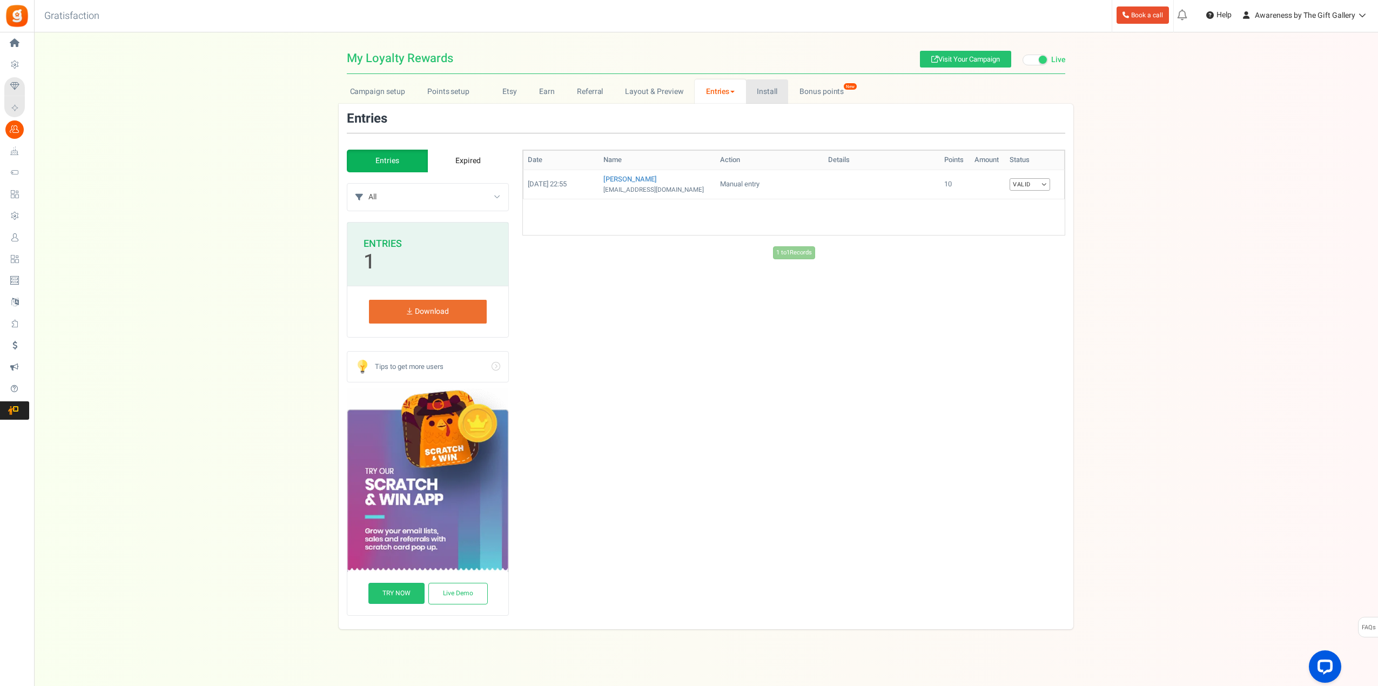
click at [760, 93] on link "Install" at bounding box center [767, 91] width 43 height 24
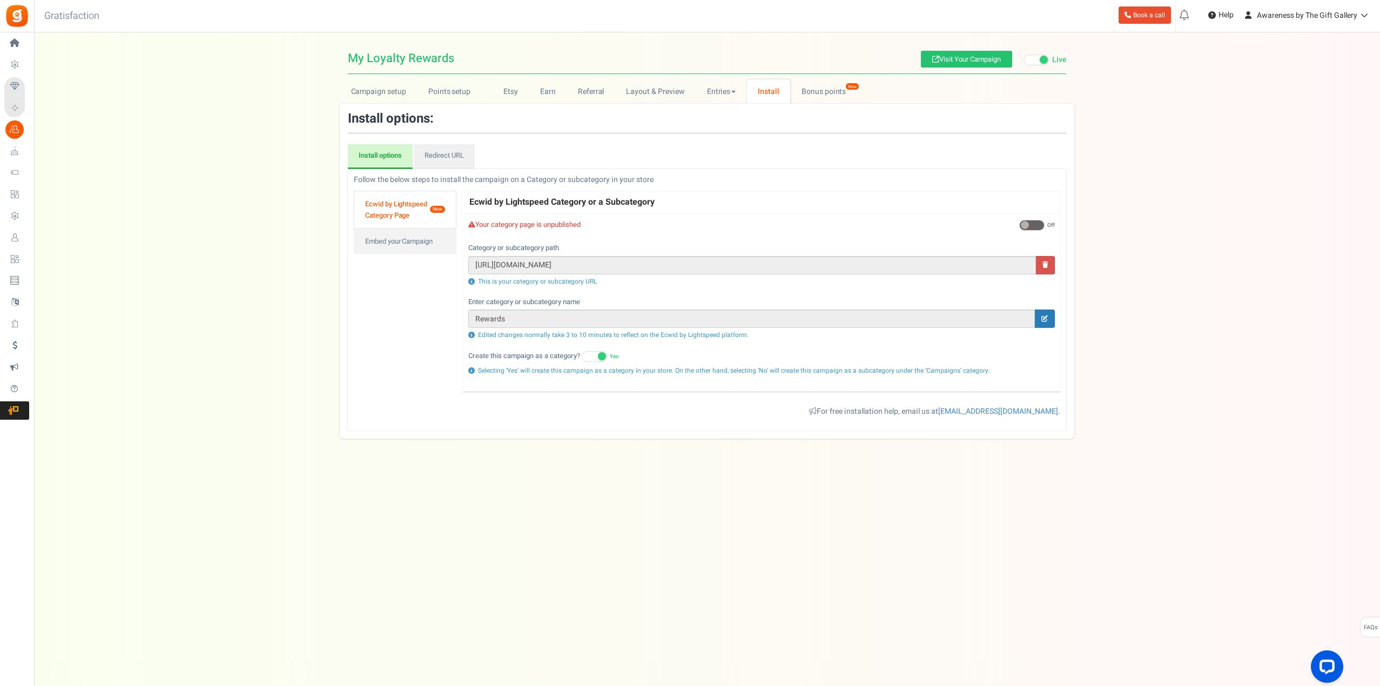
click at [421, 205] on link "Ecwid by Lightspeed Category Page New" at bounding box center [405, 209] width 103 height 37
click at [1036, 225] on span at bounding box center [1031, 225] width 25 height 11
click at [1019, 225] on input "On Off" at bounding box center [1019, 225] width 0 height 7
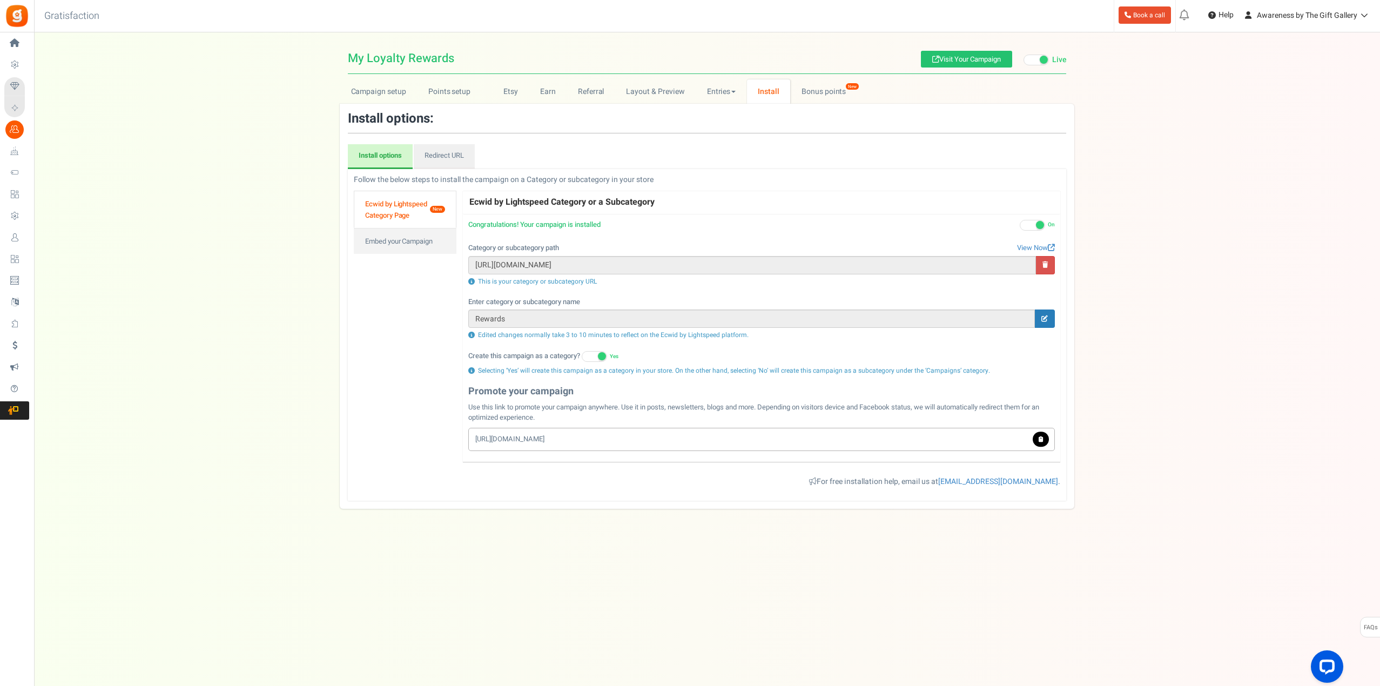
drag, startPoint x: 551, startPoint y: 439, endPoint x: 467, endPoint y: 436, distance: 84.3
click at [467, 436] on div "Successfully Updated! × Close Display your campaign on Ecwid by Lightspeed cate…" at bounding box center [761, 337] width 597 height 247
click at [1044, 314] on link at bounding box center [1045, 318] width 20 height 18
click at [478, 320] on input "Rewards" at bounding box center [742, 318] width 549 height 18
click at [475, 319] on input "Rewards" at bounding box center [742, 318] width 549 height 18
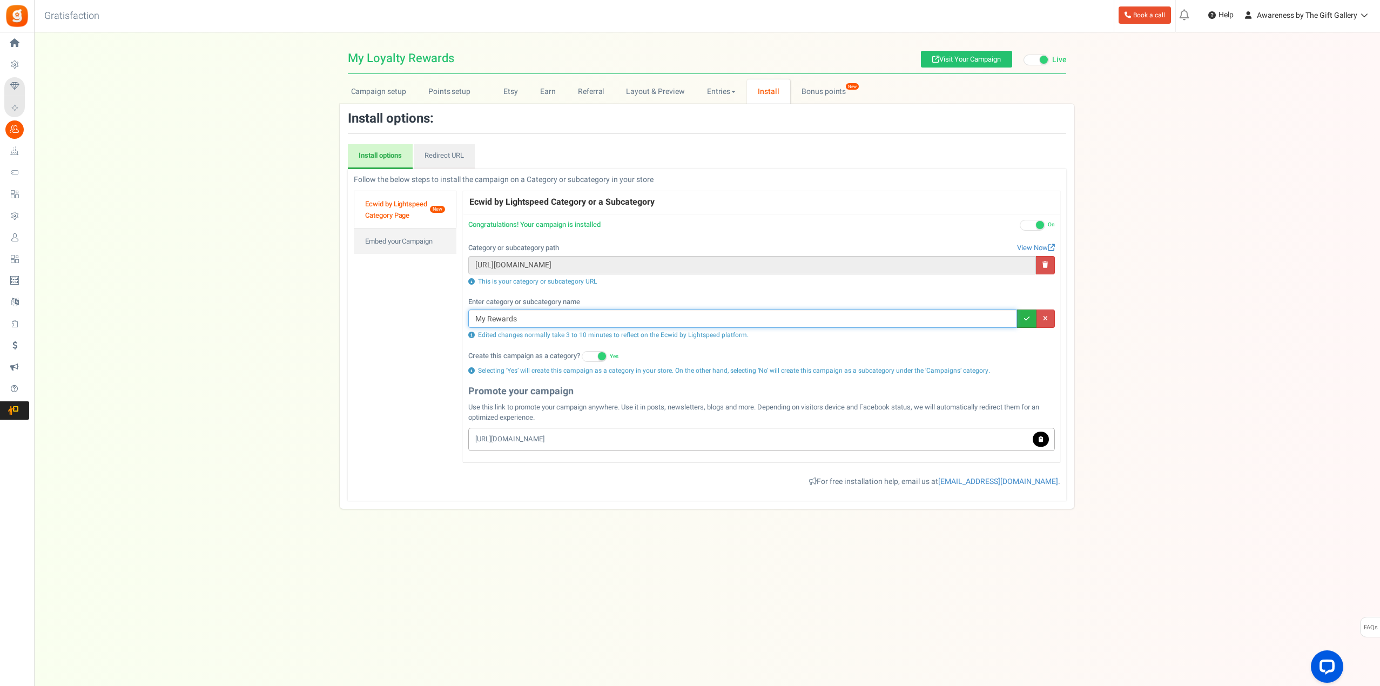
type input "My Rewards"
click at [1027, 319] on icon at bounding box center [1026, 318] width 5 height 6
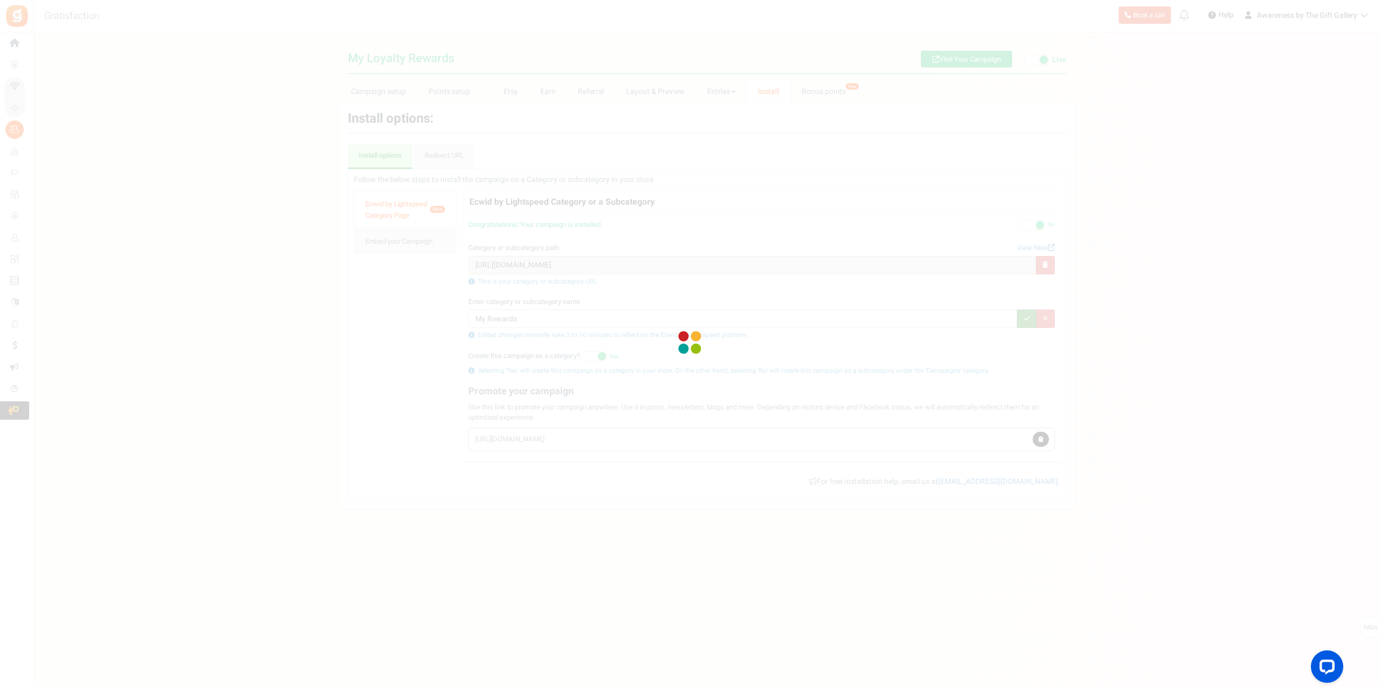
type input "https://awareness-store.company.site/products/my-rewards"
type input "My Rewards"
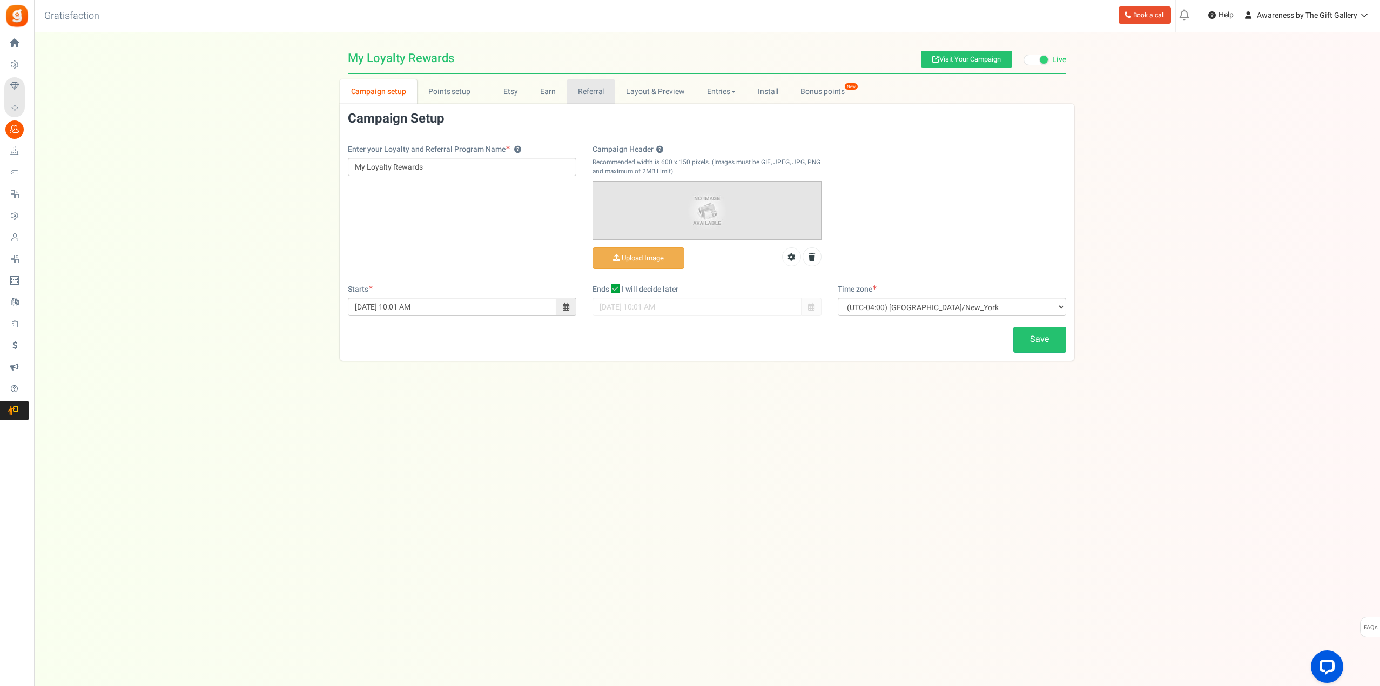
click at [595, 93] on link "Referral" at bounding box center [590, 91] width 49 height 24
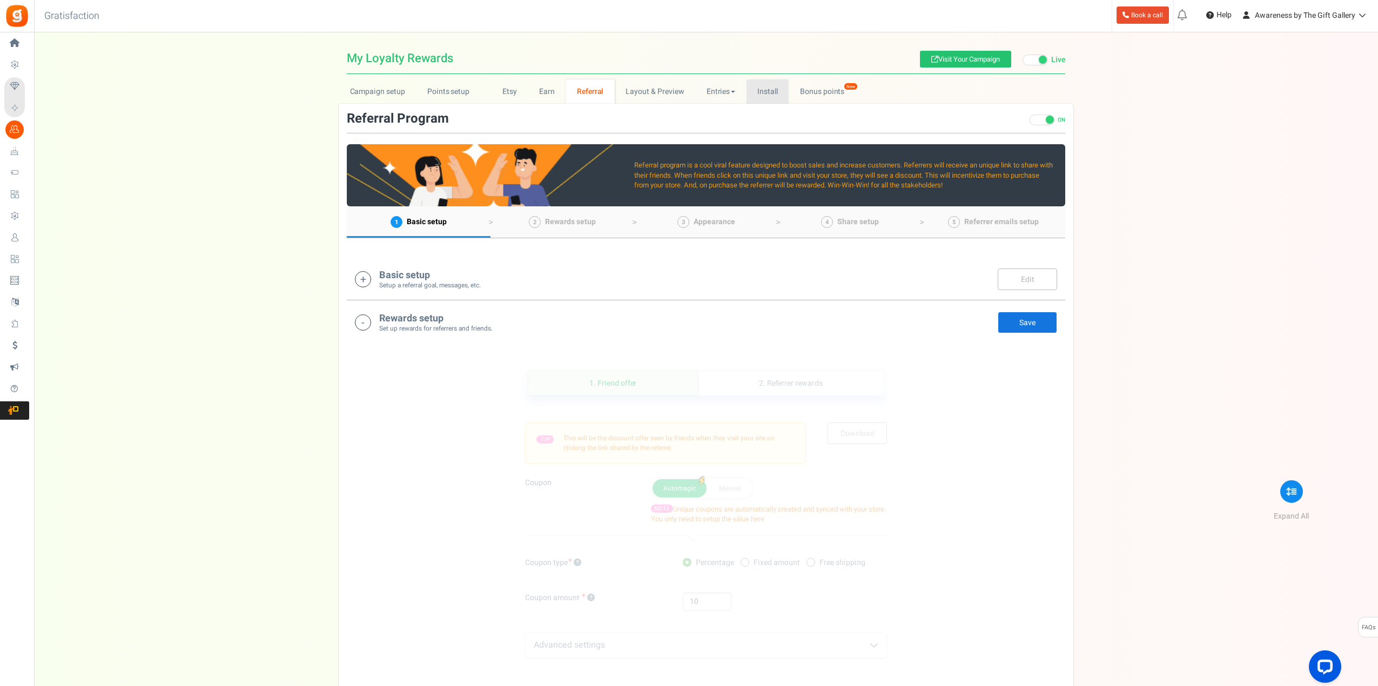
click at [763, 92] on link "Install" at bounding box center [767, 91] width 43 height 24
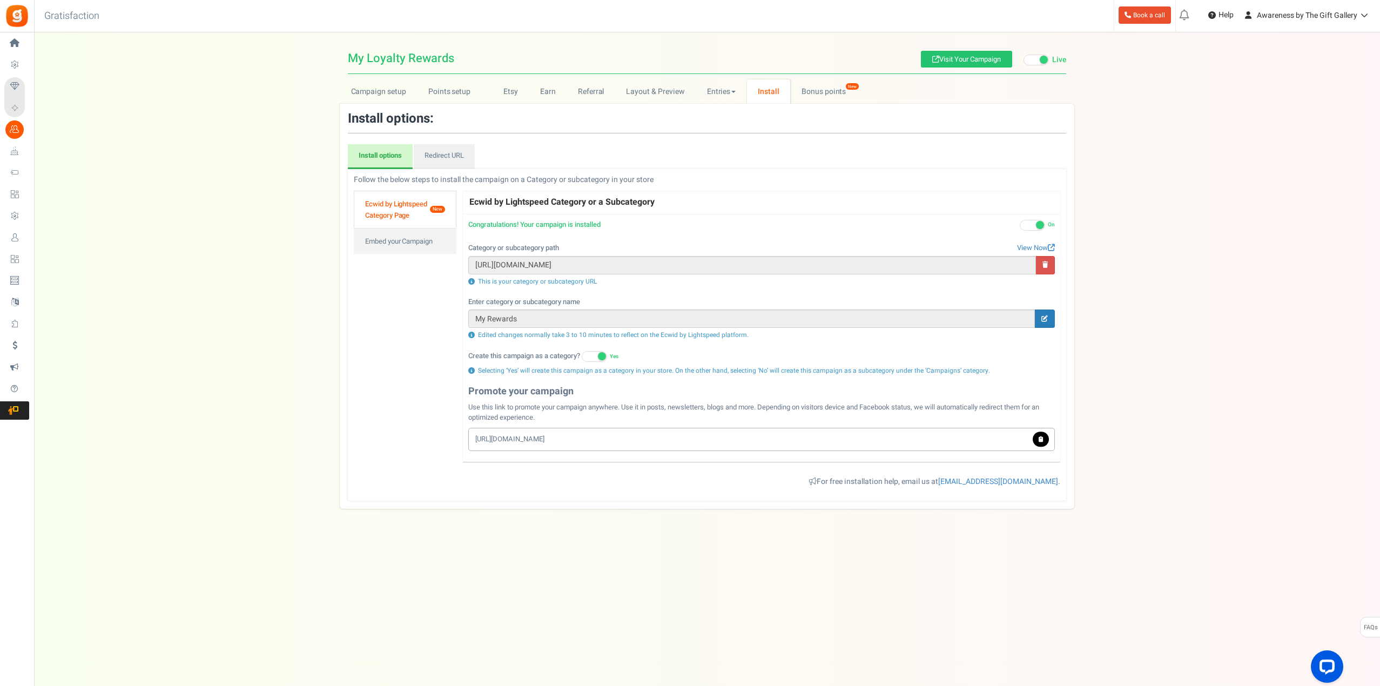
click at [1041, 225] on span at bounding box center [1040, 225] width 8 height 8
click at [1020, 225] on input "On Off" at bounding box center [1020, 225] width 0 height 7
click at [0, 0] on div at bounding box center [0, 0] width 0 height 0
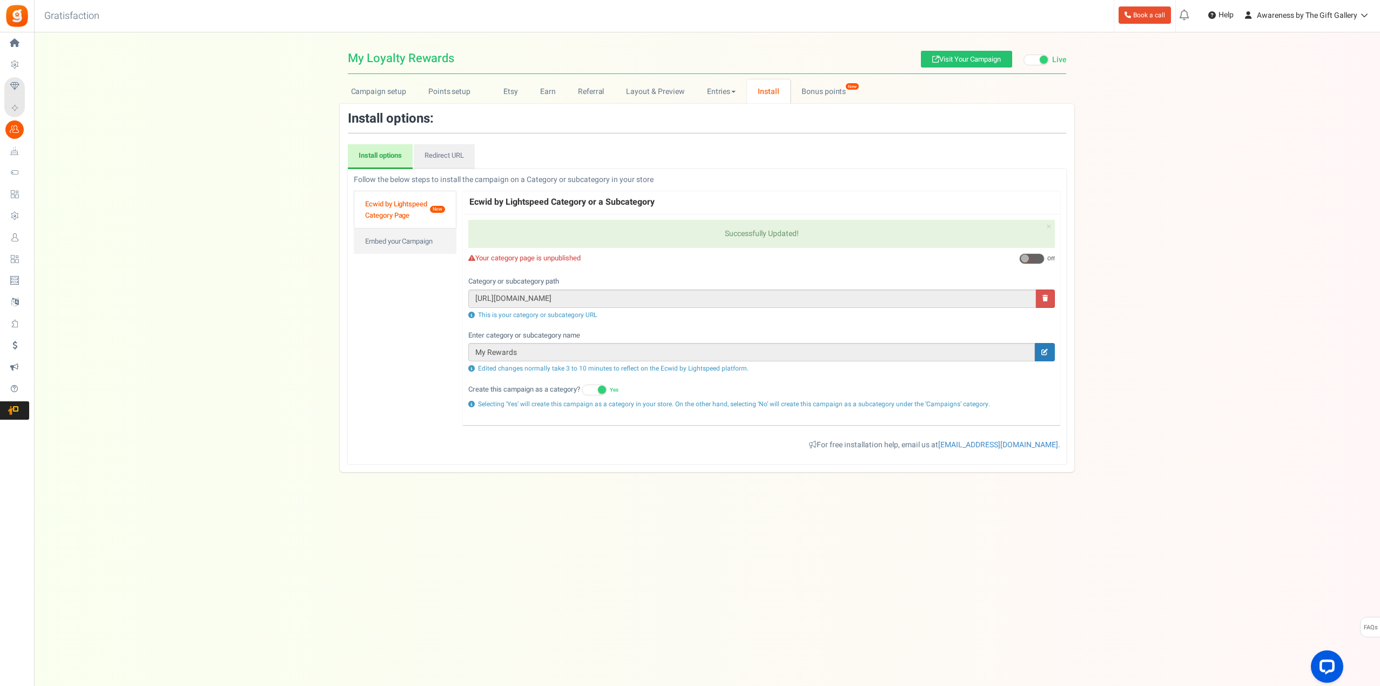
click at [1105, 180] on div "Campaign setup Points setup New Etsy Earn Referral Reward reviews WOO LOOX [DOM…" at bounding box center [707, 275] width 1346 height 393
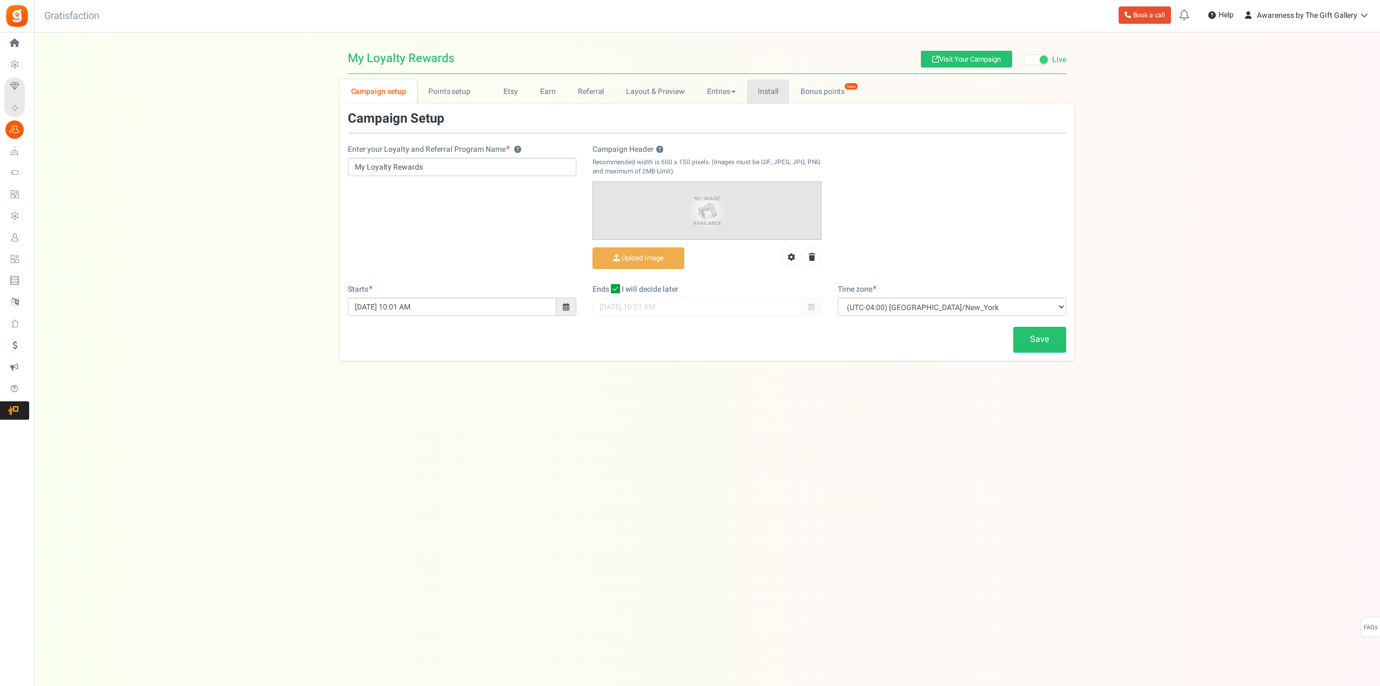
click at [762, 92] on link "Install" at bounding box center [768, 91] width 43 height 24
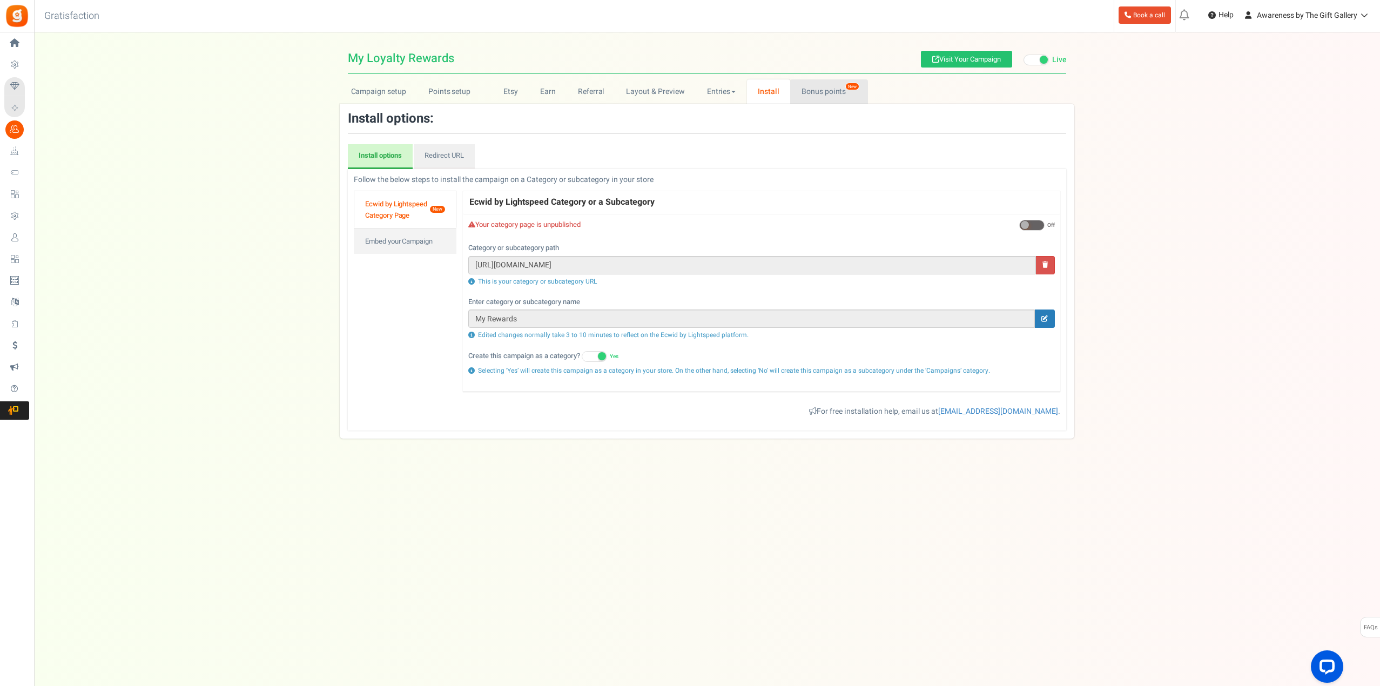
click at [819, 93] on link "Bonus points New" at bounding box center [828, 91] width 77 height 24
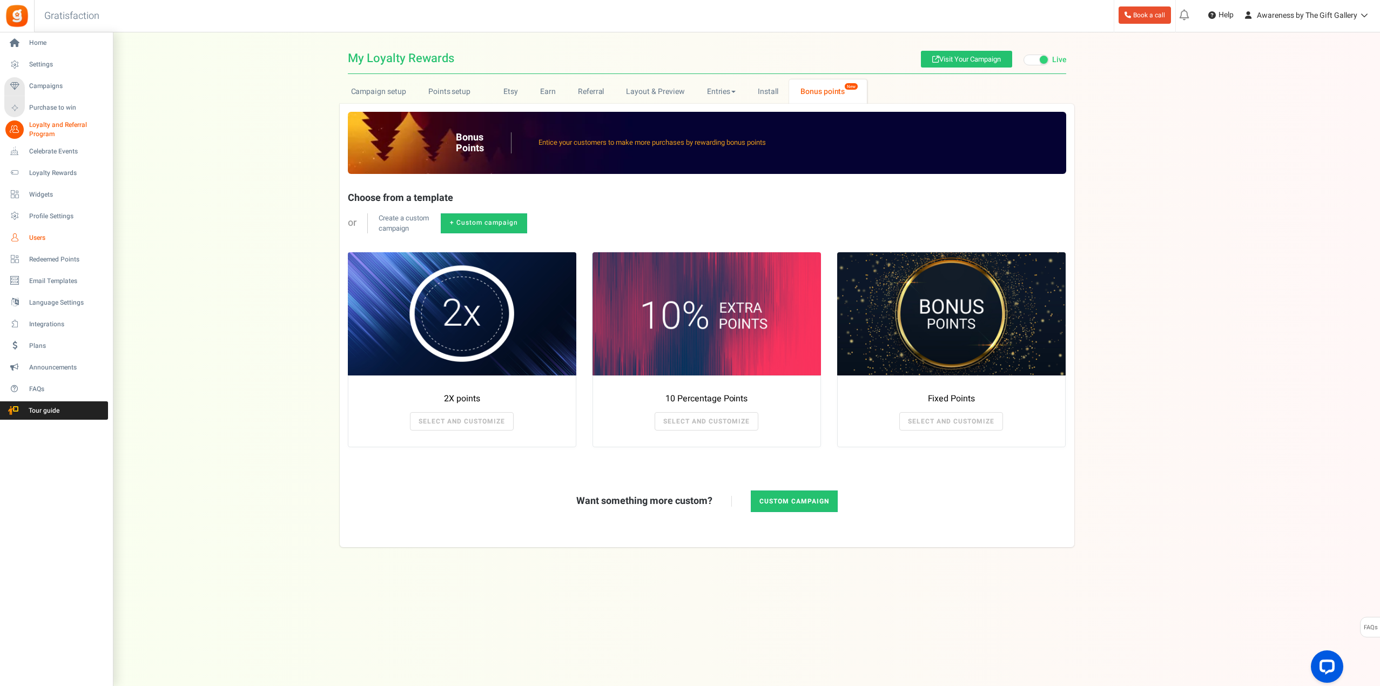
click at [47, 235] on span "Users" at bounding box center [67, 237] width 76 height 9
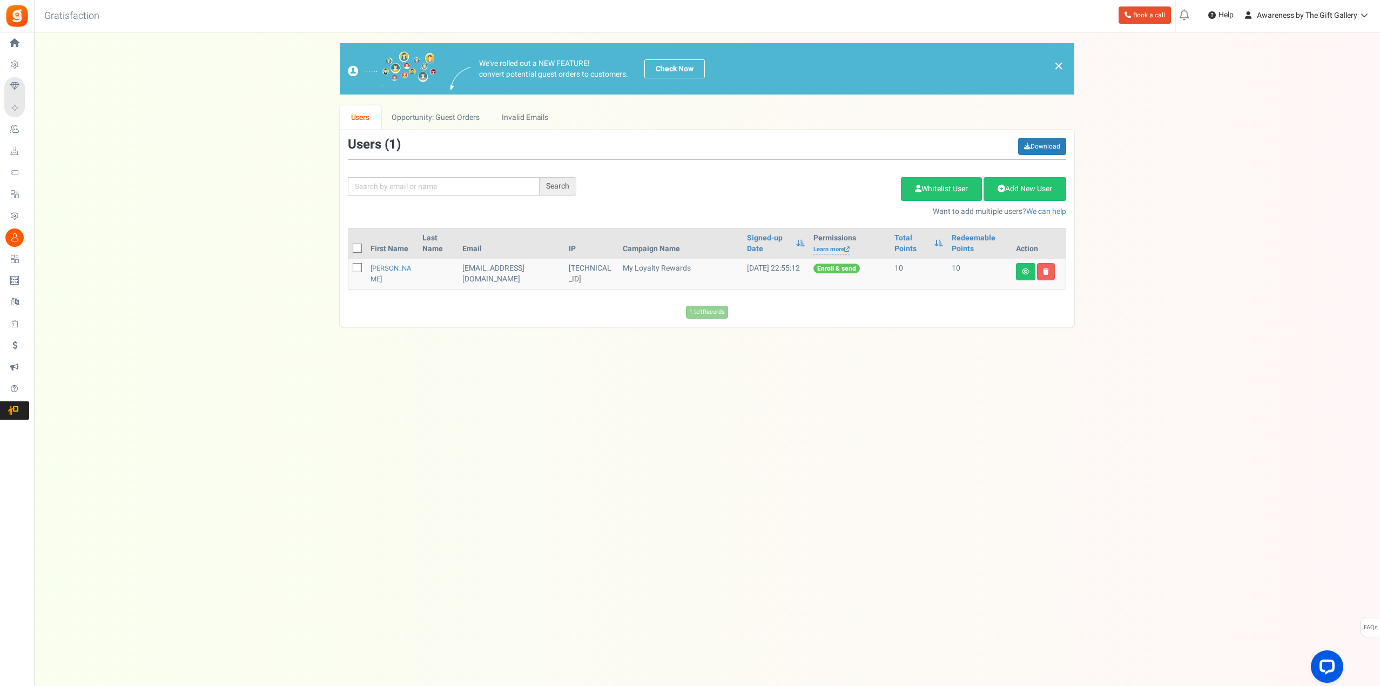
click at [360, 265] on icon at bounding box center [357, 268] width 7 height 7
click at [349, 265] on input "checkbox" at bounding box center [345, 268] width 7 height 7
checkbox input "true"
click at [1026, 273] on icon at bounding box center [1026, 271] width 8 height 6
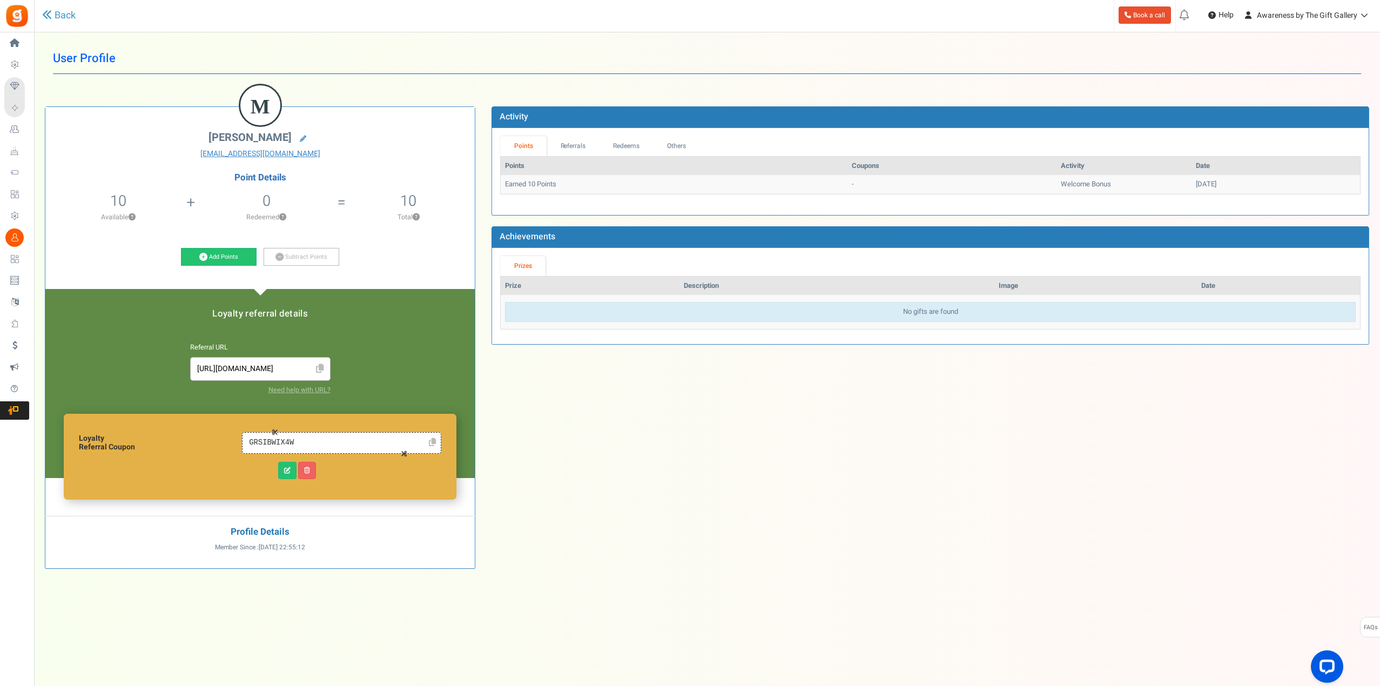
click at [318, 368] on icon at bounding box center [320, 368] width 8 height 9
click at [68, 14] on link "Back" at bounding box center [58, 16] width 33 height 14
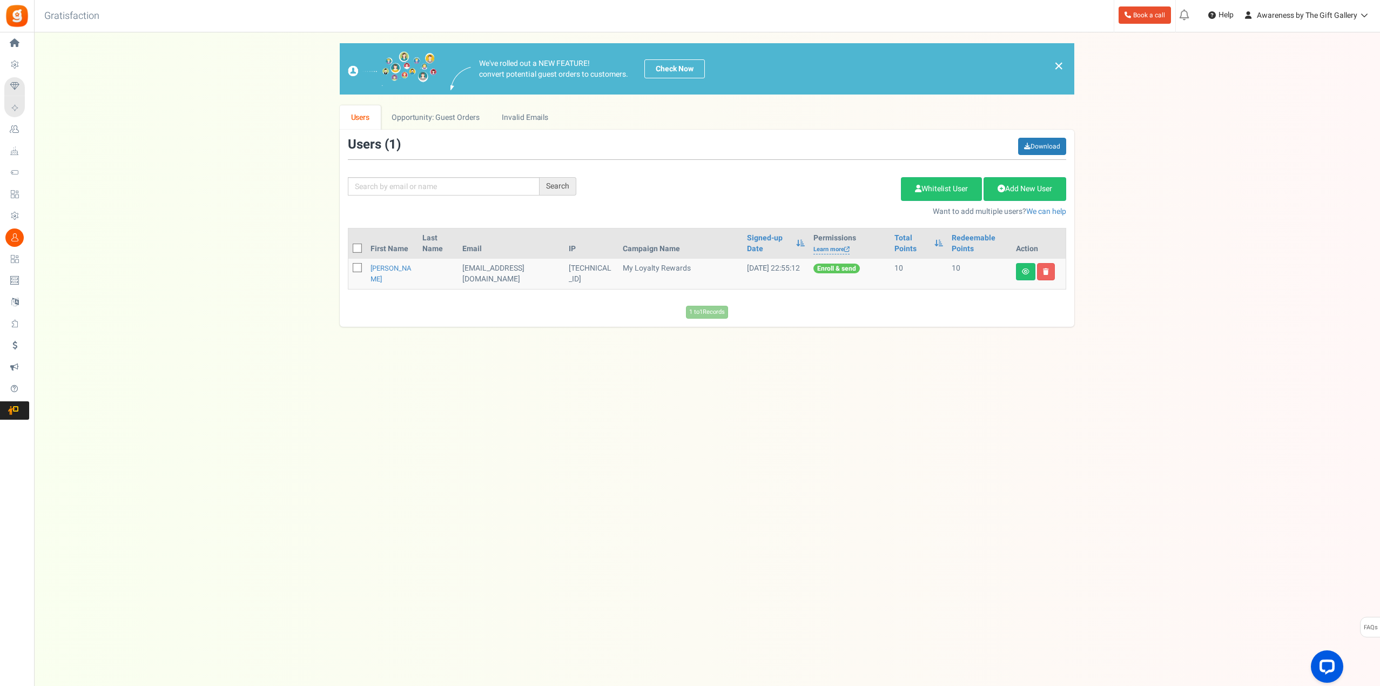
click at [356, 248] on icon at bounding box center [357, 248] width 7 height 7
click at [349, 248] on input "checkbox" at bounding box center [345, 249] width 7 height 7
checkbox input "true"
click at [1048, 272] on icon at bounding box center [1046, 271] width 6 height 6
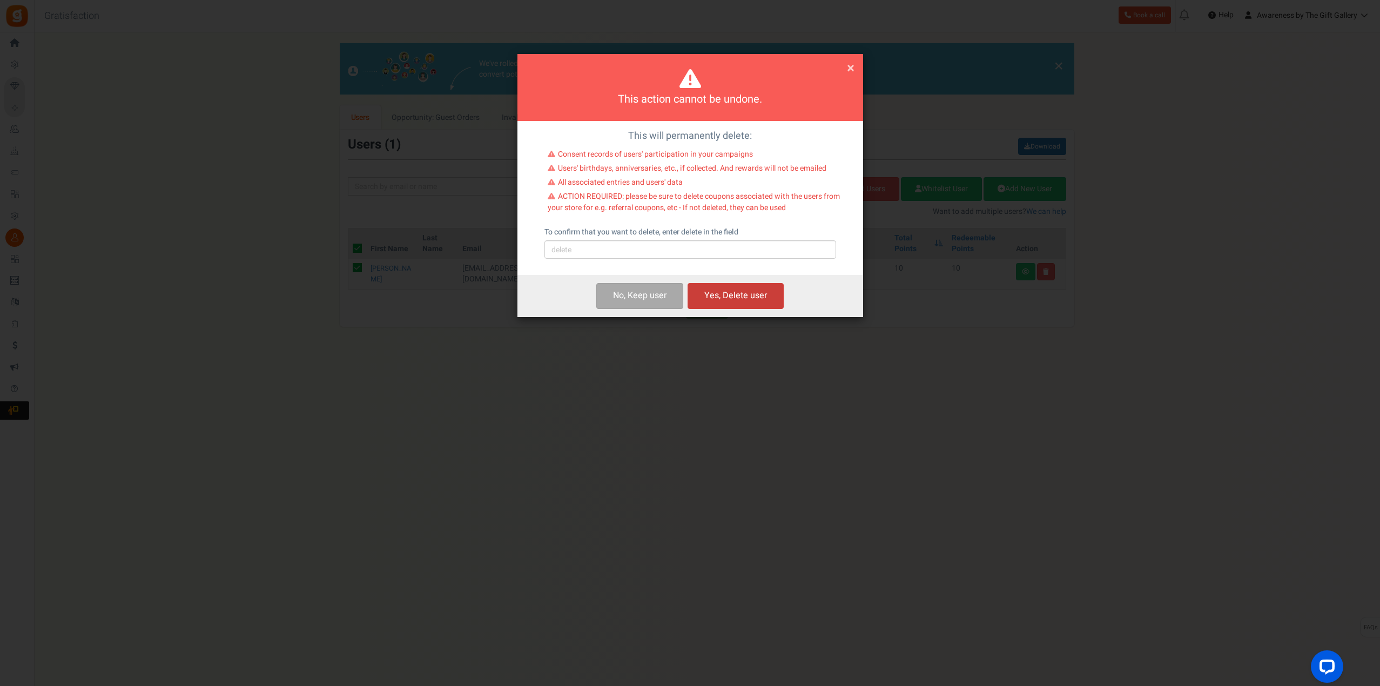
click at [743, 299] on button "Yes, Delete user" at bounding box center [735, 295] width 96 height 25
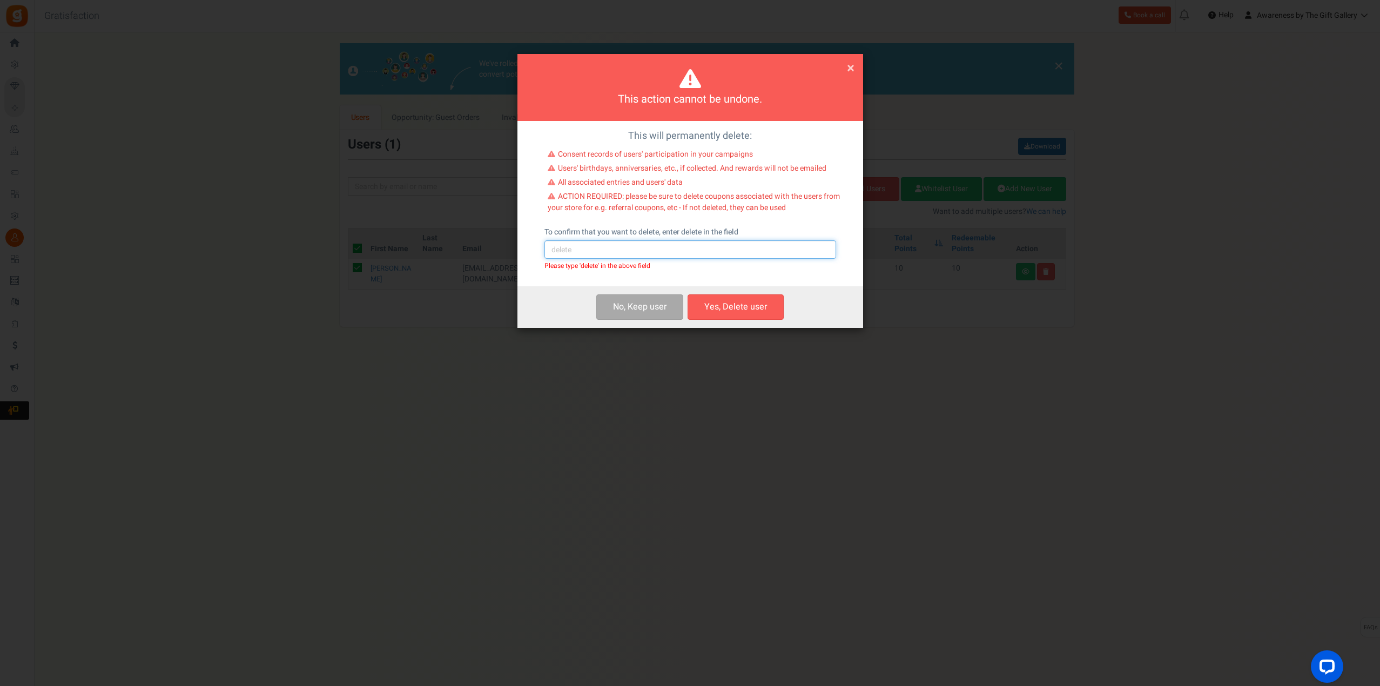
click at [625, 252] on input "text" at bounding box center [690, 249] width 292 height 18
type input "delete"
click at [733, 305] on button "Yes, Delete user" at bounding box center [735, 306] width 96 height 25
